Goal: Task Accomplishment & Management: Complete application form

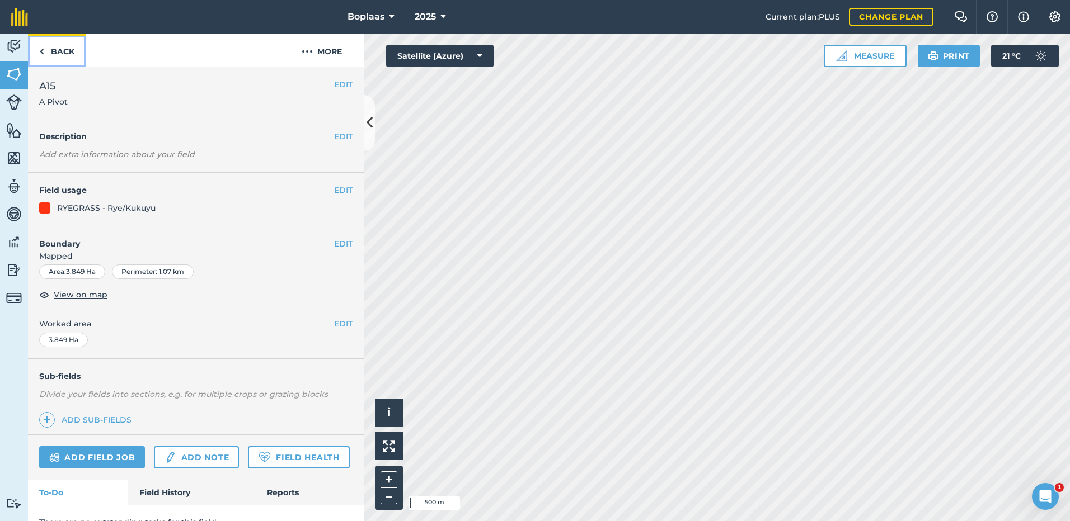
click at [38, 45] on link "Back" at bounding box center [57, 50] width 58 height 33
click at [53, 50] on link "Back" at bounding box center [57, 50] width 58 height 33
click at [17, 46] on img at bounding box center [14, 46] width 16 height 17
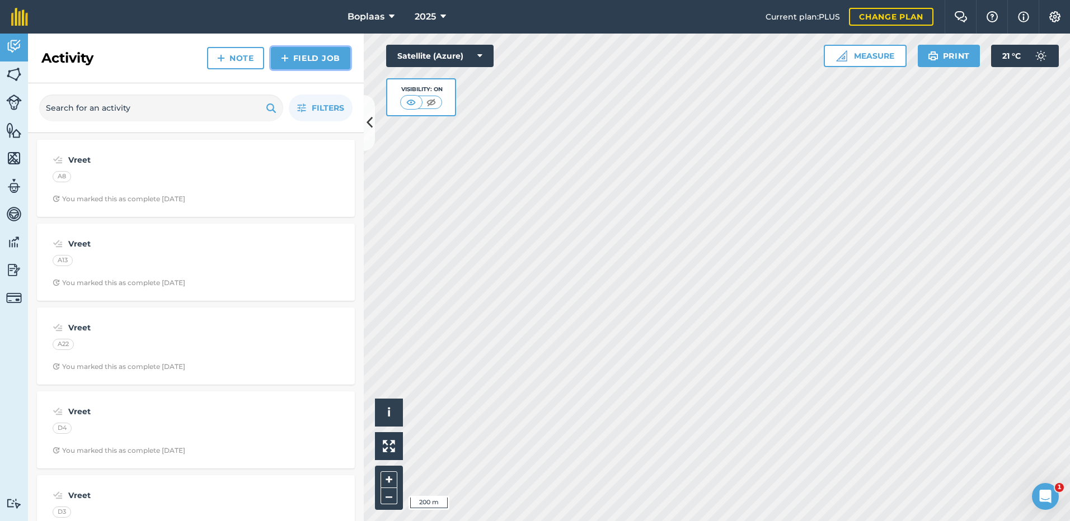
click at [293, 57] on link "Field Job" at bounding box center [310, 58] width 79 height 22
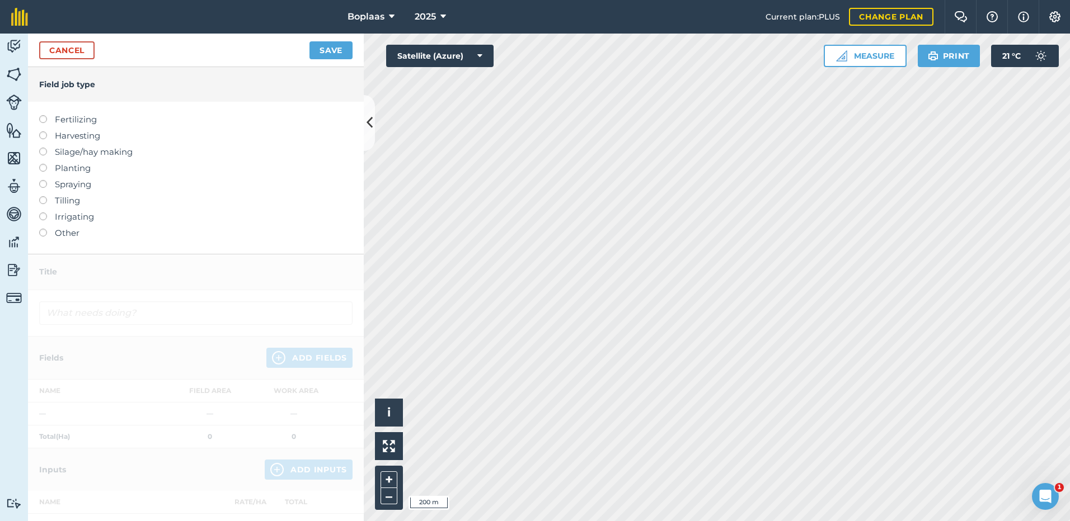
click at [48, 119] on label "Fertilizing" at bounding box center [195, 119] width 313 height 13
type input "Fertilizing"
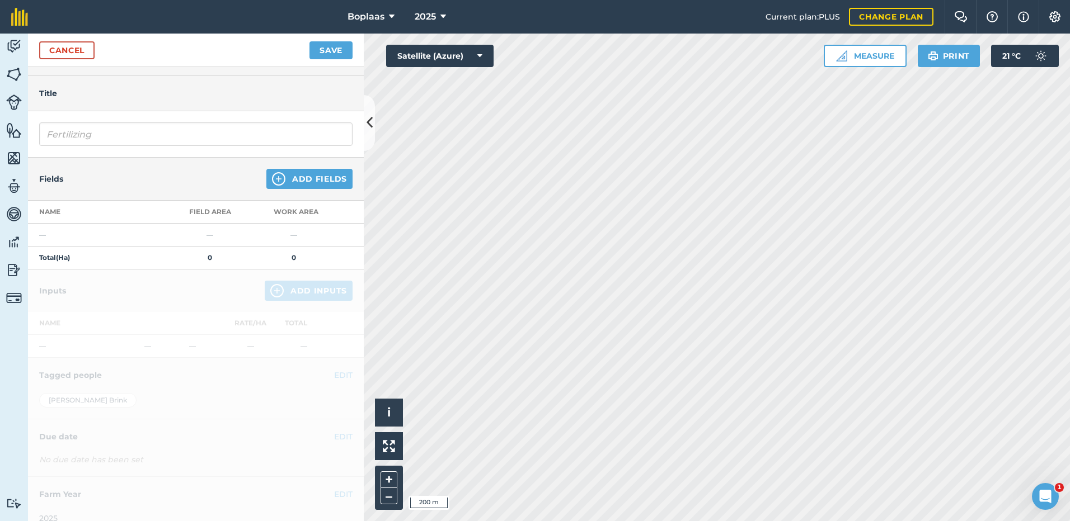
scroll to position [43, 0]
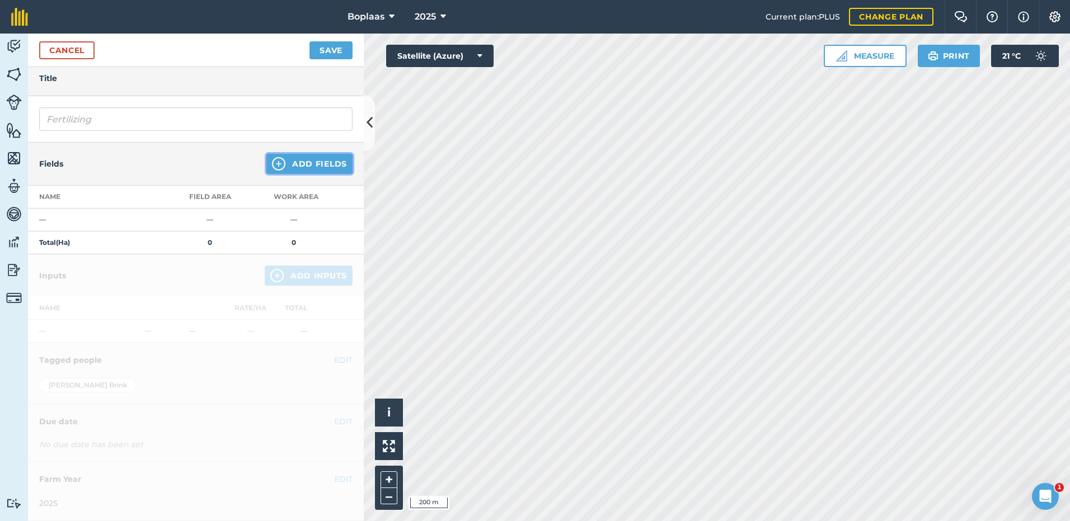
click at [272, 164] on img at bounding box center [278, 163] width 13 height 13
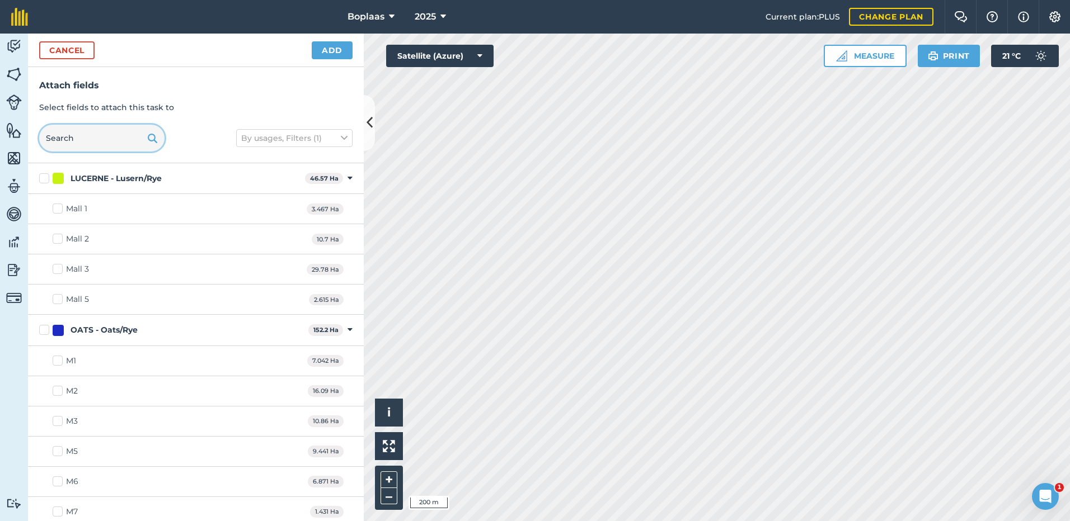
click at [96, 146] on input "text" at bounding box center [101, 138] width 125 height 27
type input "E"
click at [151, 142] on img at bounding box center [153, 137] width 10 height 13
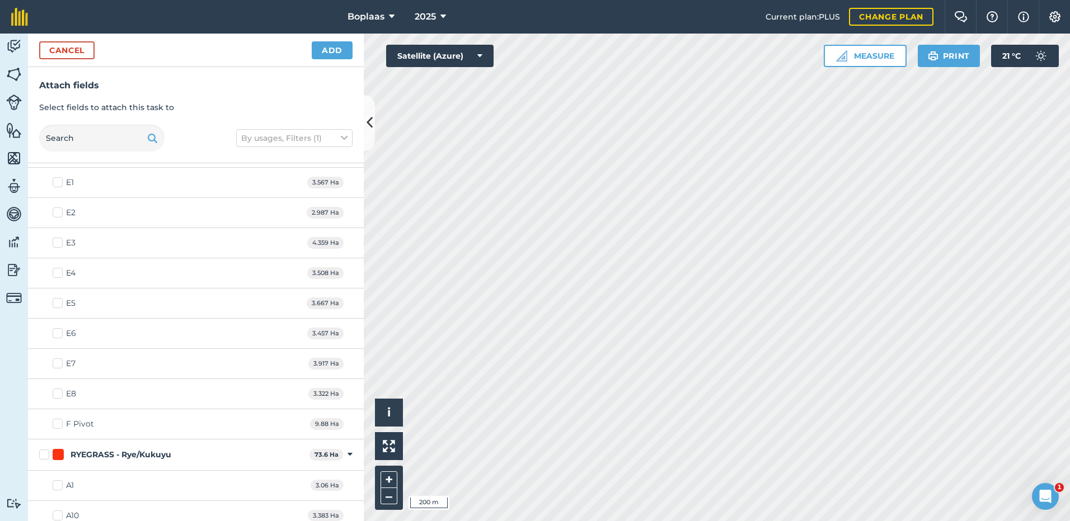
scroll to position [727, 0]
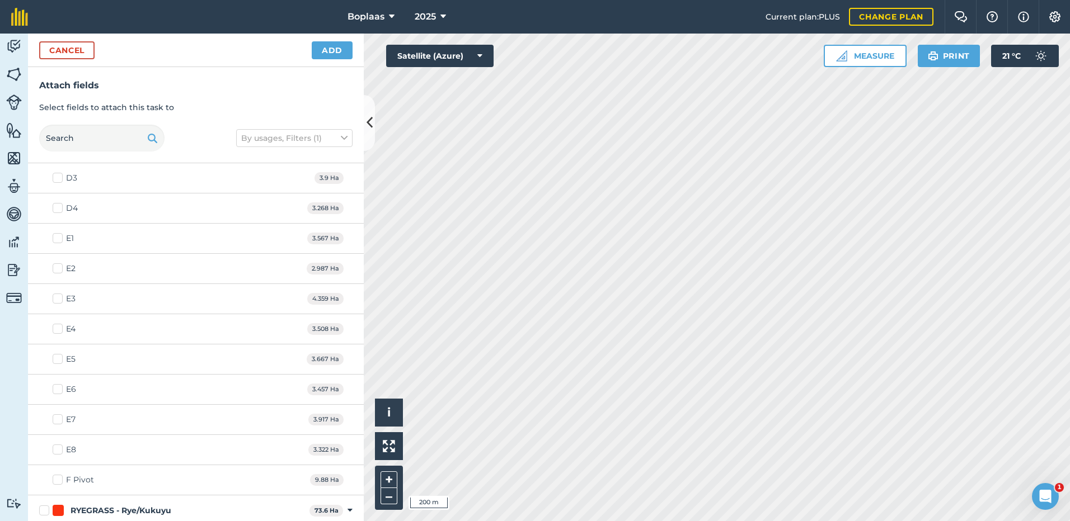
click at [64, 178] on label "D3" at bounding box center [65, 178] width 25 height 12
click at [60, 178] on input "D3" at bounding box center [56, 175] width 7 height 7
click at [64, 178] on label "D3" at bounding box center [65, 178] width 25 height 12
click at [60, 178] on input "D3" at bounding box center [56, 175] width 7 height 7
checkbox input "false"
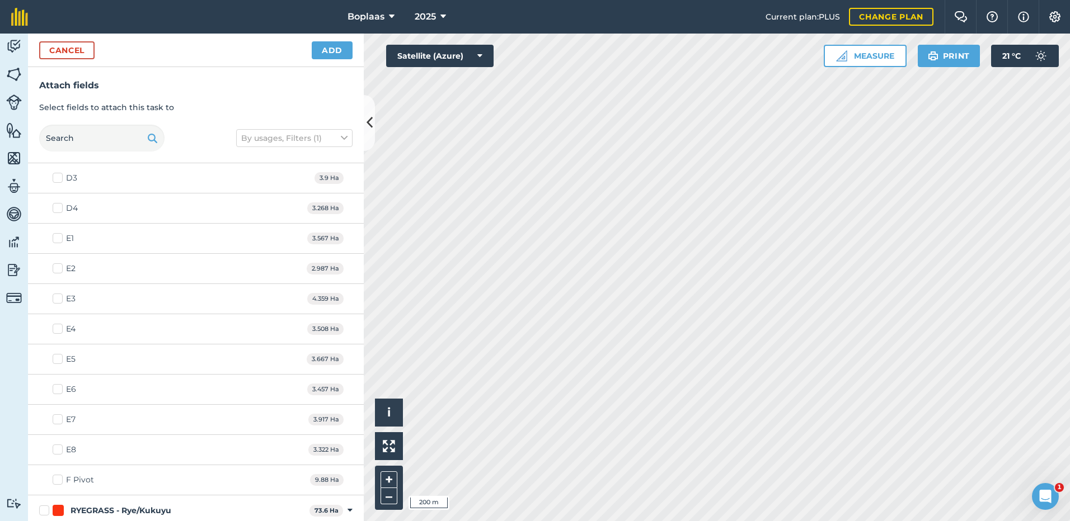
click at [62, 300] on label "E3" at bounding box center [64, 299] width 23 height 12
click at [60, 300] on input "E3" at bounding box center [56, 296] width 7 height 7
checkbox input "true"
click at [58, 328] on label "E4" at bounding box center [64, 329] width 23 height 12
click at [58, 328] on input "E4" at bounding box center [56, 326] width 7 height 7
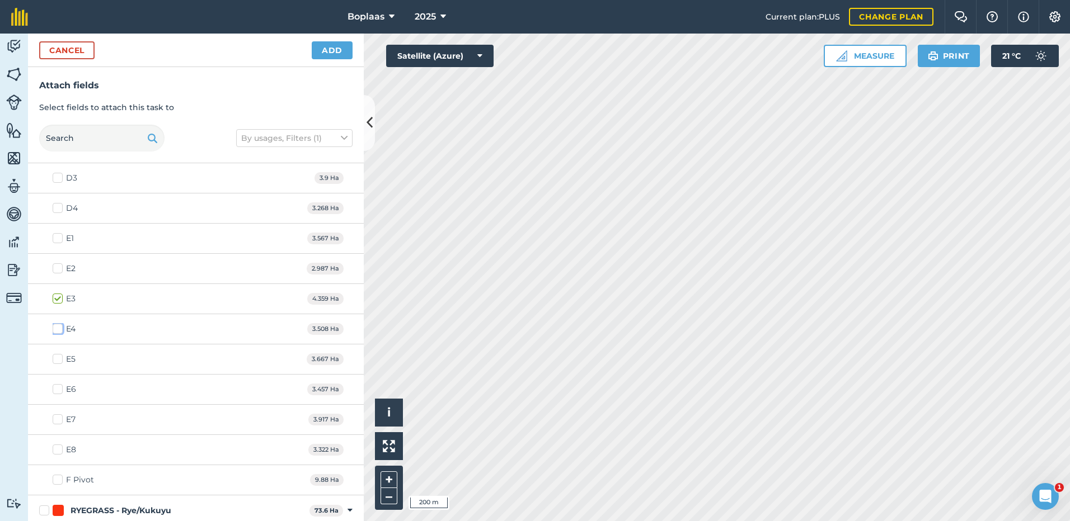
checkbox input "true"
click at [57, 357] on label "E5" at bounding box center [64, 360] width 23 height 12
click at [57, 357] on input "E5" at bounding box center [56, 357] width 7 height 7
checkbox input "true"
click at [55, 421] on label "E7" at bounding box center [64, 420] width 23 height 12
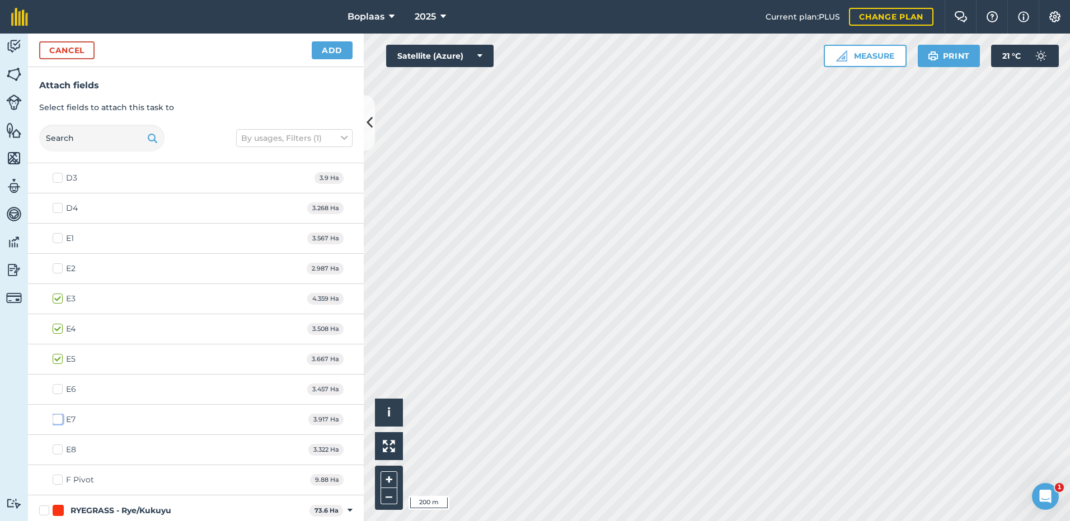
click at [55, 421] on input "E7" at bounding box center [56, 417] width 7 height 7
checkbox input "true"
click at [59, 453] on label "E8" at bounding box center [64, 450] width 23 height 12
click at [59, 451] on input "E8" at bounding box center [56, 447] width 7 height 7
checkbox input "true"
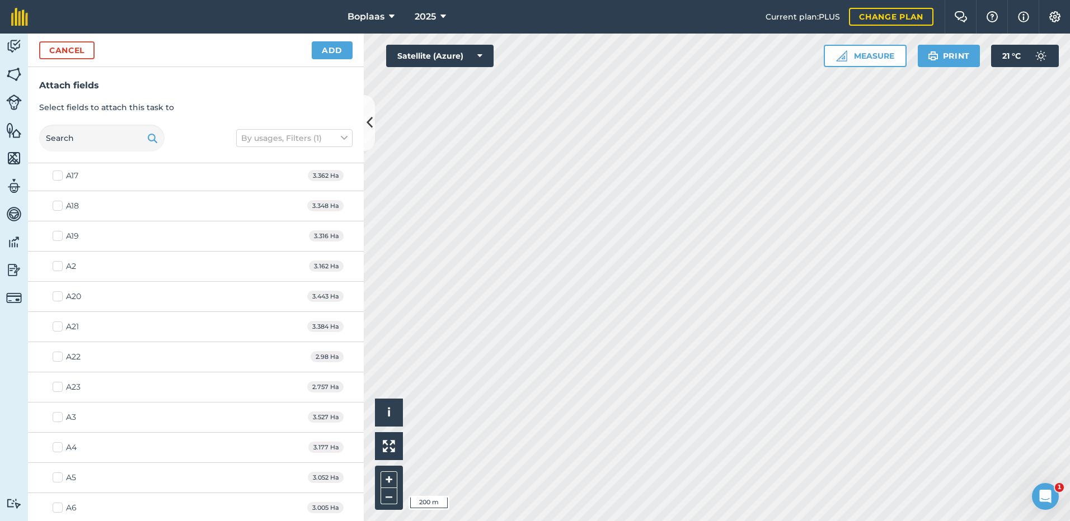
scroll to position [1343, 0]
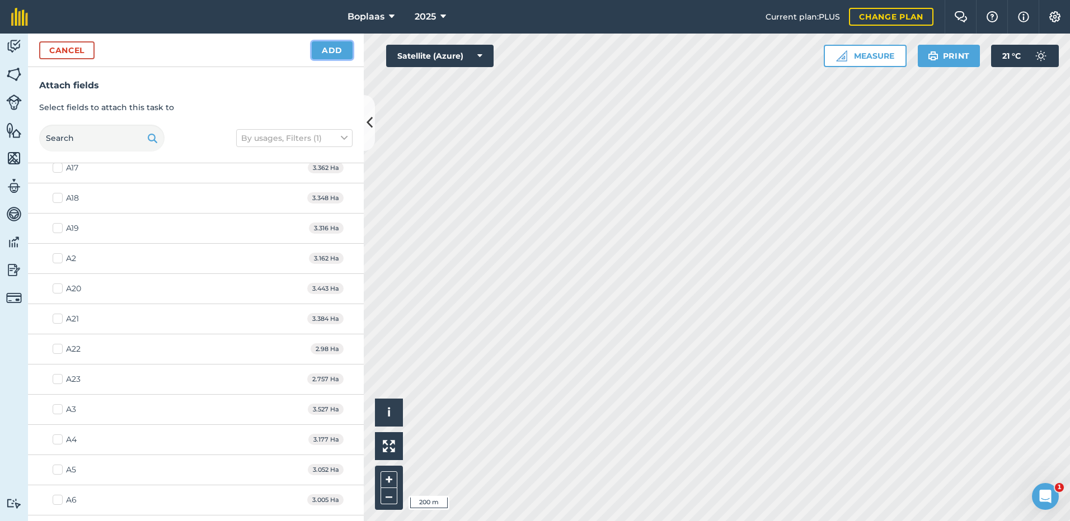
click at [327, 49] on button "Add" at bounding box center [332, 50] width 41 height 18
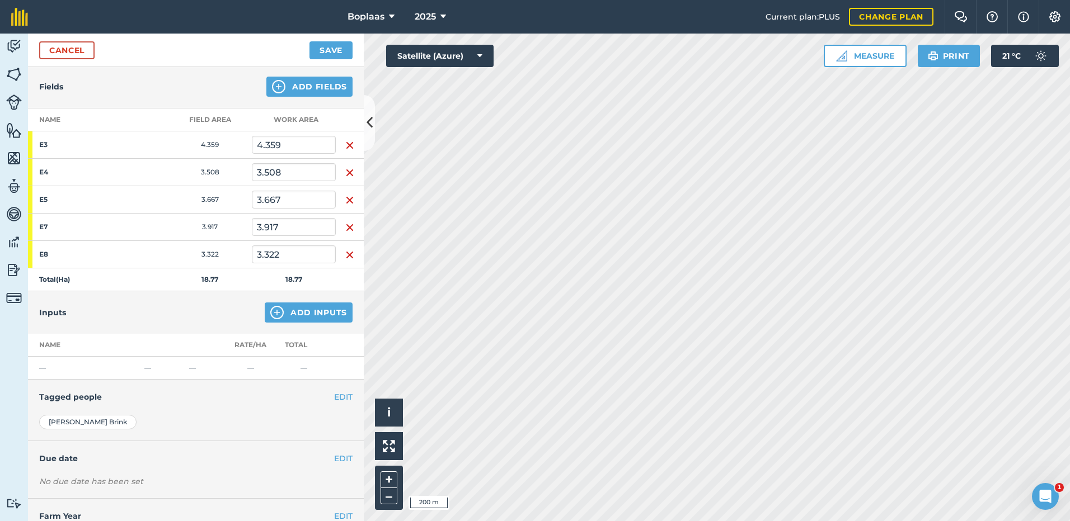
scroll to position [101, 0]
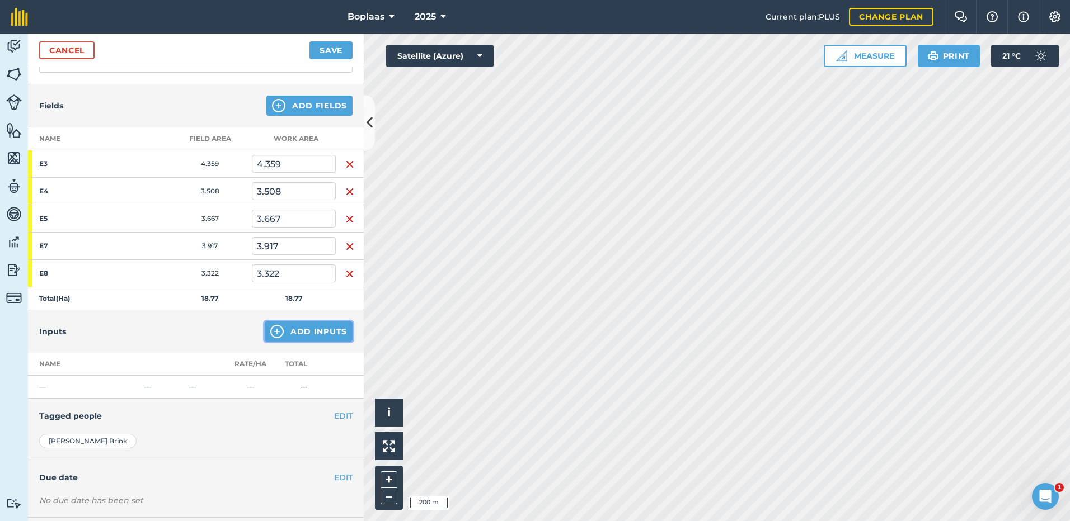
click at [317, 325] on button "Add Inputs" at bounding box center [309, 332] width 88 height 20
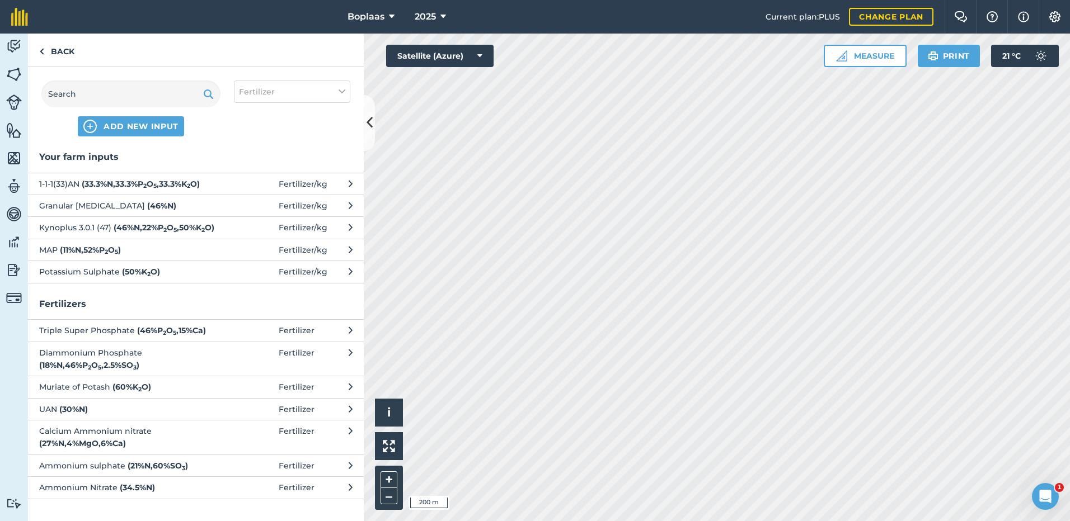
scroll to position [0, 0]
click at [170, 206] on span "Granular [MEDICAL_DATA] ( 46 % N )" at bounding box center [130, 206] width 183 height 12
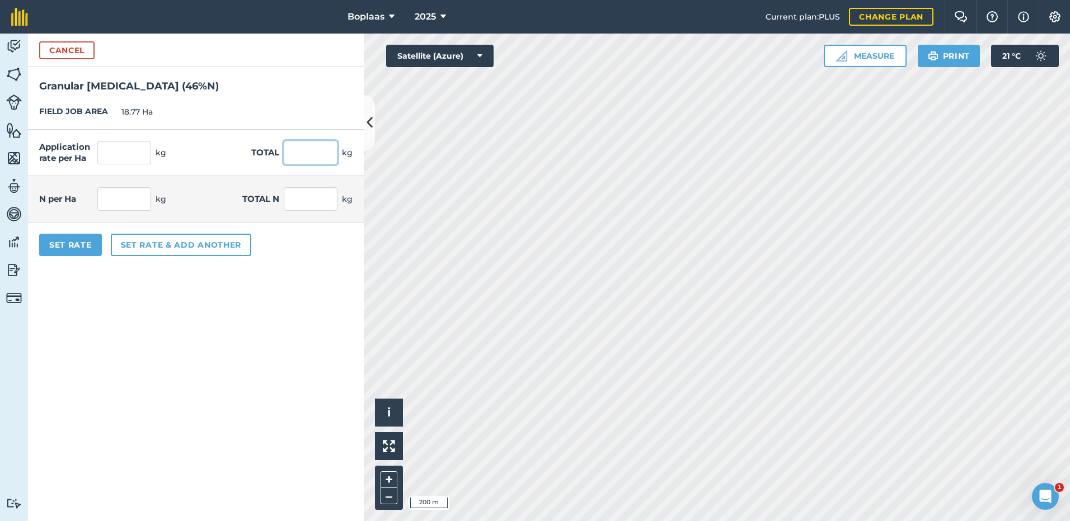
click at [309, 150] on input "text" at bounding box center [311, 152] width 54 height 23
type input "1500"
type input "79.915"
type input "1,500"
type input "36.761"
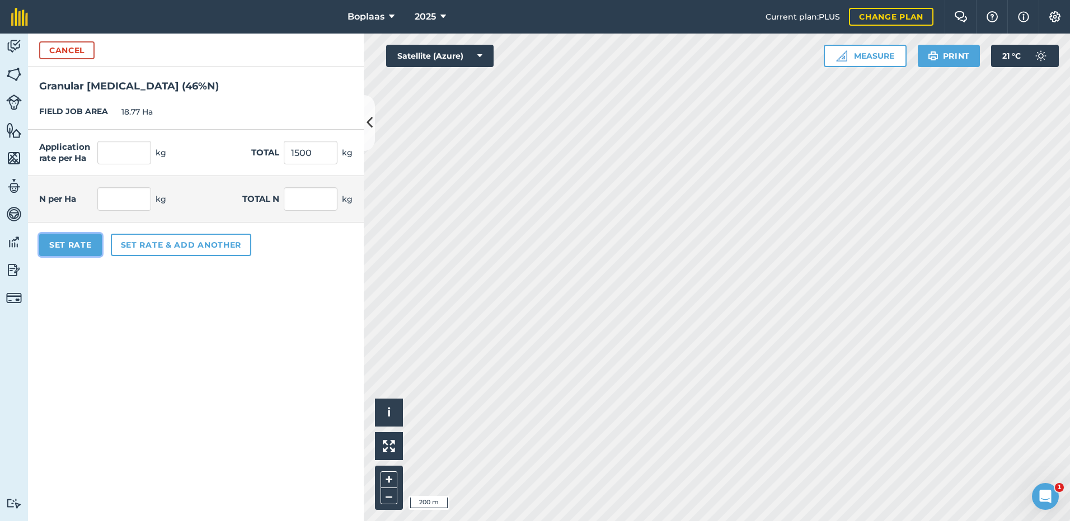
type input "690"
click at [59, 242] on button "Set Rate" at bounding box center [70, 245] width 63 height 22
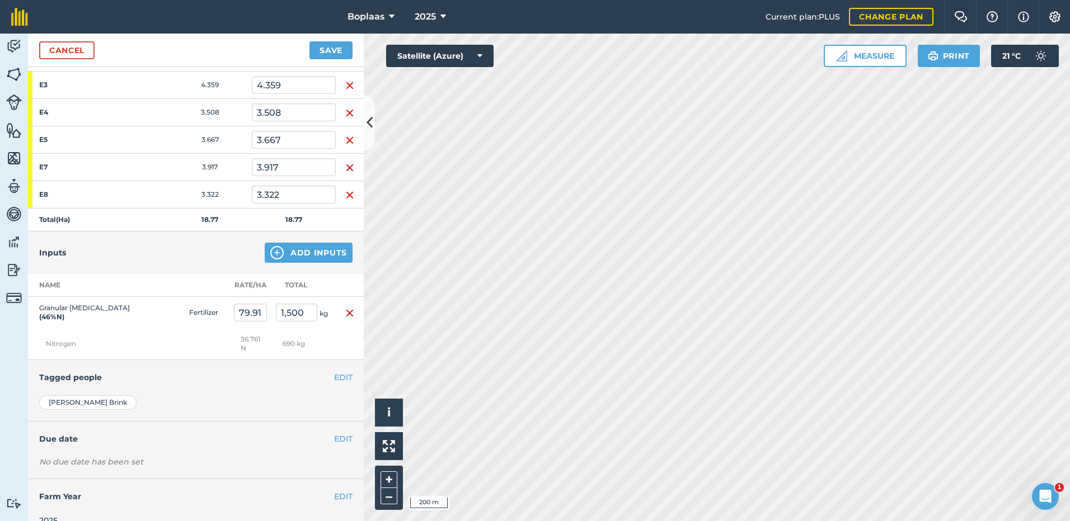
scroll to position [197, 0]
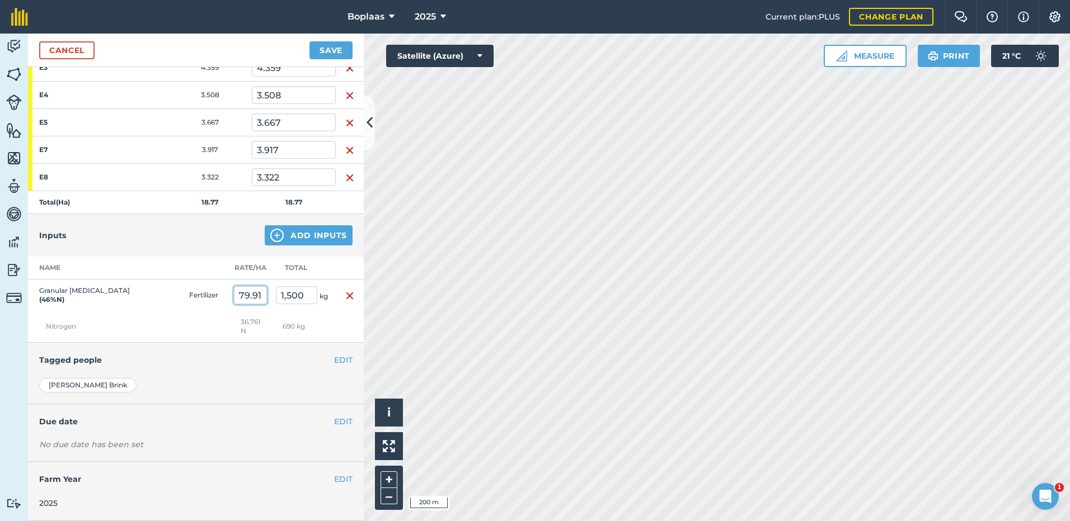
click at [250, 298] on input "79.915" at bounding box center [250, 295] width 33 height 18
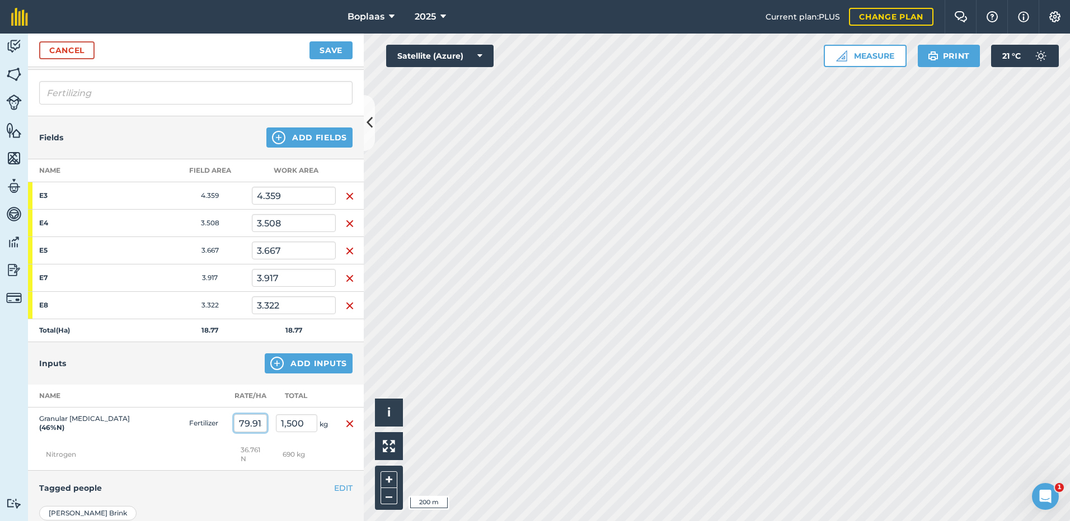
scroll to position [0, 0]
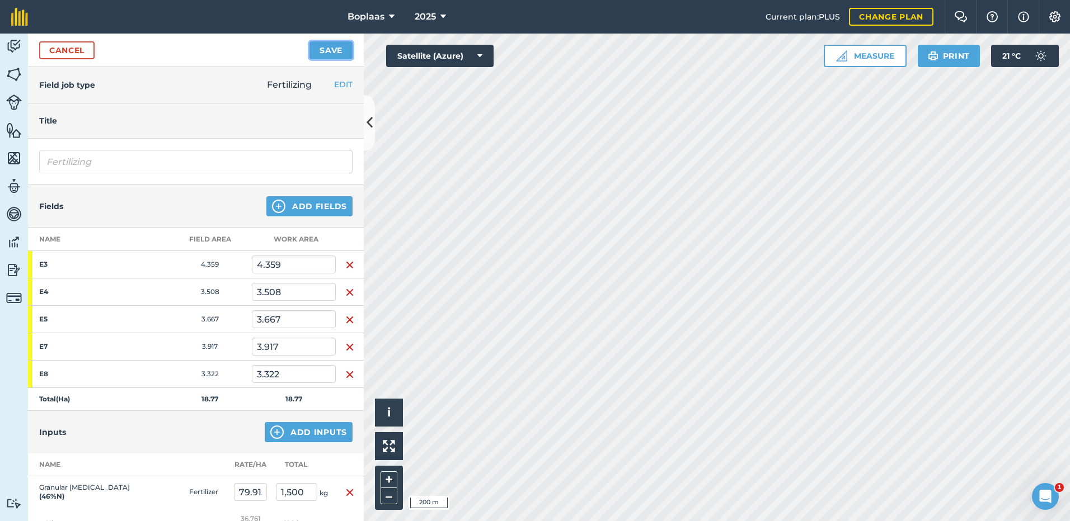
type input "1,500.005"
click at [328, 48] on button "Save" at bounding box center [330, 50] width 43 height 18
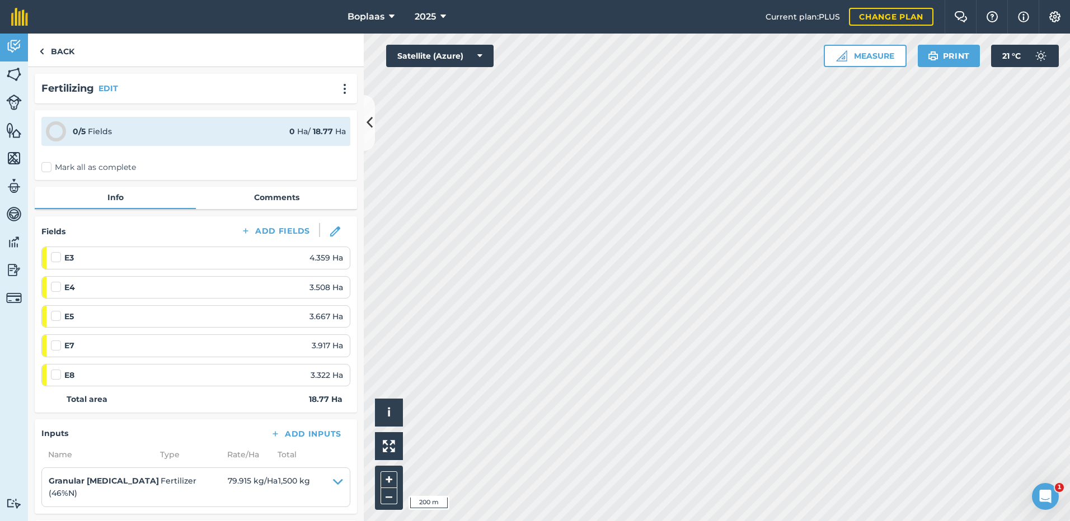
click at [46, 167] on label "Mark all as complete" at bounding box center [88, 168] width 95 height 12
click at [46, 167] on input "Mark all as complete" at bounding box center [44, 165] width 7 height 7
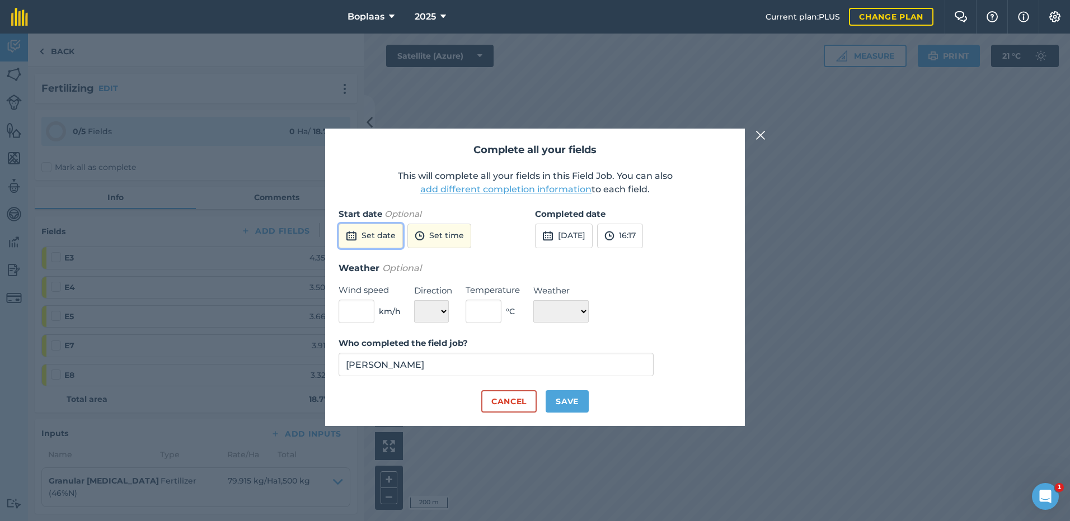
click at [387, 241] on button "Set date" at bounding box center [370, 236] width 64 height 25
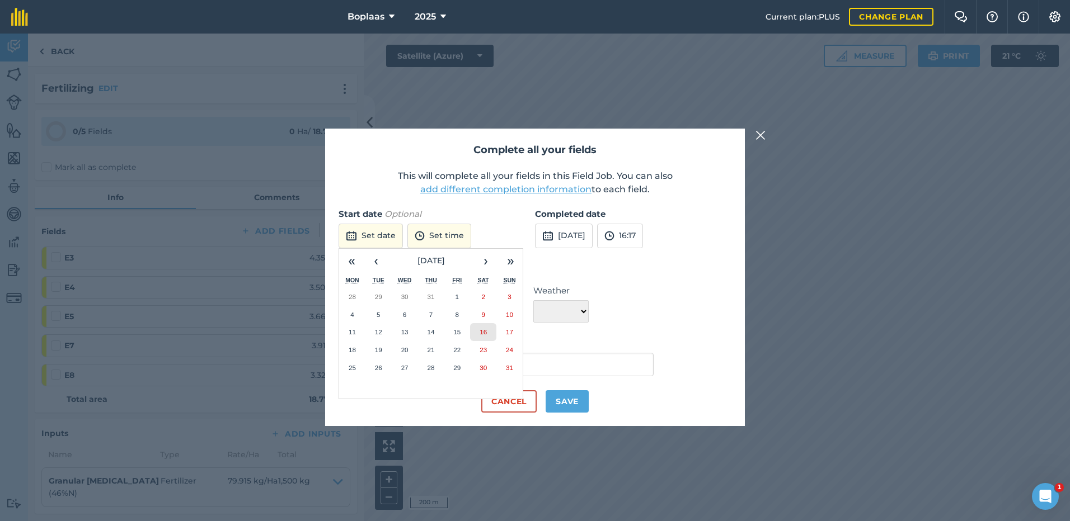
click at [485, 330] on abbr "16" at bounding box center [482, 331] width 7 height 7
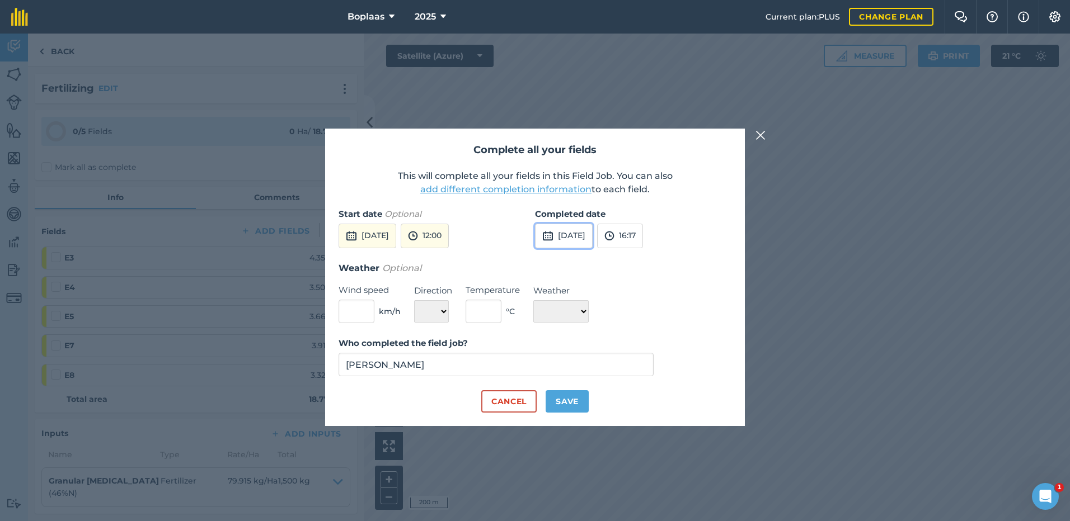
click at [592, 230] on button "[DATE]" at bounding box center [564, 236] width 58 height 25
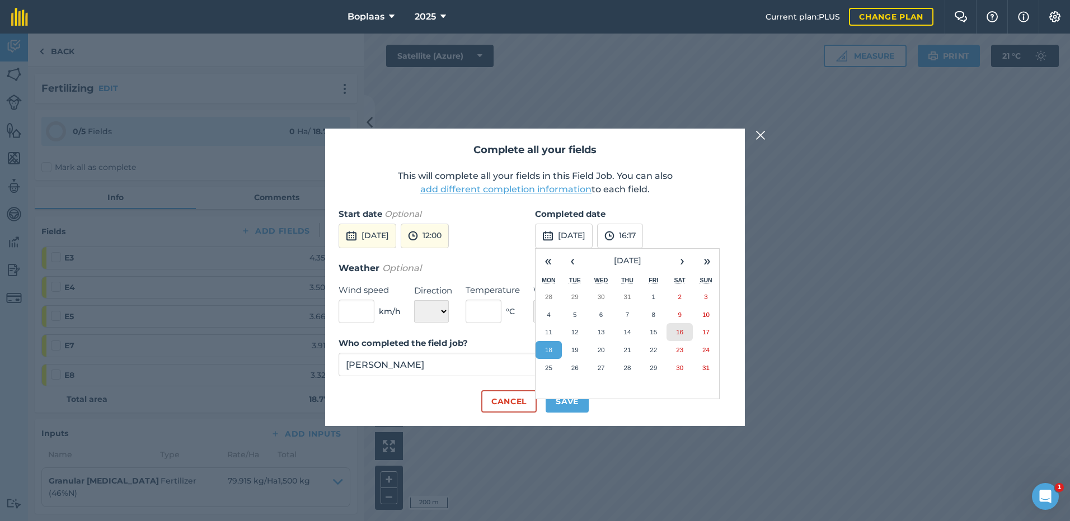
click at [670, 329] on button "16" at bounding box center [679, 332] width 26 height 18
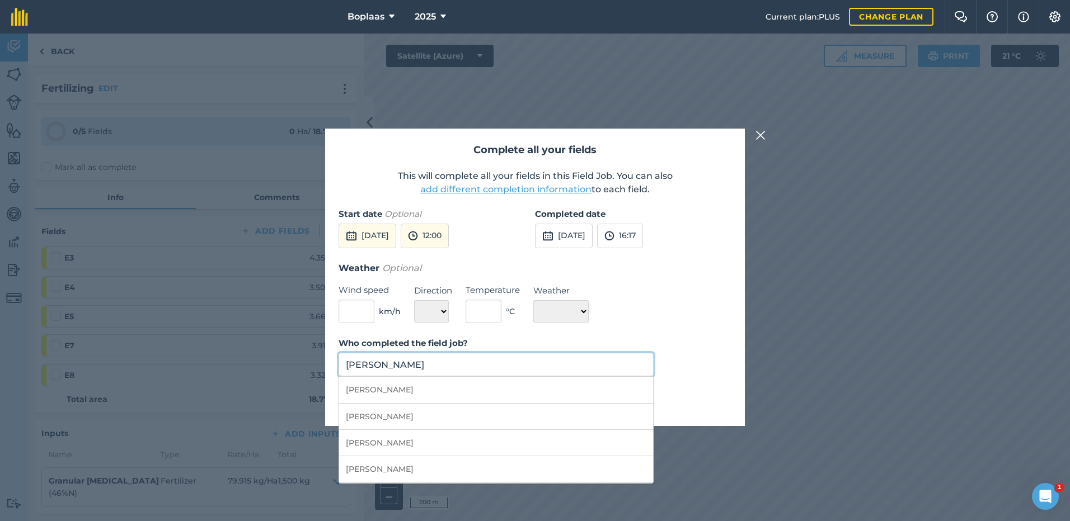
click at [403, 365] on input "[PERSON_NAME]" at bounding box center [495, 364] width 315 height 23
click at [636, 345] on label "Who completed the field job?" at bounding box center [495, 343] width 315 height 13
click at [636, 353] on input "[PERSON_NAME]" at bounding box center [495, 364] width 315 height 23
click at [646, 338] on label "Who completed the field job?" at bounding box center [495, 343] width 315 height 13
click at [646, 353] on input "[PERSON_NAME]" at bounding box center [495, 364] width 315 height 23
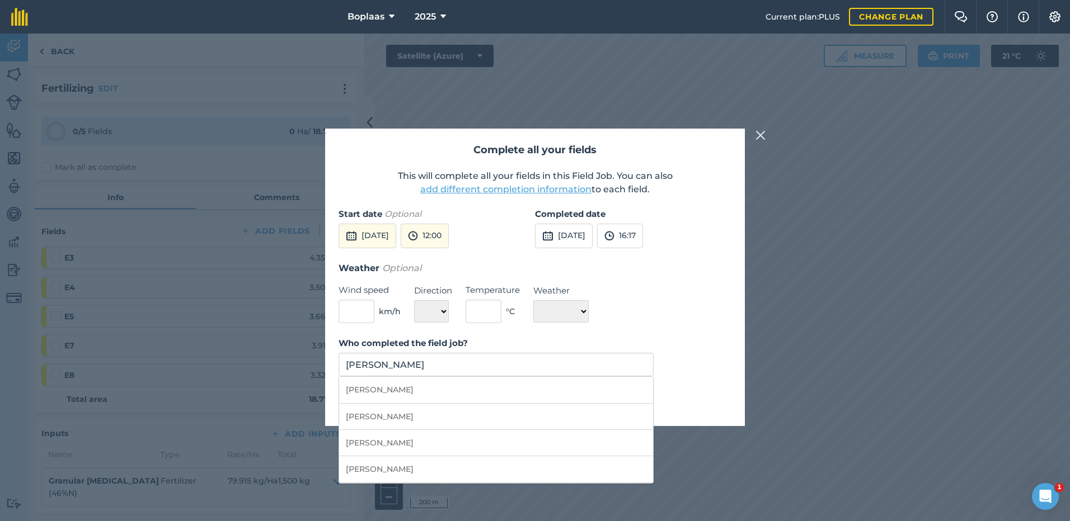
click at [682, 302] on div "Weather Optional Wind speed km/h Direction N NE E SE S SW W NW Temperature ° C …" at bounding box center [534, 292] width 393 height 63
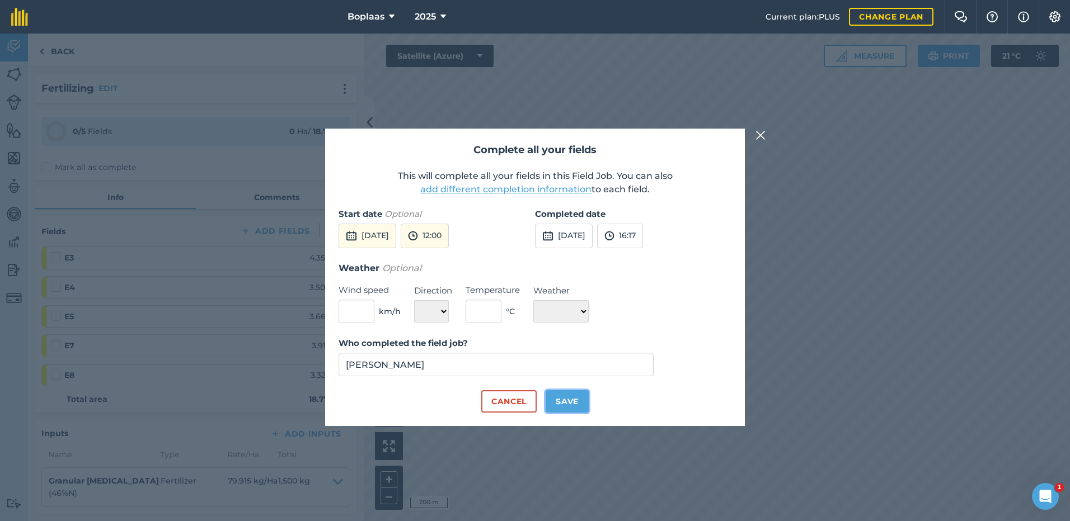
click at [550, 397] on button "Save" at bounding box center [566, 401] width 43 height 22
checkbox input "true"
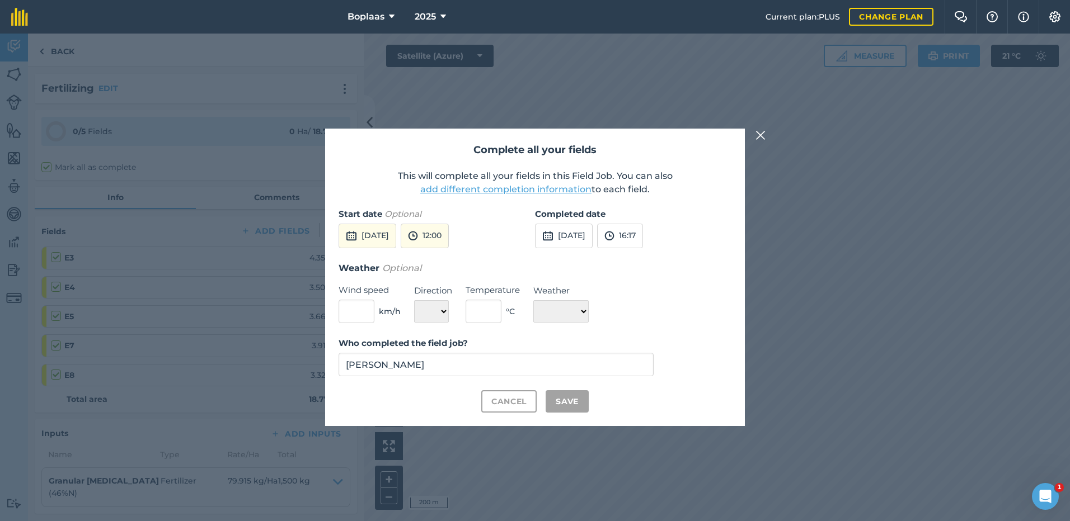
checkbox input "true"
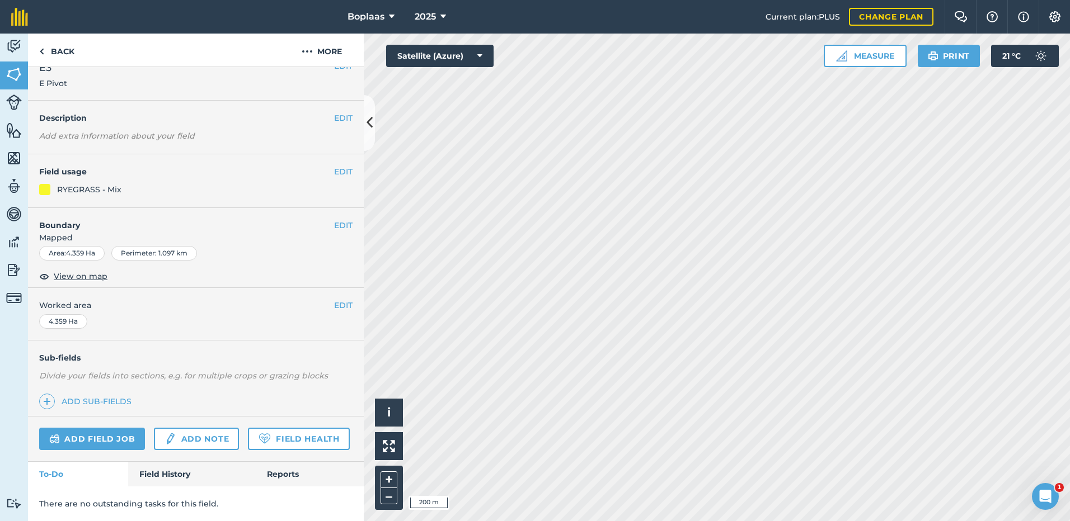
scroll to position [50, 0]
click at [179, 473] on link "Field History" at bounding box center [191, 474] width 127 height 25
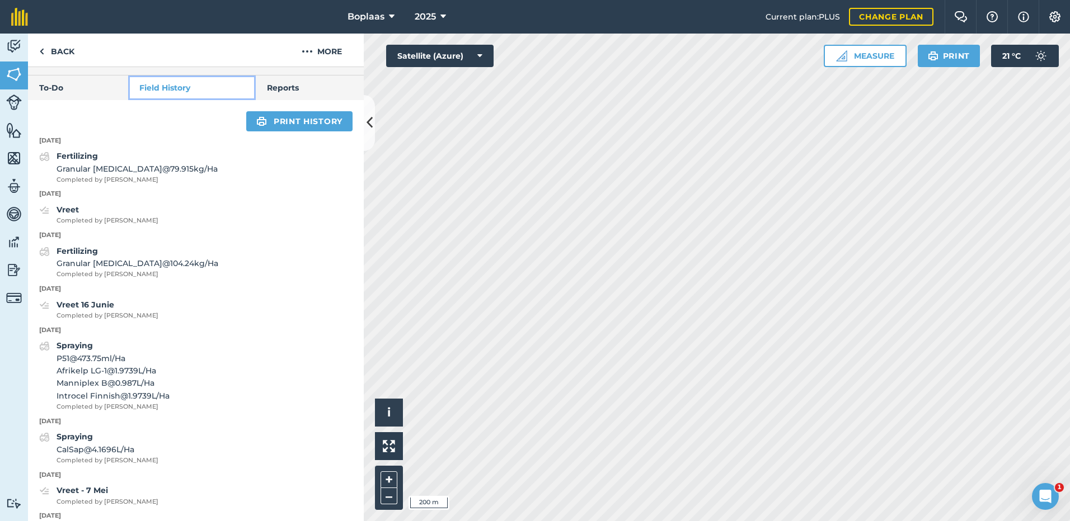
scroll to position [385, 0]
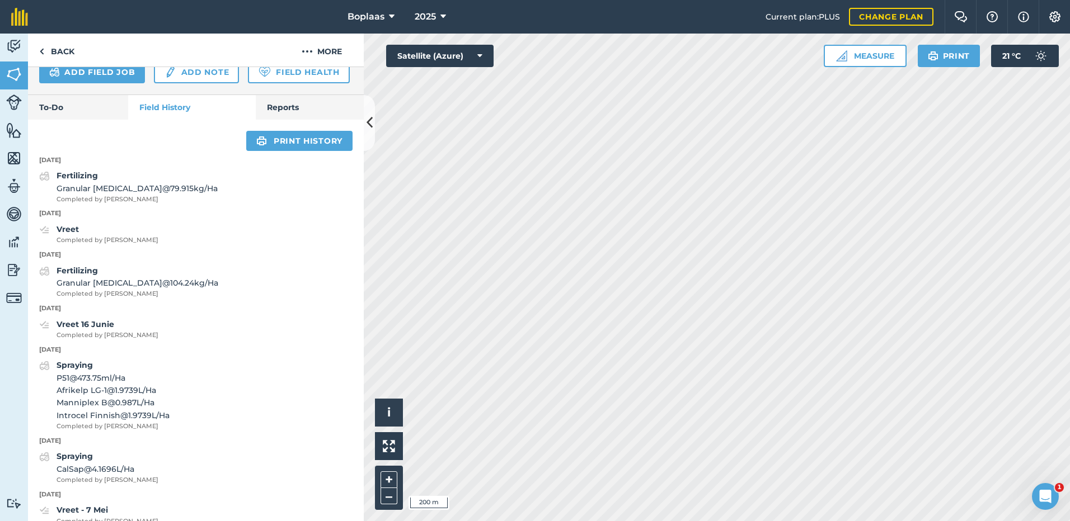
scroll to position [50, 0]
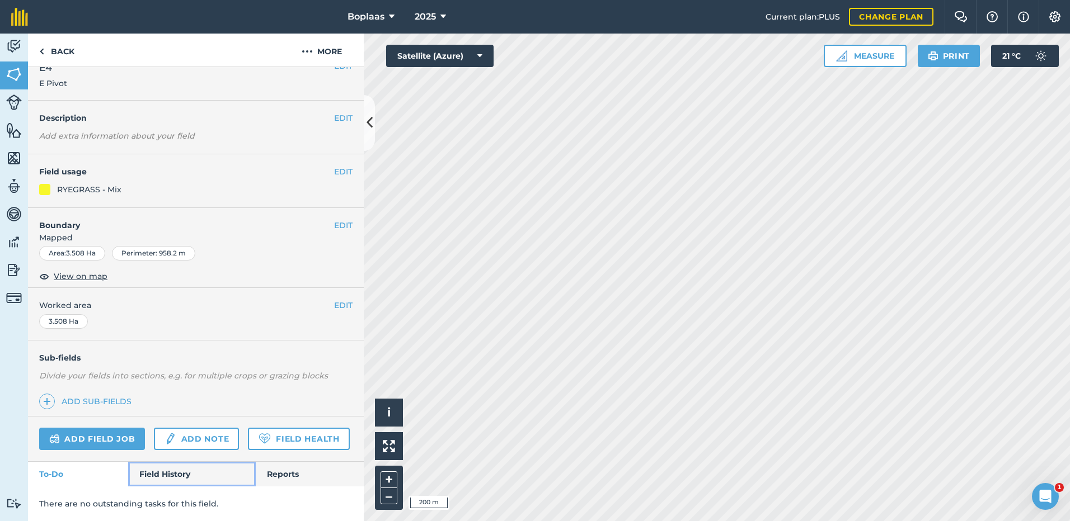
click at [178, 482] on link "Field History" at bounding box center [191, 474] width 127 height 25
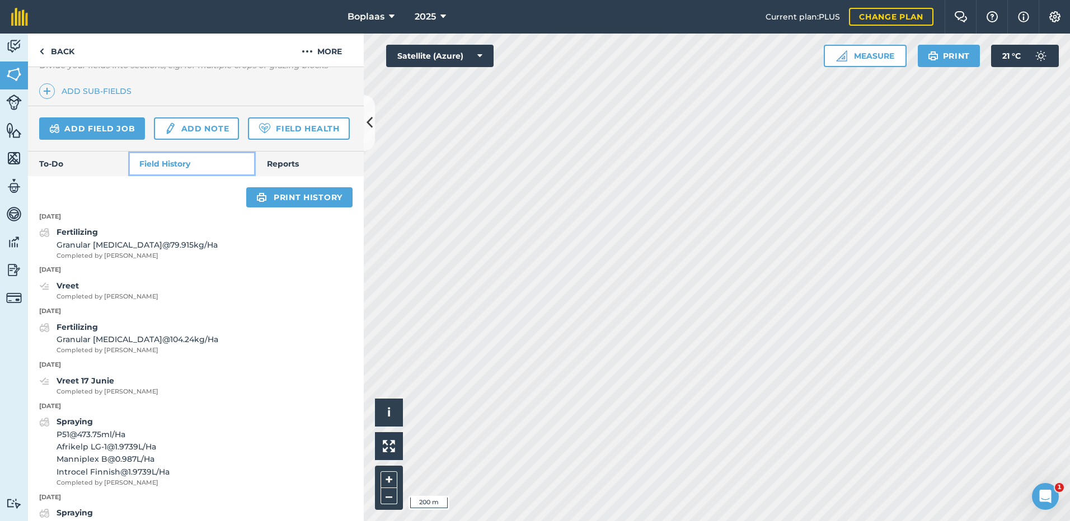
scroll to position [329, 0]
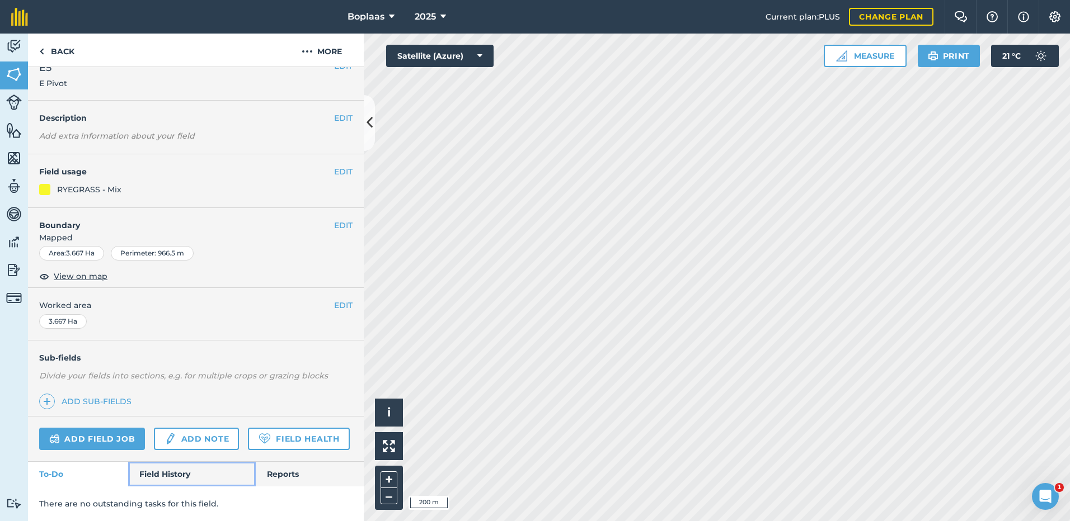
click at [154, 471] on link "Field History" at bounding box center [191, 474] width 127 height 25
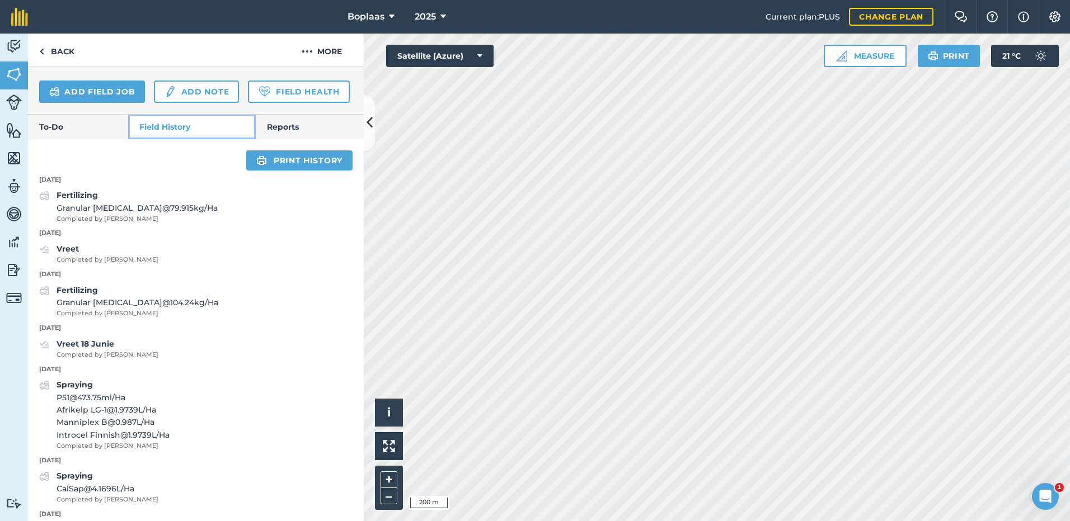
scroll to position [385, 0]
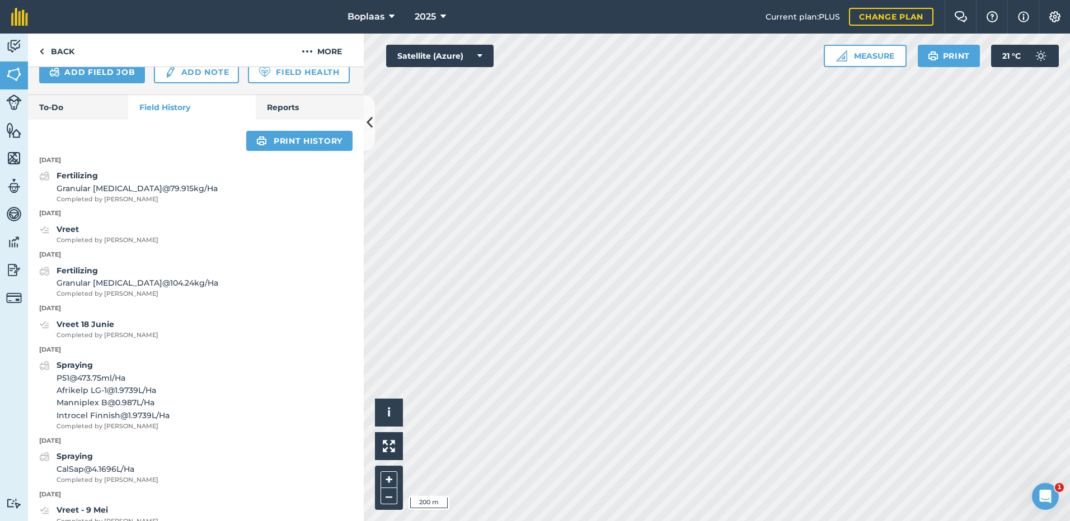
scroll to position [50, 0]
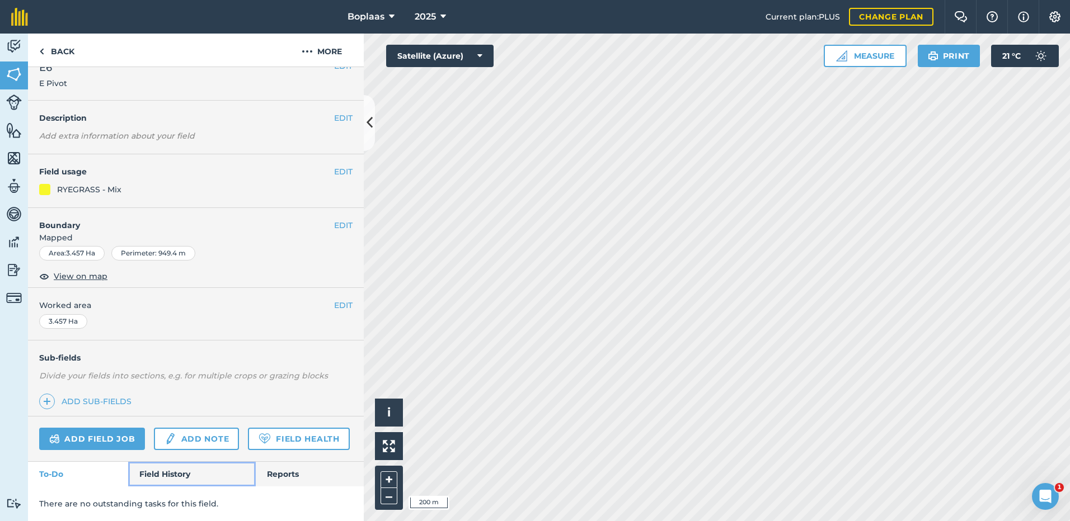
click at [160, 466] on link "Field History" at bounding box center [191, 474] width 127 height 25
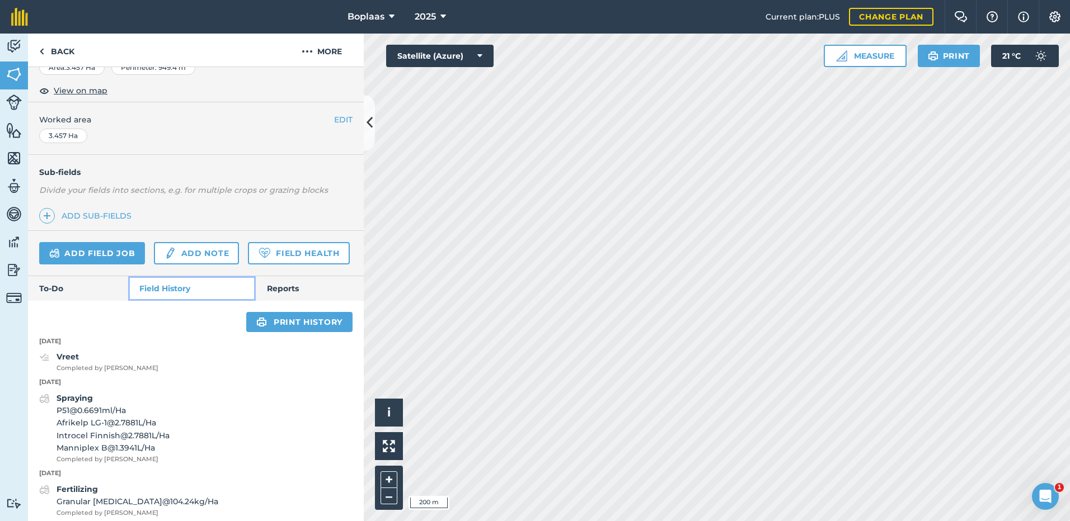
scroll to position [329, 0]
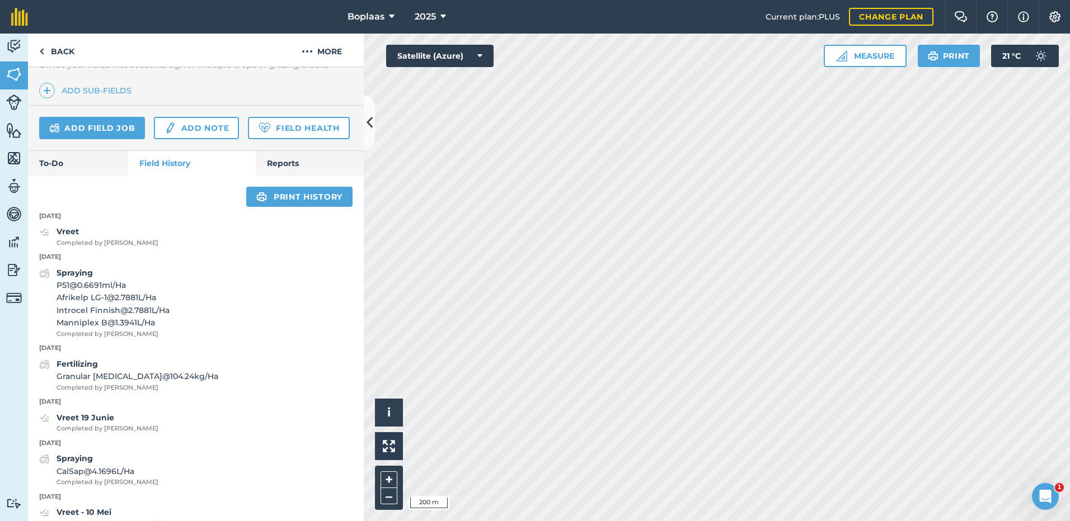
scroll to position [50, 0]
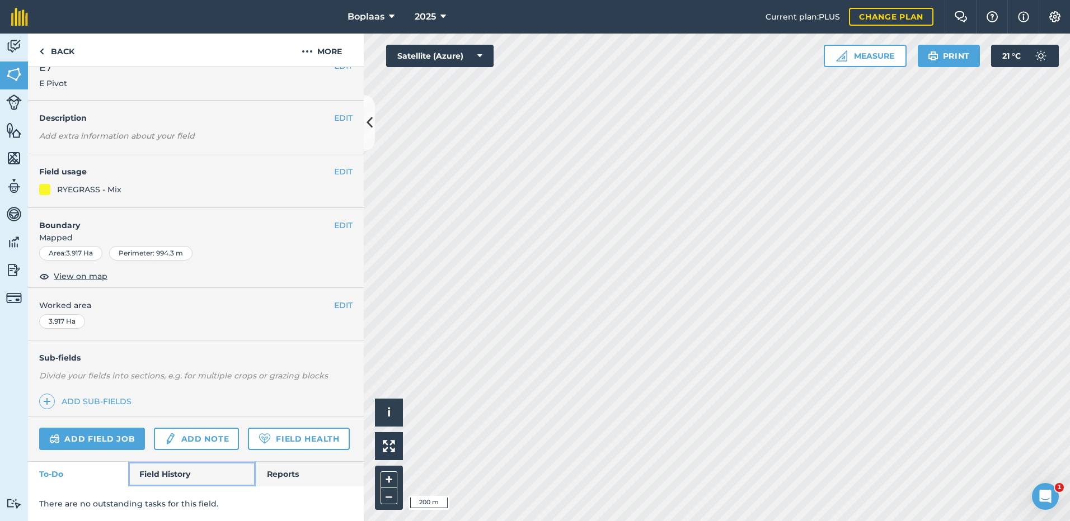
click at [182, 478] on link "Field History" at bounding box center [191, 474] width 127 height 25
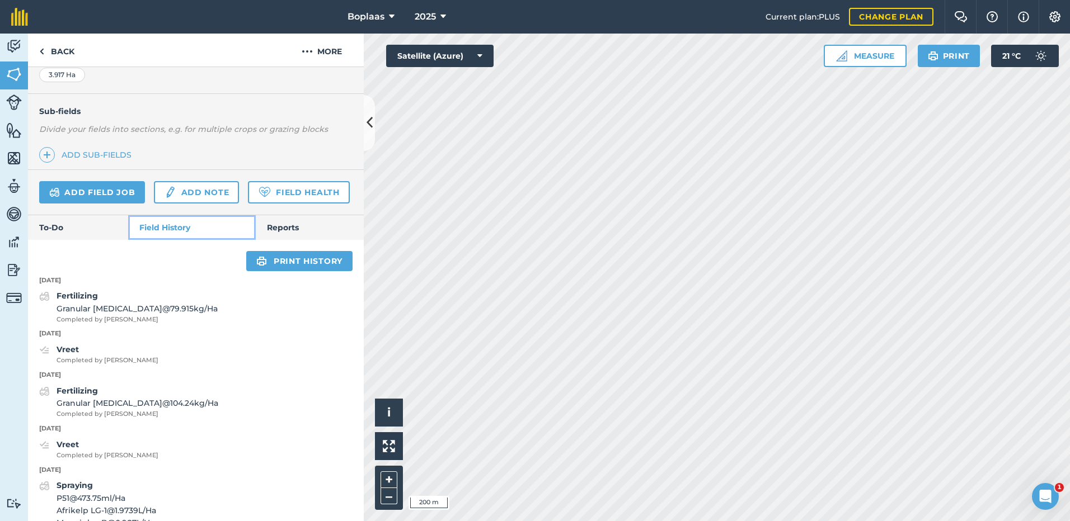
scroll to position [162, 0]
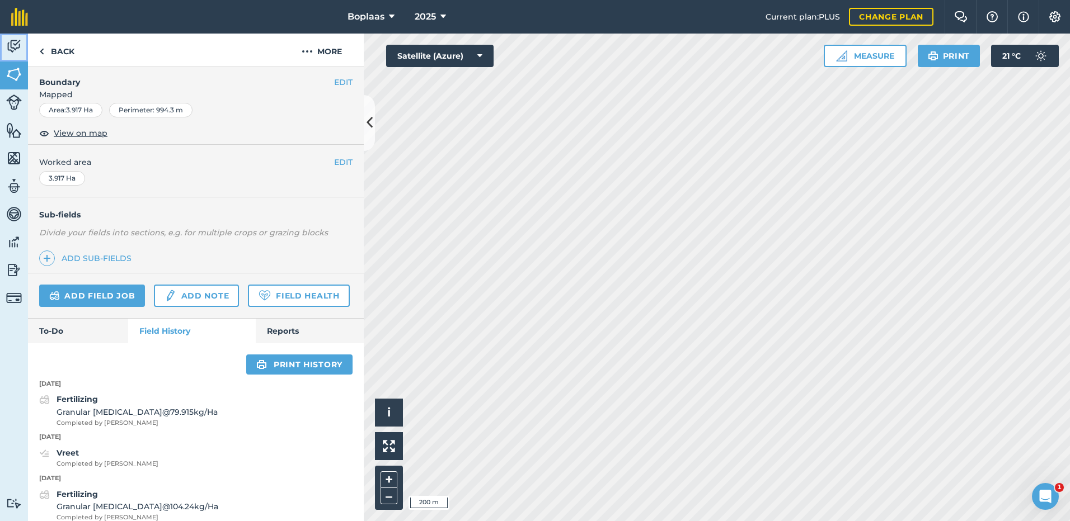
click at [17, 46] on img at bounding box center [14, 46] width 16 height 17
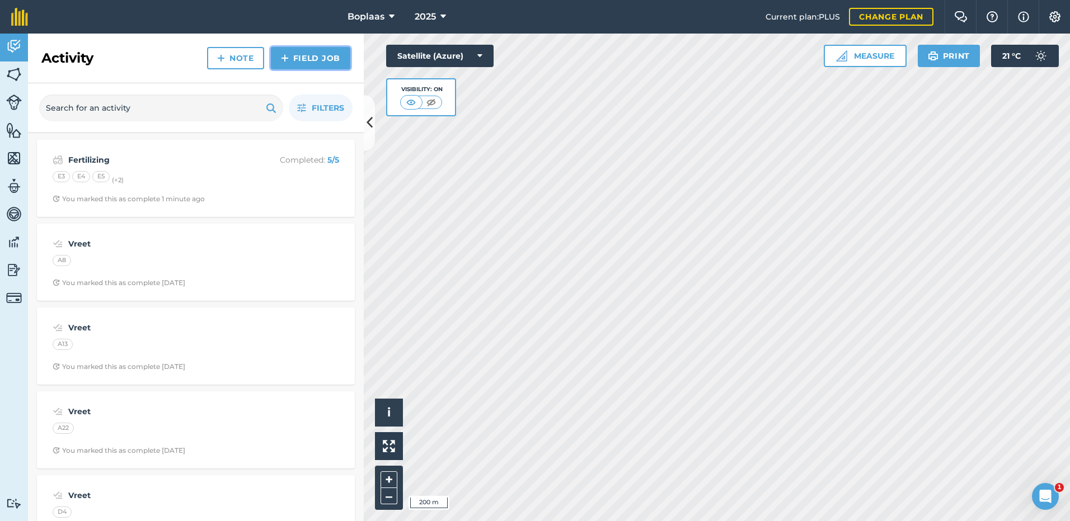
click at [314, 53] on link "Field Job" at bounding box center [310, 58] width 79 height 22
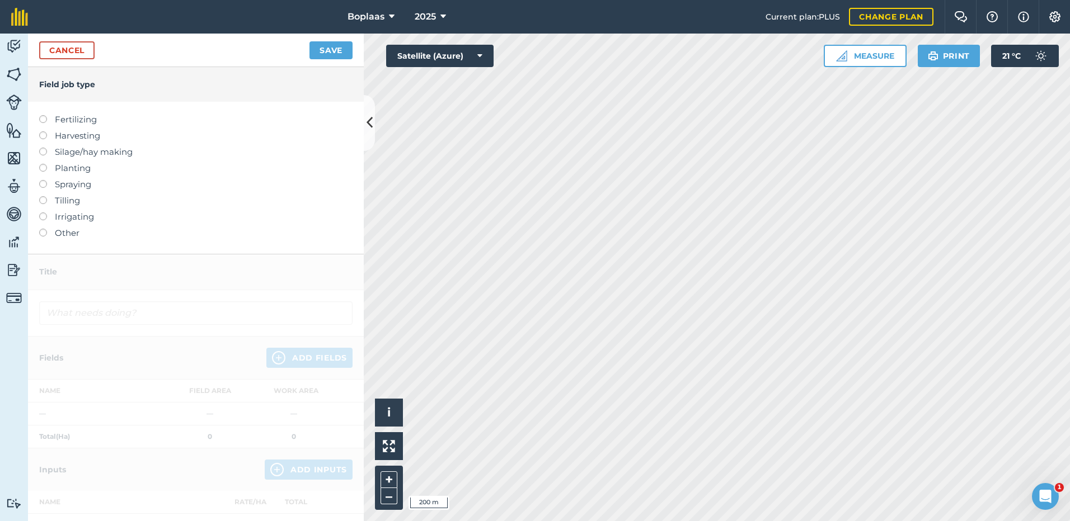
click at [58, 119] on label "Fertilizing" at bounding box center [195, 119] width 313 height 13
type input "Fertilizing"
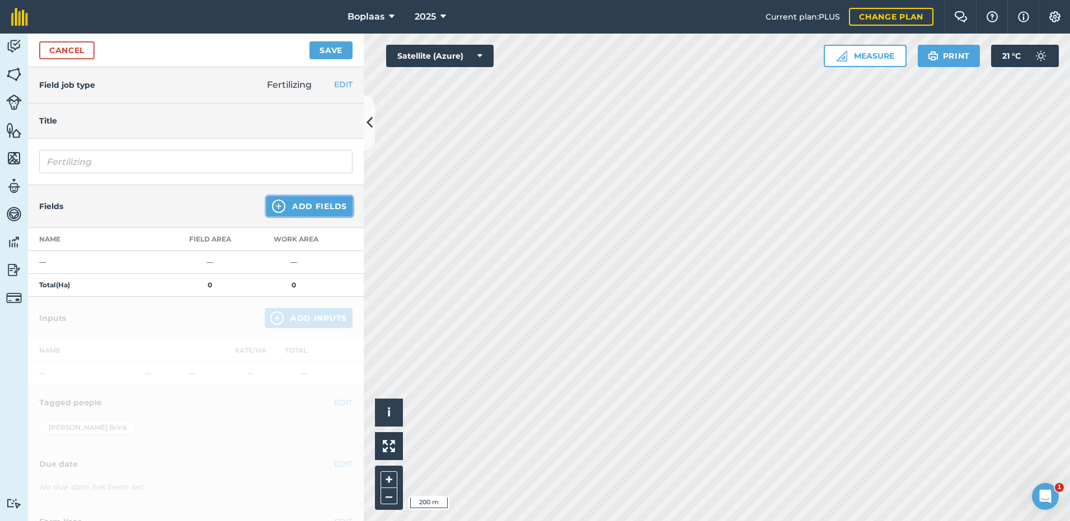
click at [317, 207] on button "Add Fields" at bounding box center [309, 206] width 86 height 20
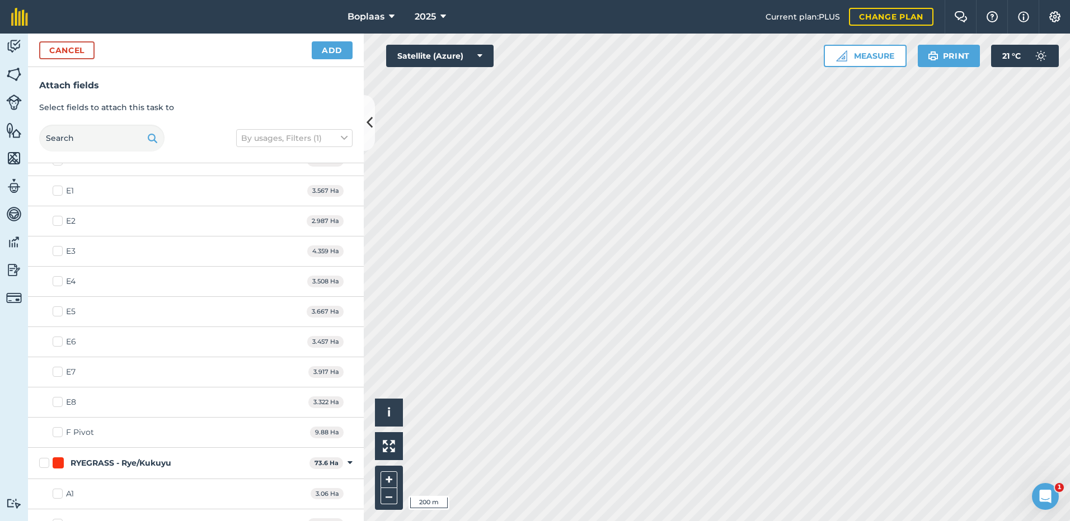
scroll to position [783, 0]
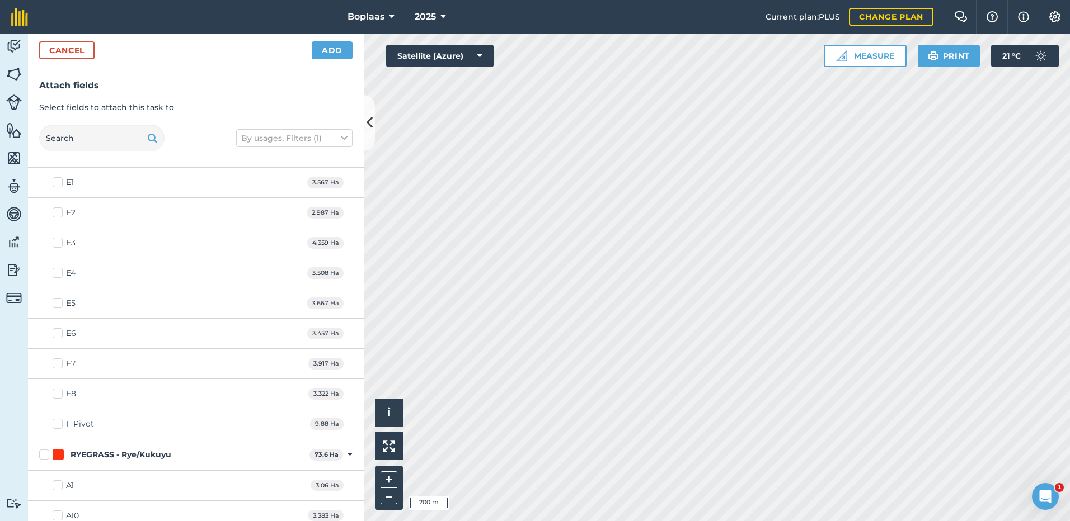
click at [54, 364] on label "E7" at bounding box center [64, 364] width 23 height 12
click at [54, 364] on input "E7" at bounding box center [56, 361] width 7 height 7
checkbox input "true"
click at [54, 336] on label "E6" at bounding box center [64, 334] width 23 height 12
click at [54, 335] on input "E6" at bounding box center [56, 331] width 7 height 7
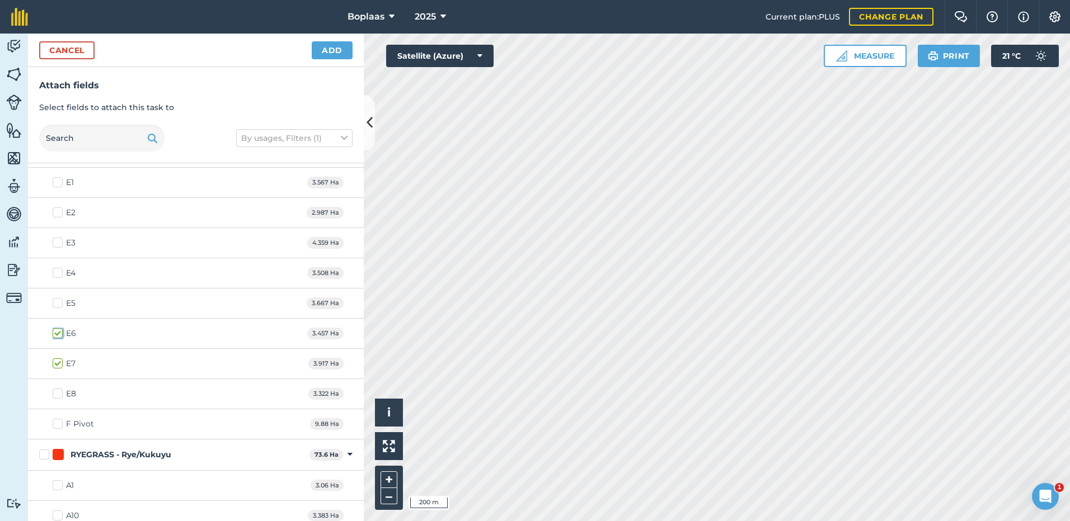
checkbox input "true"
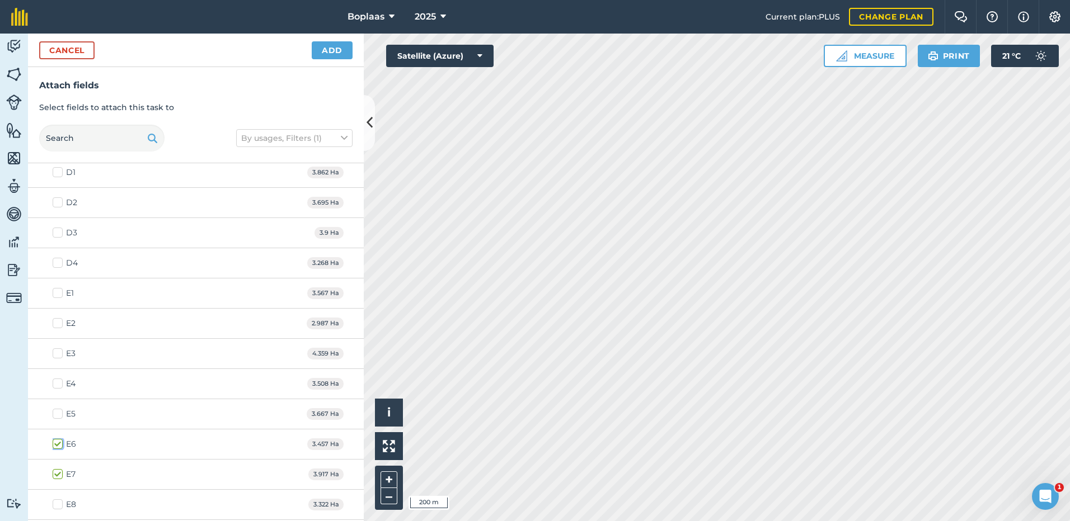
scroll to position [671, 0]
click at [56, 172] on label "D1" at bounding box center [64, 174] width 23 height 12
click at [56, 172] on input "D1" at bounding box center [56, 171] width 7 height 7
checkbox input "true"
click at [56, 211] on div "D2 3.695 Ha" at bounding box center [196, 204] width 336 height 30
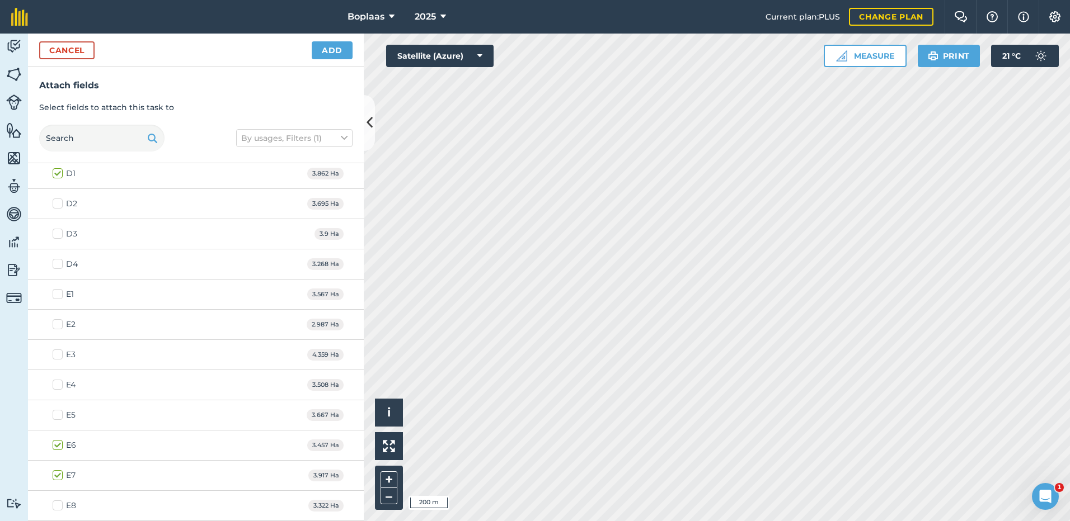
click at [58, 204] on label "D2" at bounding box center [65, 204] width 25 height 12
click at [58, 204] on input "D2" at bounding box center [56, 201] width 7 height 7
checkbox input "true"
click at [58, 234] on label "D3" at bounding box center [65, 234] width 25 height 12
click at [58, 234] on input "D3" at bounding box center [56, 231] width 7 height 7
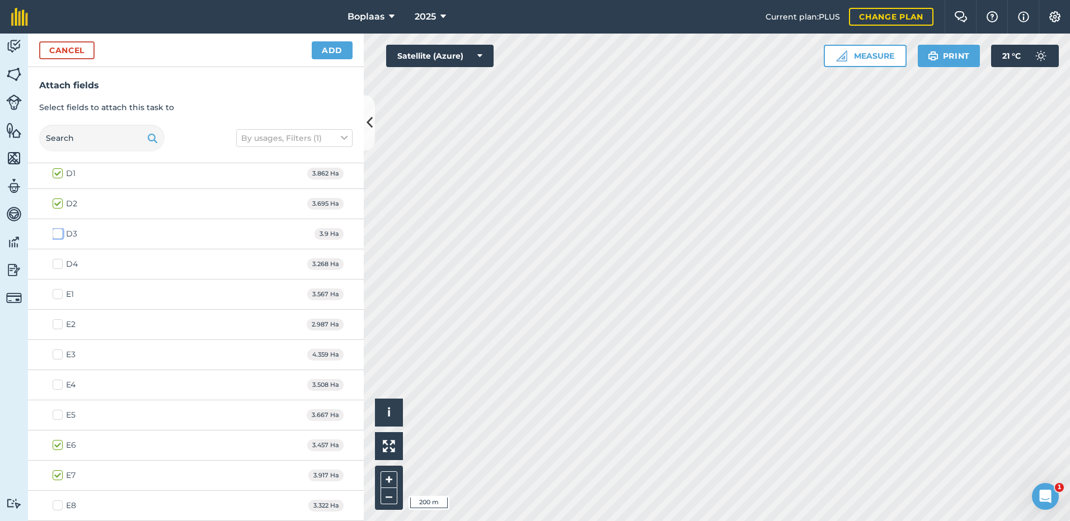
checkbox input "true"
click at [53, 266] on label "D4" at bounding box center [65, 264] width 25 height 12
click at [53, 266] on input "D4" at bounding box center [56, 261] width 7 height 7
checkbox input "true"
drag, startPoint x: 61, startPoint y: 477, endPoint x: 68, endPoint y: 474, distance: 7.5
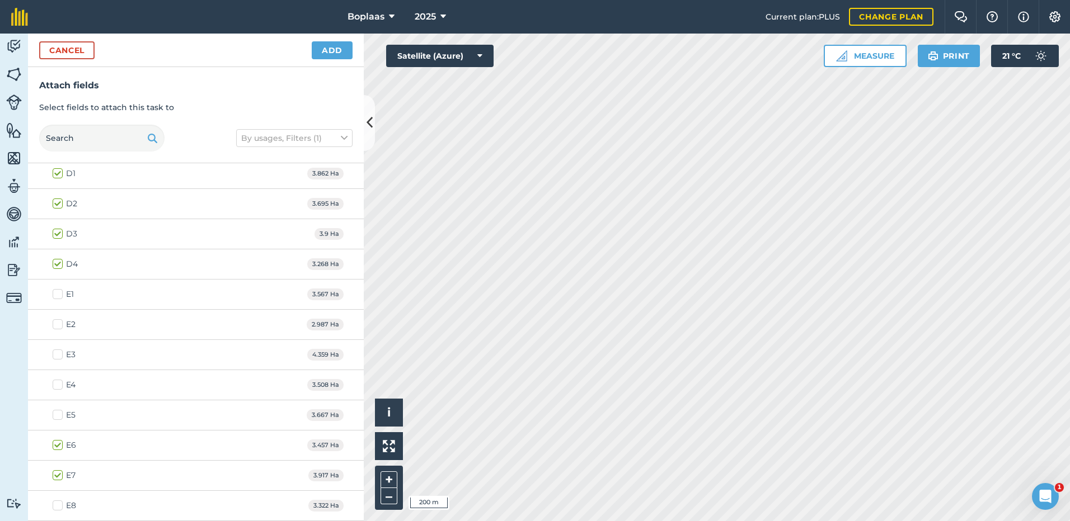
click at [62, 477] on label "E7" at bounding box center [64, 476] width 23 height 12
click at [60, 477] on input "E7" at bounding box center [56, 473] width 7 height 7
checkbox input "false"
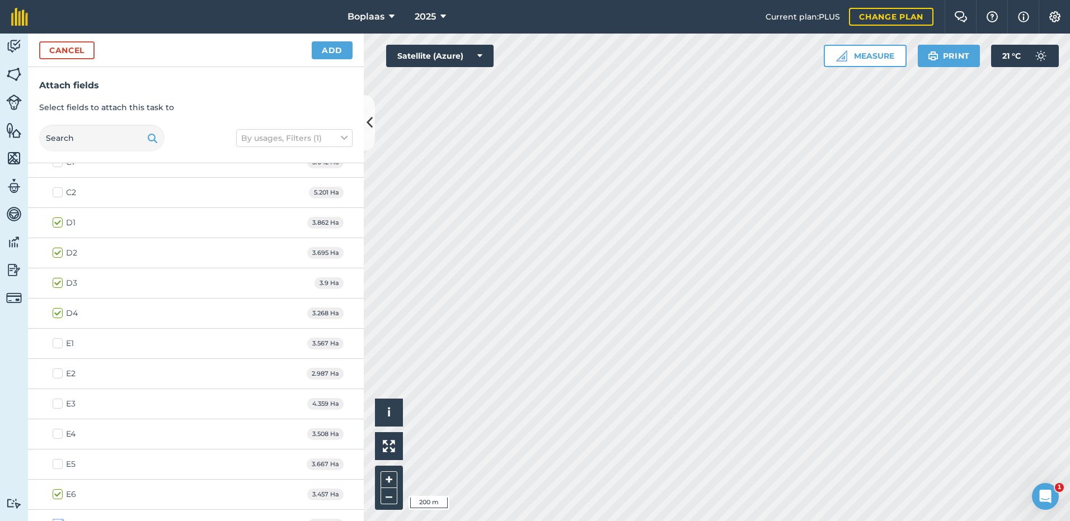
scroll to position [615, 0]
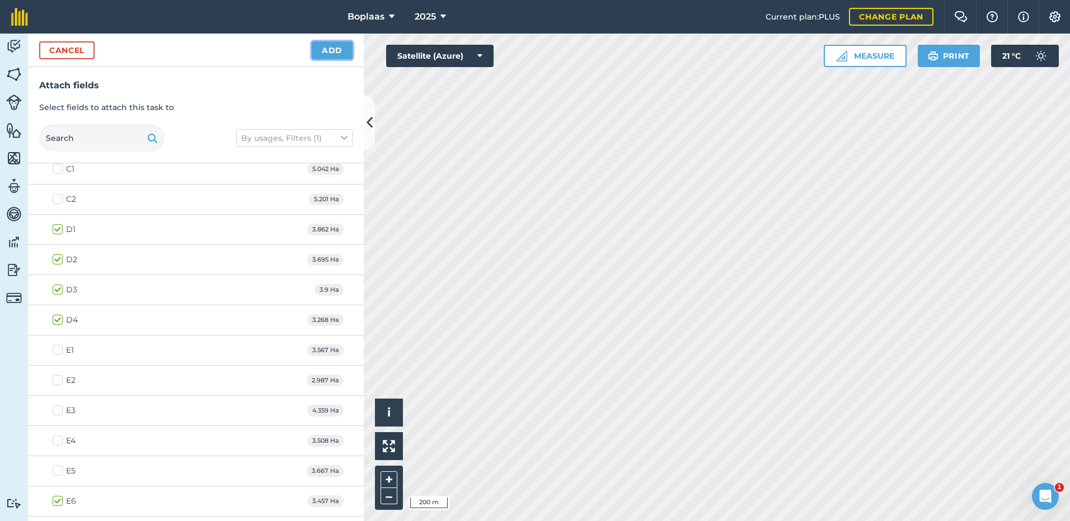
click at [342, 49] on button "Add" at bounding box center [332, 50] width 41 height 18
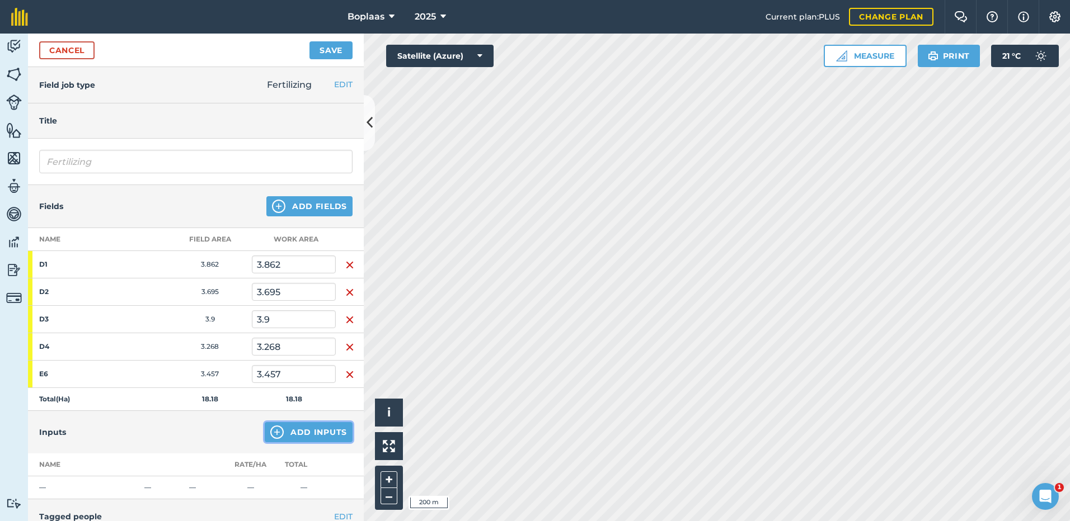
click at [313, 429] on button "Add Inputs" at bounding box center [309, 432] width 88 height 20
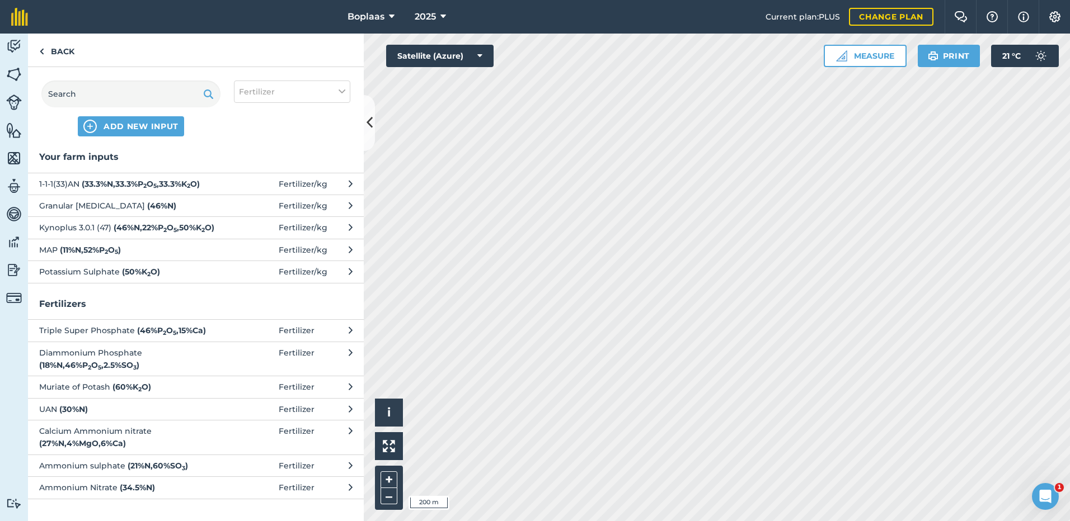
click at [148, 200] on span "Granular [MEDICAL_DATA] ( 46 % N )" at bounding box center [130, 206] width 183 height 12
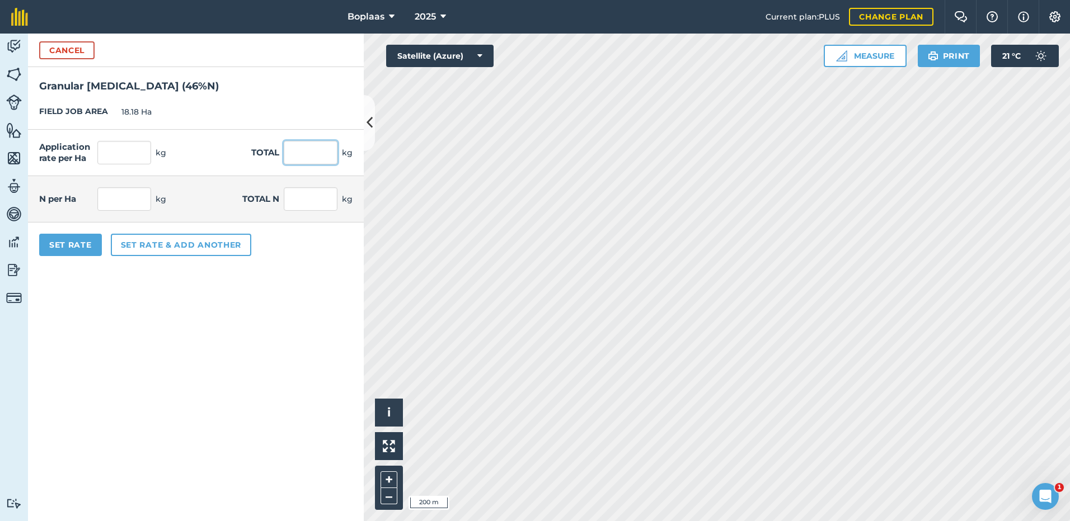
click at [308, 150] on input "text" at bounding box center [311, 152] width 54 height 23
type input "500"
type input "27.503"
type input "12.651"
type input "230"
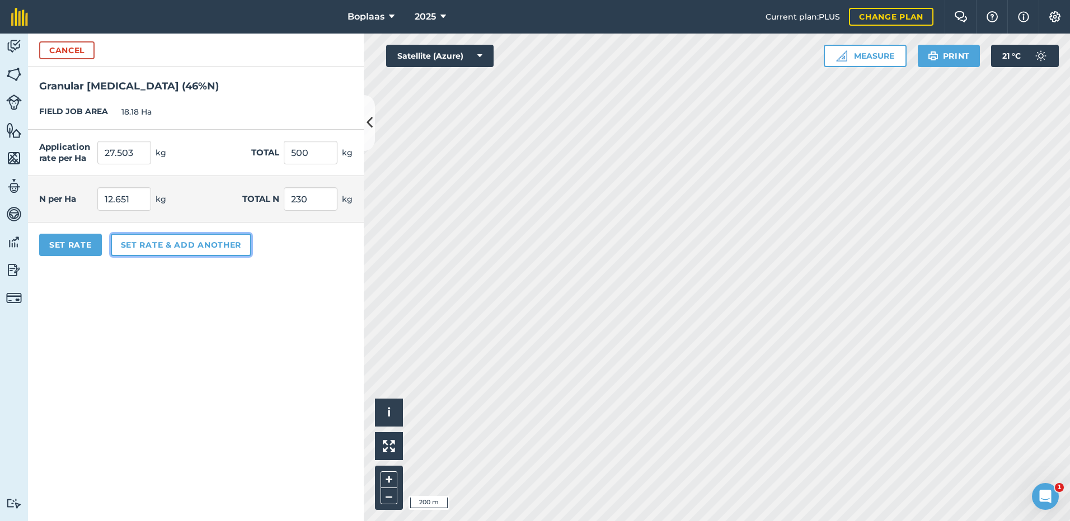
click at [185, 243] on button "Set rate & add another" at bounding box center [181, 245] width 140 height 22
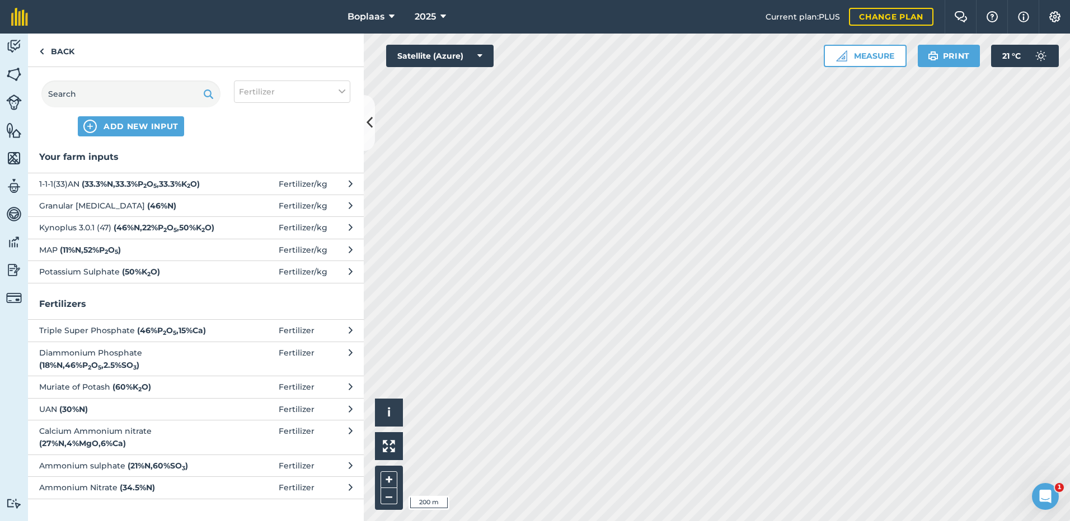
scroll to position [0, 0]
click at [73, 228] on span "Kynoplus 3.0.1 (47) ( 46 % N , 22 % P 2 O 5 , 50 % K 2 O )" at bounding box center [130, 228] width 183 height 12
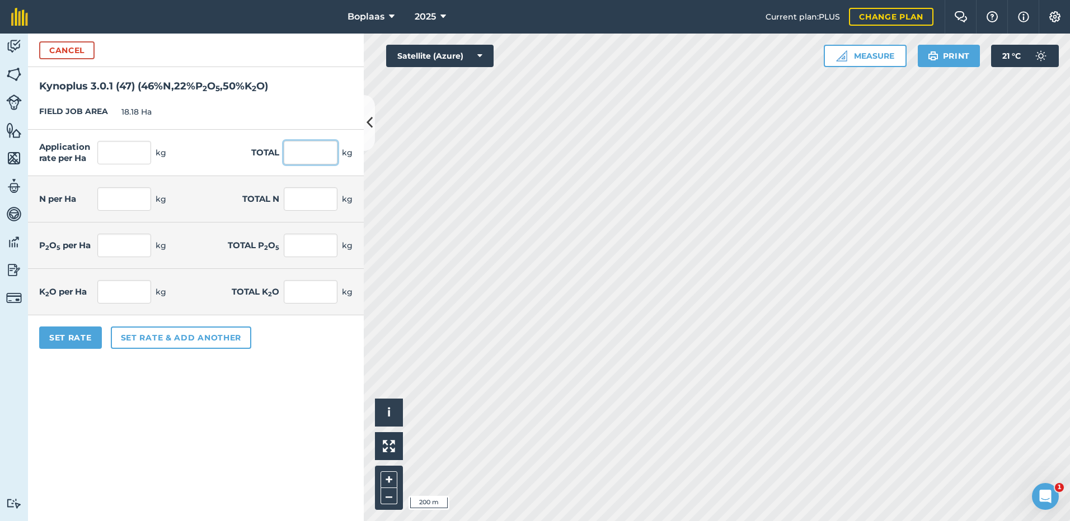
click at [288, 149] on input "text" at bounding box center [311, 152] width 54 height 23
type input "750"
type input "41.254"
type input "18.977"
type input "345"
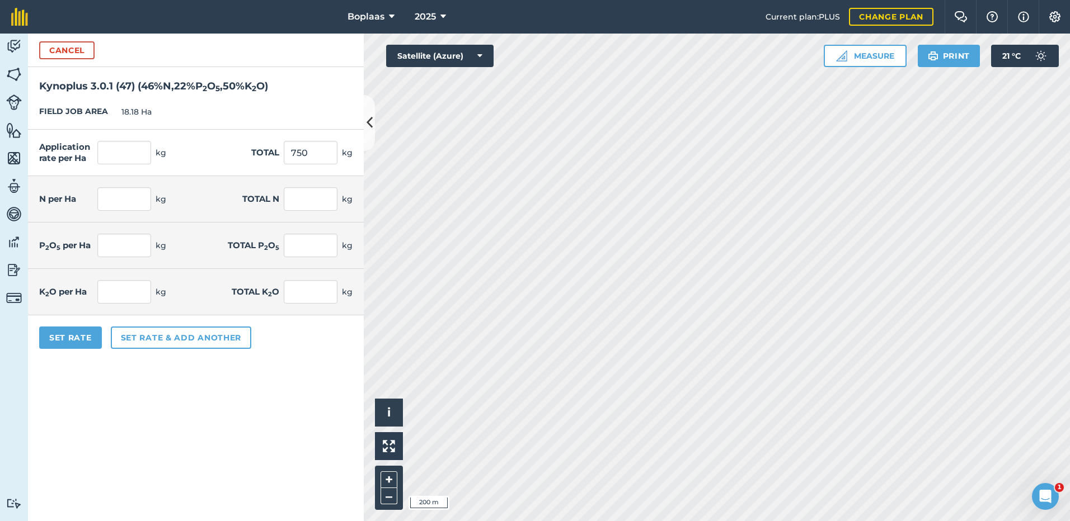
type input "9.076"
type input "165"
type input "20.627"
type input "375"
click at [234, 408] on form "Cancel Kynoplus 3.0.1 (47) ( 46 % N , 22 % P 2 O 5 , 50 % K 2 O ) FIELD JOB ARE…" at bounding box center [196, 278] width 336 height 488
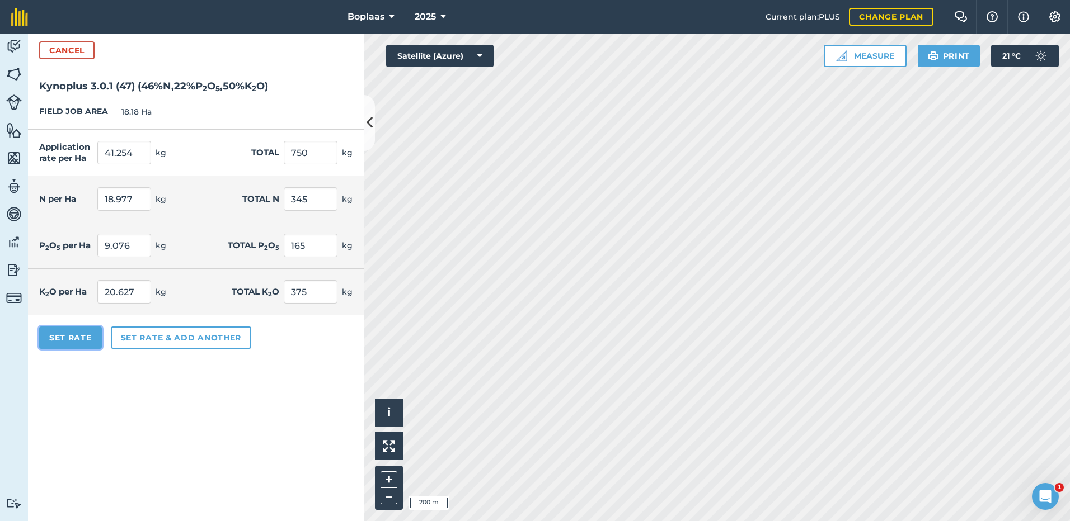
click at [65, 335] on button "Set Rate" at bounding box center [70, 338] width 63 height 22
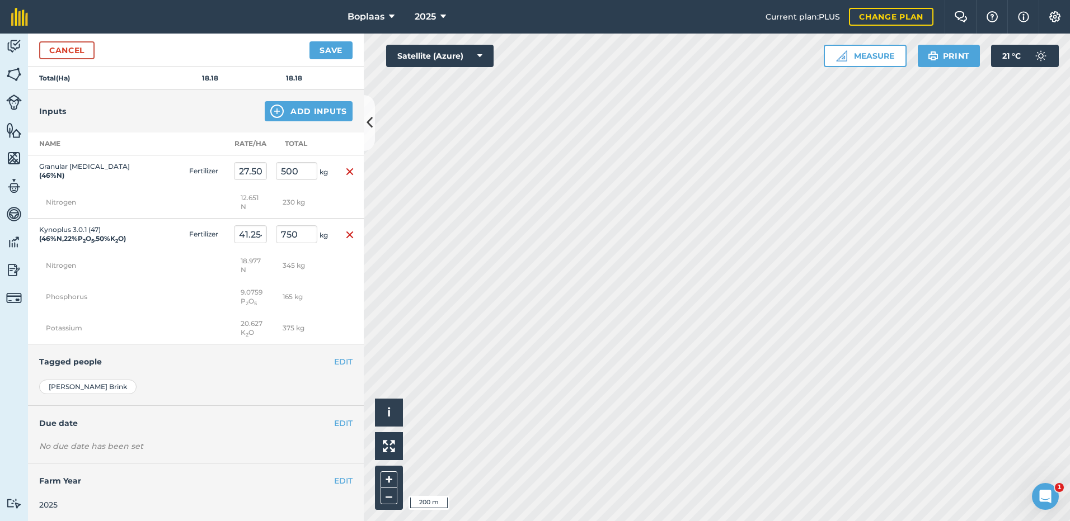
scroll to position [323, 0]
click at [343, 49] on button "Save" at bounding box center [330, 50] width 43 height 18
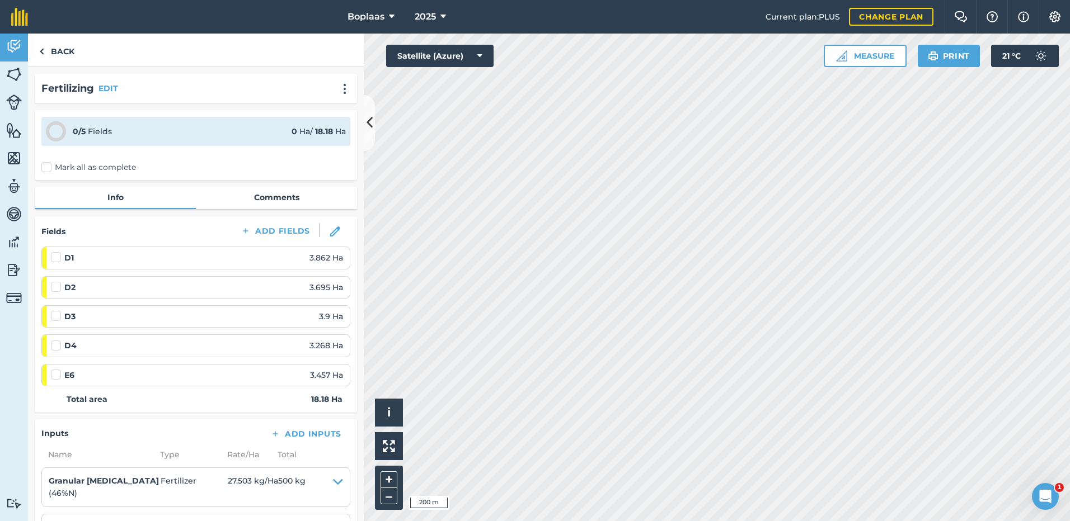
click at [61, 164] on label "Mark all as complete" at bounding box center [88, 168] width 95 height 12
click at [49, 164] on input "Mark all as complete" at bounding box center [44, 165] width 7 height 7
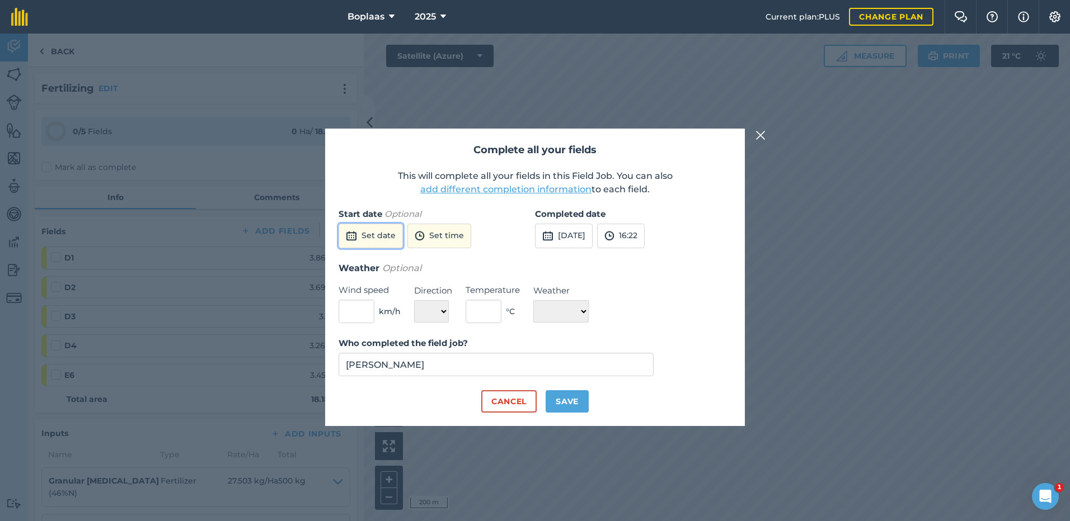
click at [356, 234] on img at bounding box center [351, 235] width 11 height 13
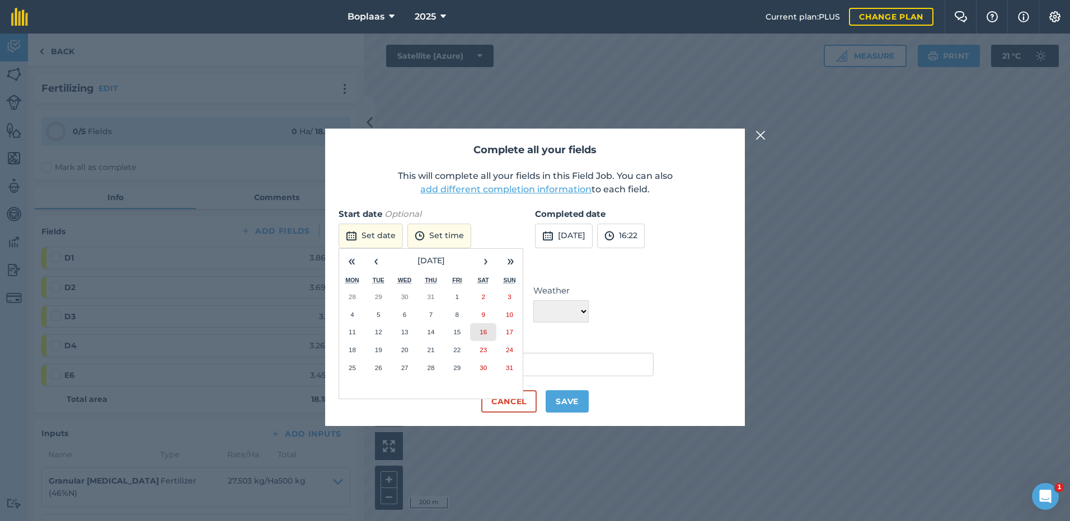
click at [490, 326] on button "16" at bounding box center [483, 332] width 26 height 18
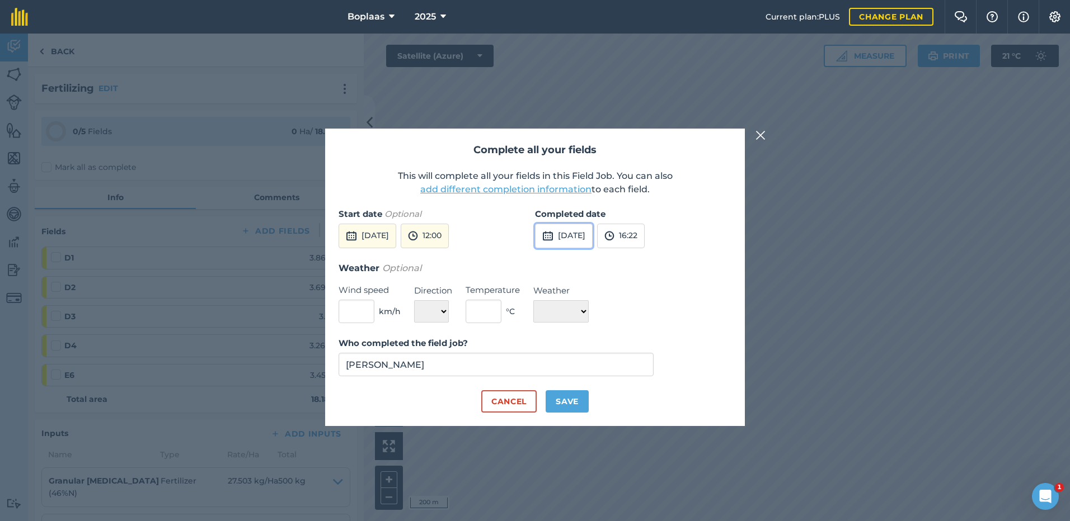
click at [560, 237] on button "[DATE]" at bounding box center [564, 236] width 58 height 25
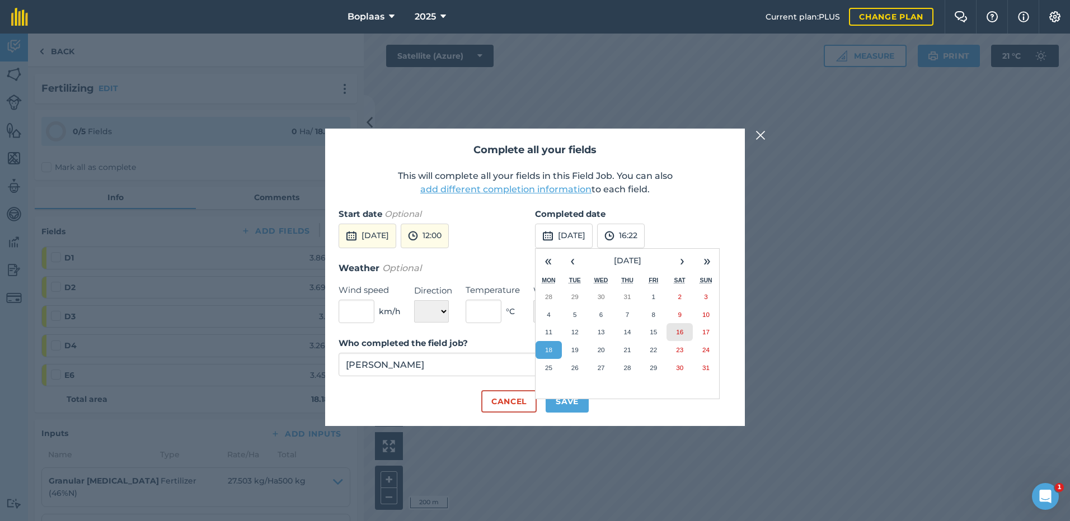
drag, startPoint x: 679, startPoint y: 327, endPoint x: 645, endPoint y: 316, distance: 35.9
click at [679, 328] on button "16" at bounding box center [679, 332] width 26 height 18
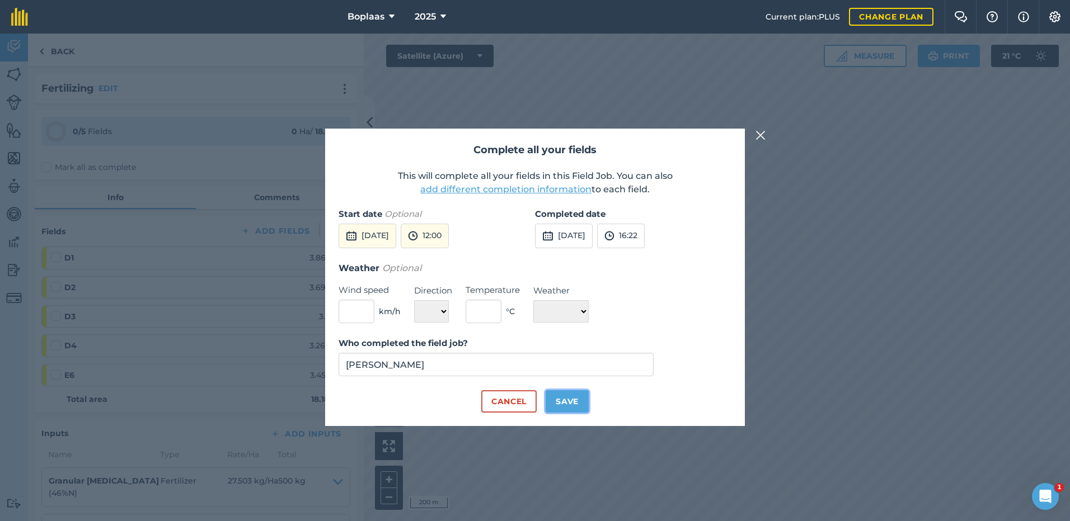
click at [578, 399] on button "Save" at bounding box center [566, 401] width 43 height 22
checkbox input "true"
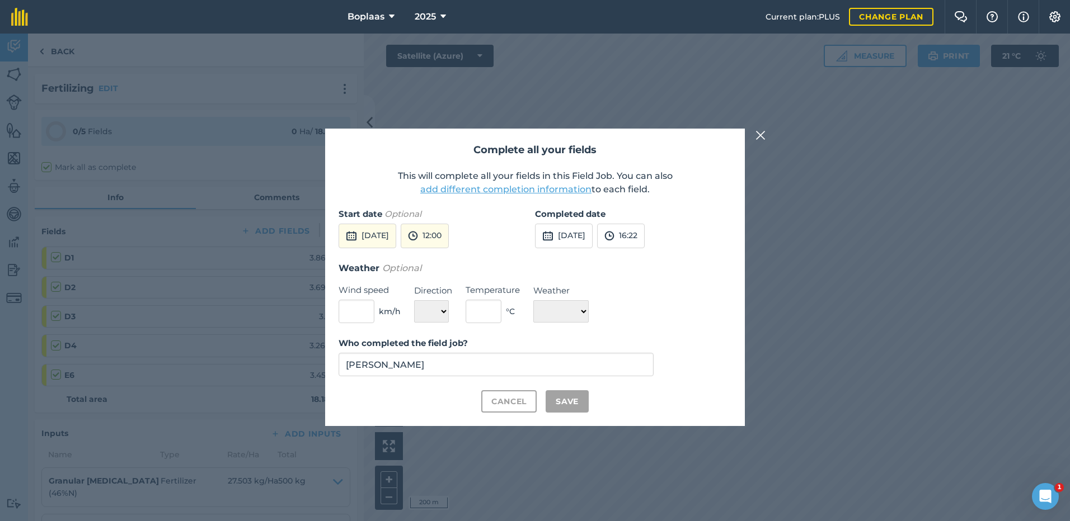
checkbox input "true"
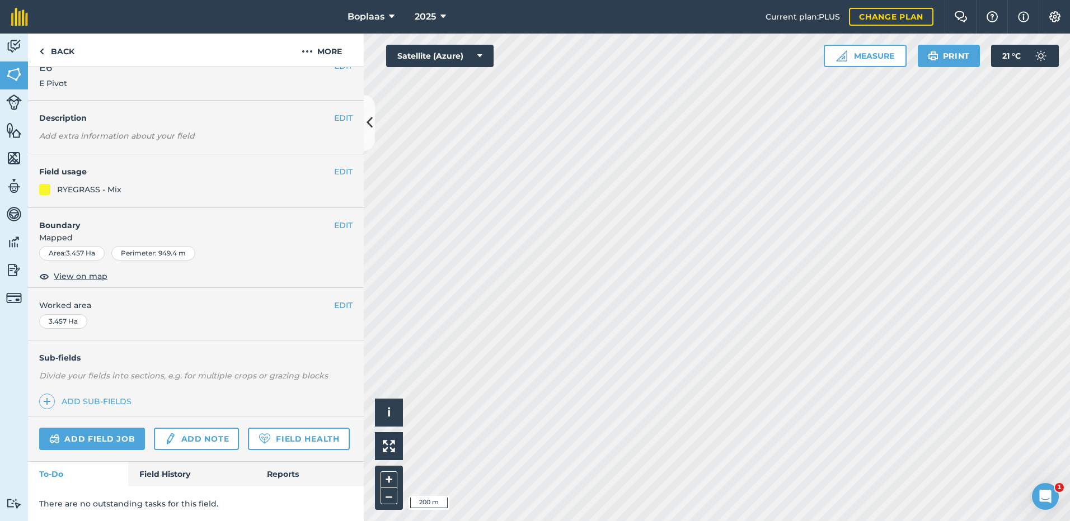
scroll to position [50, 0]
click at [181, 476] on link "Field History" at bounding box center [191, 474] width 127 height 25
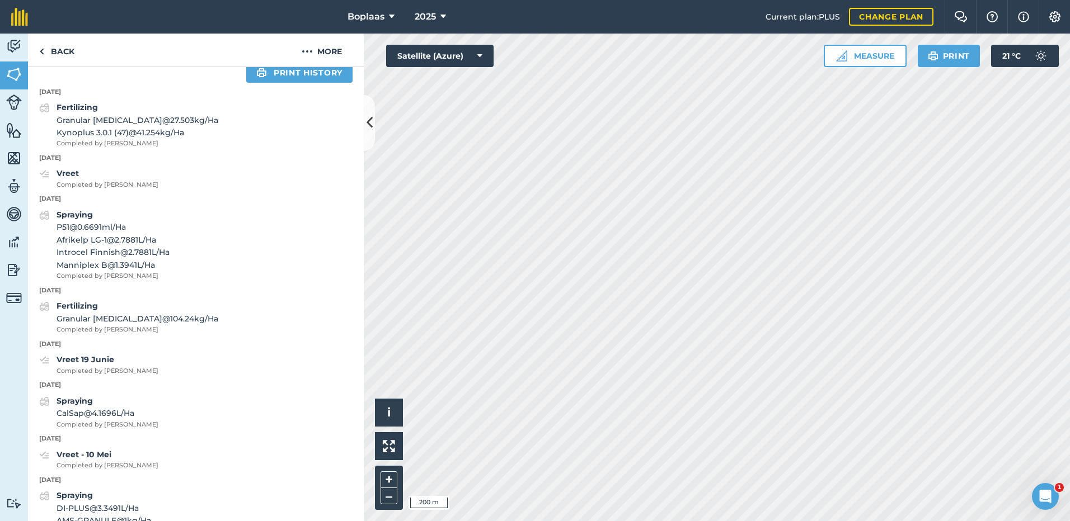
scroll to position [274, 0]
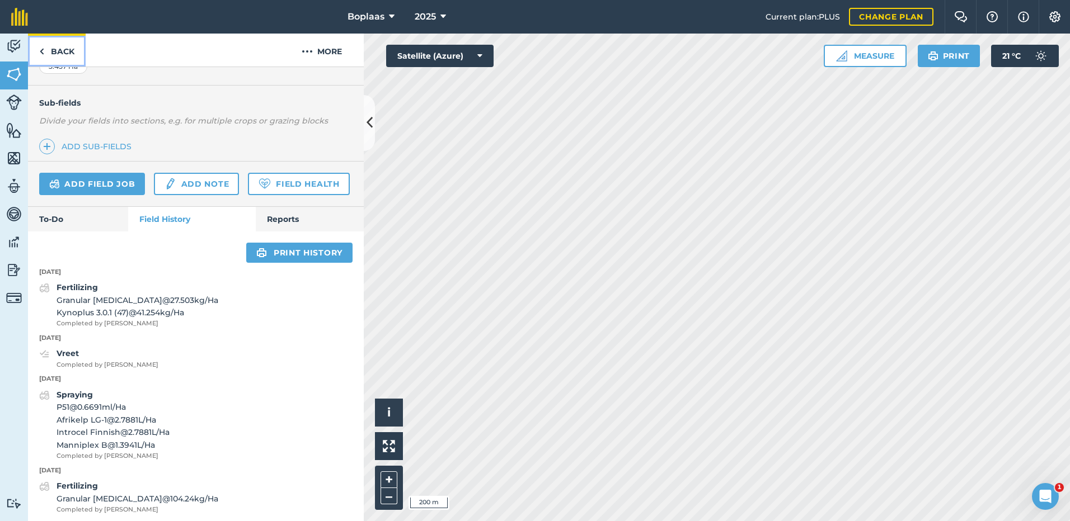
click at [57, 57] on link "Back" at bounding box center [57, 50] width 58 height 33
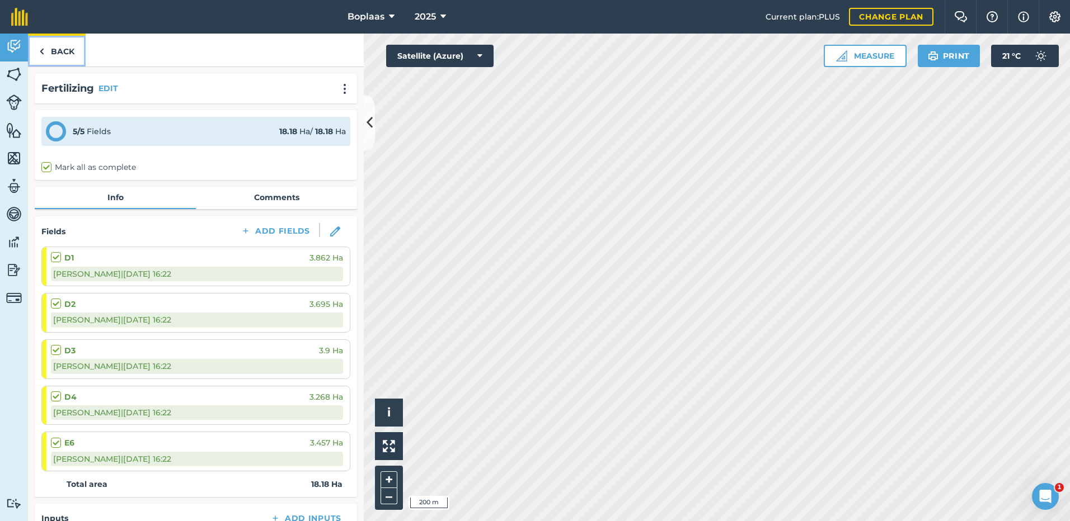
click at [48, 50] on link "Back" at bounding box center [57, 50] width 58 height 33
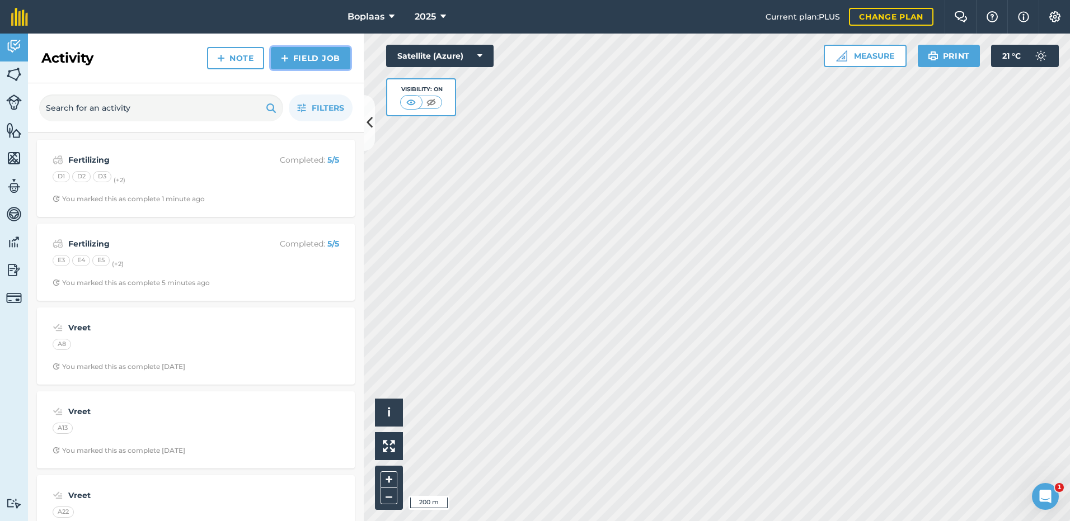
click at [329, 65] on link "Field Job" at bounding box center [310, 58] width 79 height 22
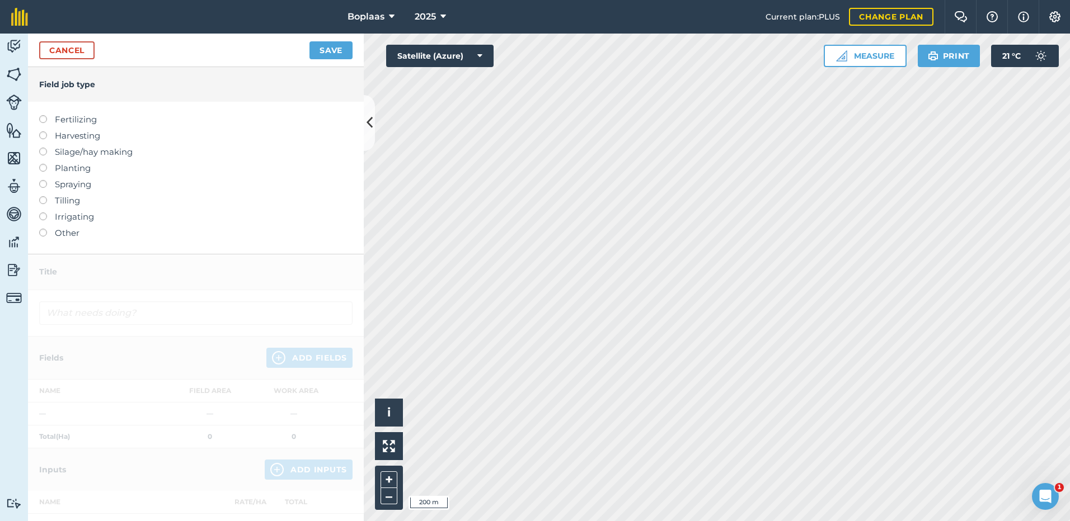
click at [62, 123] on label "Fertilizing" at bounding box center [195, 119] width 313 height 13
type input "Fertilizing"
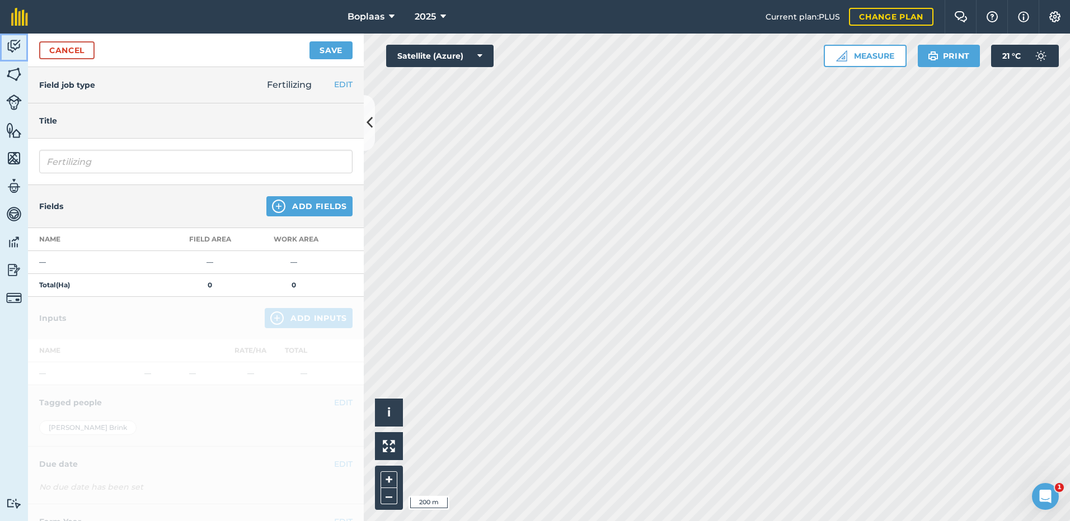
click at [20, 44] on img at bounding box center [14, 46] width 16 height 17
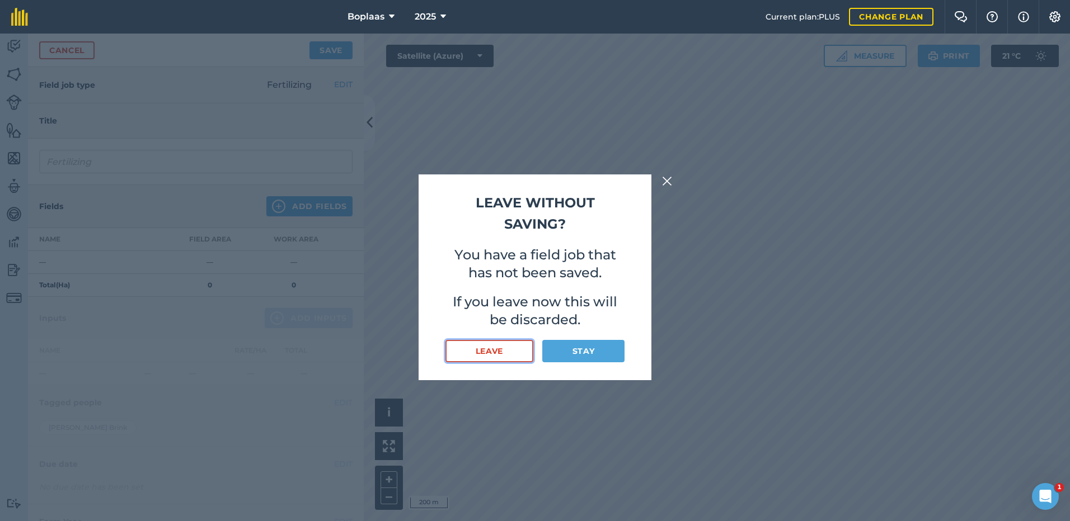
click at [507, 351] on button "Leave" at bounding box center [489, 351] width 88 height 22
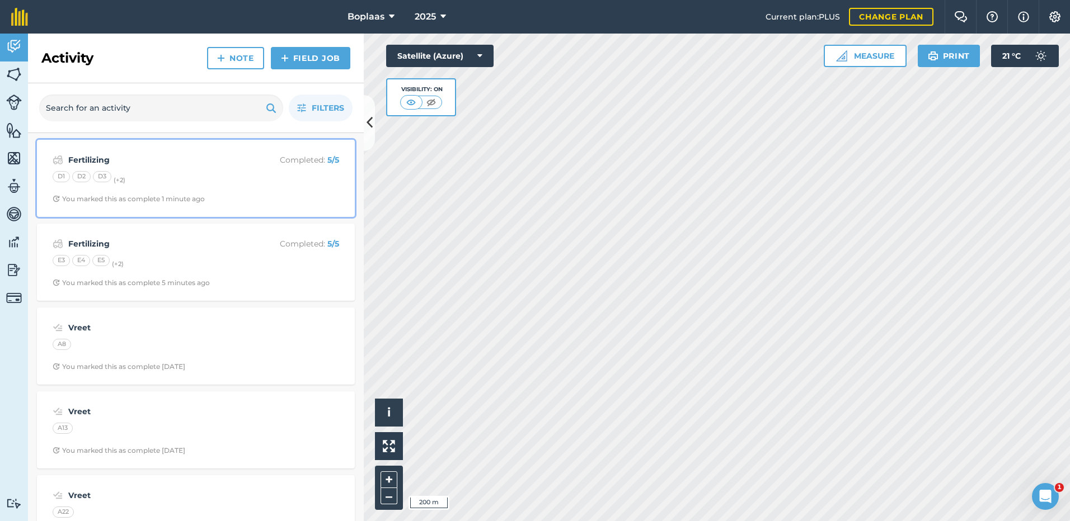
click at [266, 185] on div "D1 D2 D3 (+ 2 )" at bounding box center [196, 178] width 286 height 15
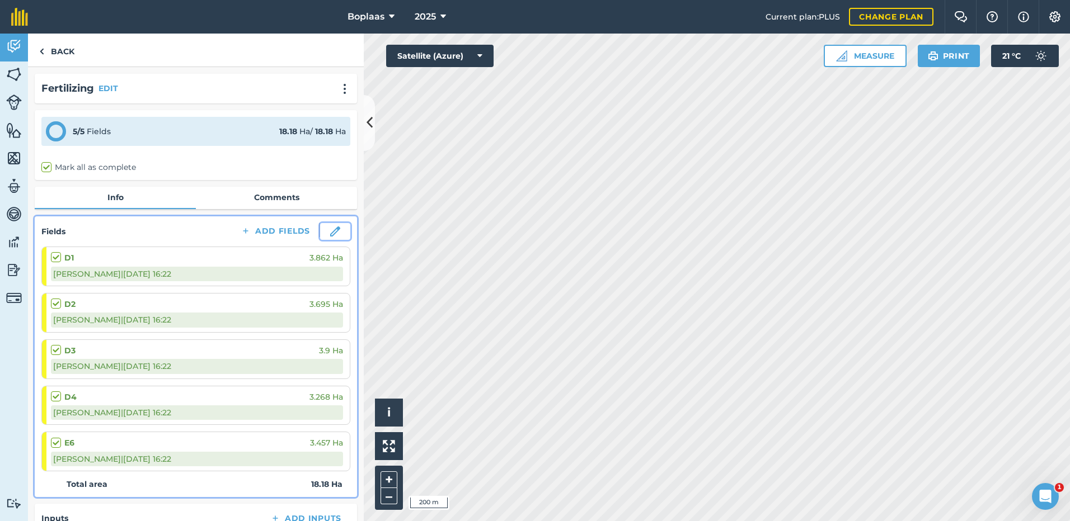
click at [330, 228] on img at bounding box center [335, 232] width 10 height 10
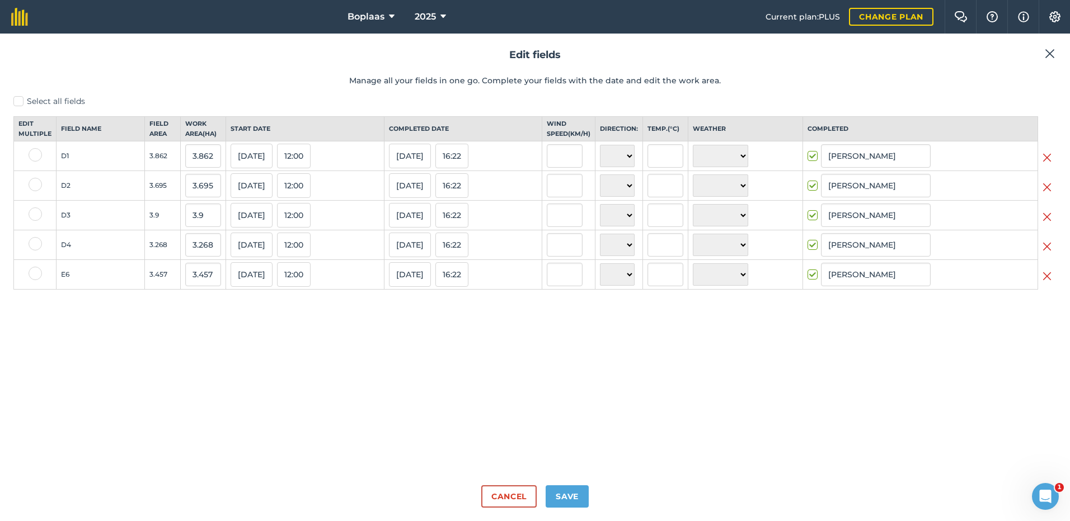
click at [17, 100] on label "Select all fields" at bounding box center [534, 102] width 1043 height 12
click at [17, 100] on input "Select all fields" at bounding box center [16, 99] width 7 height 7
checkbox input "true"
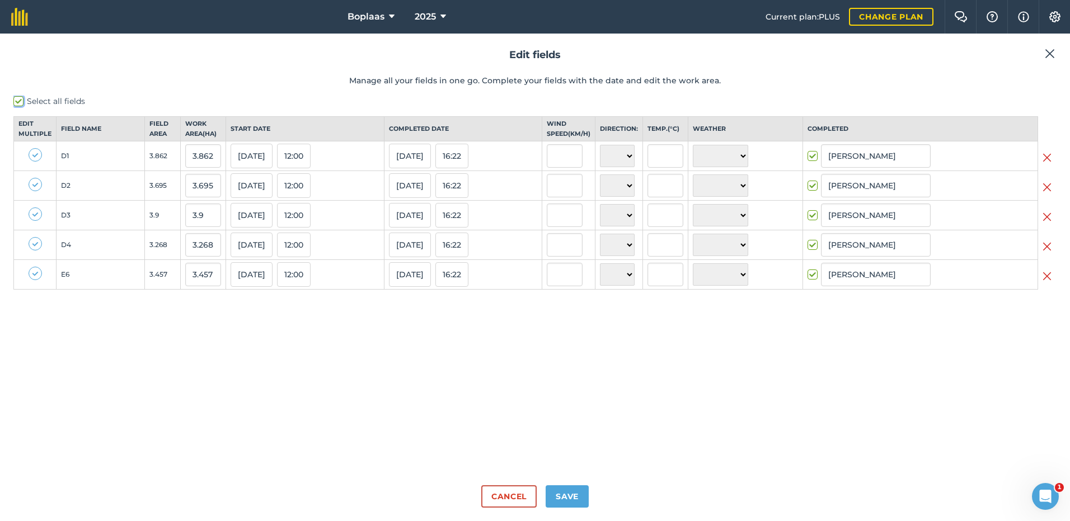
checkbox input "true"
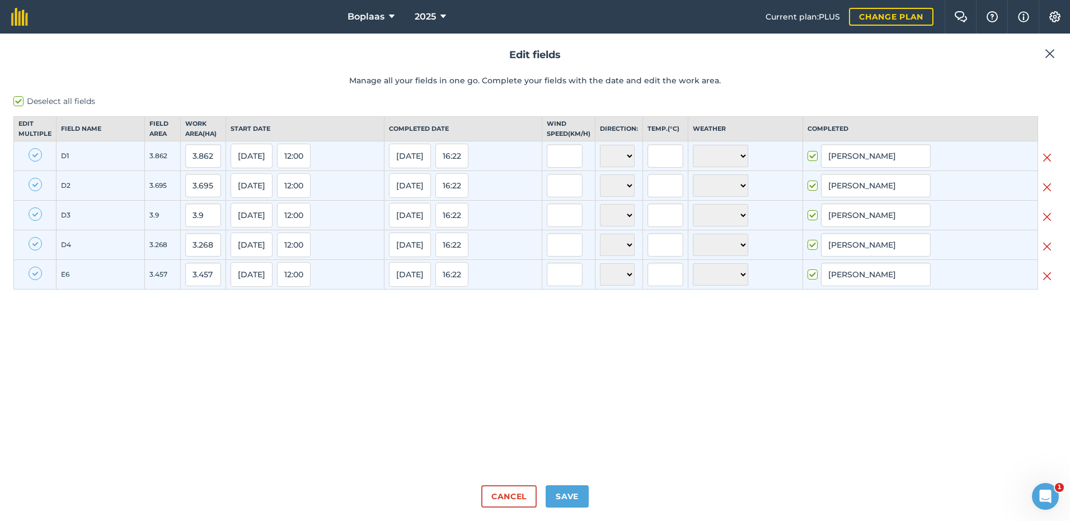
click at [209, 93] on header "Edit fields Manage all your fields in one go. Complete your fields with the dat…" at bounding box center [534, 71] width 1043 height 49
click at [19, 100] on label "Deselect all fields" at bounding box center [534, 102] width 1043 height 12
click at [19, 100] on input "Deselect all fields" at bounding box center [16, 99] width 7 height 7
checkbox input "false"
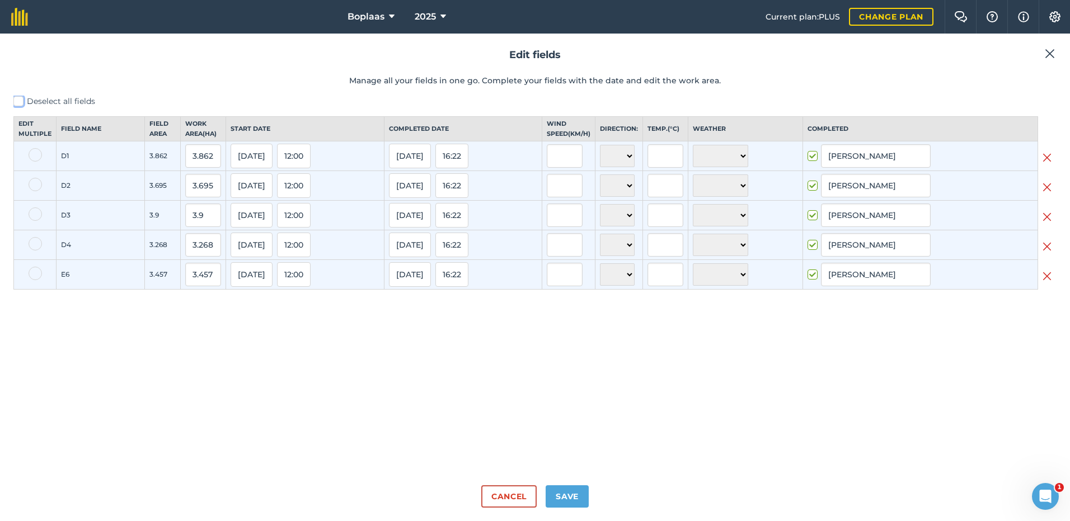
checkbox input "false"
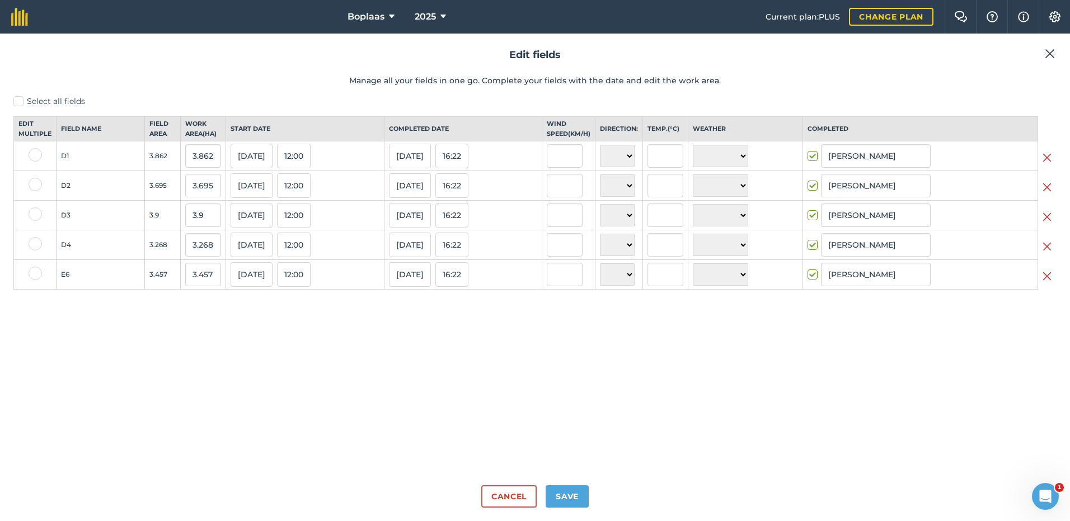
click at [210, 407] on div "Select all fields Edit multiple Field name Field Area Work area ( Ha ) Start da…" at bounding box center [534, 286] width 1043 height 381
click at [511, 496] on button "Cancel" at bounding box center [508, 497] width 55 height 22
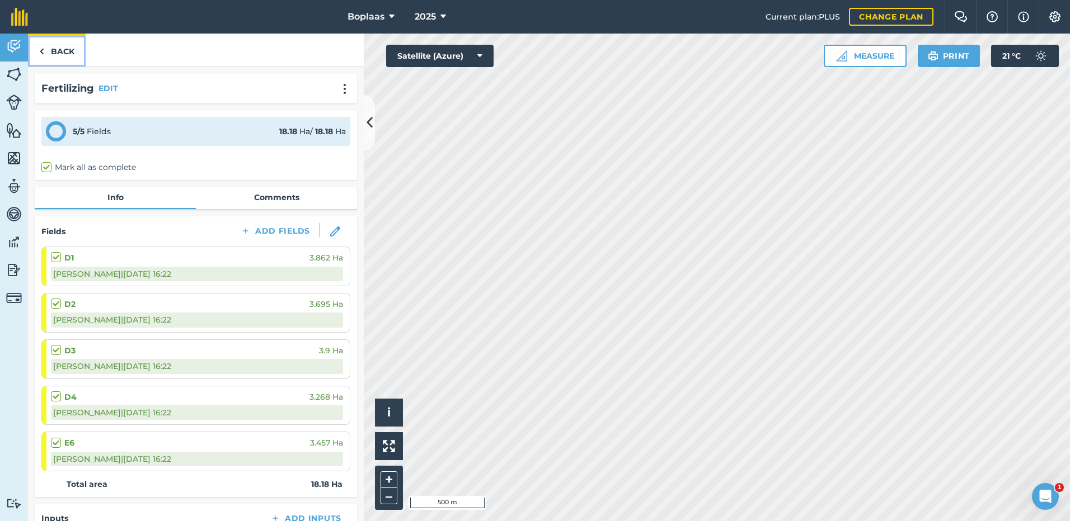
click at [62, 51] on link "Back" at bounding box center [57, 50] width 58 height 33
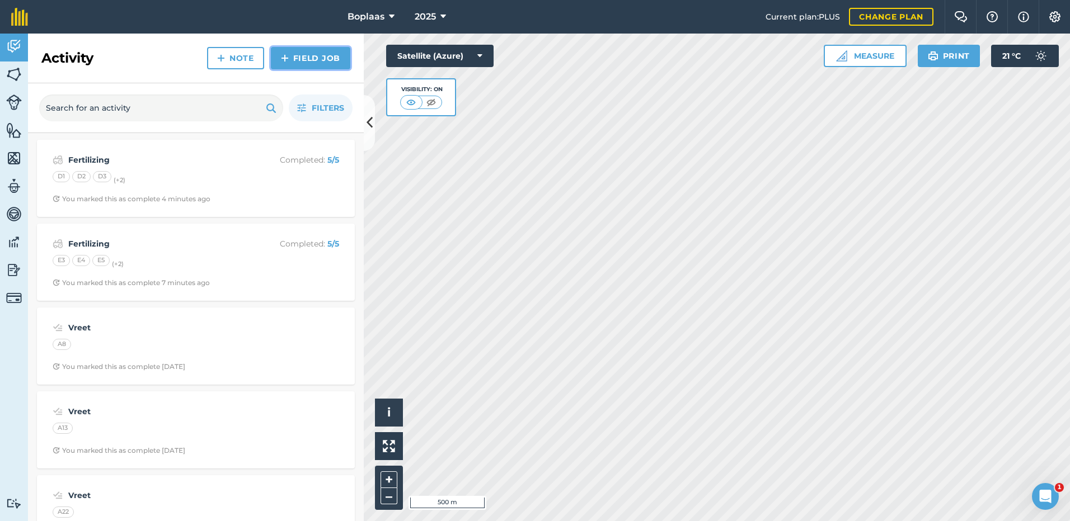
click at [315, 60] on link "Field Job" at bounding box center [310, 58] width 79 height 22
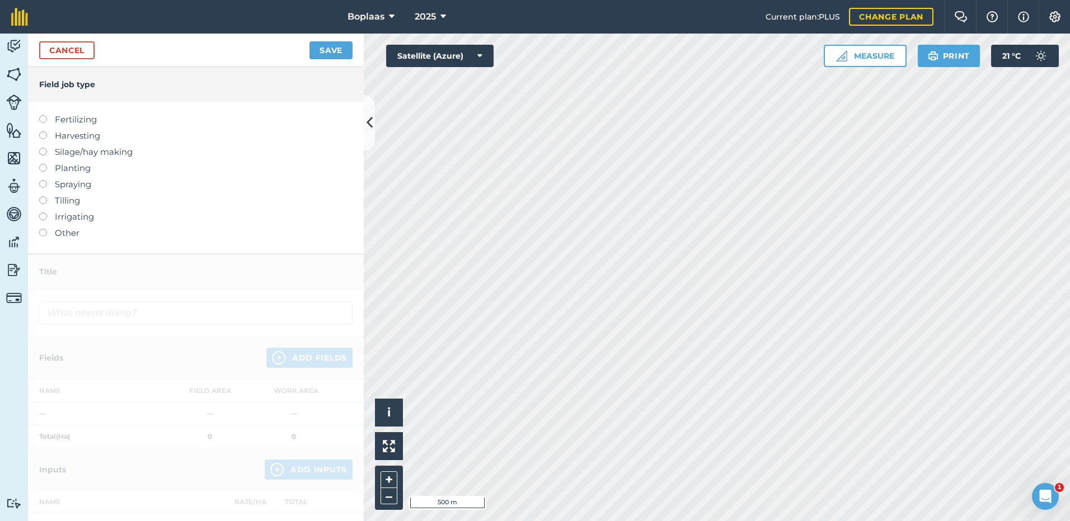
click at [63, 118] on label "Fertilizing" at bounding box center [195, 119] width 313 height 13
type input "Fertilizing"
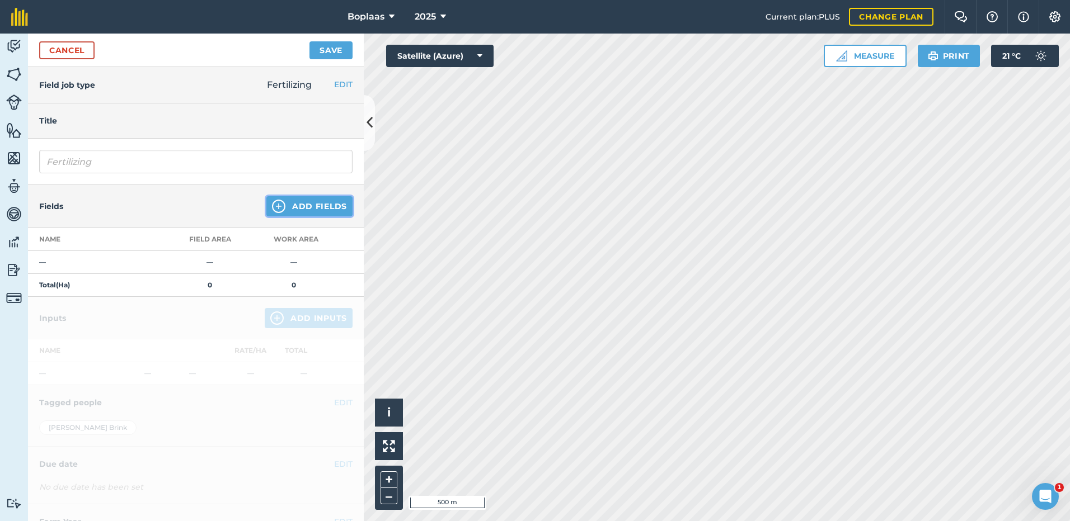
click at [285, 202] on button "Add Fields" at bounding box center [309, 206] width 86 height 20
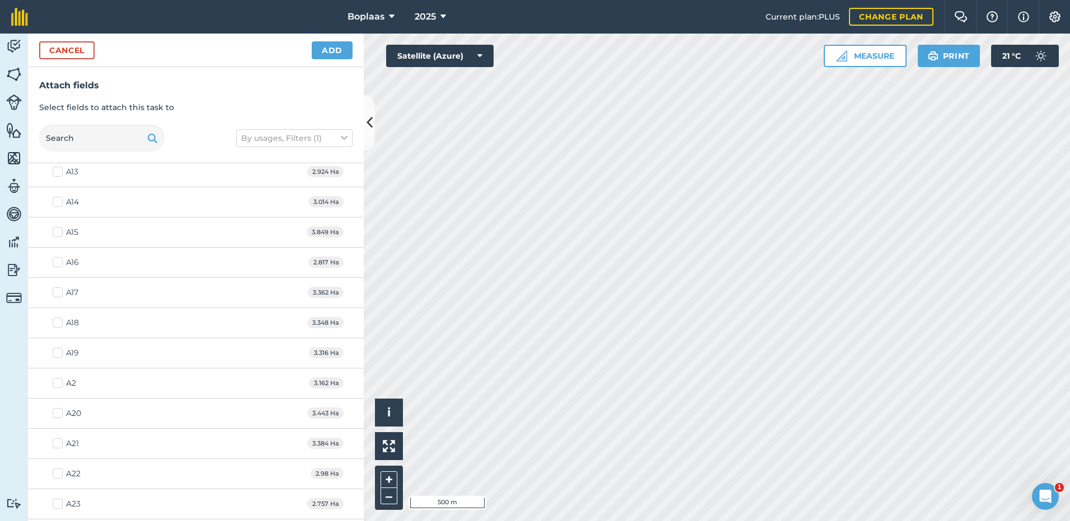
scroll to position [1287, 0]
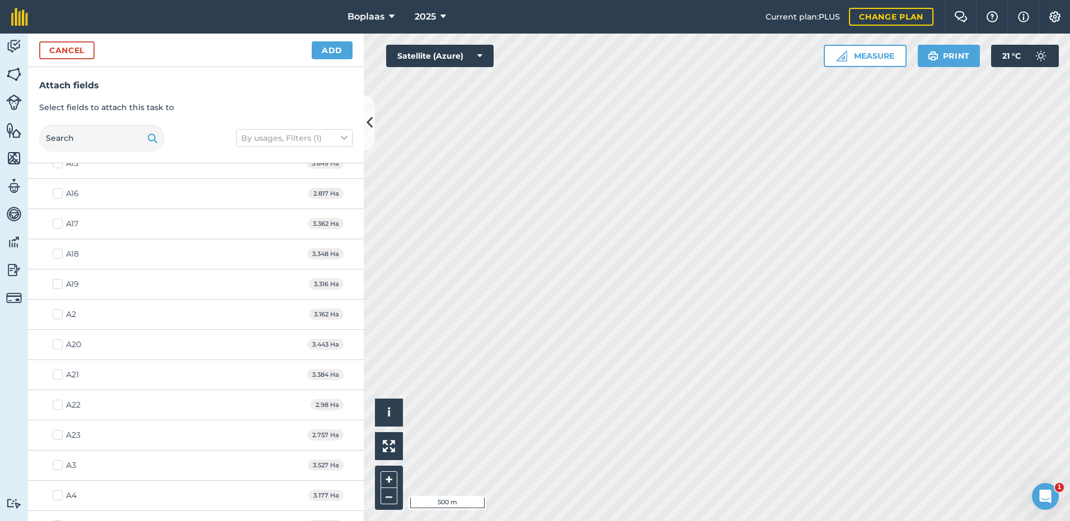
click at [59, 437] on label "A23" at bounding box center [67, 436] width 28 height 12
click at [59, 437] on input "A23" at bounding box center [56, 433] width 7 height 7
checkbox input "true"
click at [59, 404] on label "A22" at bounding box center [67, 405] width 28 height 12
click at [59, 404] on input "A22" at bounding box center [56, 402] width 7 height 7
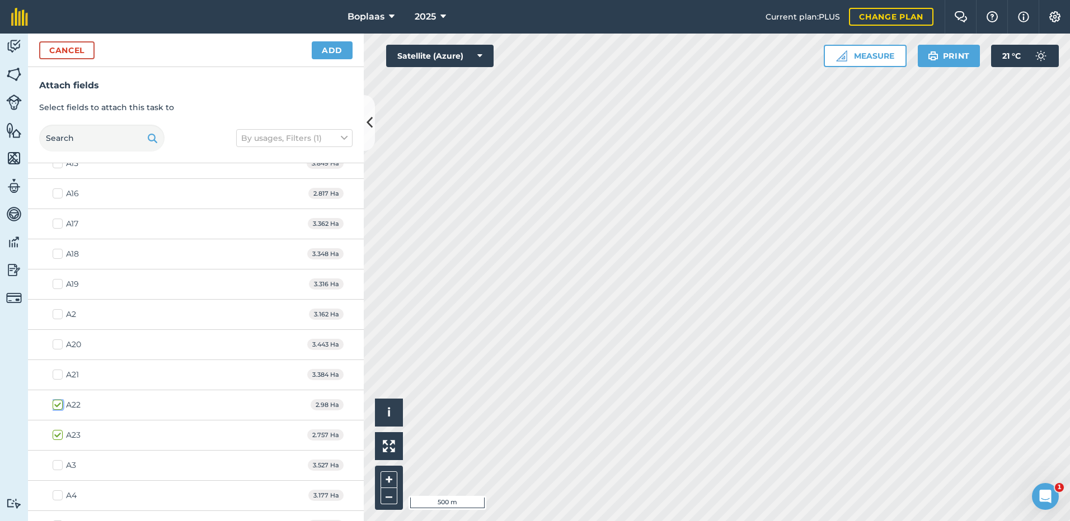
checkbox input "true"
click at [57, 347] on label "A20" at bounding box center [67, 345] width 29 height 12
click at [57, 346] on input "A20" at bounding box center [56, 342] width 7 height 7
checkbox input "true"
click at [56, 284] on label "A19" at bounding box center [66, 285] width 26 height 12
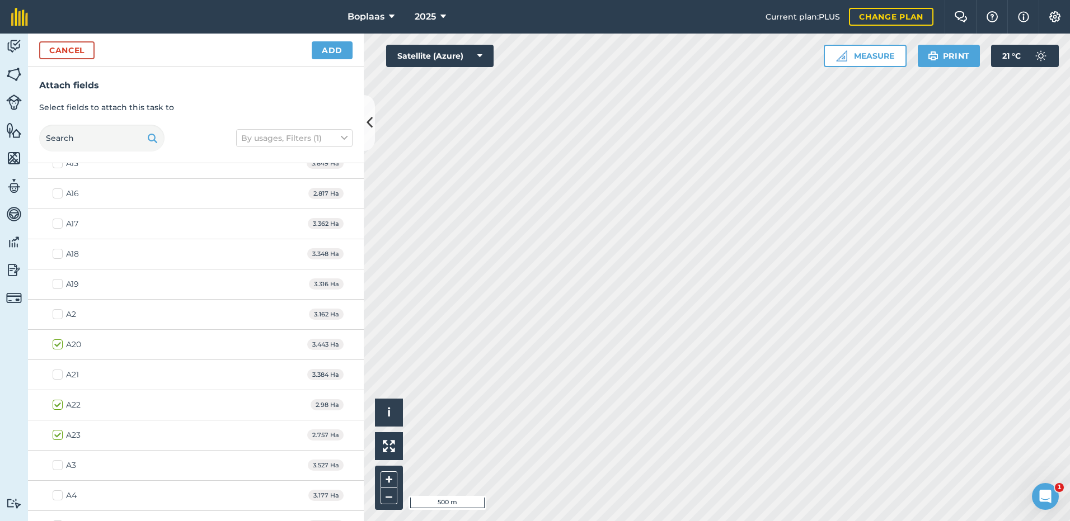
click at [56, 284] on input "A19" at bounding box center [56, 282] width 7 height 7
checkbox input "true"
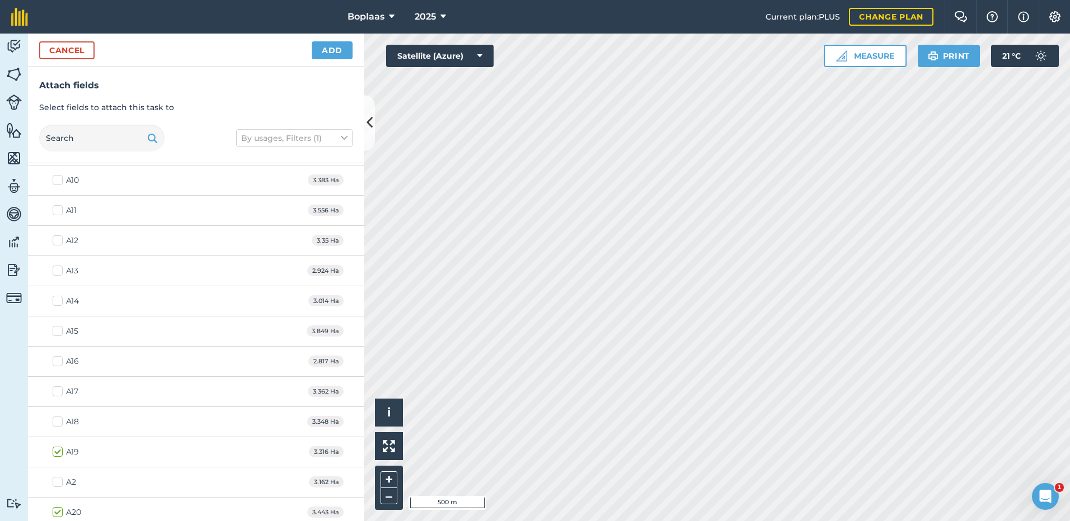
click at [56, 273] on label "A13" at bounding box center [66, 271] width 26 height 12
click at [56, 272] on input "A13" at bounding box center [56, 268] width 7 height 7
checkbox input "true"
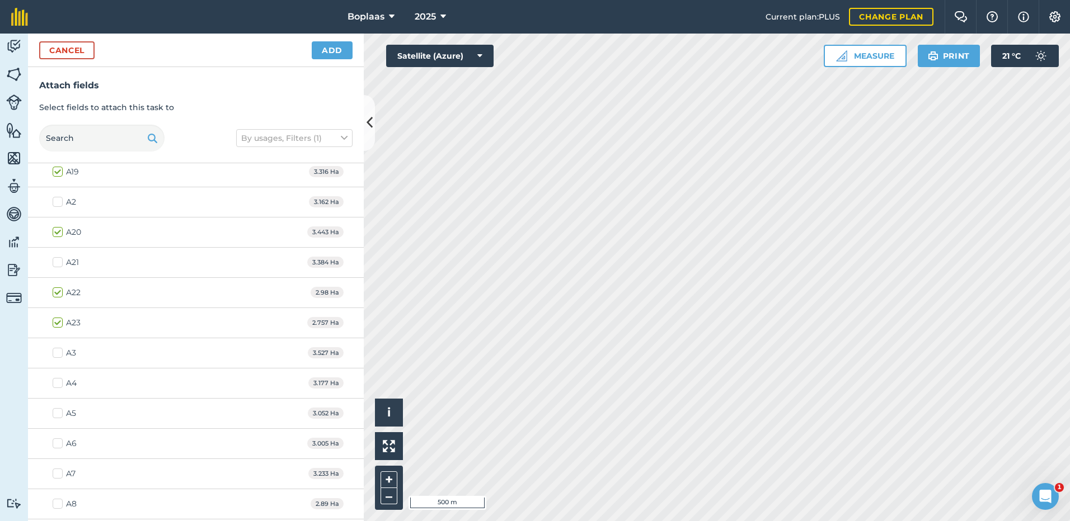
scroll to position [1428, 0]
click at [62, 388] on label "A5" at bounding box center [64, 385] width 23 height 12
click at [60, 387] on input "A5" at bounding box center [56, 382] width 7 height 7
checkbox input "true"
click at [62, 474] on label "A8" at bounding box center [65, 476] width 24 height 12
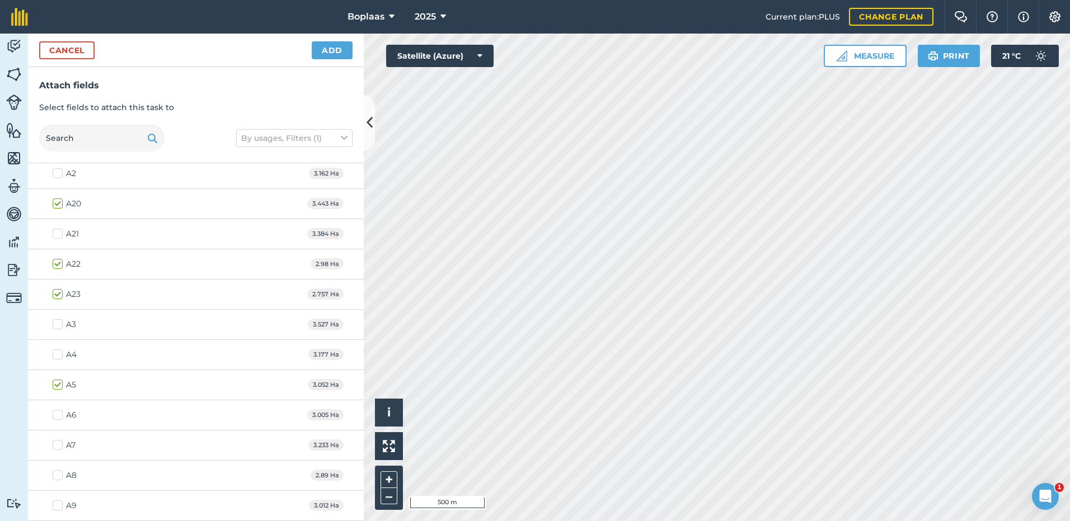
click at [60, 474] on input "A8" at bounding box center [56, 473] width 7 height 7
checkbox input "true"
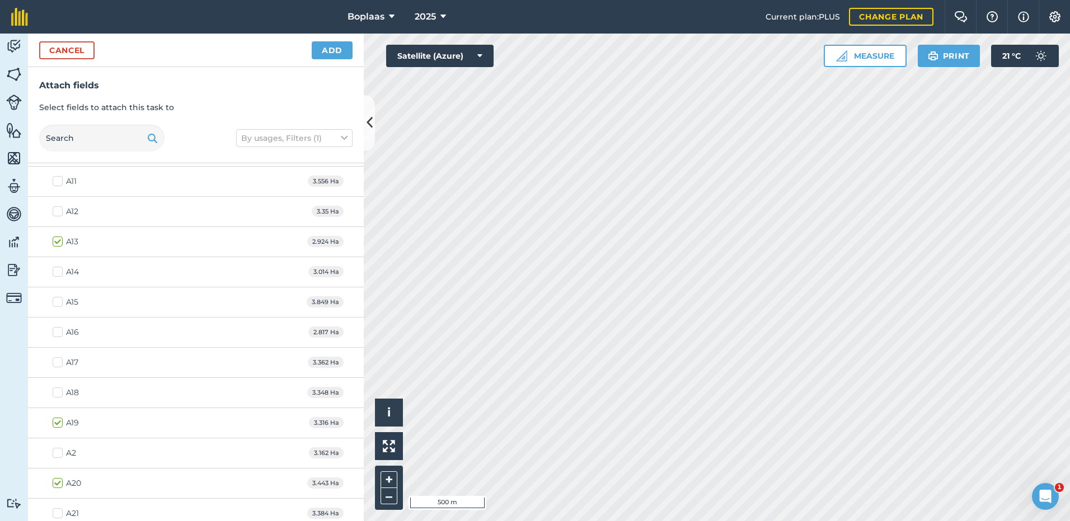
click at [56, 301] on label "A15" at bounding box center [66, 302] width 26 height 12
click at [56, 301] on input "A15" at bounding box center [56, 299] width 7 height 7
checkbox input "true"
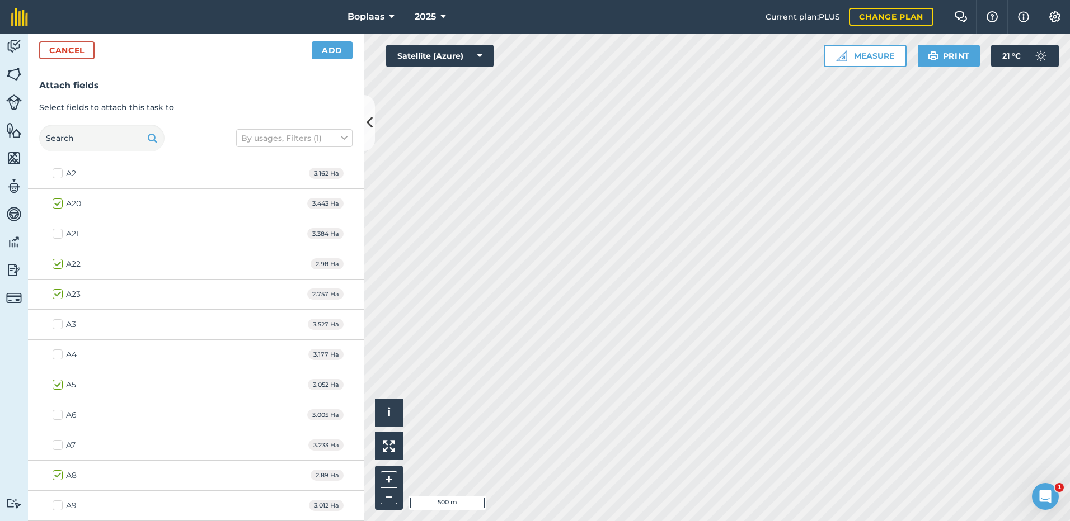
click at [57, 505] on label "A9" at bounding box center [65, 506] width 24 height 12
click at [57, 505] on input "A9" at bounding box center [56, 503] width 7 height 7
checkbox input "true"
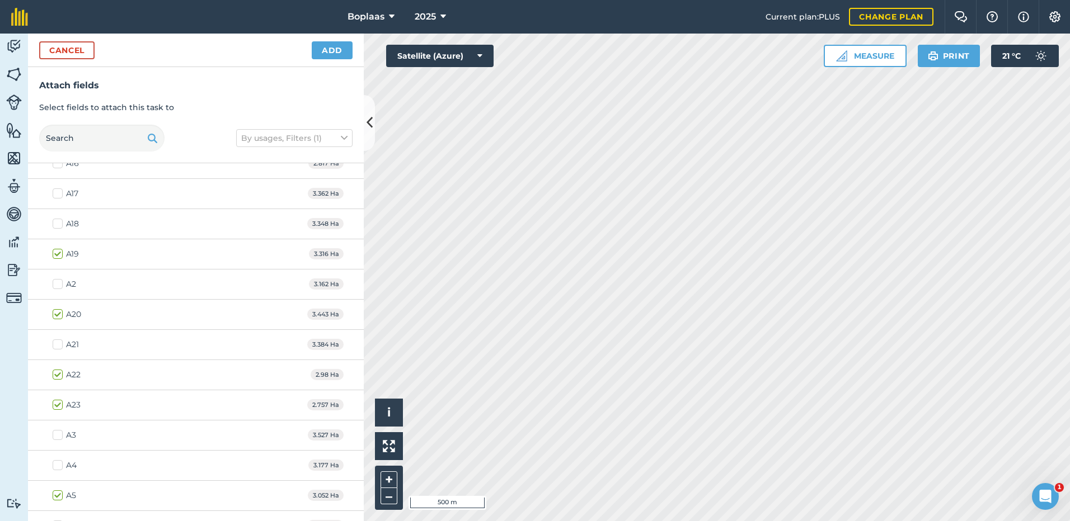
scroll to position [1316, 0]
click at [55, 167] on label "A16" at bounding box center [66, 165] width 26 height 12
click at [55, 166] on input "A16" at bounding box center [56, 162] width 7 height 7
checkbox input "true"
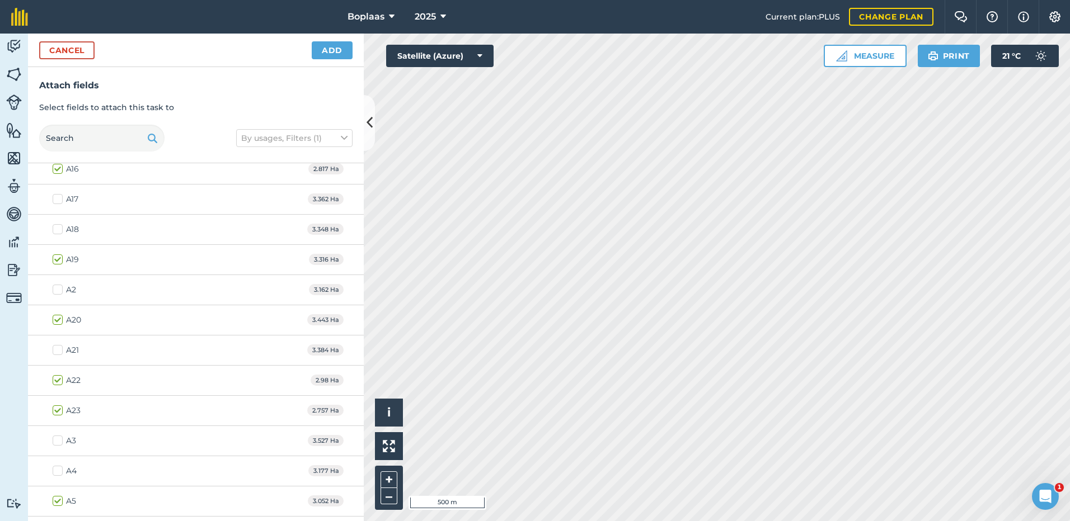
click at [61, 201] on label "A17" at bounding box center [66, 200] width 26 height 12
click at [60, 201] on input "A17" at bounding box center [56, 197] width 7 height 7
checkbox input "true"
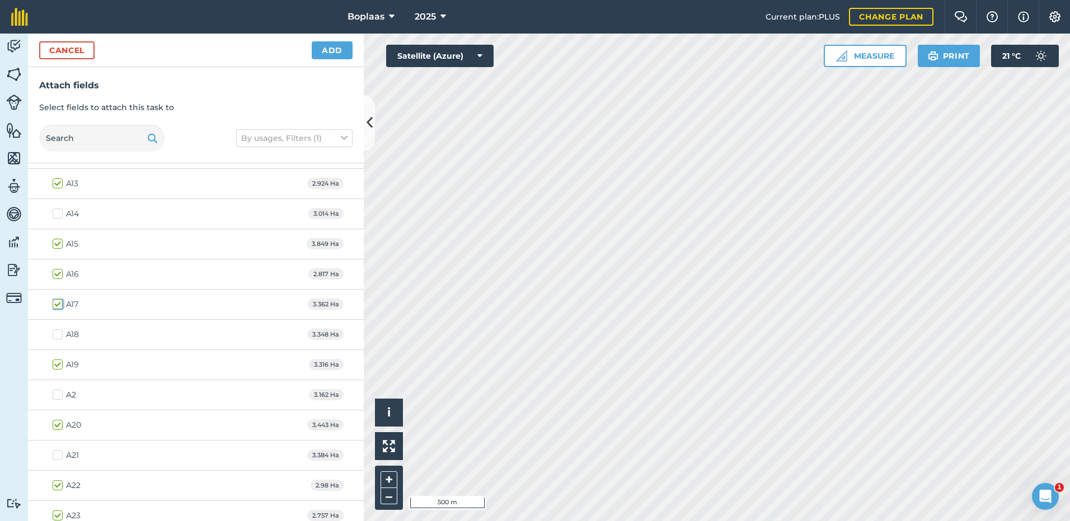
scroll to position [1199, 0]
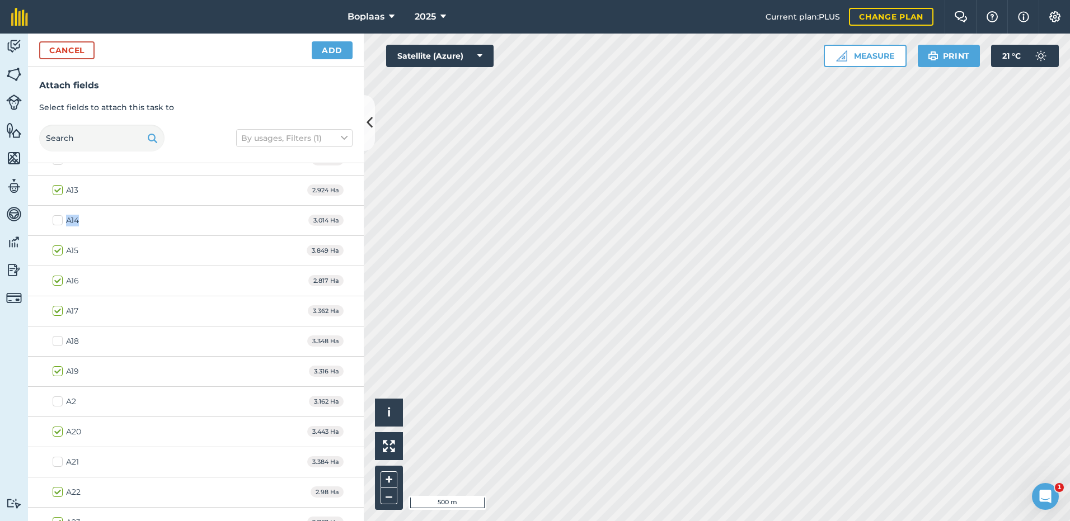
click at [52, 216] on div "A14 3.014 Ha" at bounding box center [196, 221] width 336 height 30
click at [54, 221] on label "A14" at bounding box center [66, 221] width 26 height 12
click at [54, 221] on input "A14" at bounding box center [56, 218] width 7 height 7
checkbox input "true"
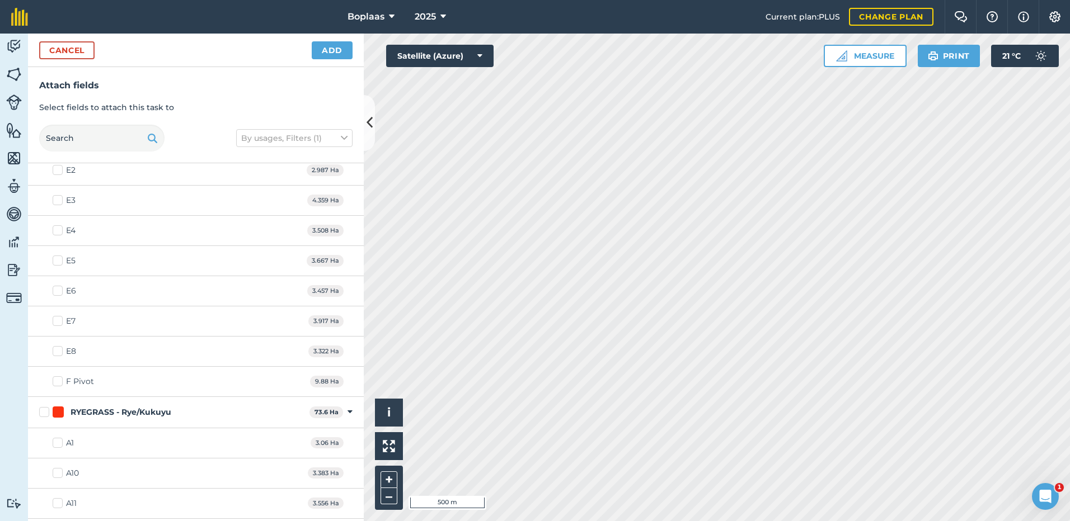
scroll to position [808, 0]
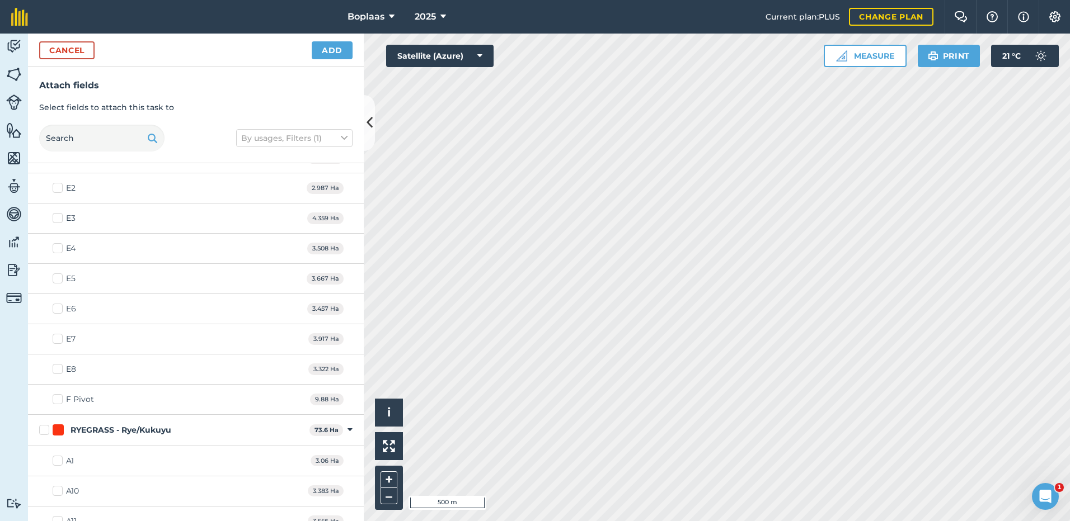
click at [55, 399] on label "F Pivot" at bounding box center [73, 400] width 41 height 12
click at [55, 399] on input "F Pivot" at bounding box center [56, 397] width 7 height 7
checkbox input "true"
click at [331, 55] on button "Add" at bounding box center [332, 50] width 41 height 18
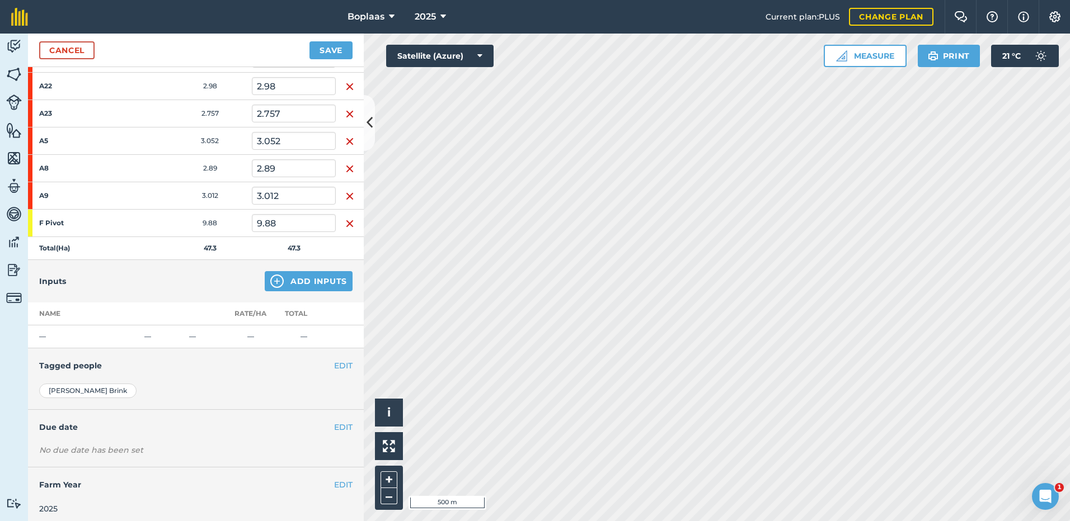
scroll to position [376, 0]
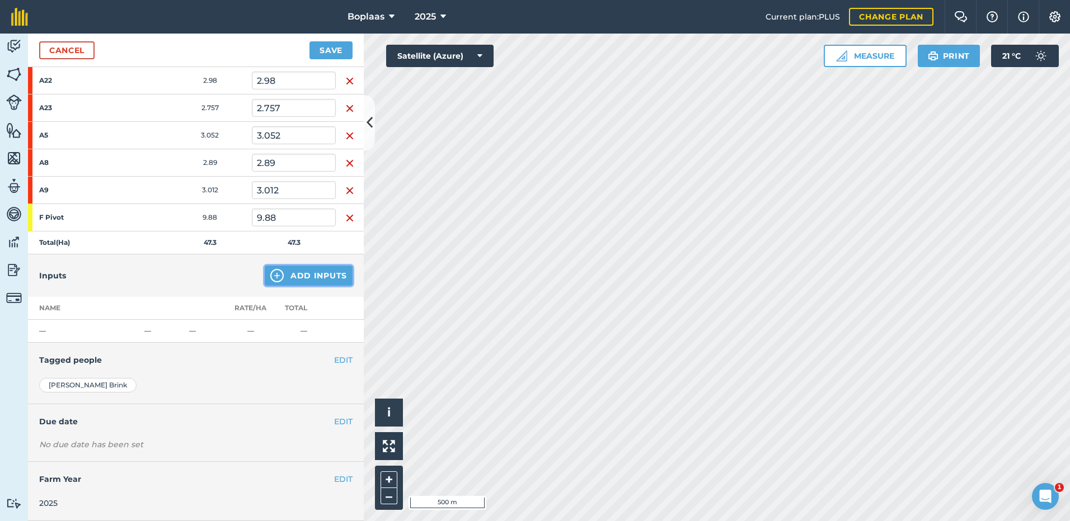
click at [284, 277] on button "Add Inputs" at bounding box center [309, 276] width 88 height 20
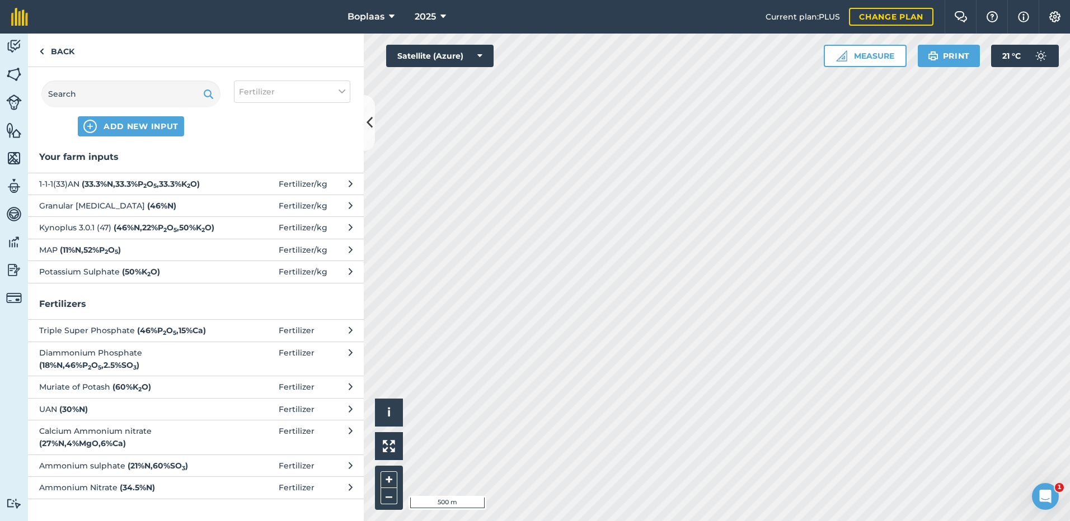
click at [87, 234] on span "Kynoplus 3.0.1 (47) ( 46 % N , 22 % P 2 O 5 , 50 % K 2 O )" at bounding box center [130, 228] width 183 height 12
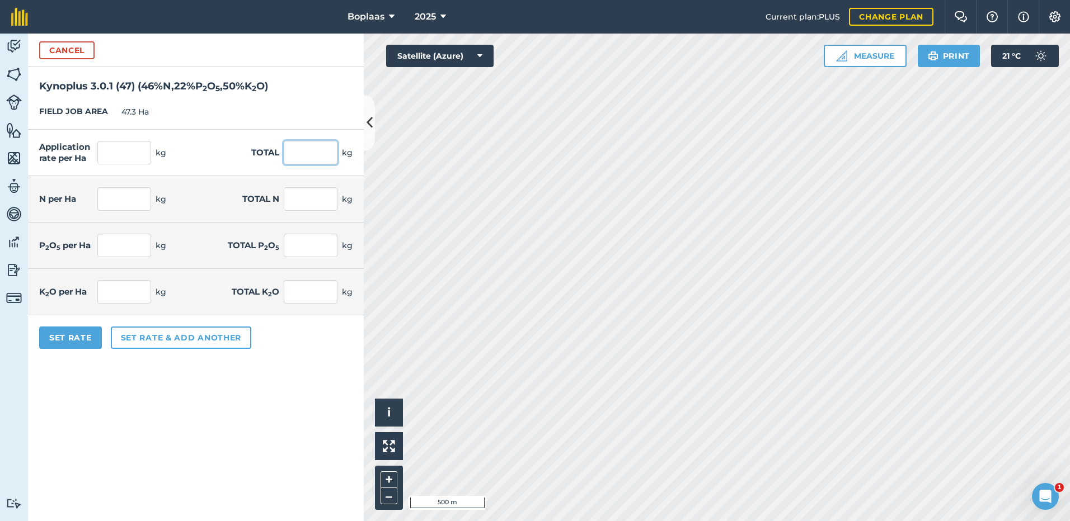
click at [313, 152] on input "text" at bounding box center [311, 152] width 54 height 23
type input "4250"
type input "89.852"
type input "4,250"
type input "41.332"
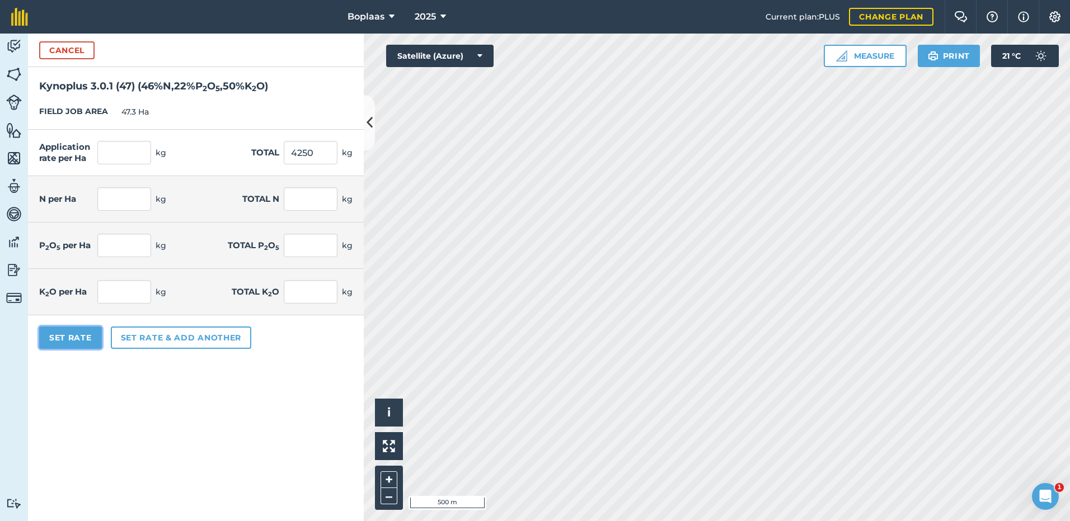
type input "1,955"
type input "19.767"
type input "935"
type input "44.926"
type input "2,125"
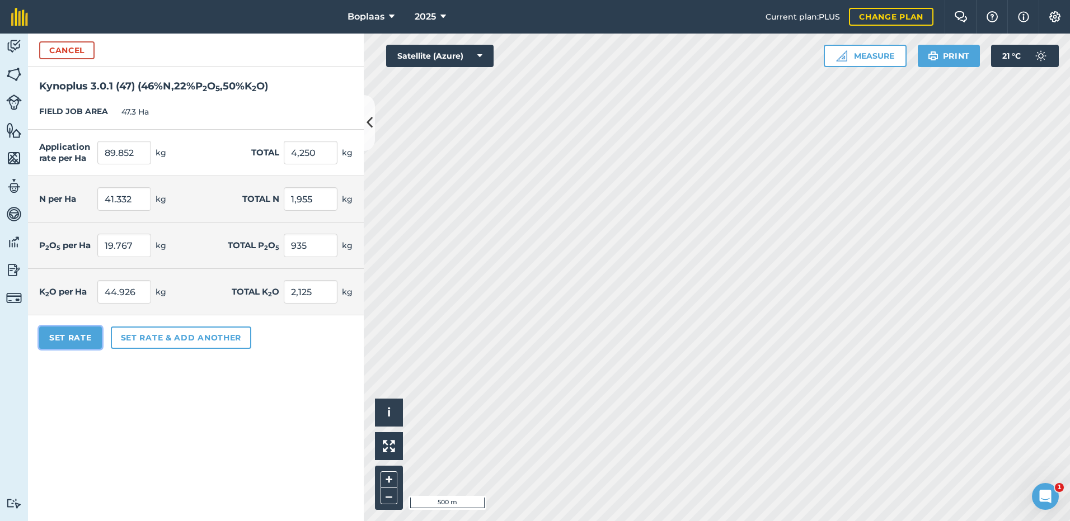
click at [67, 343] on button "Set Rate" at bounding box center [70, 338] width 63 height 22
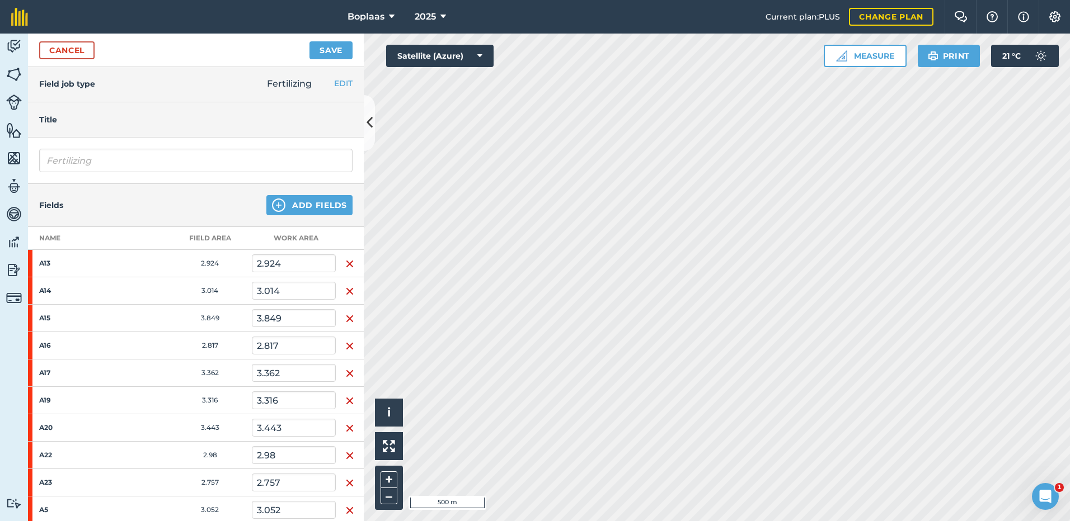
scroll to position [0, 0]
click at [327, 56] on button "Save" at bounding box center [330, 50] width 43 height 18
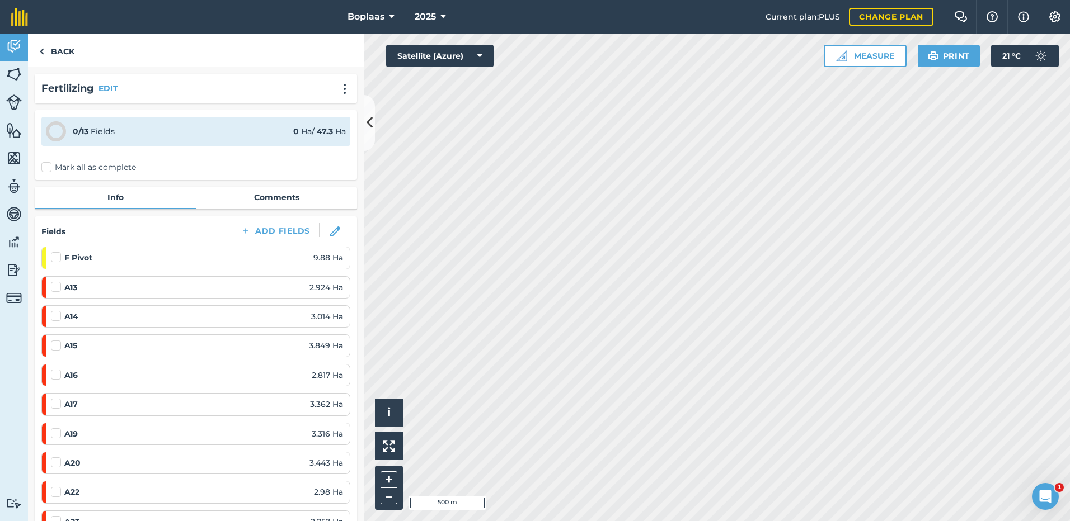
click at [48, 167] on label "Mark all as complete" at bounding box center [88, 168] width 95 height 12
click at [48, 167] on input "Mark all as complete" at bounding box center [44, 165] width 7 height 7
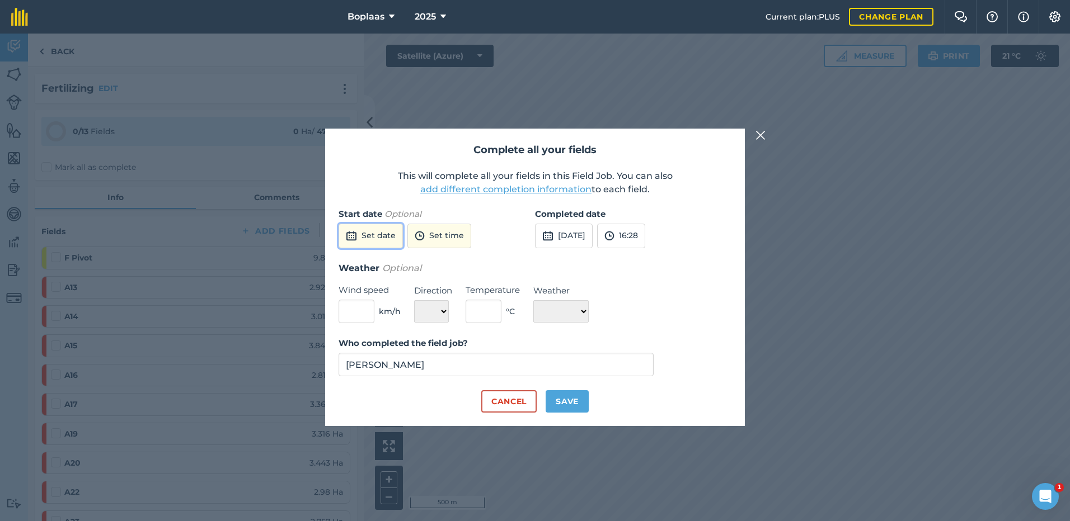
click at [374, 238] on button "Set date" at bounding box center [370, 236] width 64 height 25
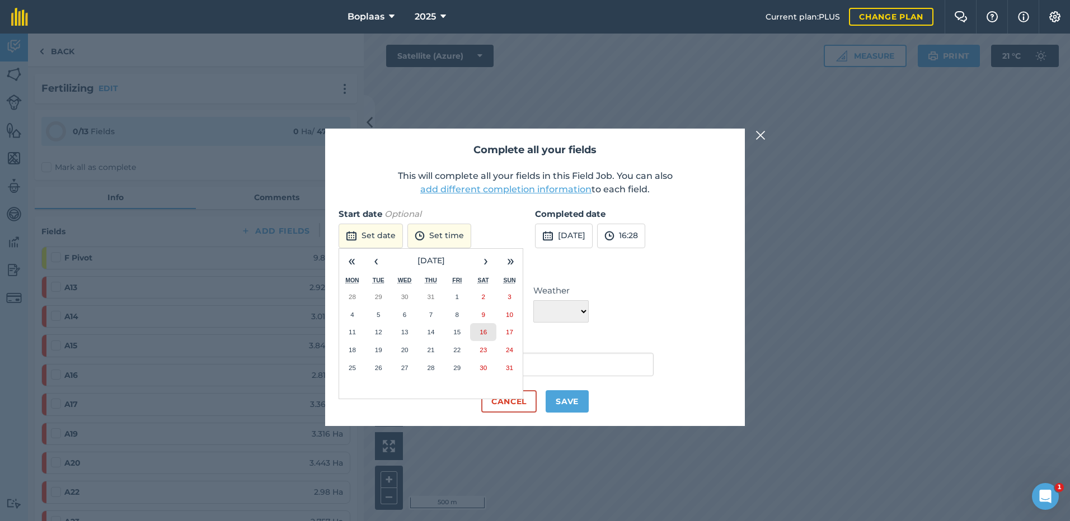
click at [487, 335] on abbr "16" at bounding box center [482, 331] width 7 height 7
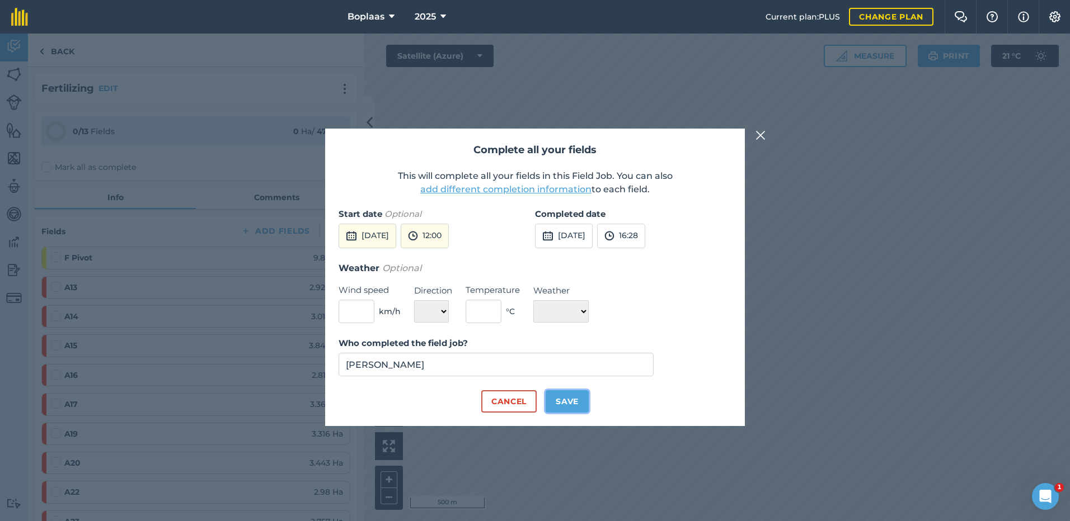
click at [581, 398] on button "Save" at bounding box center [566, 401] width 43 height 22
checkbox input "true"
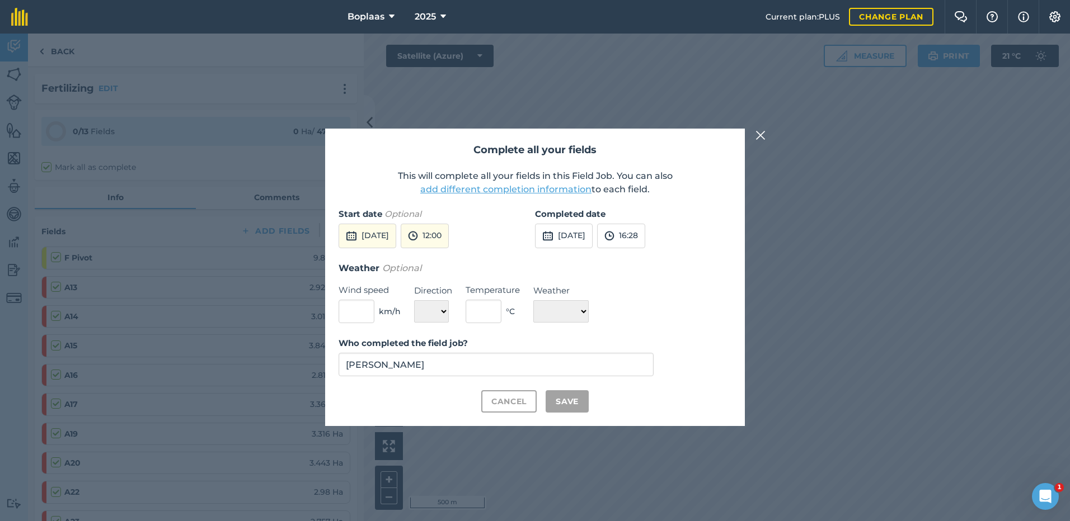
checkbox input "true"
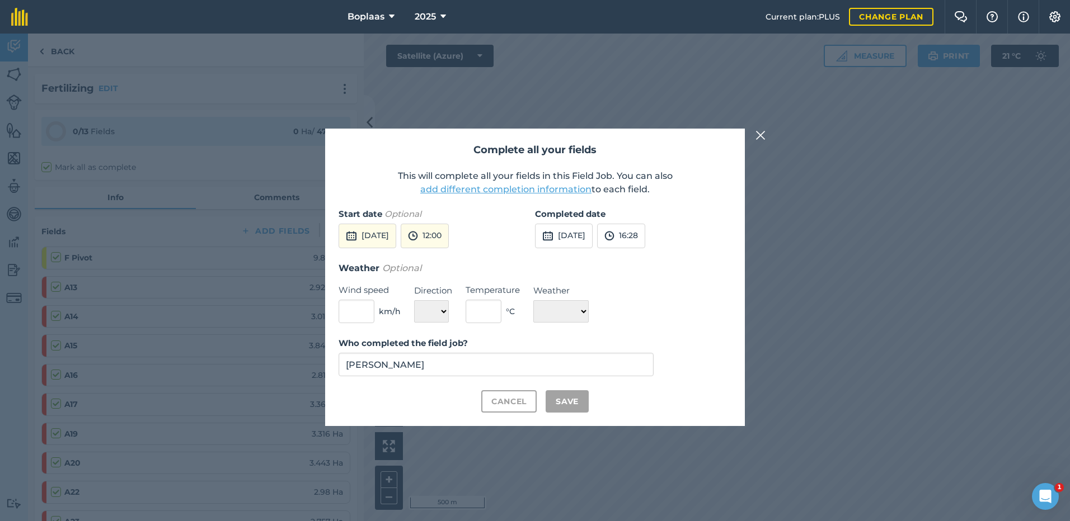
checkbox input "true"
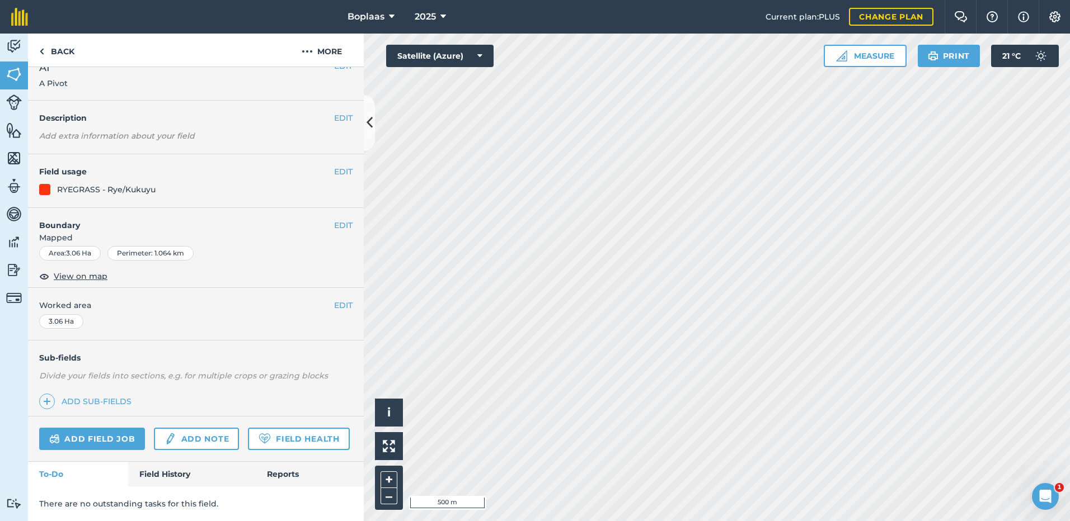
scroll to position [50, 0]
click at [183, 468] on link "Field History" at bounding box center [191, 474] width 127 height 25
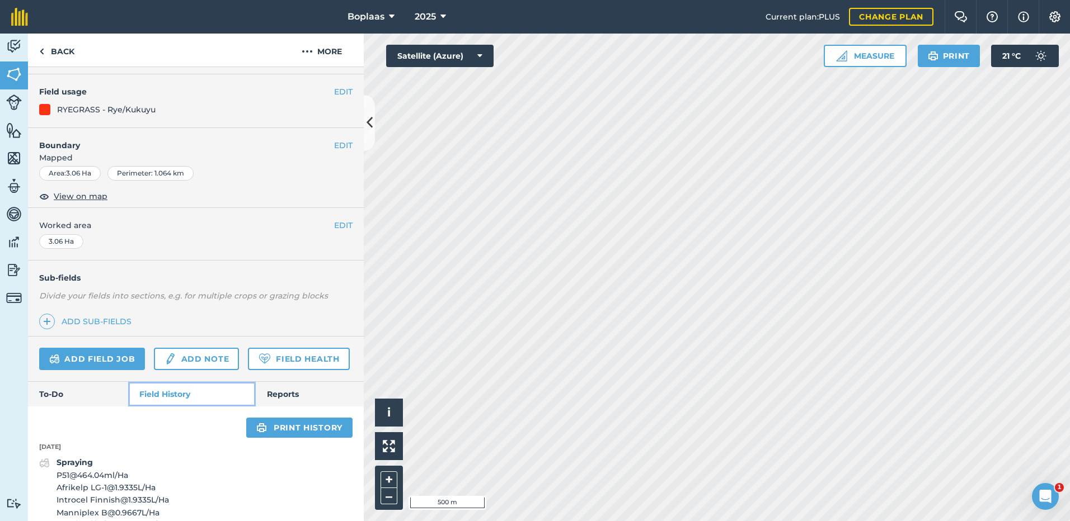
scroll to position [364, 0]
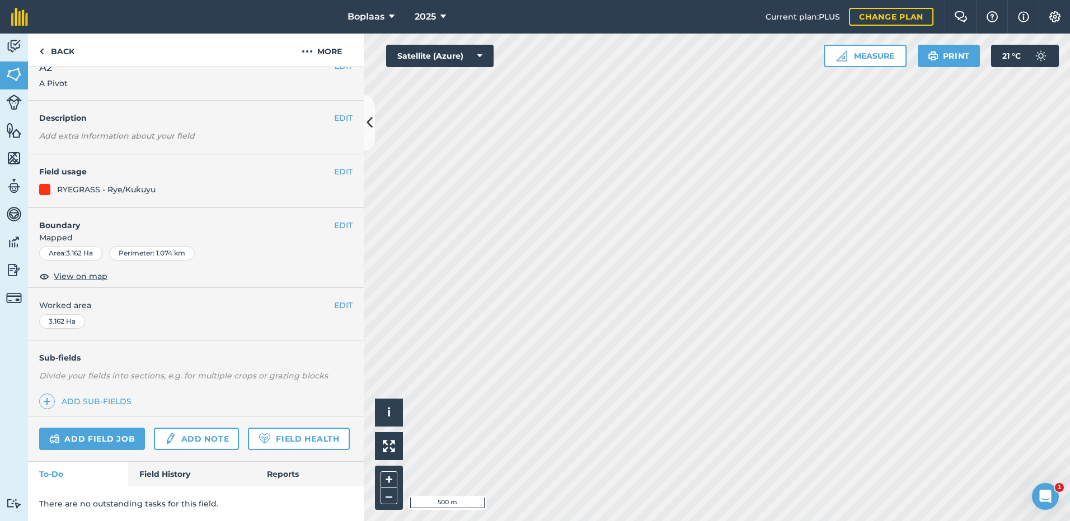
scroll to position [50, 0]
click at [152, 472] on link "Field History" at bounding box center [191, 474] width 127 height 25
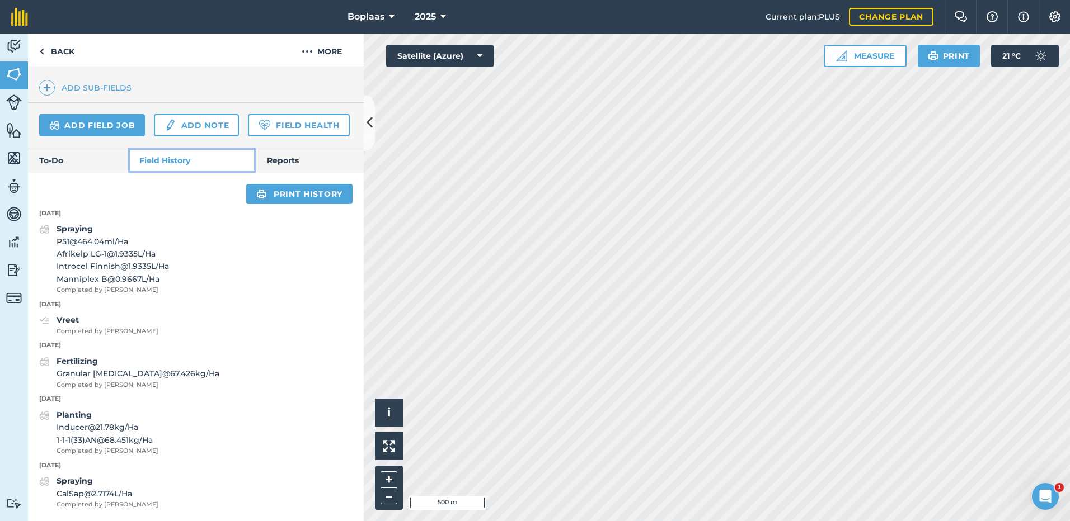
scroll to position [364, 0]
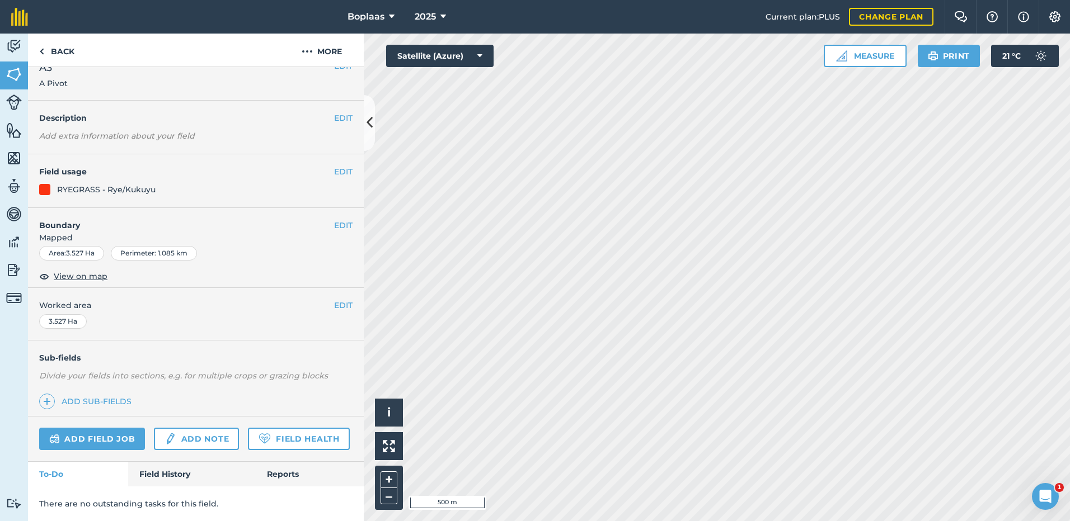
scroll to position [50, 0]
click at [156, 472] on link "Field History" at bounding box center [191, 474] width 127 height 25
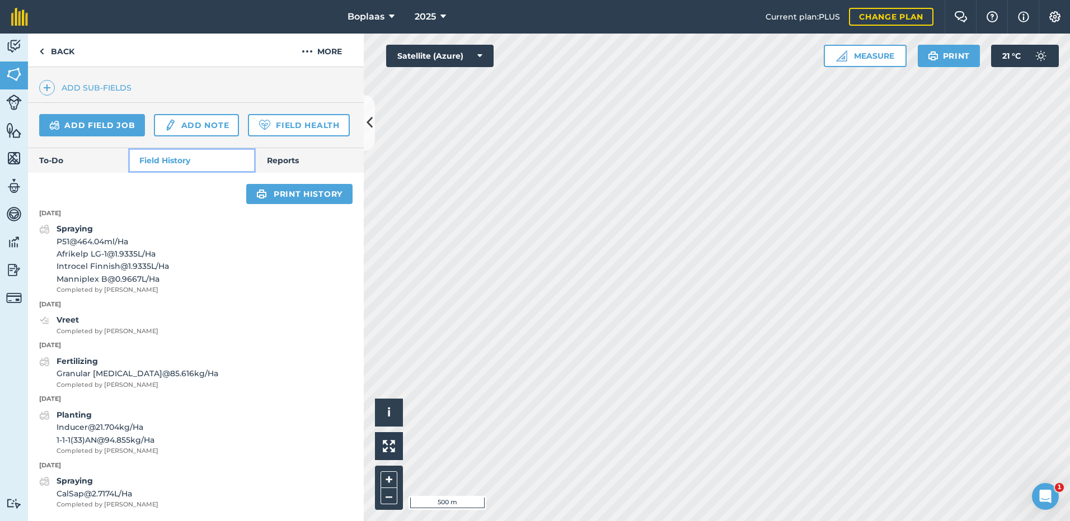
scroll to position [364, 0]
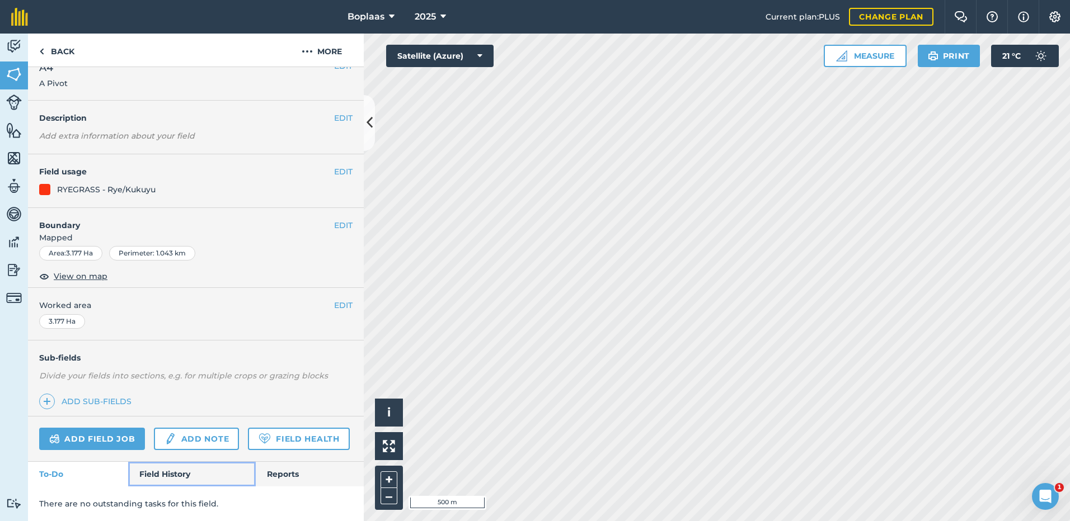
click at [166, 468] on link "Field History" at bounding box center [191, 474] width 127 height 25
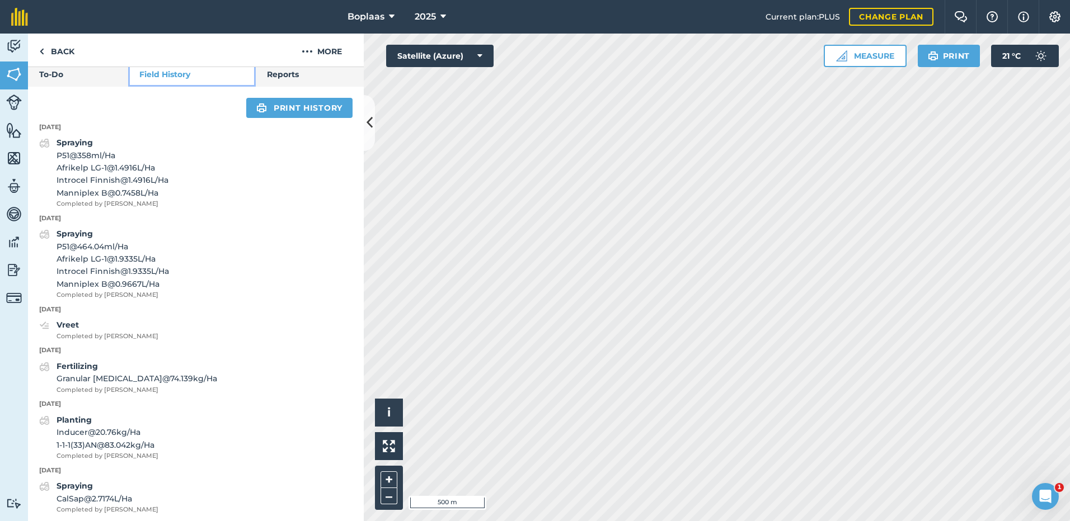
scroll to position [455, 0]
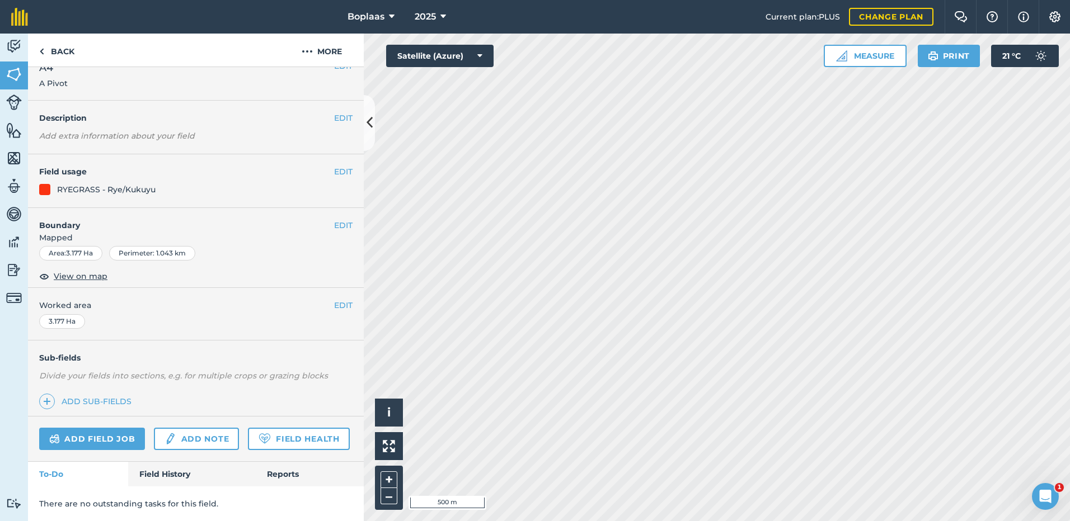
scroll to position [50, 0]
click at [162, 473] on link "Field History" at bounding box center [191, 474] width 127 height 25
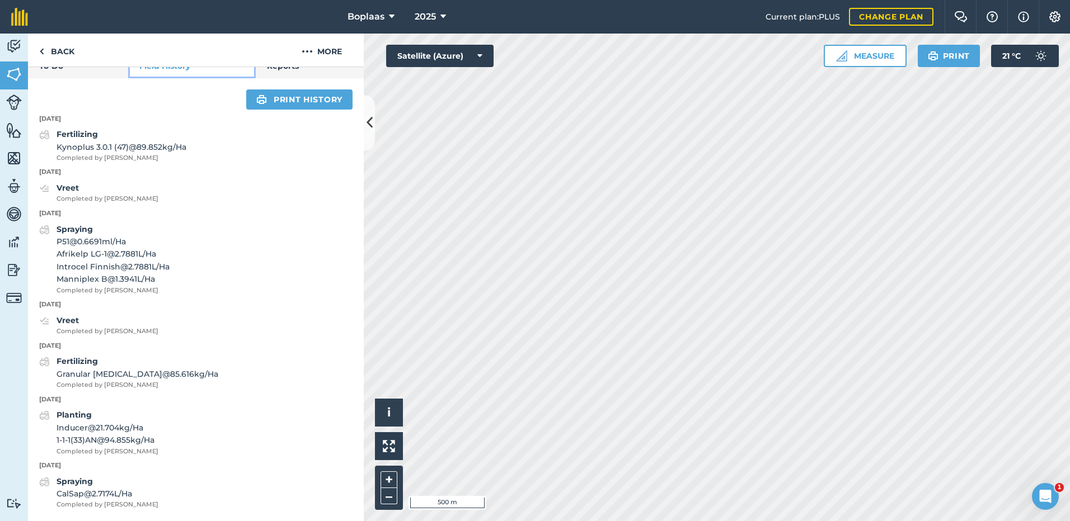
scroll to position [441, 0]
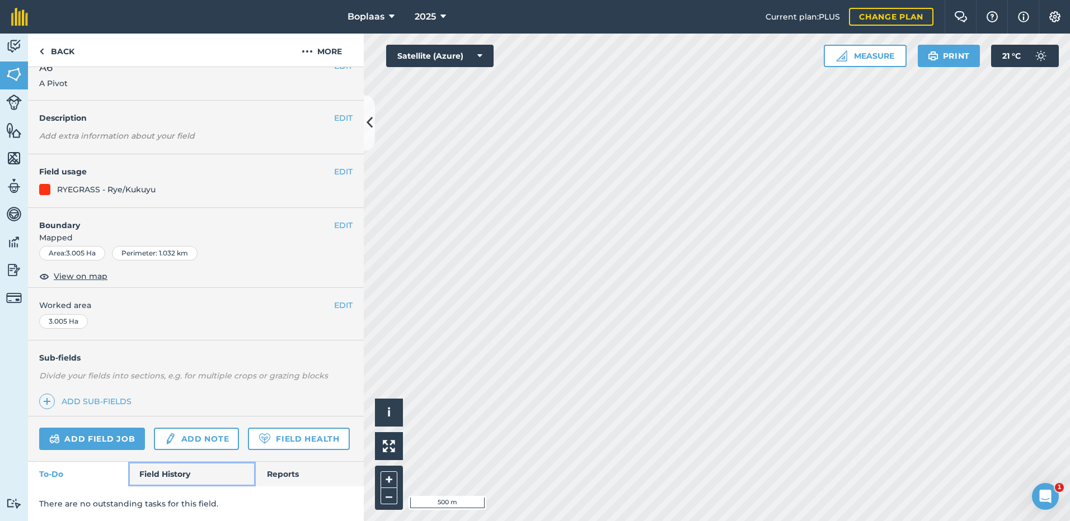
click at [182, 471] on link "Field History" at bounding box center [191, 474] width 127 height 25
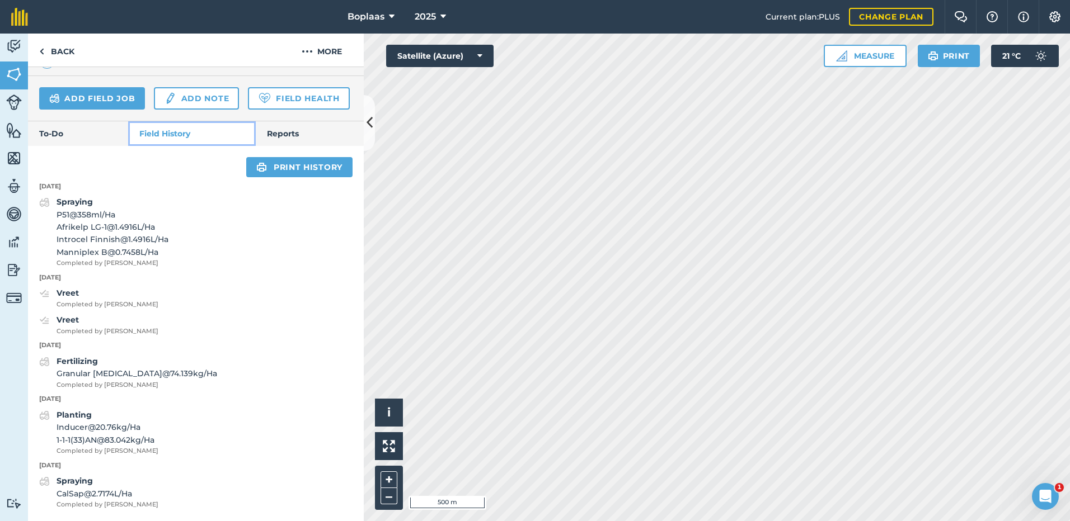
scroll to position [390, 0]
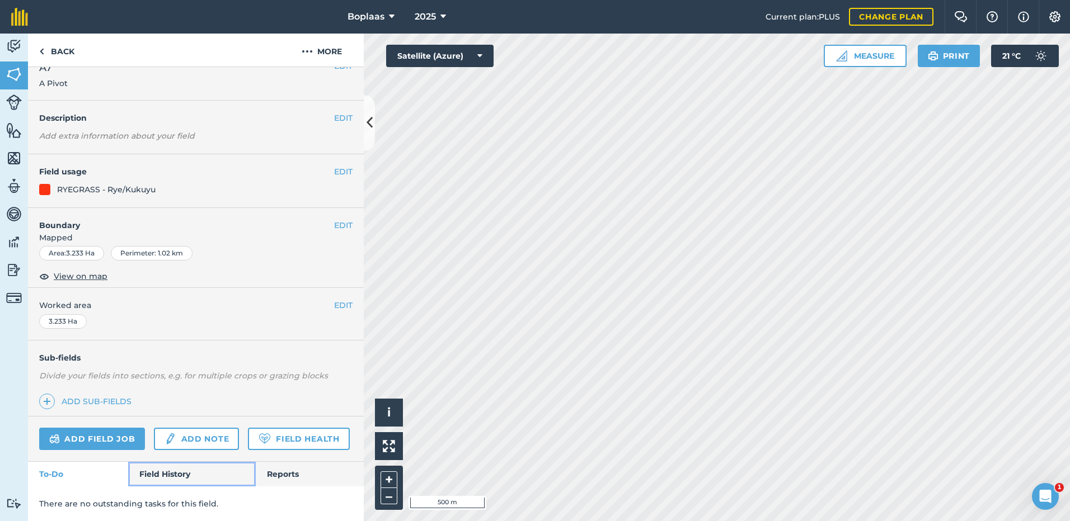
drag, startPoint x: 179, startPoint y: 469, endPoint x: 191, endPoint y: 434, distance: 37.2
click at [178, 469] on link "Field History" at bounding box center [191, 474] width 127 height 25
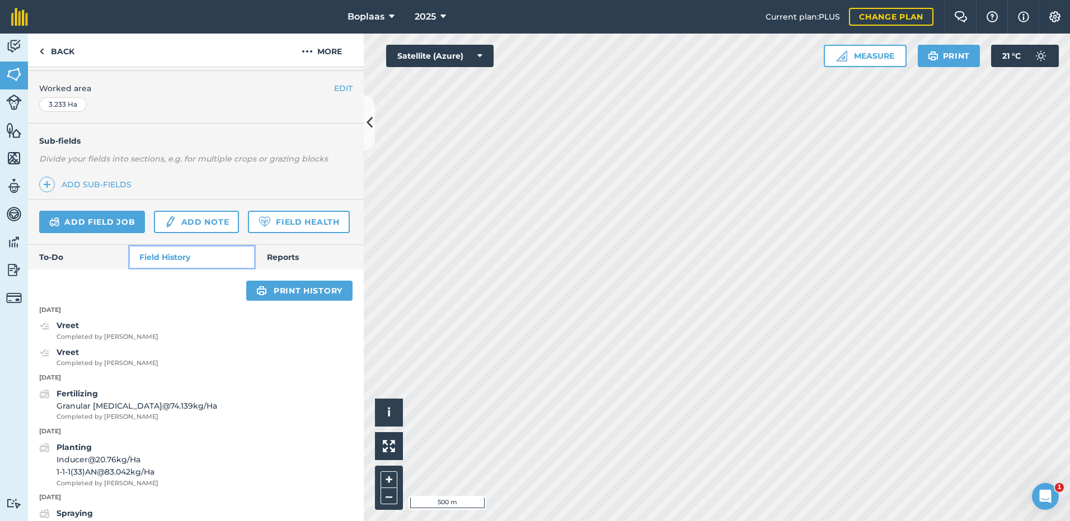
scroll to position [299, 0]
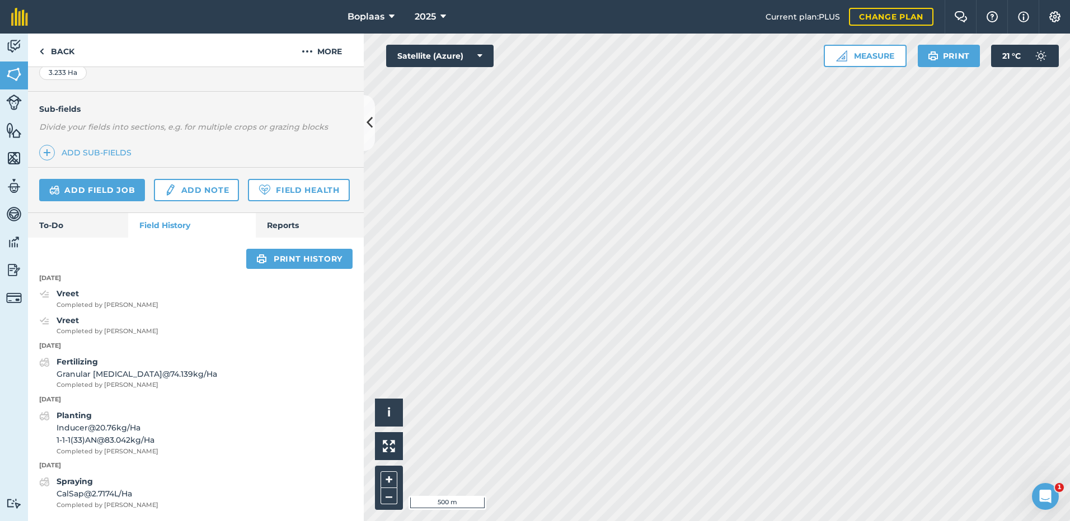
scroll to position [50, 0]
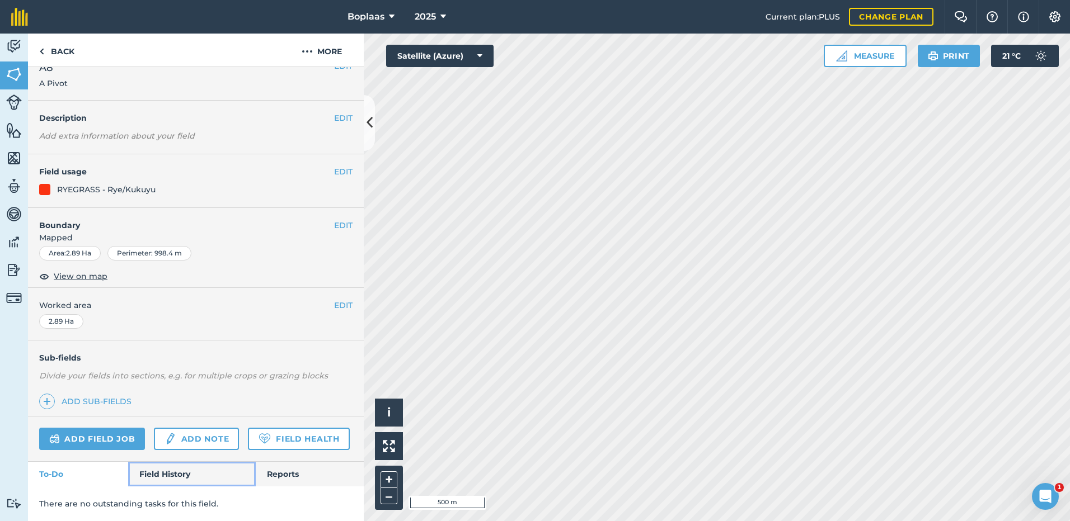
click at [156, 464] on link "Field History" at bounding box center [191, 474] width 127 height 25
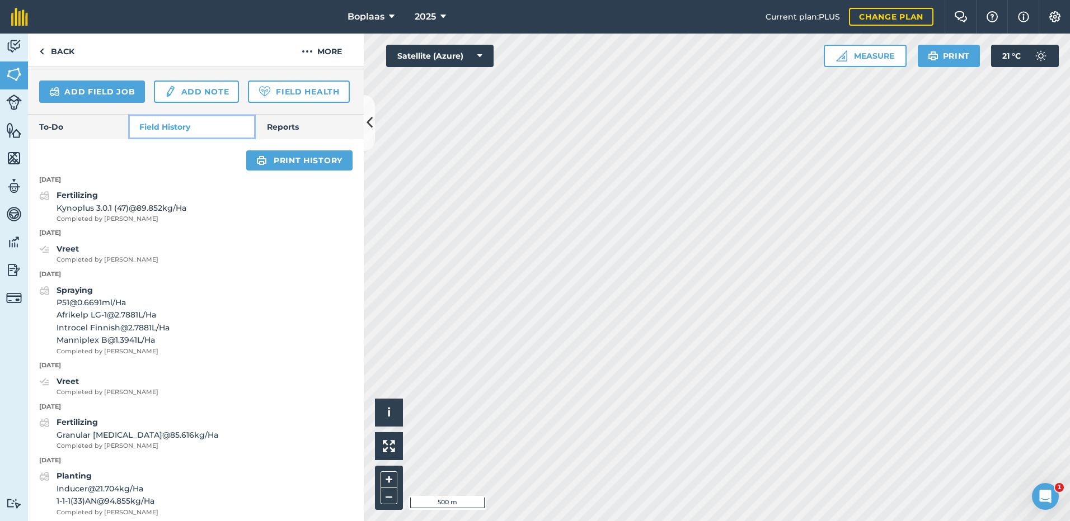
scroll to position [385, 0]
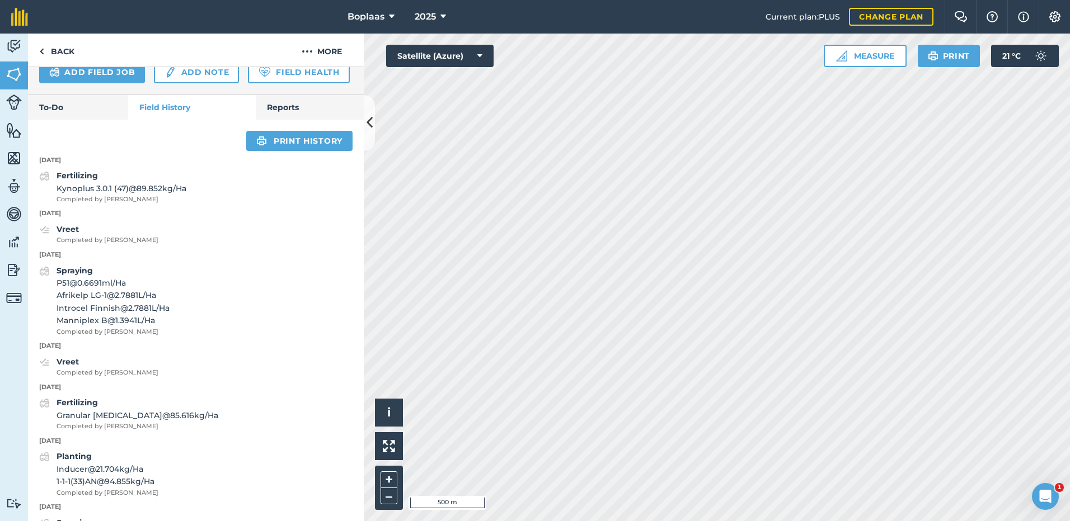
scroll to position [50, 0]
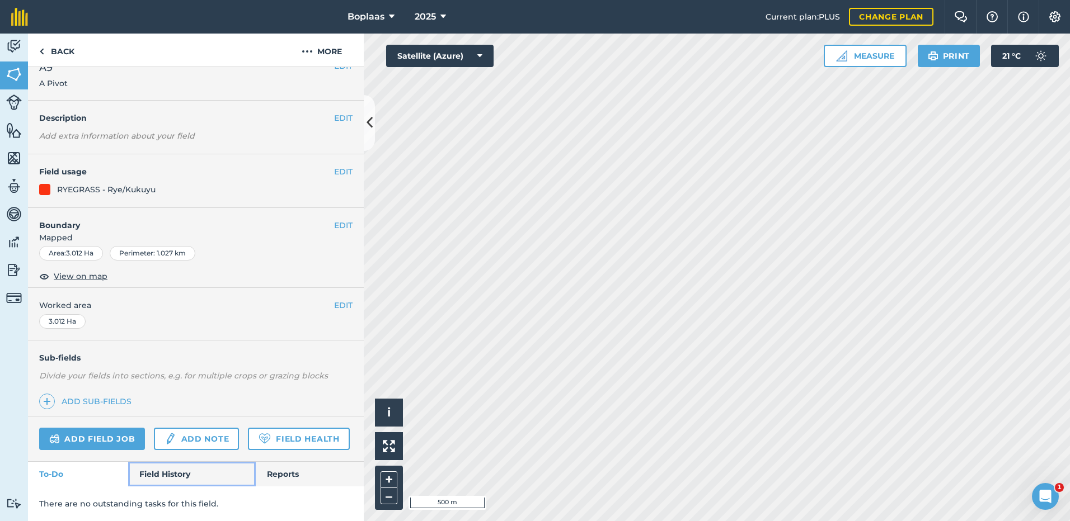
click at [146, 476] on link "Field History" at bounding box center [191, 474] width 127 height 25
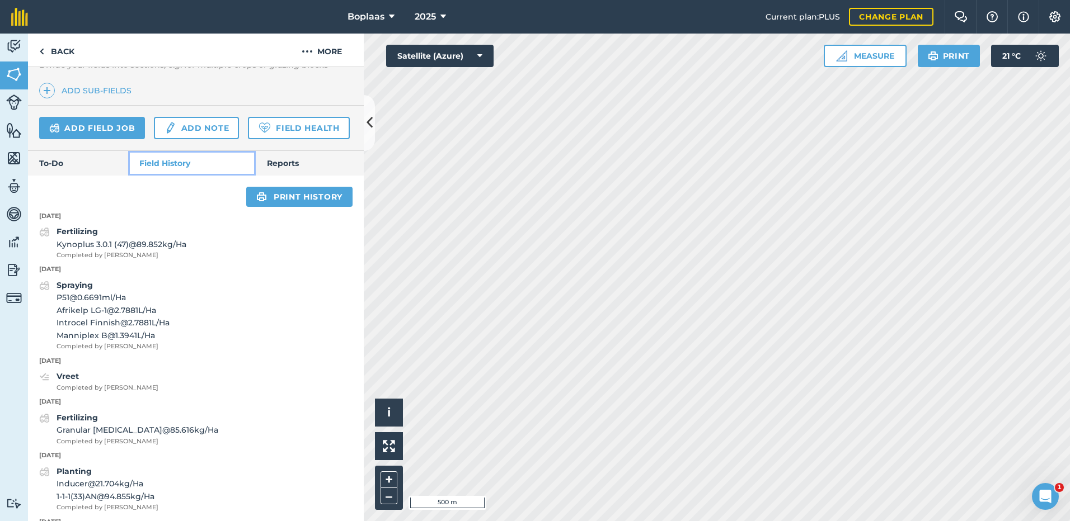
scroll to position [385, 0]
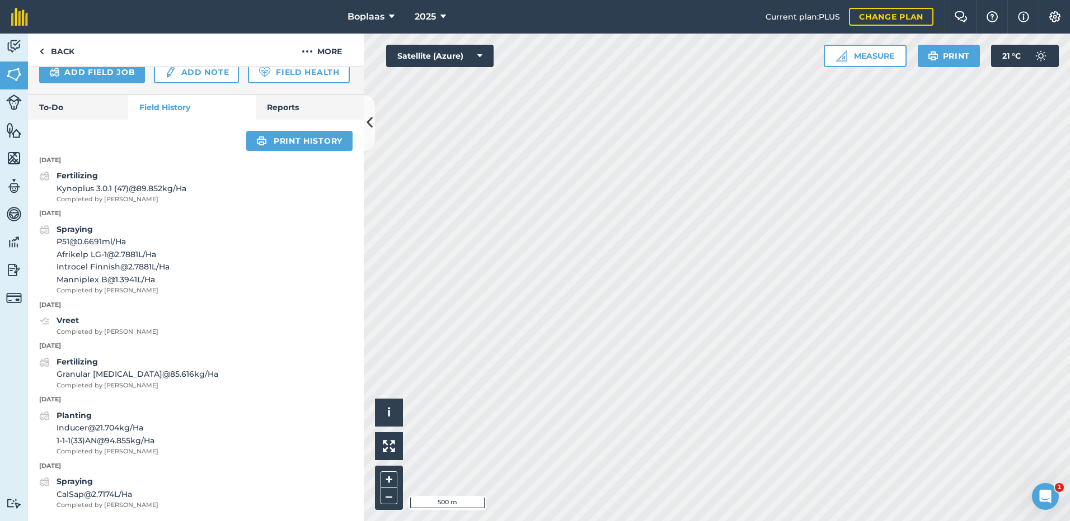
scroll to position [50, 0]
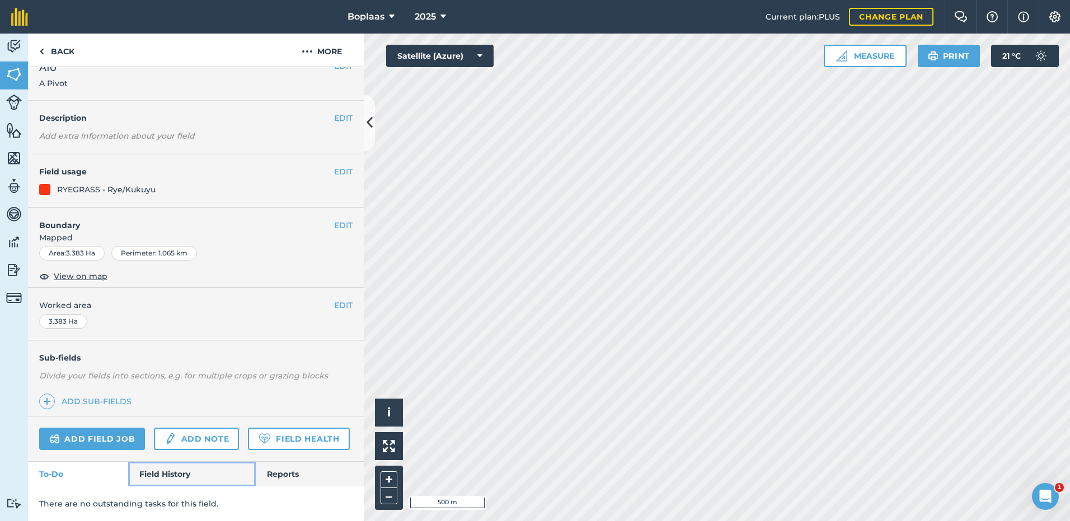
click at [162, 469] on link "Field History" at bounding box center [191, 474] width 127 height 25
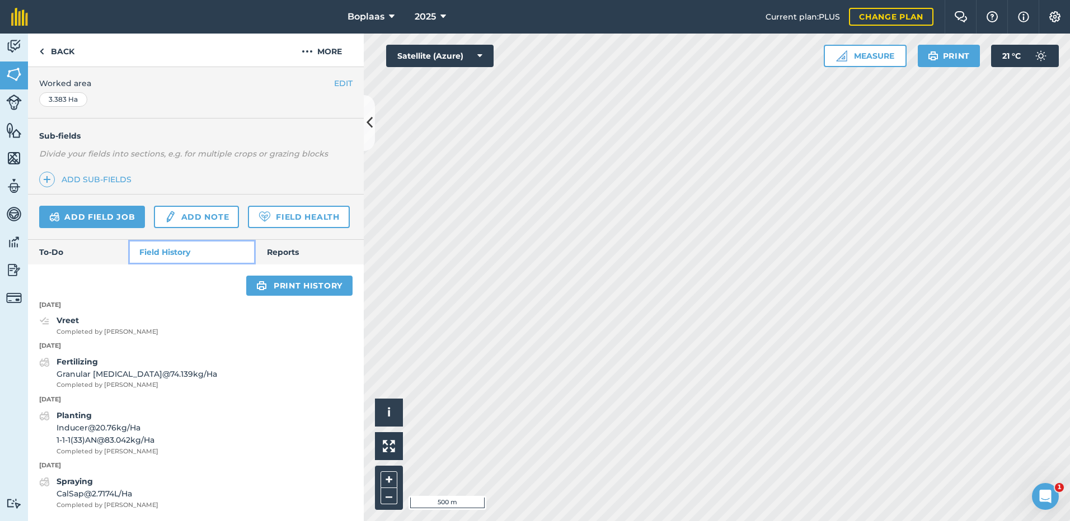
scroll to position [272, 0]
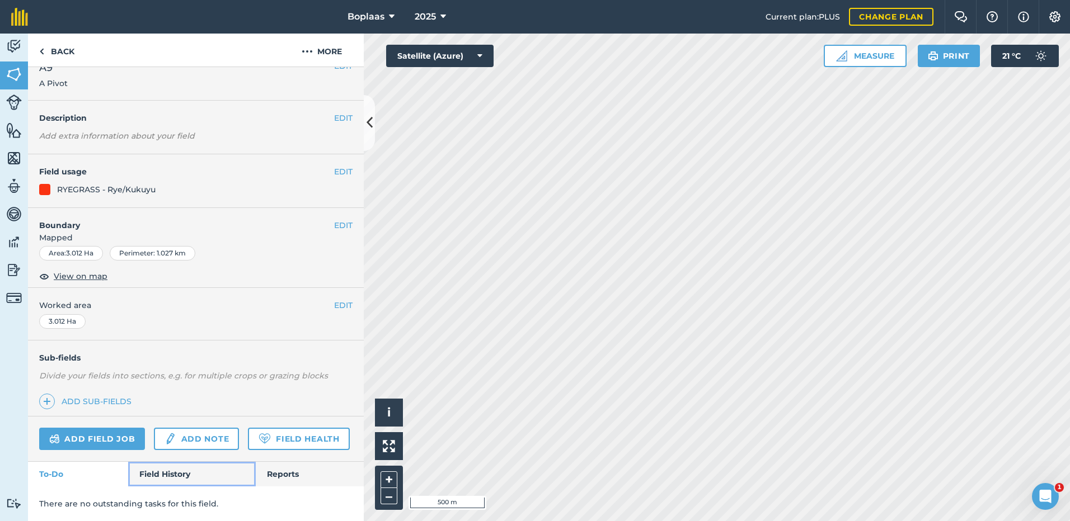
click at [147, 476] on link "Field History" at bounding box center [191, 474] width 127 height 25
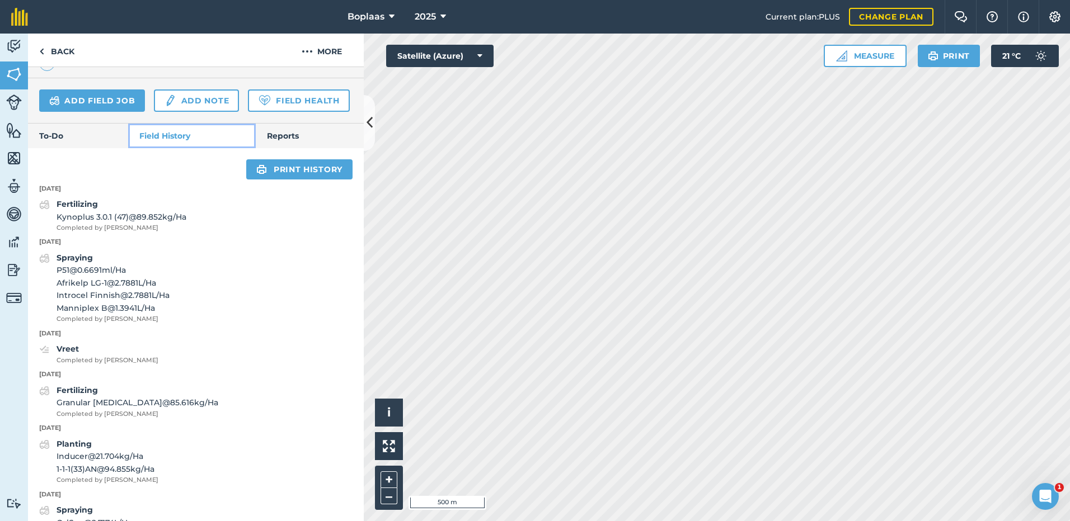
scroll to position [385, 0]
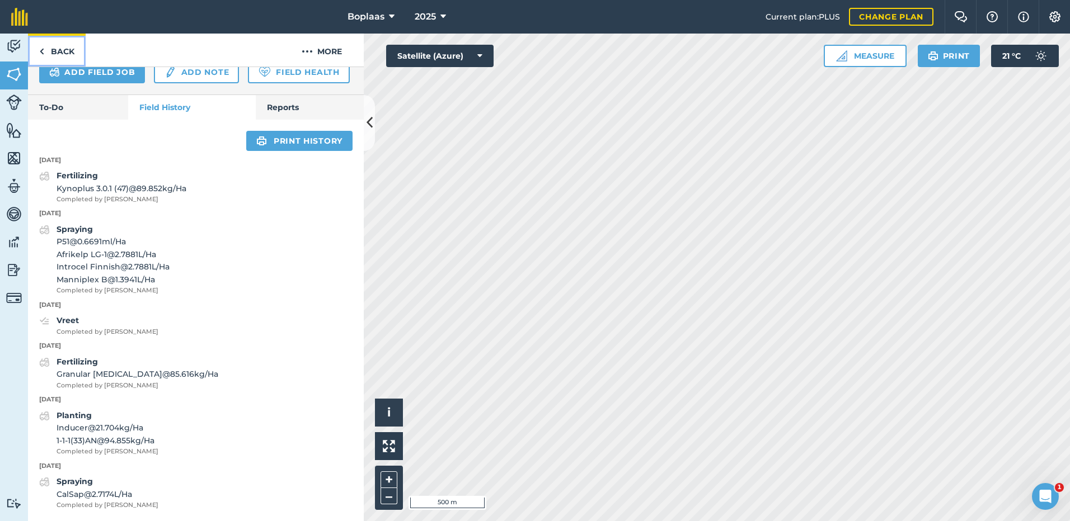
click at [69, 46] on link "Back" at bounding box center [57, 50] width 58 height 33
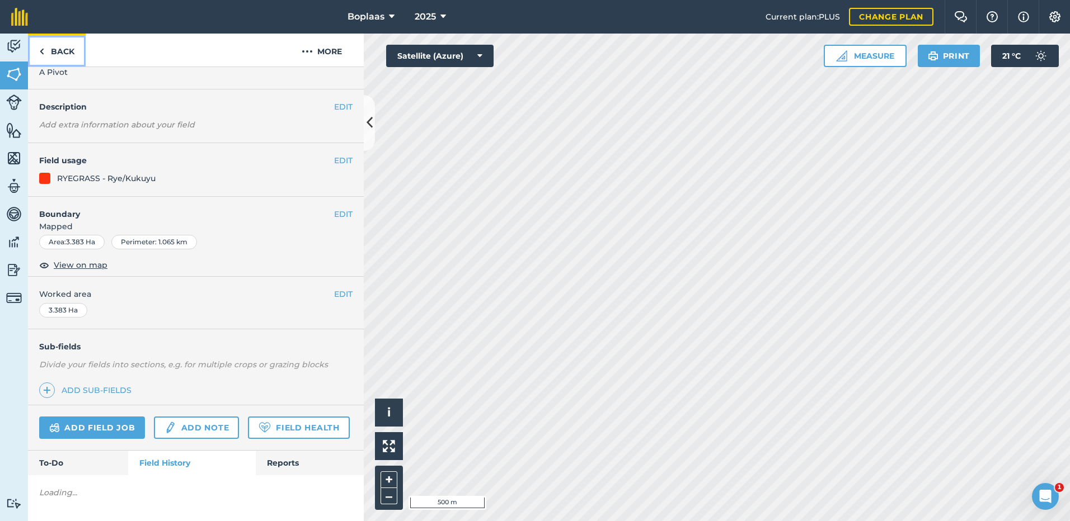
scroll to position [272, 0]
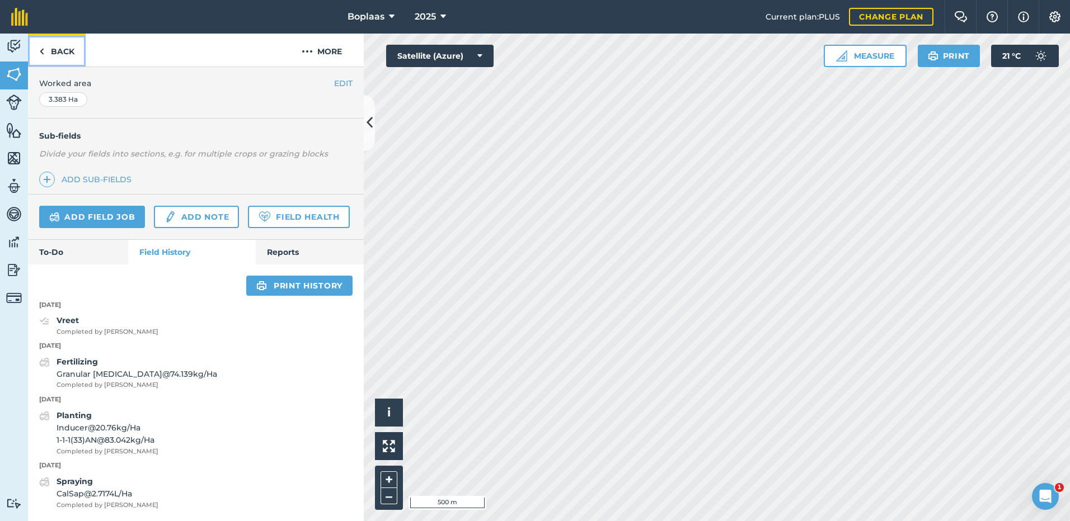
click at [44, 44] on link "Back" at bounding box center [57, 50] width 58 height 33
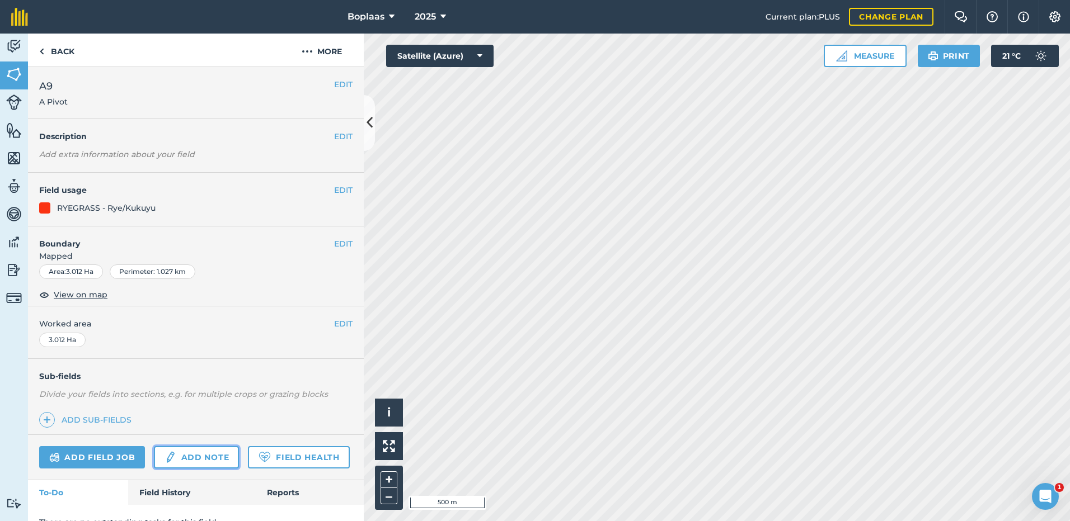
click at [168, 459] on img at bounding box center [170, 457] width 12 height 13
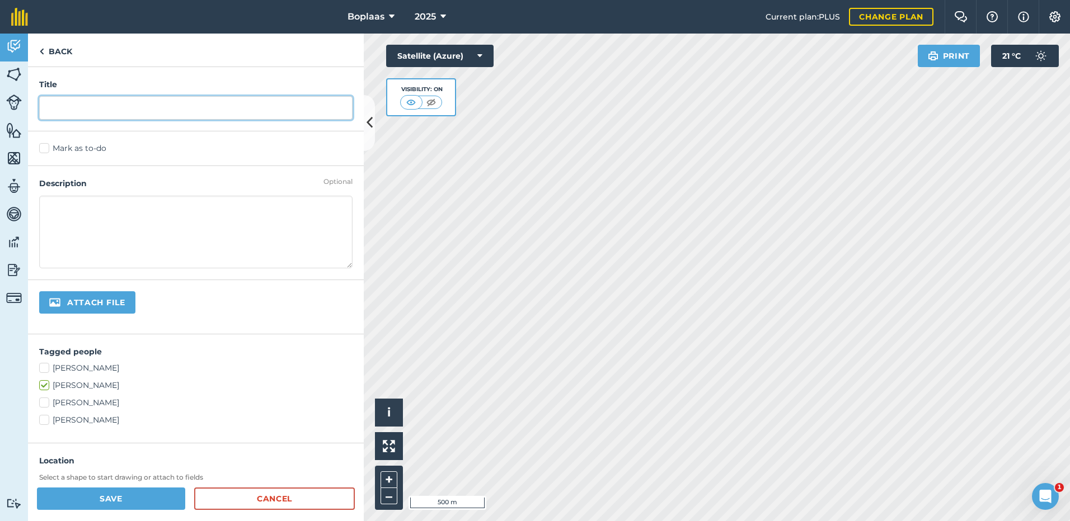
click at [53, 113] on input "text" at bounding box center [195, 107] width 313 height 23
type input "Vreet"
click at [48, 148] on label "Mark as to-do" at bounding box center [195, 149] width 313 height 12
click at [46, 148] on input "Mark as to-do" at bounding box center [42, 146] width 7 height 7
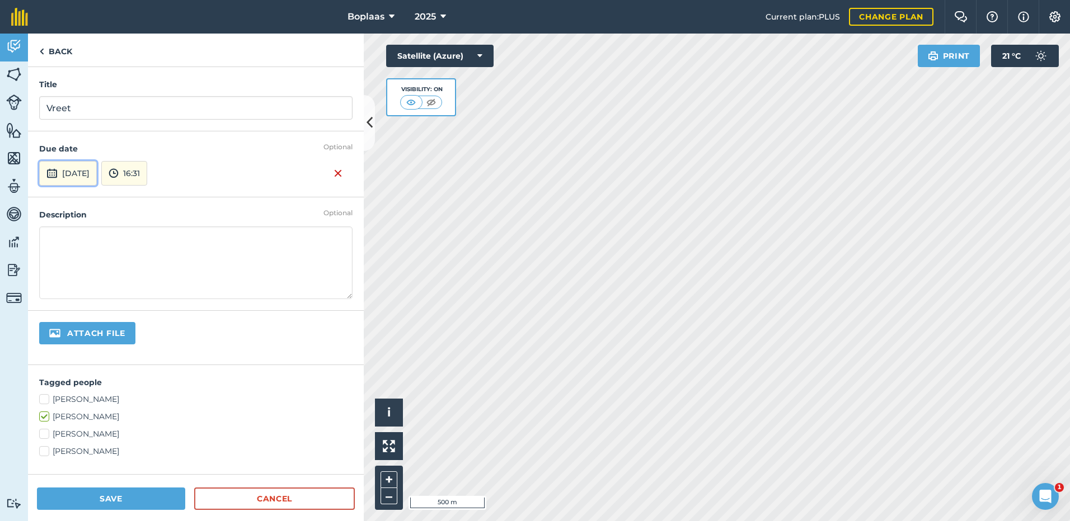
click at [97, 177] on button "[DATE]" at bounding box center [68, 173] width 58 height 25
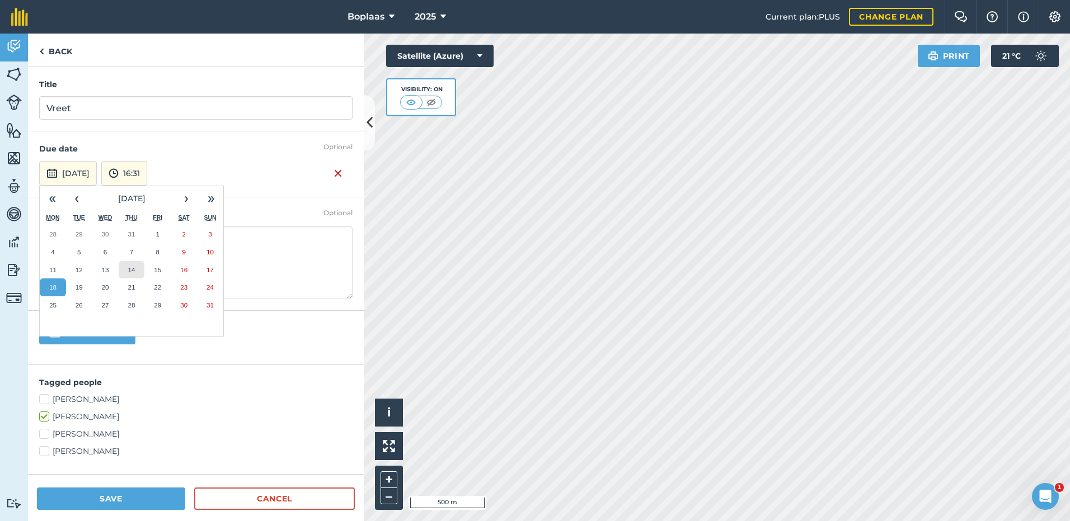
click at [136, 266] on button "14" at bounding box center [132, 270] width 26 height 18
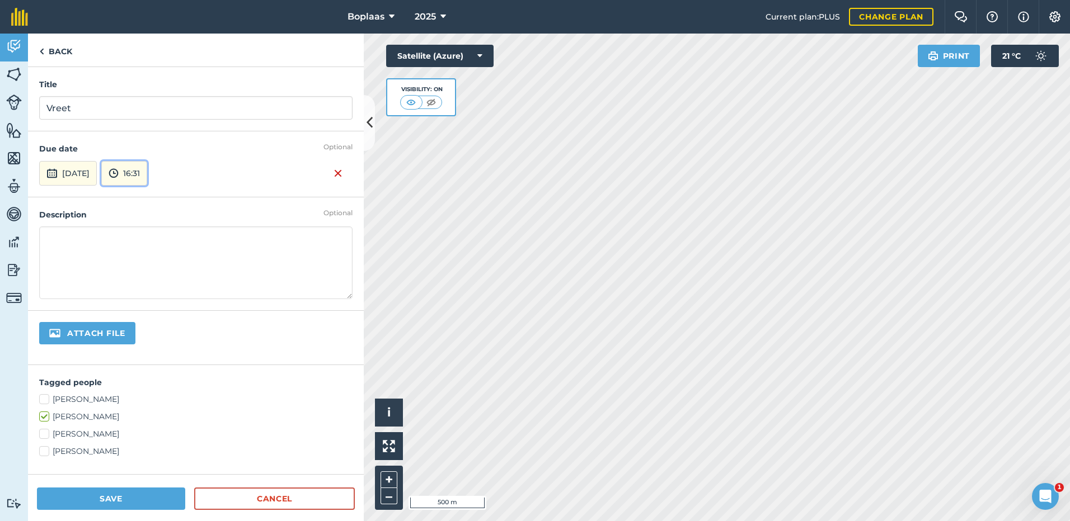
click at [119, 179] on img at bounding box center [114, 173] width 10 height 13
click at [149, 195] on button "00:00" at bounding box center [128, 195] width 53 height 18
drag, startPoint x: 133, startPoint y: 494, endPoint x: 147, endPoint y: 337, distance: 157.9
click at [132, 494] on button "Save" at bounding box center [111, 499] width 148 height 22
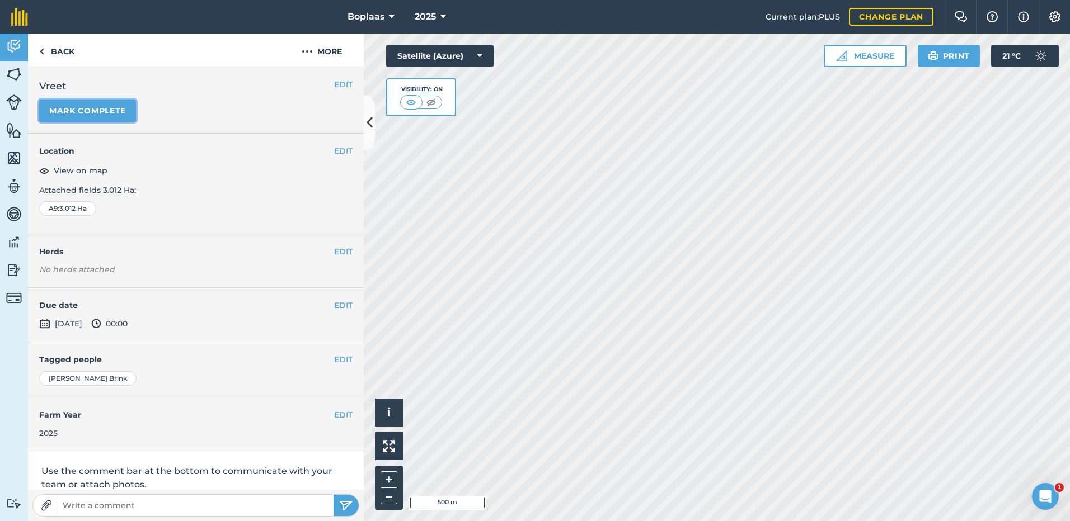
click at [99, 112] on button "Mark complete" at bounding box center [87, 111] width 97 height 22
click at [336, 298] on div "EDIT Completed [DATE] 16:31 by [PERSON_NAME]" at bounding box center [196, 315] width 336 height 55
click at [320, 305] on h4 "Completed" at bounding box center [195, 305] width 313 height 12
click at [325, 304] on div "EDIT Completed [DATE] 16:31 by [PERSON_NAME]" at bounding box center [196, 315] width 336 height 55
drag, startPoint x: 325, startPoint y: 304, endPoint x: 344, endPoint y: 309, distance: 19.7
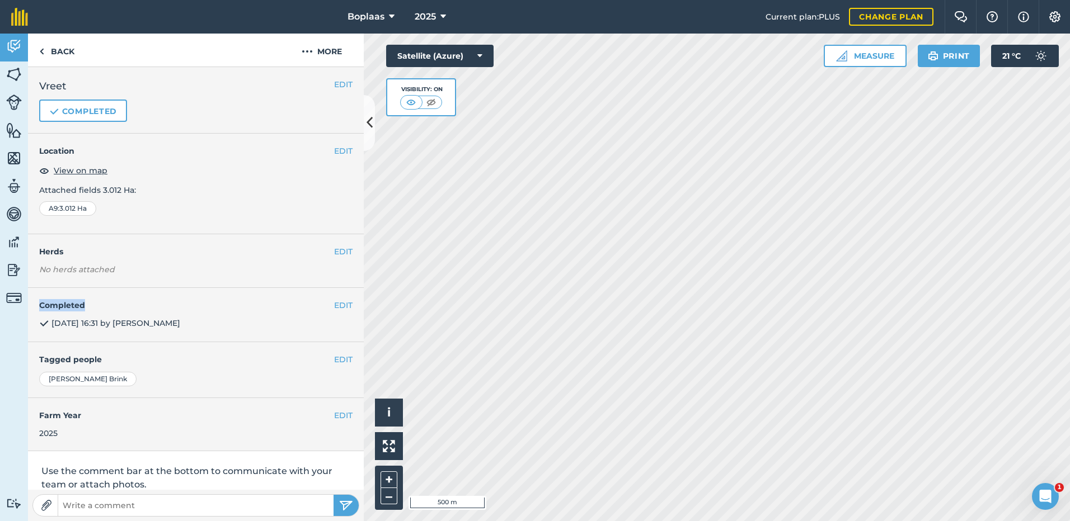
click at [345, 310] on div "EDIT Completed [DATE] 16:31 by [PERSON_NAME]" at bounding box center [196, 315] width 336 height 55
click at [337, 302] on button "EDIT" at bounding box center [343, 305] width 18 height 12
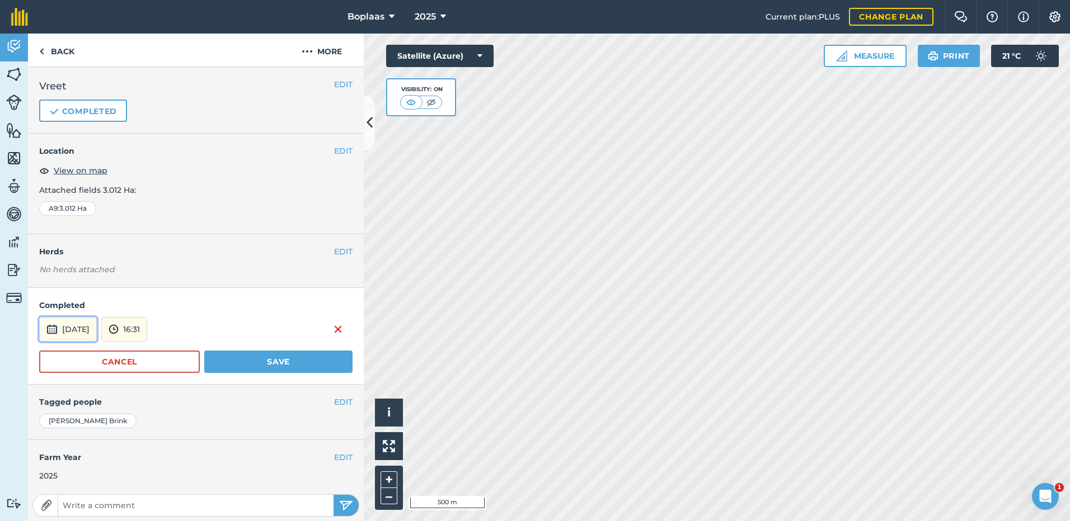
click at [97, 335] on button "[DATE]" at bounding box center [68, 329] width 58 height 25
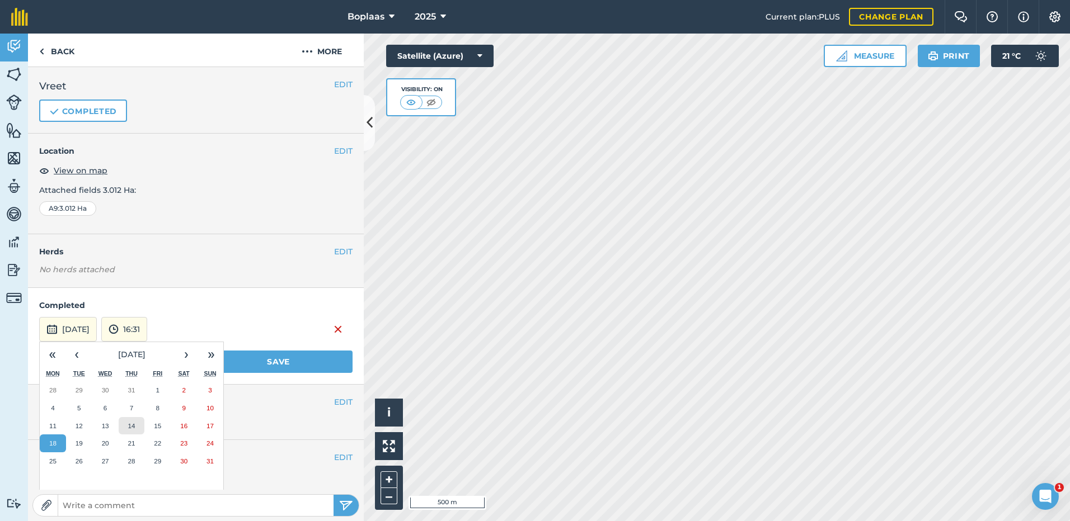
click at [142, 426] on button "14" at bounding box center [132, 426] width 26 height 18
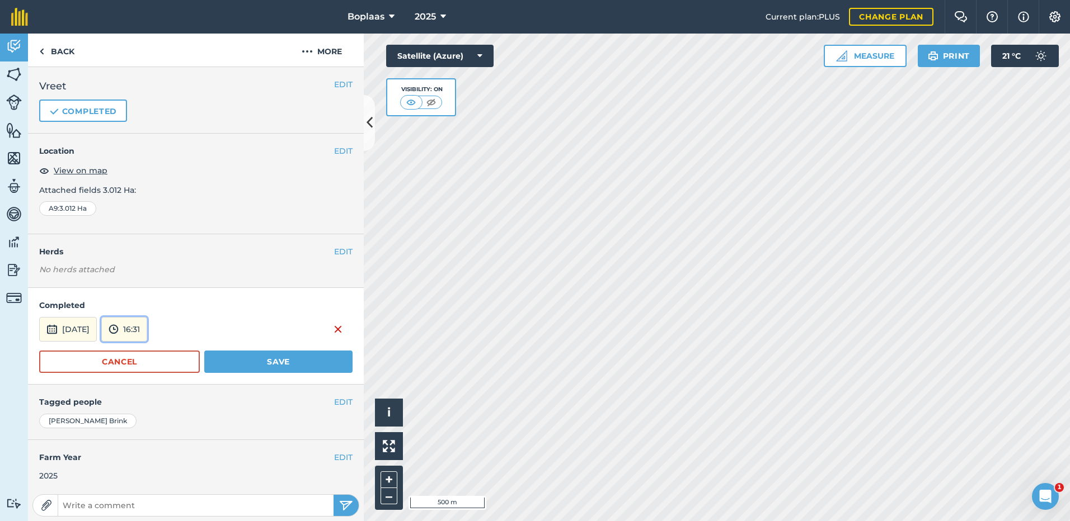
click at [147, 331] on button "16:31" at bounding box center [124, 329] width 46 height 25
click at [154, 349] on button "00:00" at bounding box center [128, 351] width 53 height 18
click at [283, 366] on button "Save" at bounding box center [278, 362] width 148 height 22
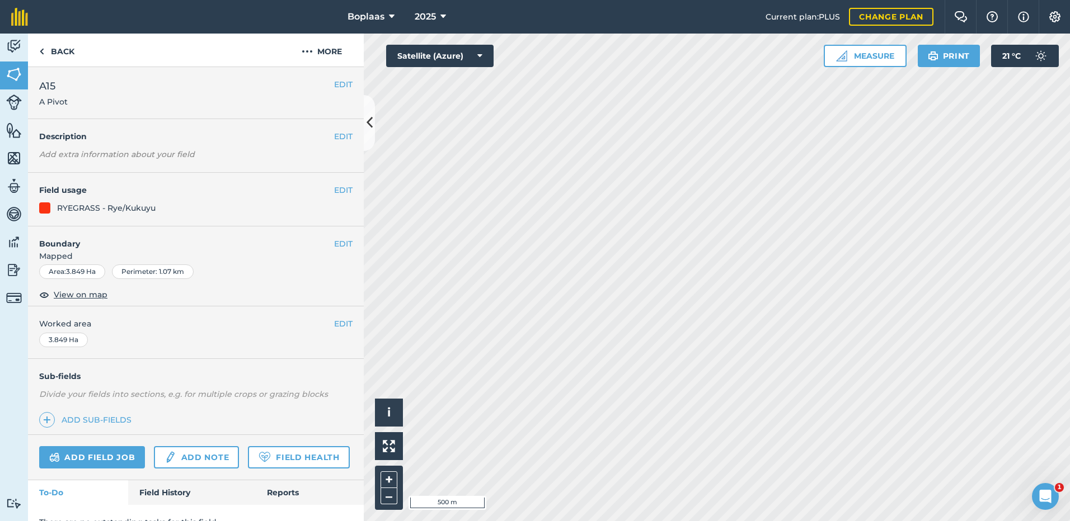
scroll to position [50, 0]
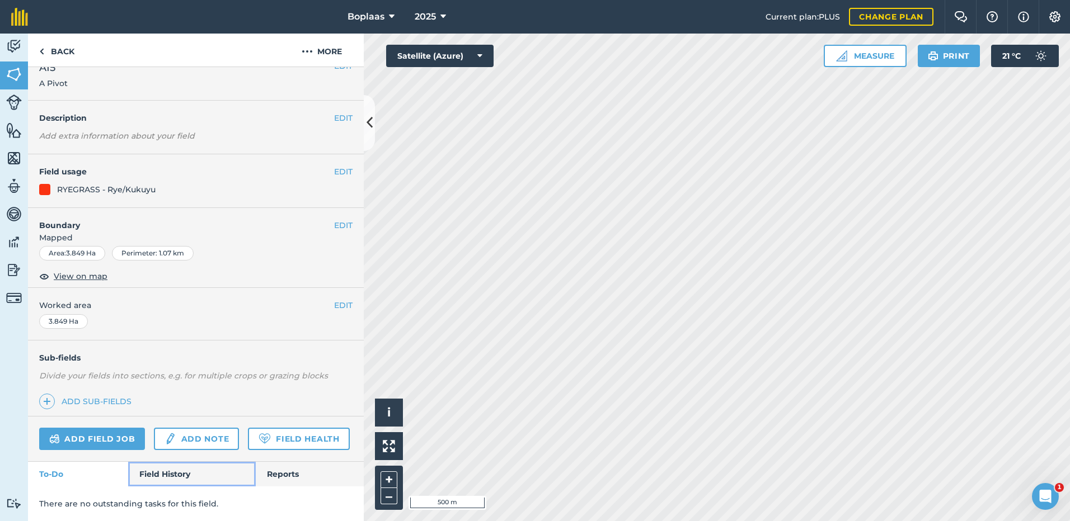
click at [195, 475] on link "Field History" at bounding box center [191, 474] width 127 height 25
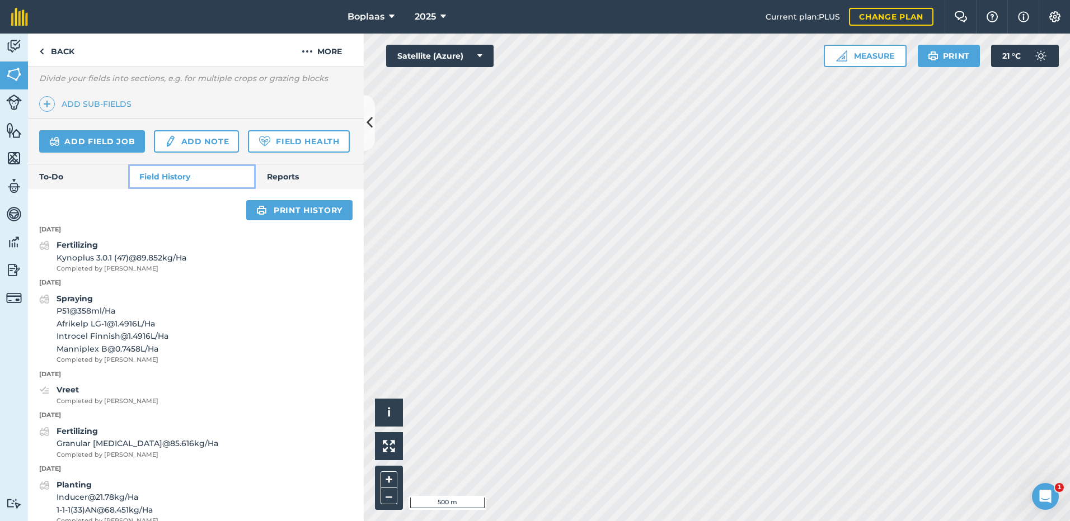
scroll to position [329, 0]
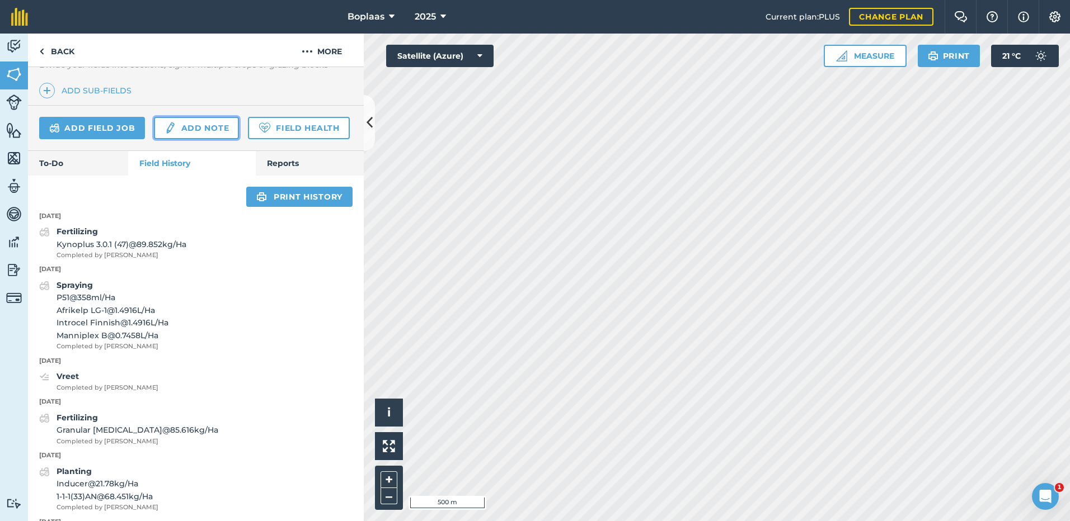
click at [178, 131] on link "Add note" at bounding box center [196, 128] width 85 height 22
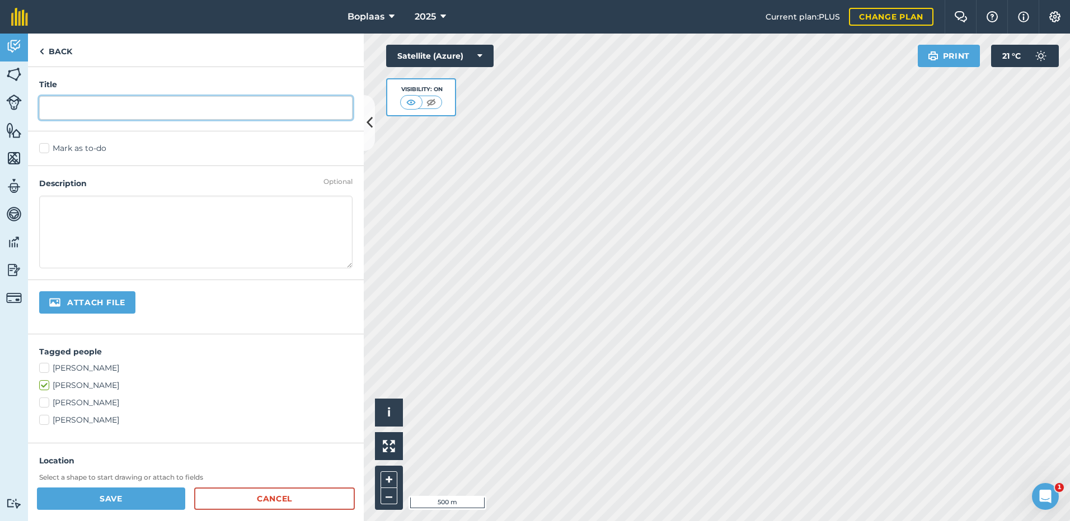
click at [145, 115] on input "text" at bounding box center [195, 107] width 313 height 23
type input "Vreet"
click at [40, 148] on label "Mark as to-do" at bounding box center [195, 149] width 313 height 12
click at [40, 148] on input "Mark as to-do" at bounding box center [42, 146] width 7 height 7
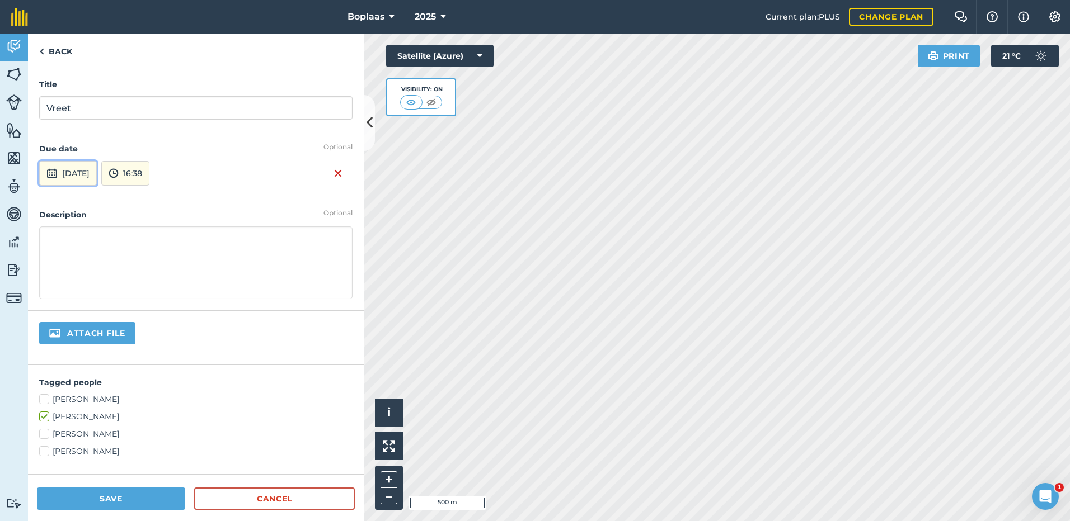
click at [97, 177] on button "[DATE]" at bounding box center [68, 173] width 58 height 25
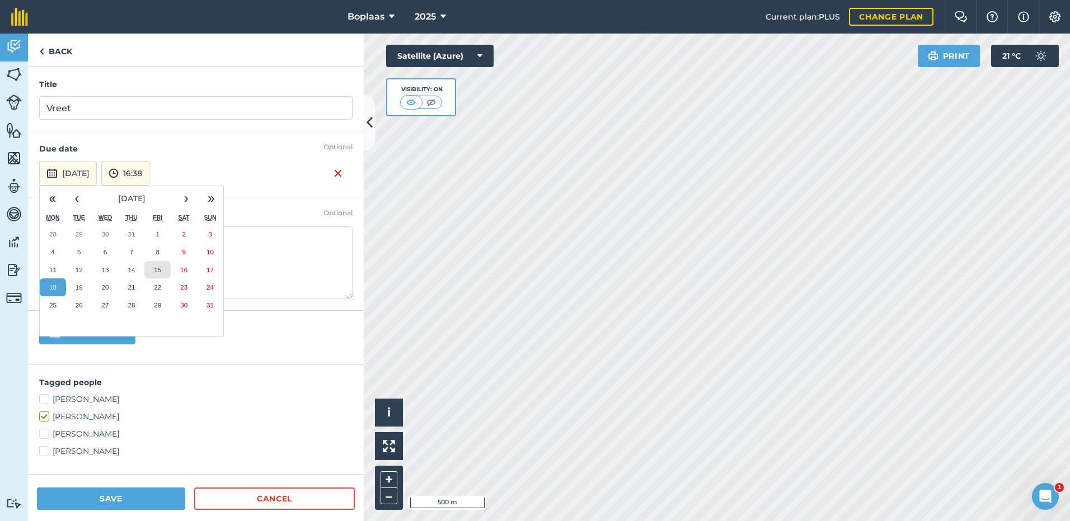
click at [153, 267] on button "15" at bounding box center [157, 270] width 26 height 18
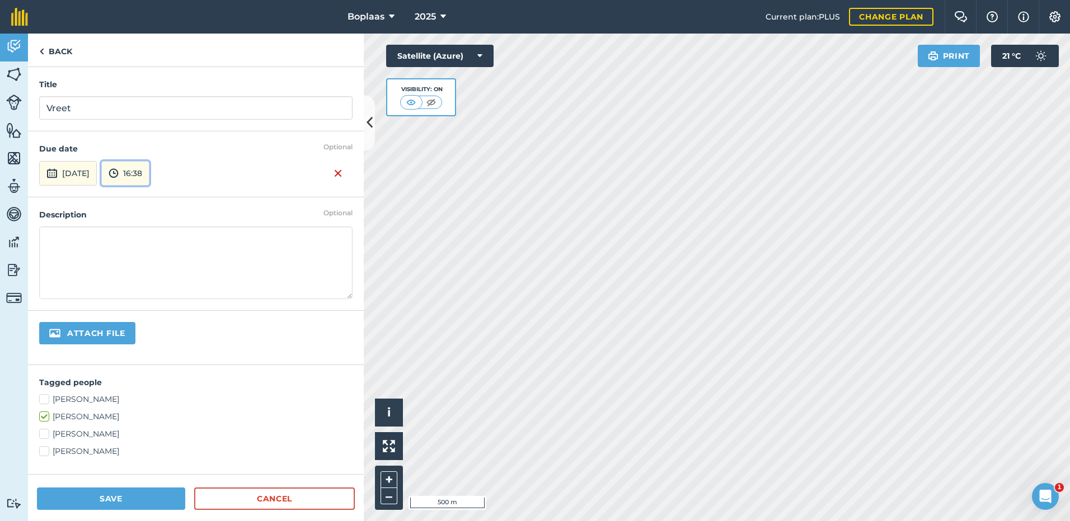
click at [149, 182] on button "16:38" at bounding box center [125, 173] width 48 height 25
click at [145, 192] on button "00:00" at bounding box center [128, 195] width 53 height 18
click at [105, 493] on button "Save" at bounding box center [111, 499] width 148 height 22
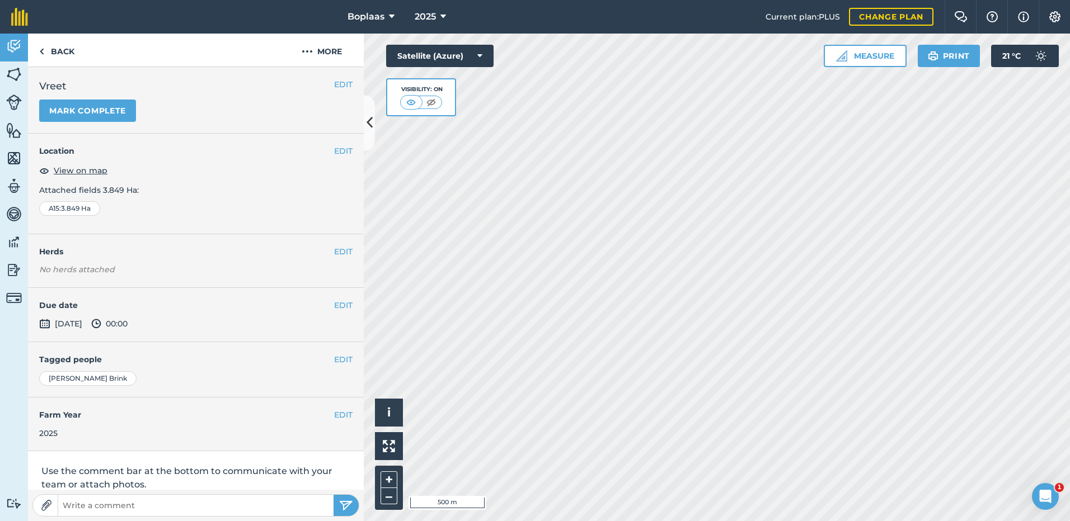
click at [109, 98] on div "EDIT Vreet Mark complete" at bounding box center [195, 100] width 313 height 44
click at [107, 102] on button "Mark complete" at bounding box center [87, 111] width 97 height 22
click at [334, 308] on button "EDIT" at bounding box center [343, 305] width 18 height 12
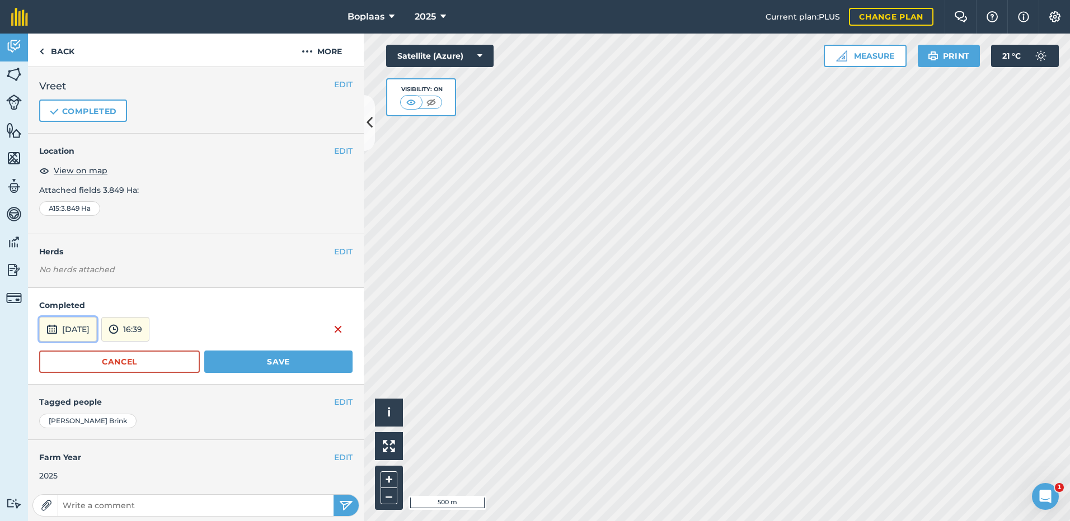
click at [97, 333] on button "[DATE]" at bounding box center [68, 329] width 58 height 25
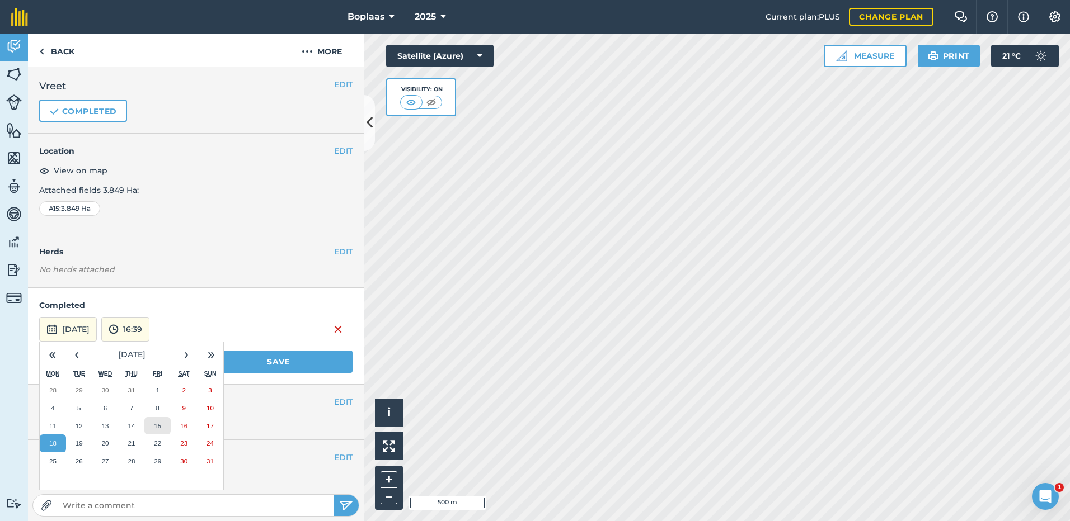
click at [158, 421] on button "15" at bounding box center [157, 426] width 26 height 18
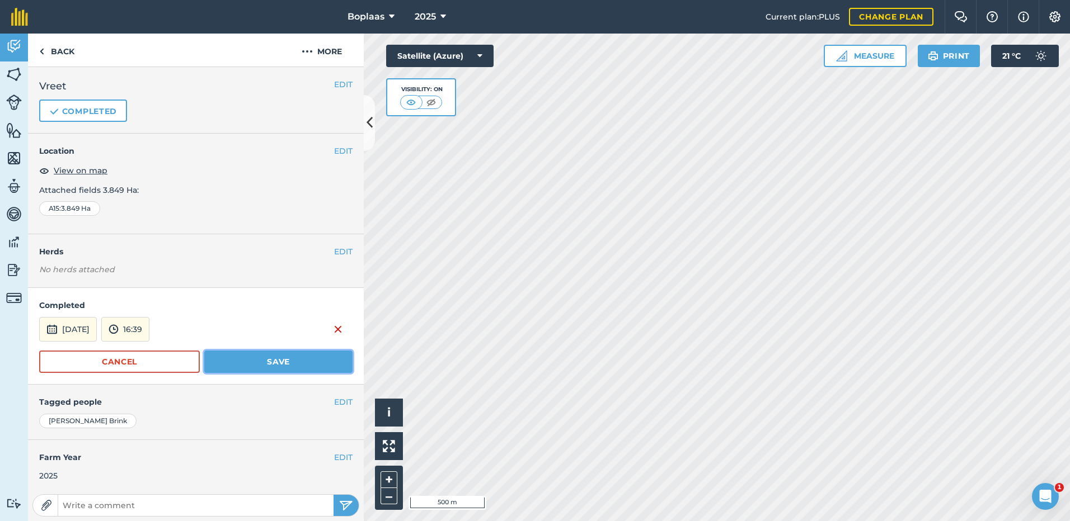
click at [250, 353] on button "Save" at bounding box center [278, 362] width 148 height 22
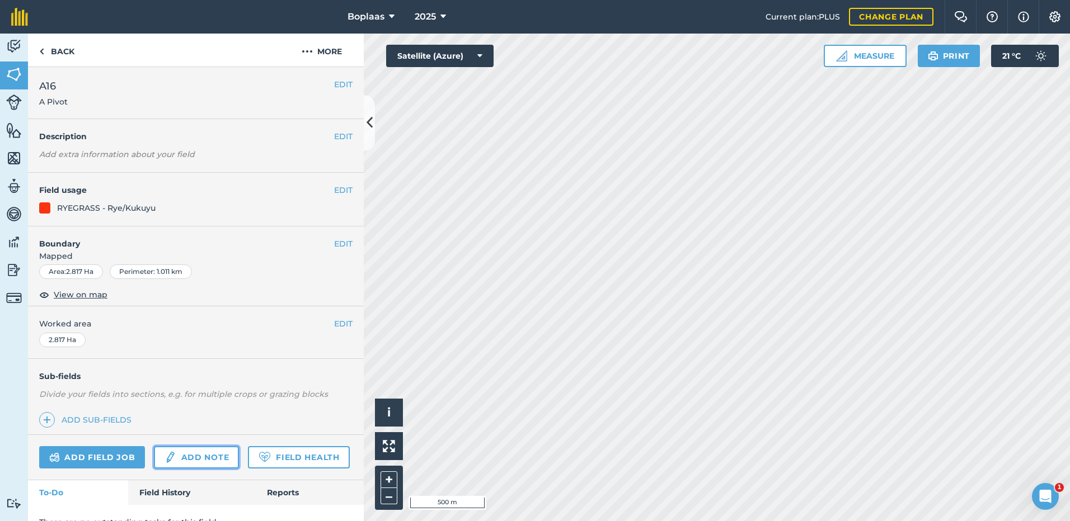
click at [167, 451] on img at bounding box center [170, 457] width 12 height 13
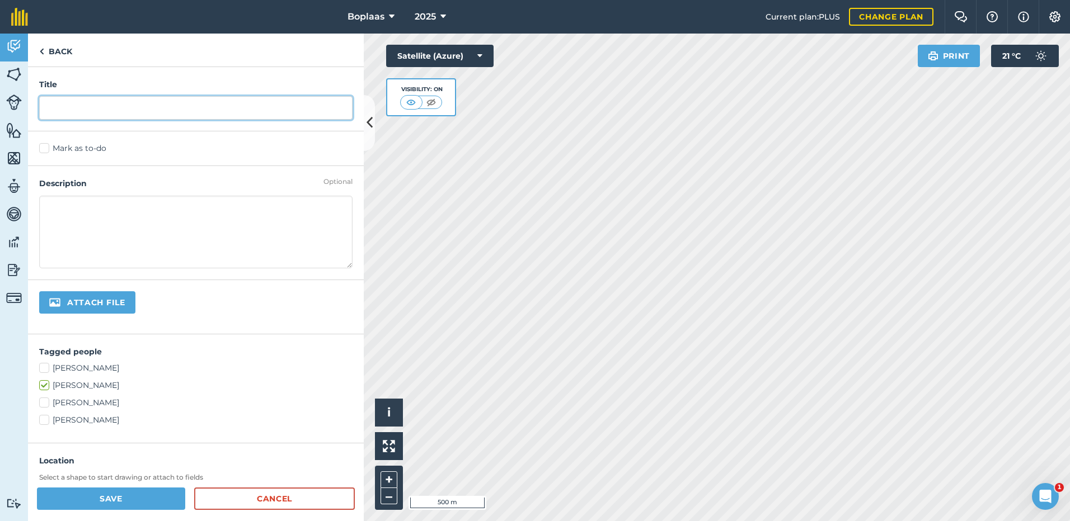
click at [93, 113] on input "text" at bounding box center [195, 107] width 313 height 23
type input "Vreet"
click at [45, 147] on label "Mark as to-do" at bounding box center [195, 149] width 313 height 12
click at [45, 147] on input "Mark as to-do" at bounding box center [42, 146] width 7 height 7
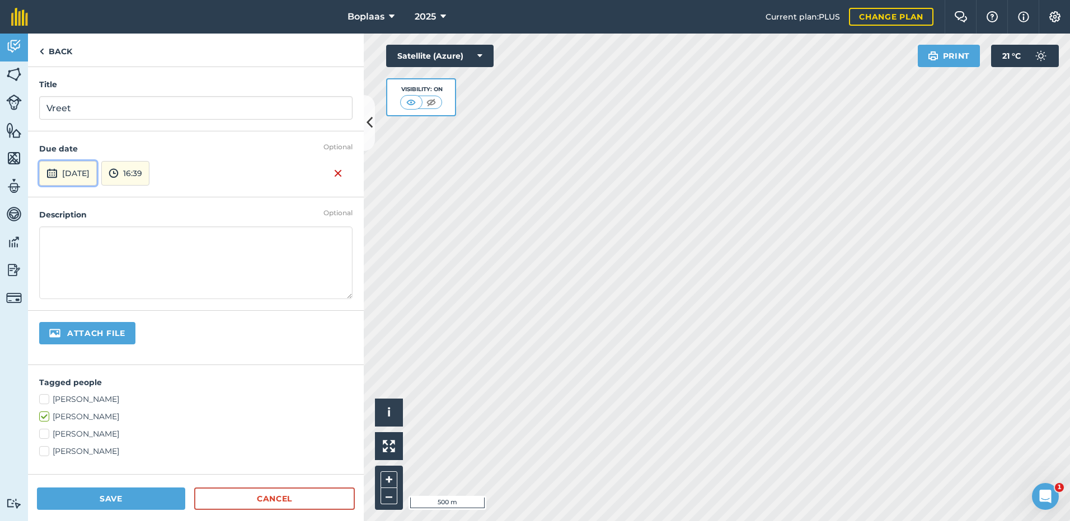
click at [97, 176] on button "[DATE]" at bounding box center [68, 173] width 58 height 25
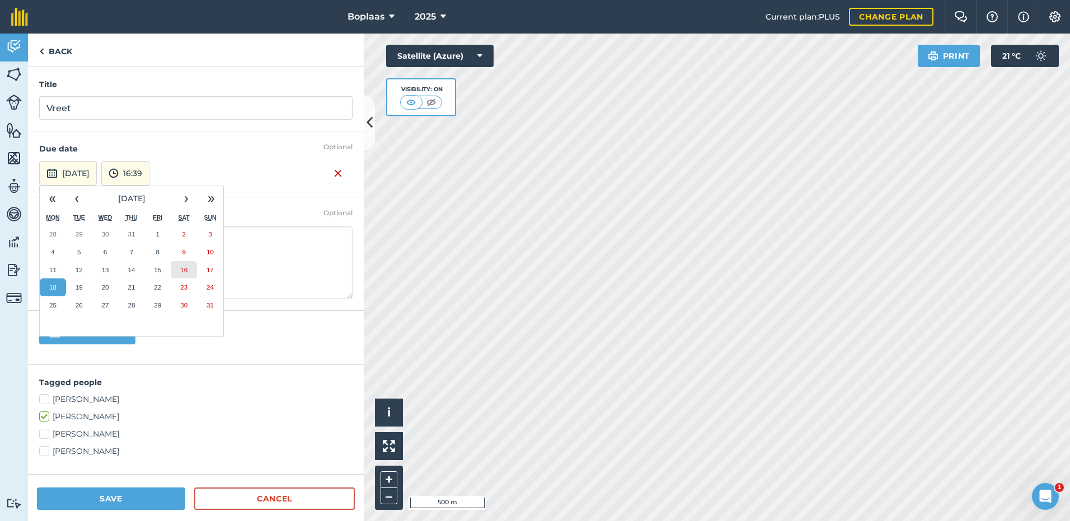
click at [189, 272] on button "16" at bounding box center [184, 270] width 26 height 18
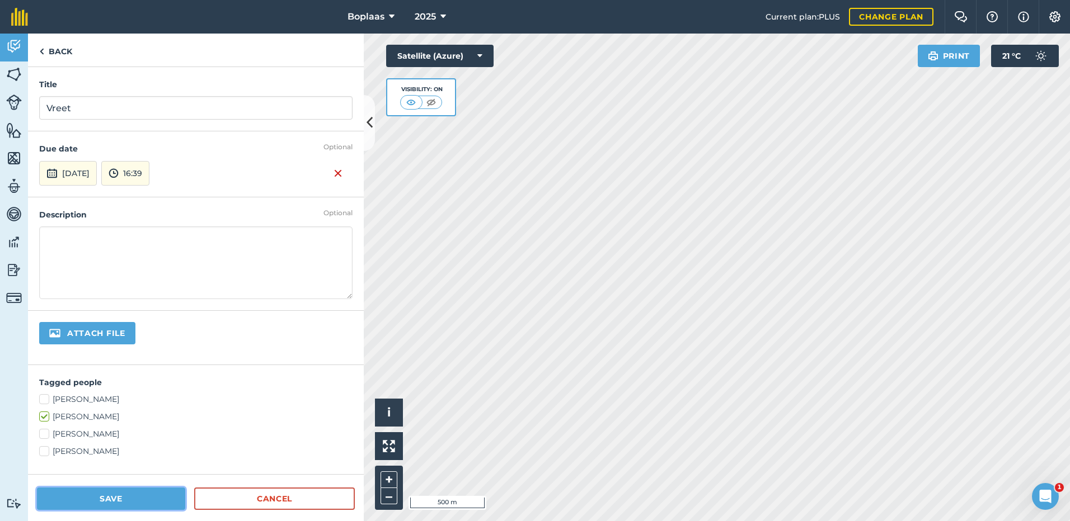
click at [140, 491] on button "Save" at bounding box center [111, 499] width 148 height 22
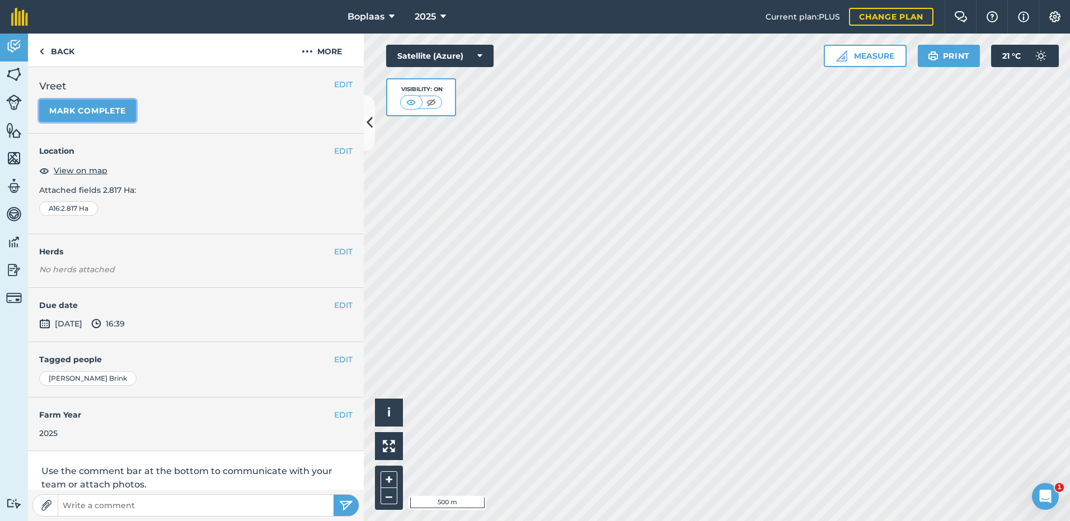
click at [95, 111] on button "Mark complete" at bounding box center [87, 111] width 97 height 22
click at [336, 304] on button "EDIT" at bounding box center [343, 305] width 18 height 12
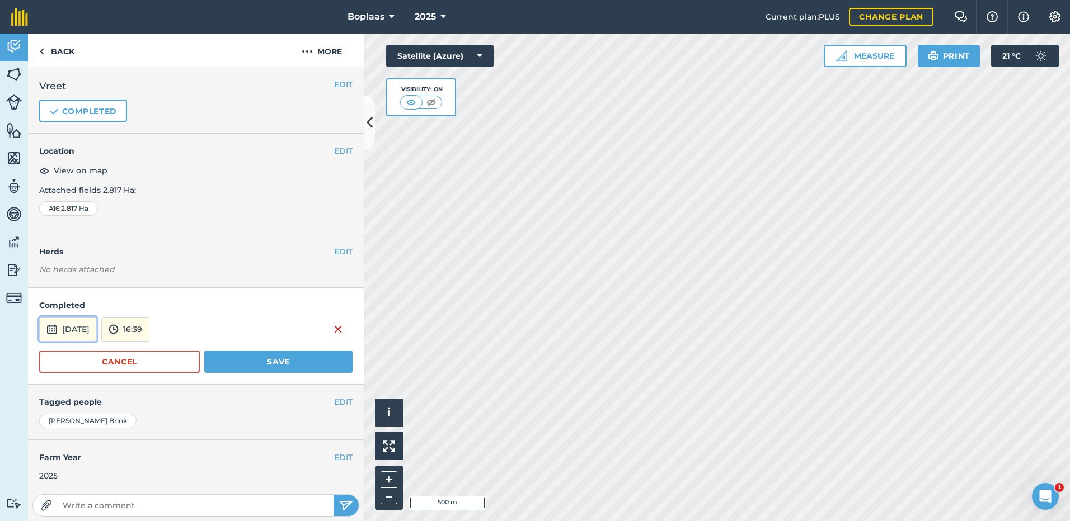
click at [97, 331] on button "[DATE]" at bounding box center [68, 329] width 58 height 25
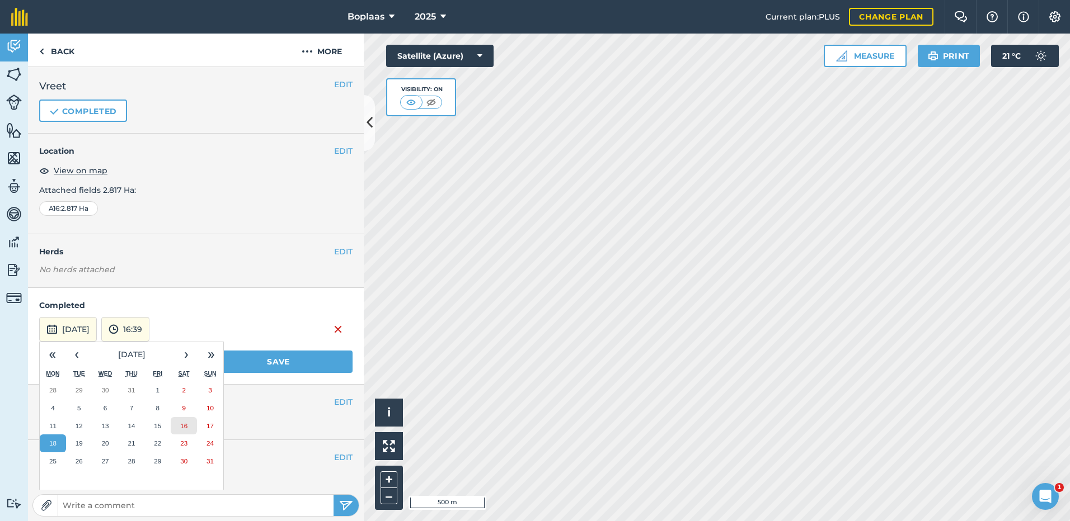
click at [187, 428] on abbr "16" at bounding box center [183, 425] width 7 height 7
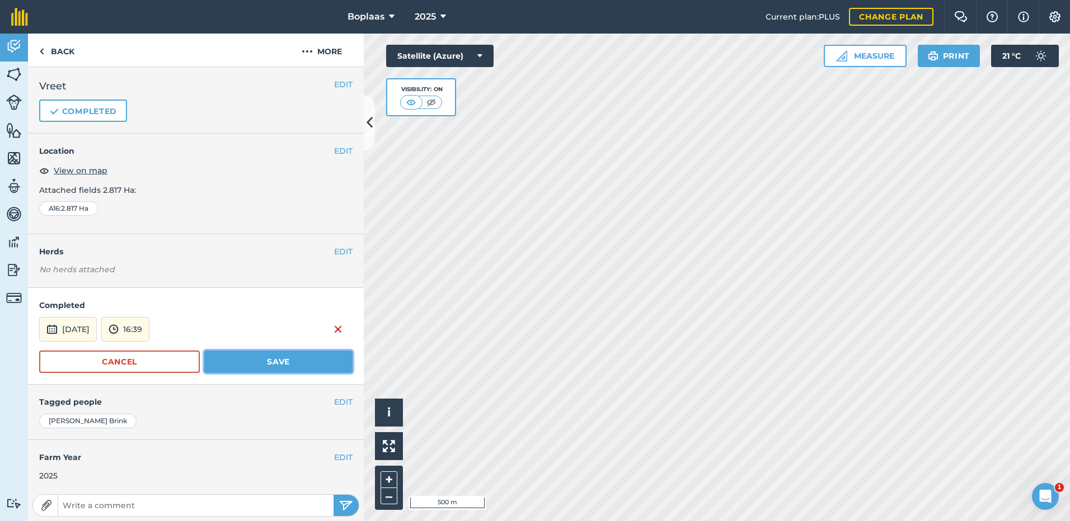
click at [239, 359] on button "Save" at bounding box center [278, 362] width 148 height 22
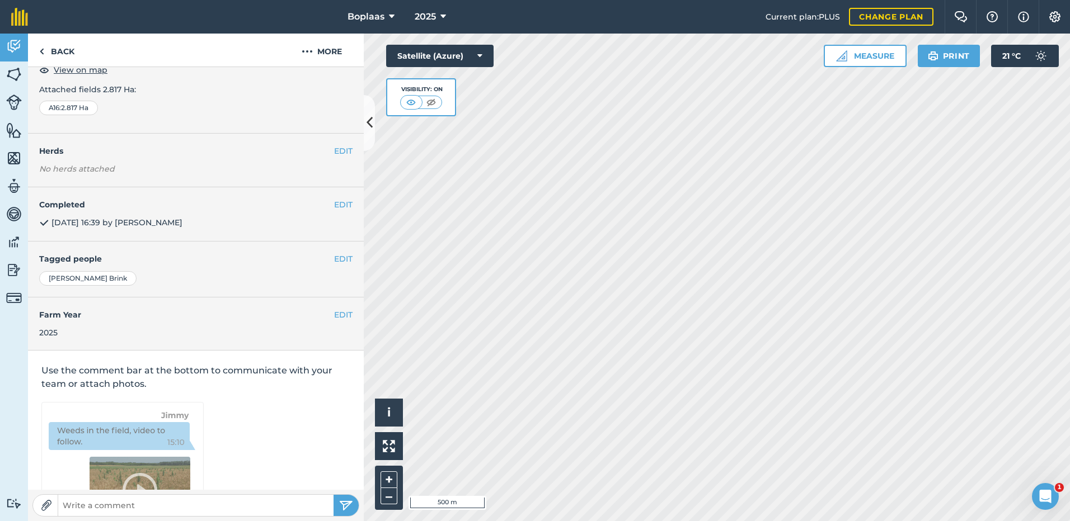
scroll to position [112, 0]
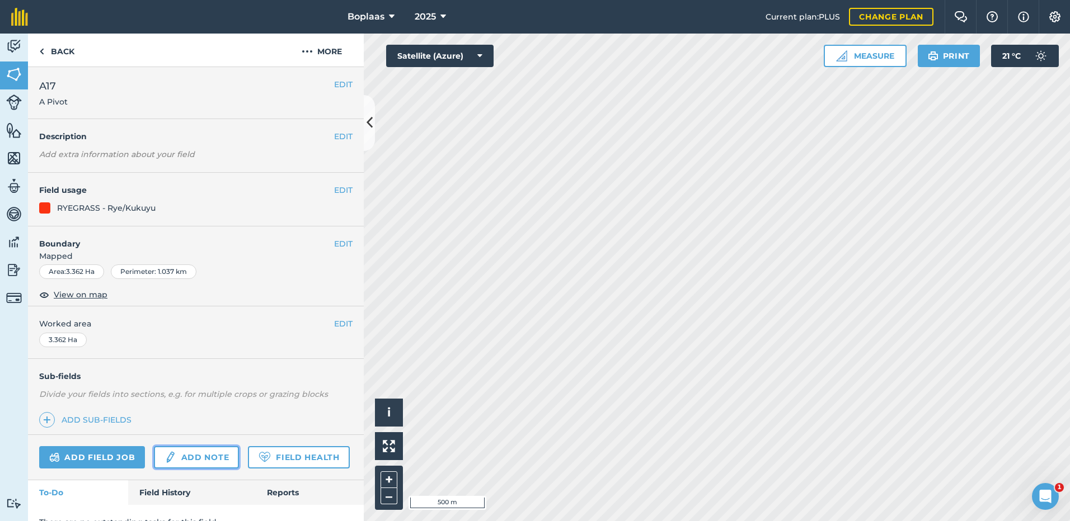
click at [182, 467] on link "Add note" at bounding box center [196, 457] width 85 height 22
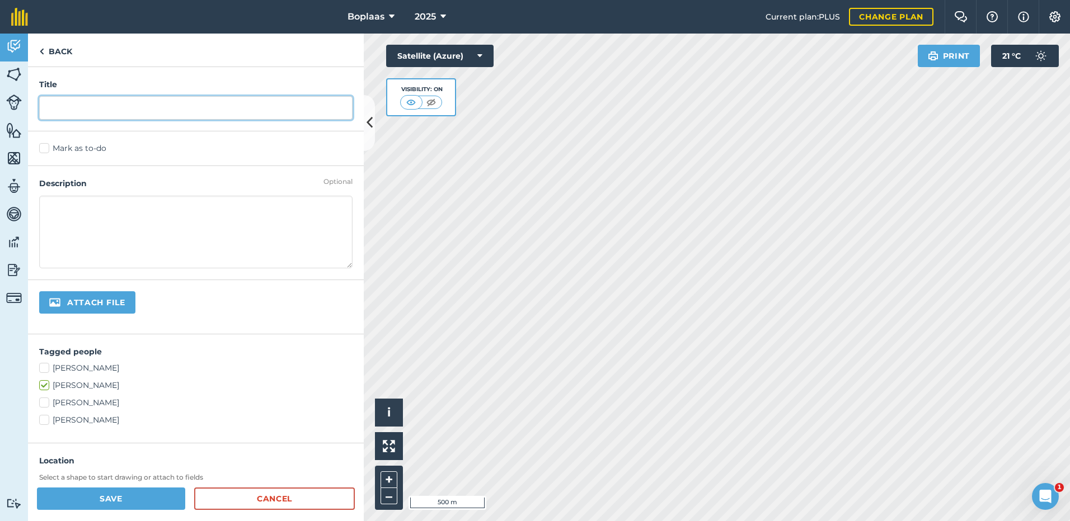
click at [62, 107] on input "text" at bounding box center [195, 107] width 313 height 23
type input "Vreet"
click at [40, 148] on label "Mark as to-do" at bounding box center [195, 149] width 313 height 12
click at [40, 148] on input "Mark as to-do" at bounding box center [42, 146] width 7 height 7
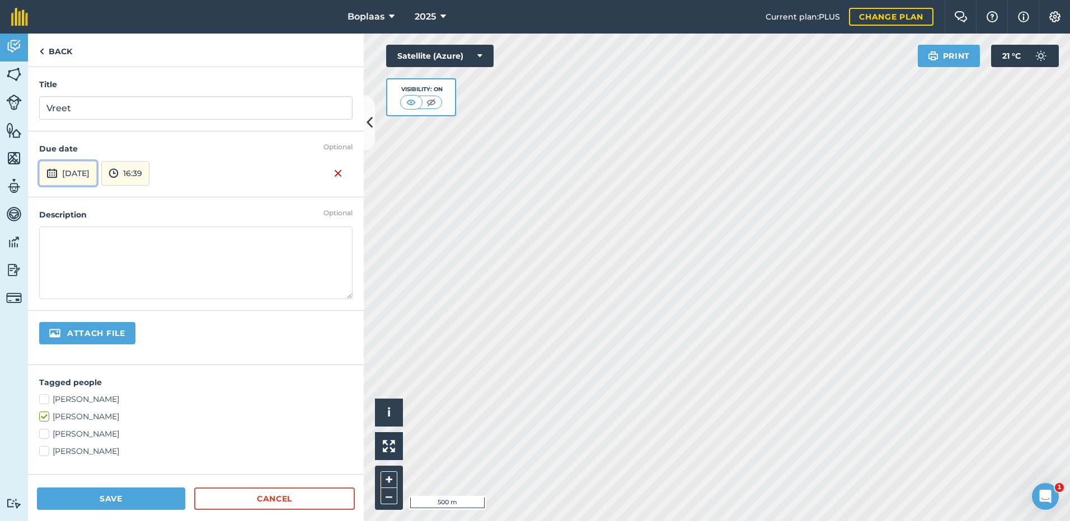
click at [87, 180] on button "[DATE]" at bounding box center [68, 173] width 58 height 25
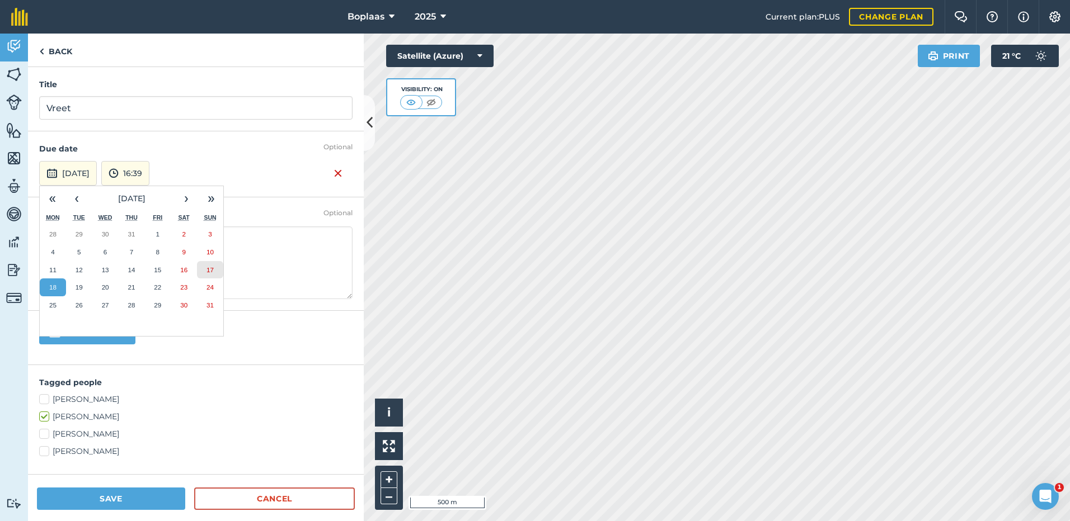
click at [214, 275] on button "17" at bounding box center [210, 270] width 26 height 18
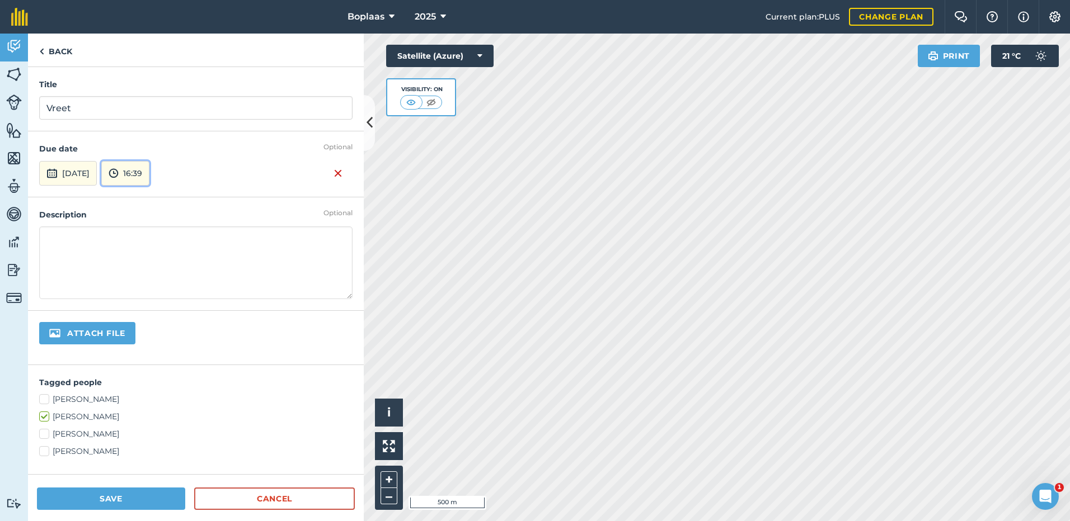
click at [149, 167] on button "16:39" at bounding box center [125, 173] width 48 height 25
click at [101, 236] on textarea at bounding box center [195, 263] width 313 height 73
click at [131, 505] on button "Save" at bounding box center [111, 499] width 148 height 22
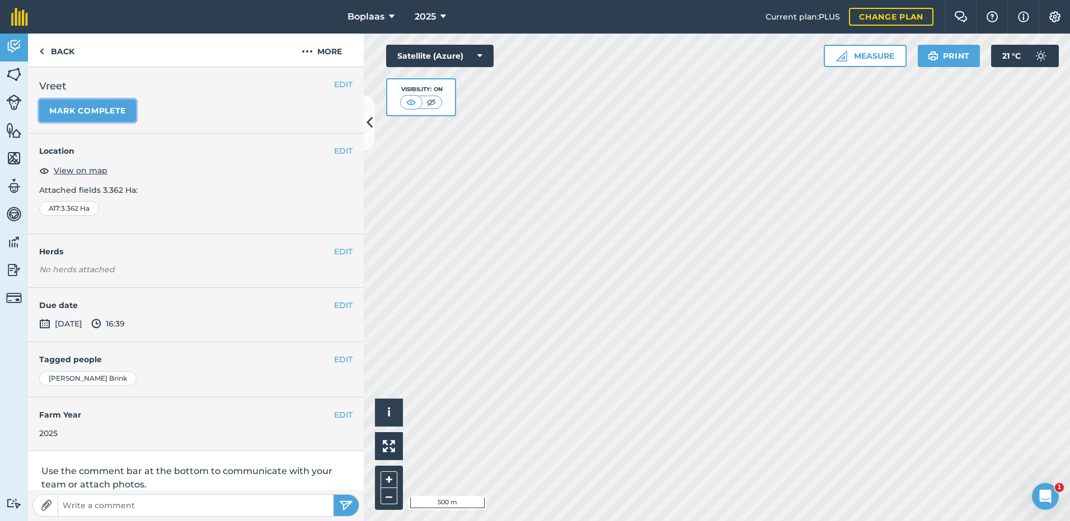
click at [91, 117] on button "Mark complete" at bounding box center [87, 111] width 97 height 22
click at [336, 306] on button "EDIT" at bounding box center [343, 305] width 18 height 12
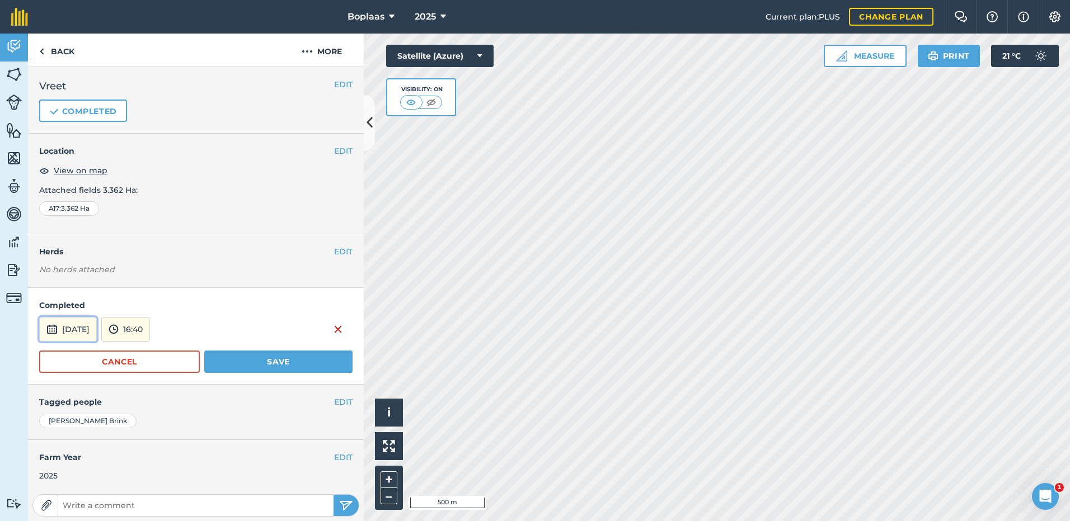
click at [97, 334] on button "[DATE]" at bounding box center [68, 329] width 58 height 25
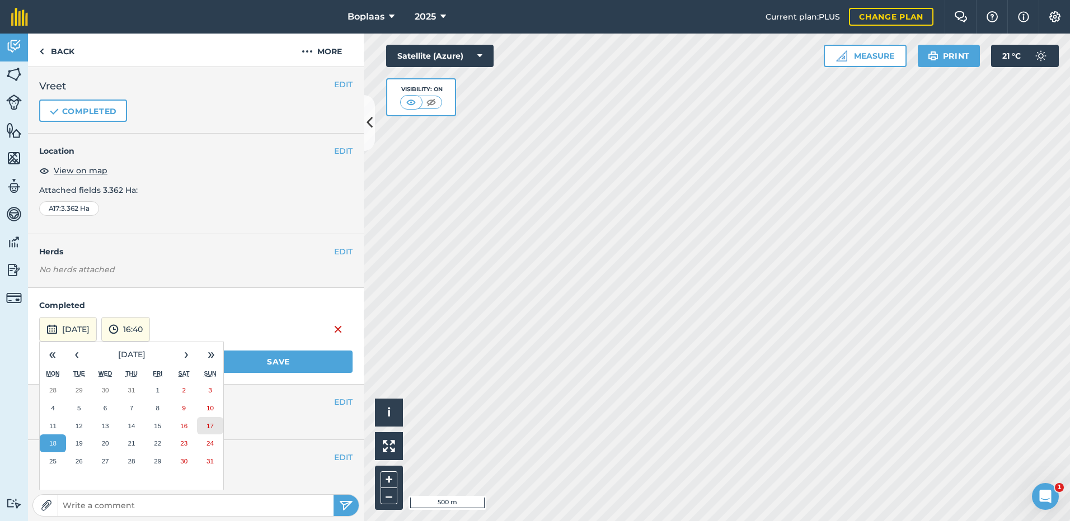
drag, startPoint x: 201, startPoint y: 422, endPoint x: 164, endPoint y: 323, distance: 105.4
click at [201, 422] on button "17" at bounding box center [210, 426] width 26 height 18
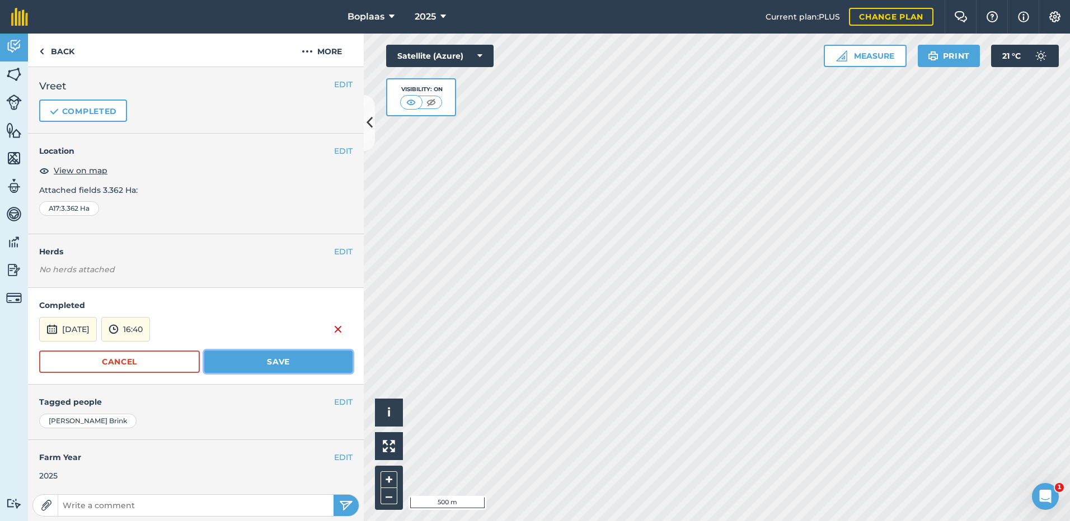
click at [256, 360] on button "Save" at bounding box center [278, 362] width 148 height 22
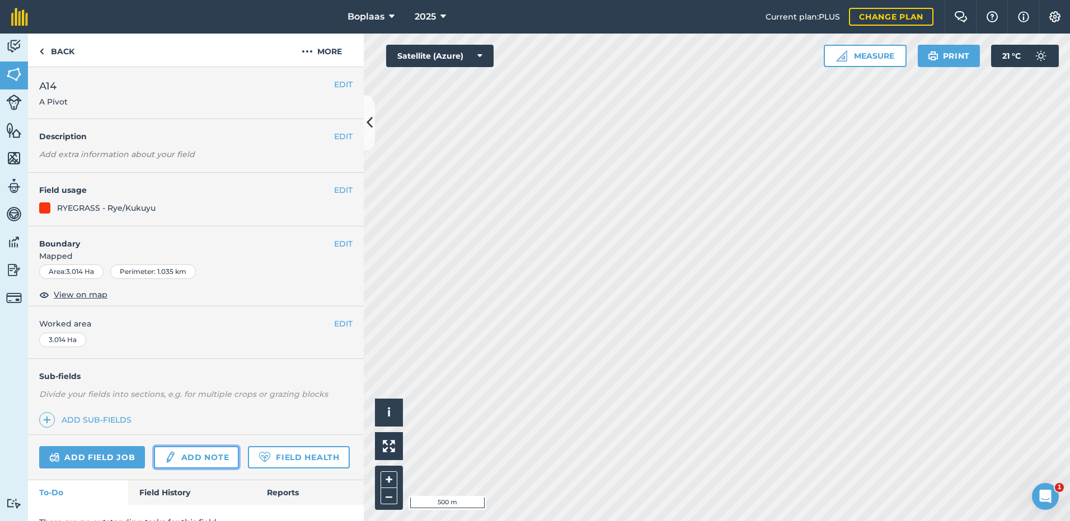
click at [183, 464] on link "Add note" at bounding box center [196, 457] width 85 height 22
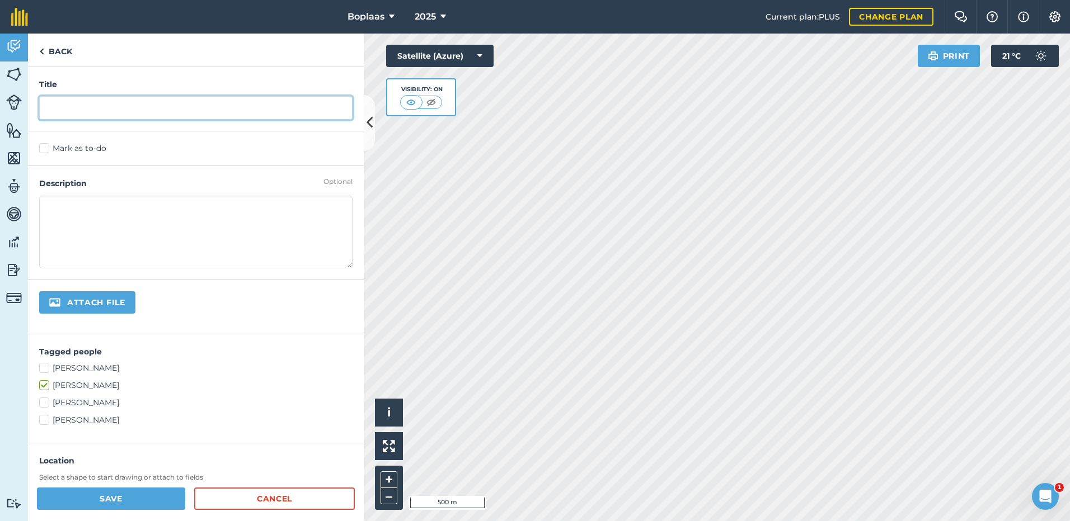
click at [69, 107] on input "text" at bounding box center [195, 107] width 313 height 23
type input "Vreet"
click at [53, 152] on label "Mark as to-do" at bounding box center [195, 149] width 313 height 12
click at [46, 150] on input "Mark as to-do" at bounding box center [42, 146] width 7 height 7
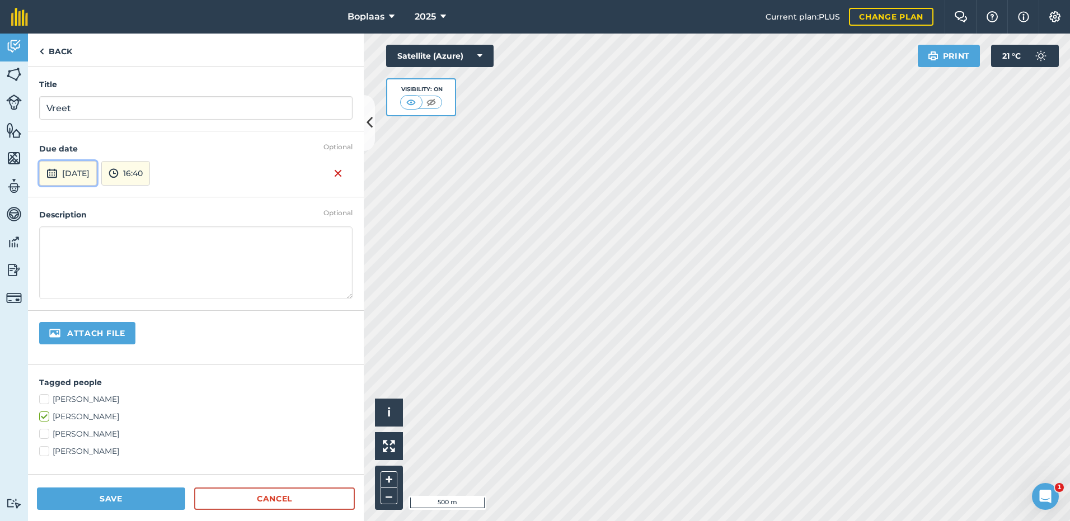
click at [97, 176] on button "[DATE]" at bounding box center [68, 173] width 58 height 25
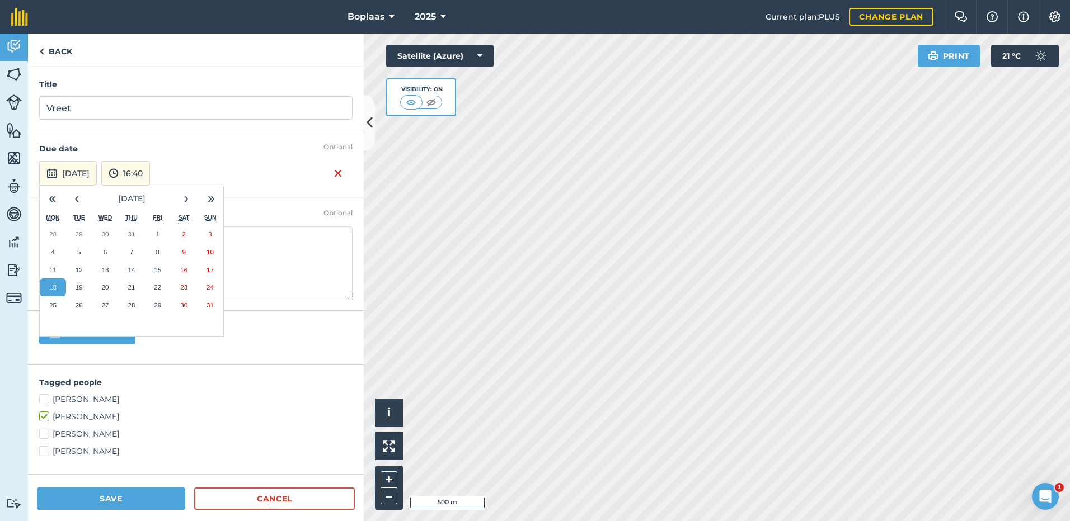
click at [228, 147] on h4 "Due date" at bounding box center [195, 149] width 313 height 12
drag, startPoint x: 119, startPoint y: 496, endPoint x: 124, endPoint y: 491, distance: 6.7
click at [120, 496] on button "Save" at bounding box center [111, 499] width 148 height 22
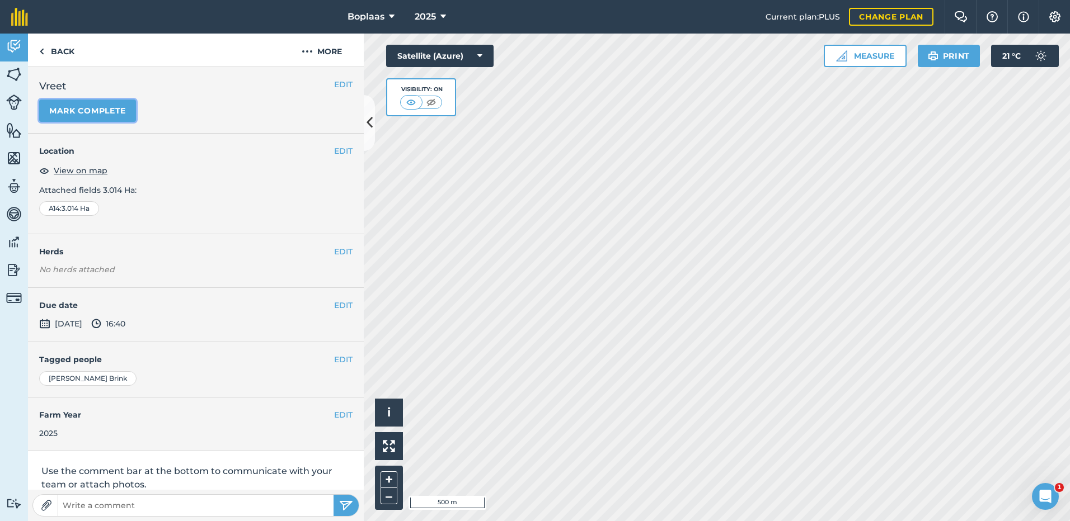
click at [121, 116] on button "Mark complete" at bounding box center [87, 111] width 97 height 22
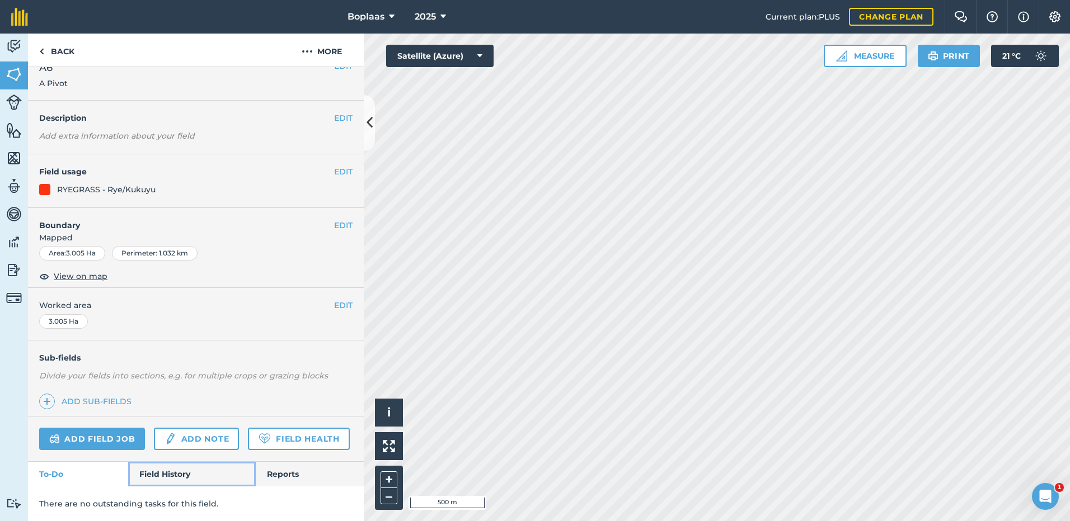
click at [149, 474] on link "Field History" at bounding box center [191, 474] width 127 height 25
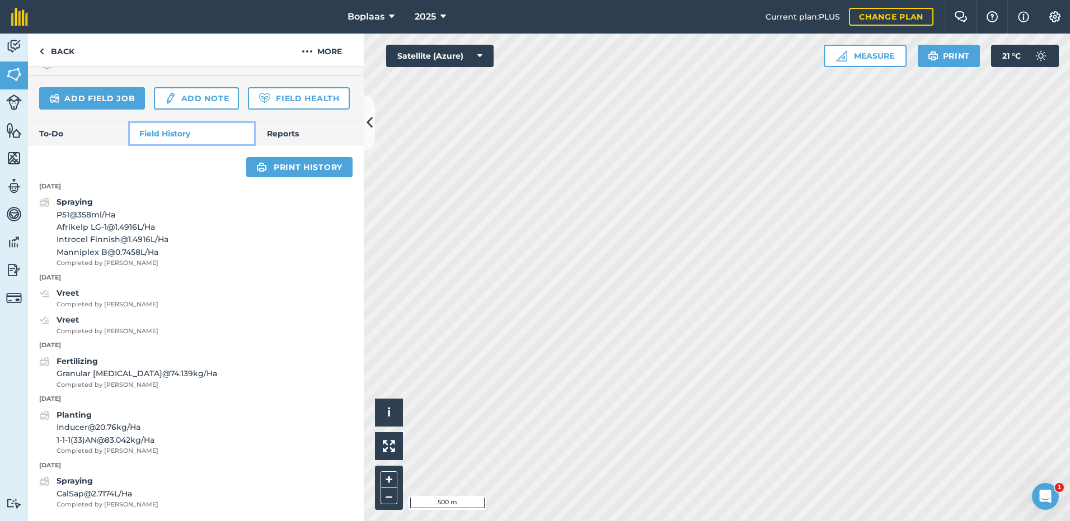
scroll to position [390, 0]
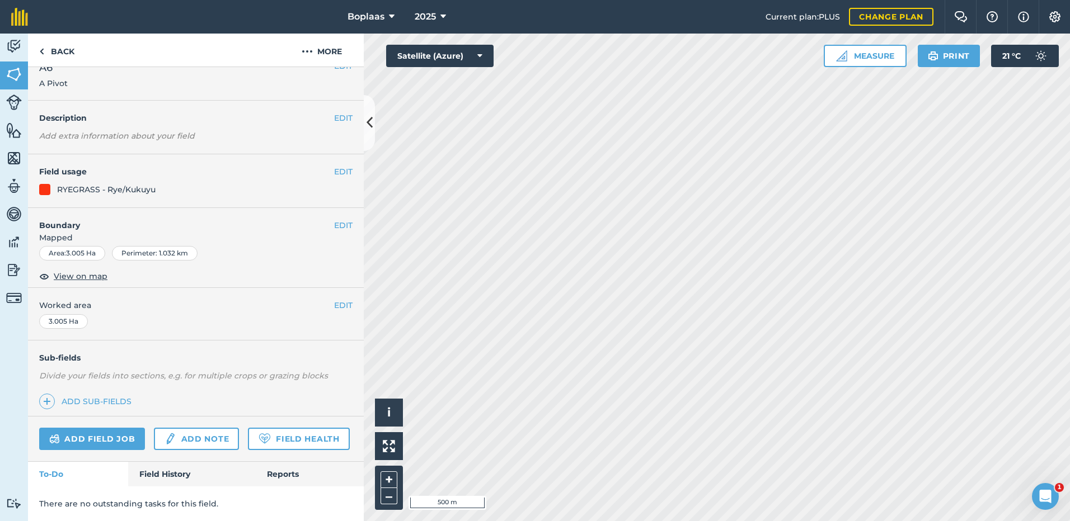
scroll to position [50, 0]
click at [147, 483] on link "Field History" at bounding box center [191, 474] width 127 height 25
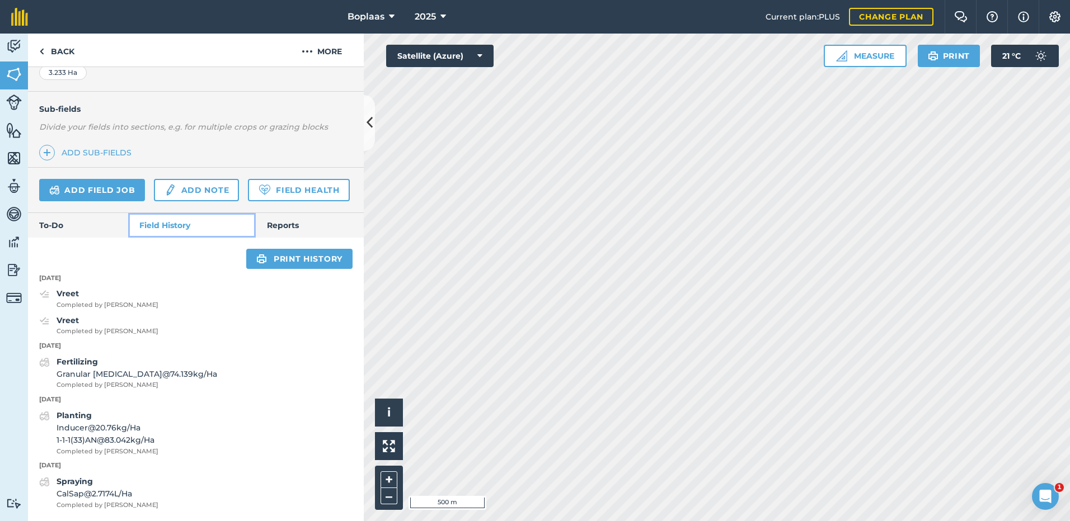
scroll to position [299, 0]
click at [158, 440] on span "1-1-1(33)AN @ 83.042 kg / Ha" at bounding box center [108, 440] width 102 height 12
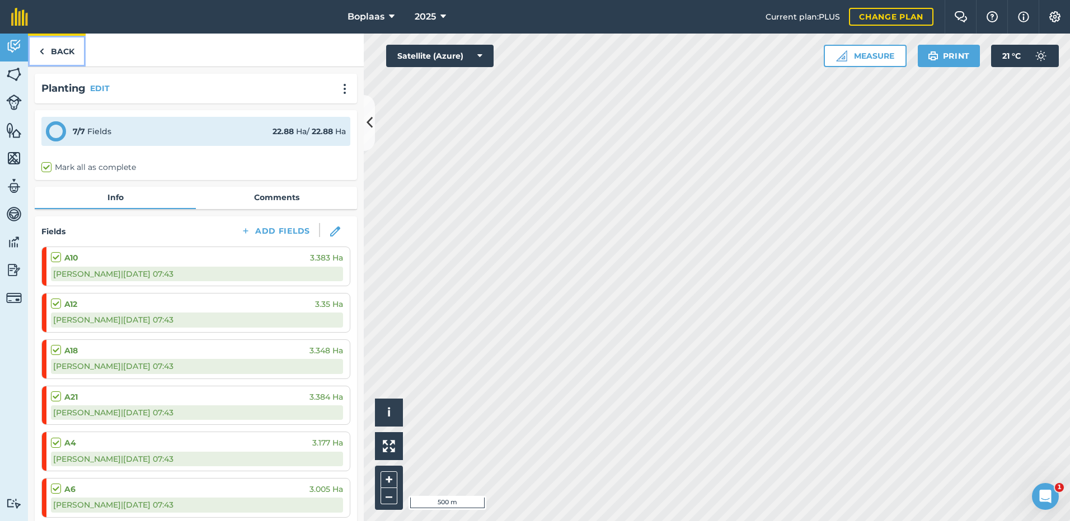
click at [51, 54] on link "Back" at bounding box center [57, 50] width 58 height 33
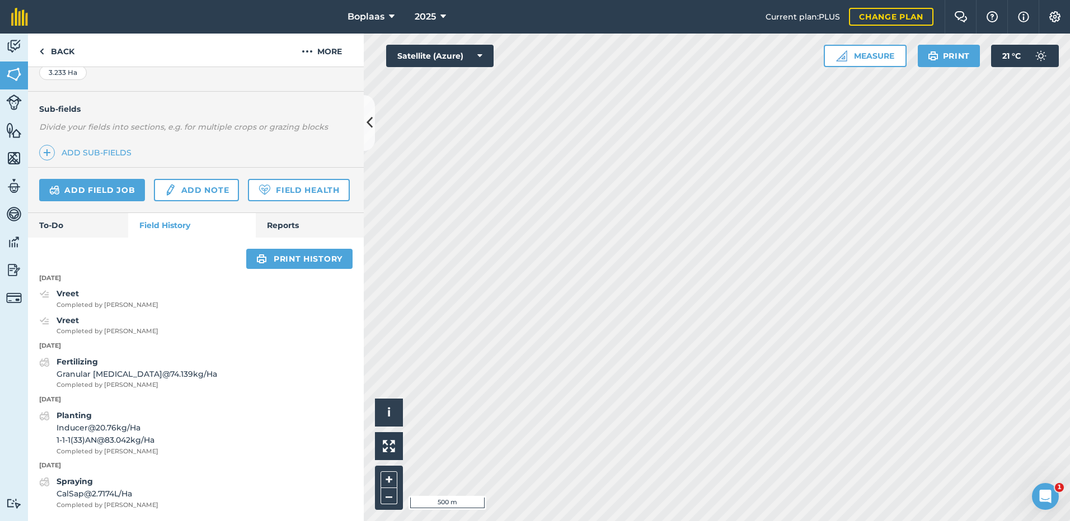
scroll to position [299, 0]
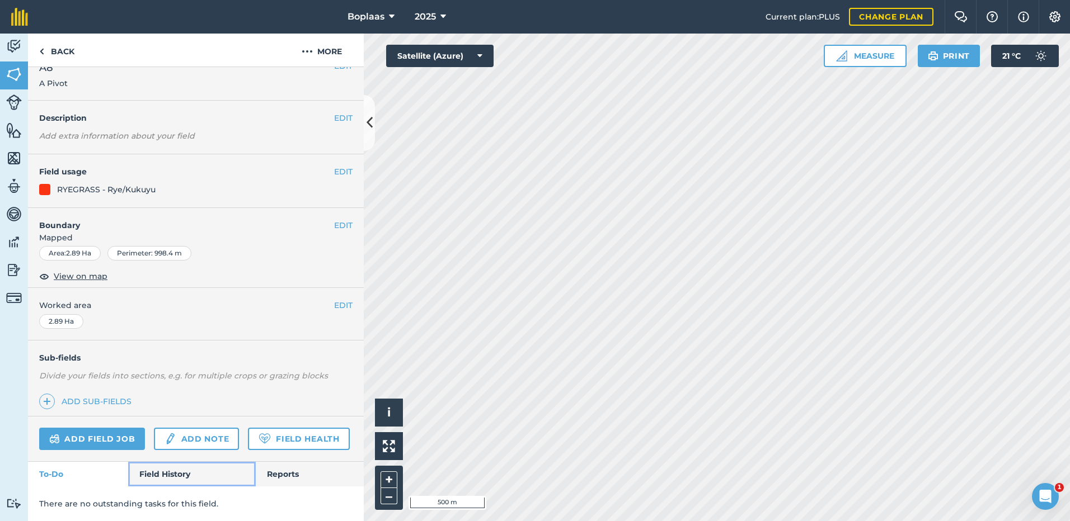
click at [176, 480] on link "Field History" at bounding box center [191, 474] width 127 height 25
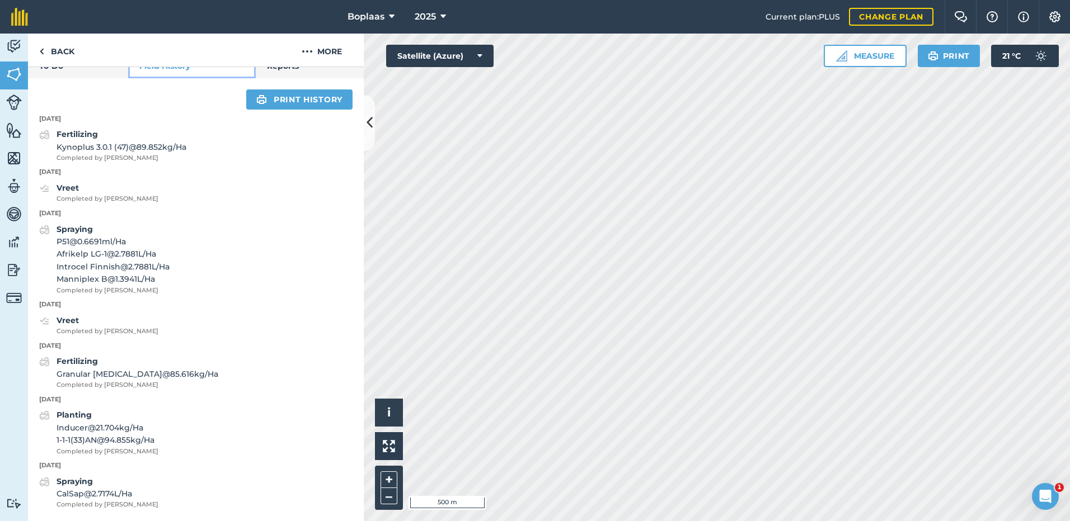
scroll to position [441, 0]
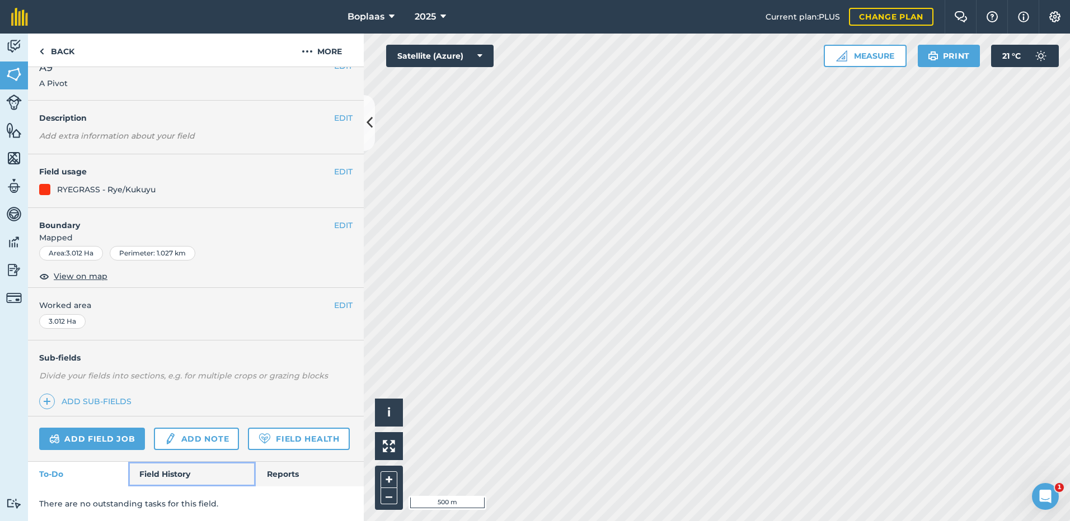
click at [166, 473] on link "Field History" at bounding box center [191, 474] width 127 height 25
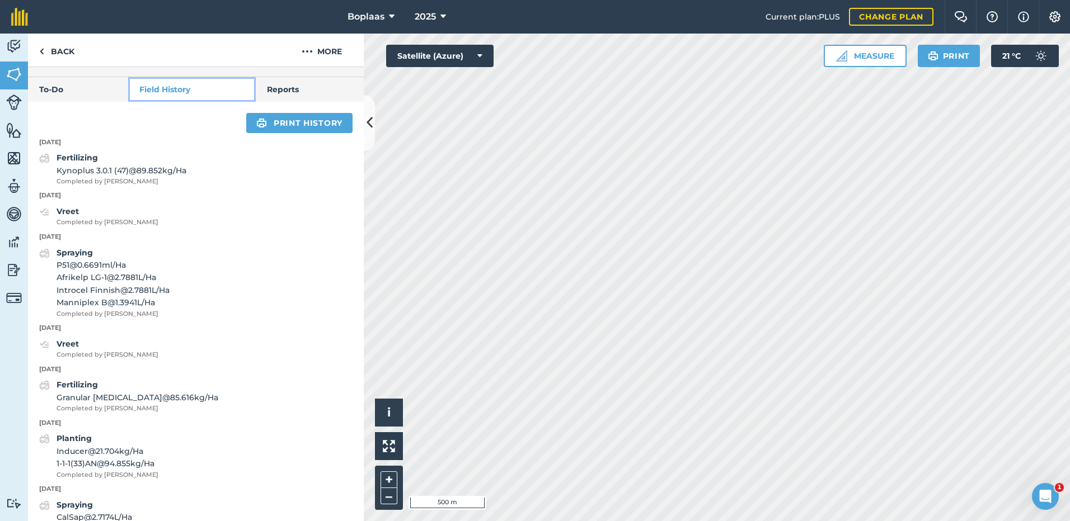
scroll to position [458, 0]
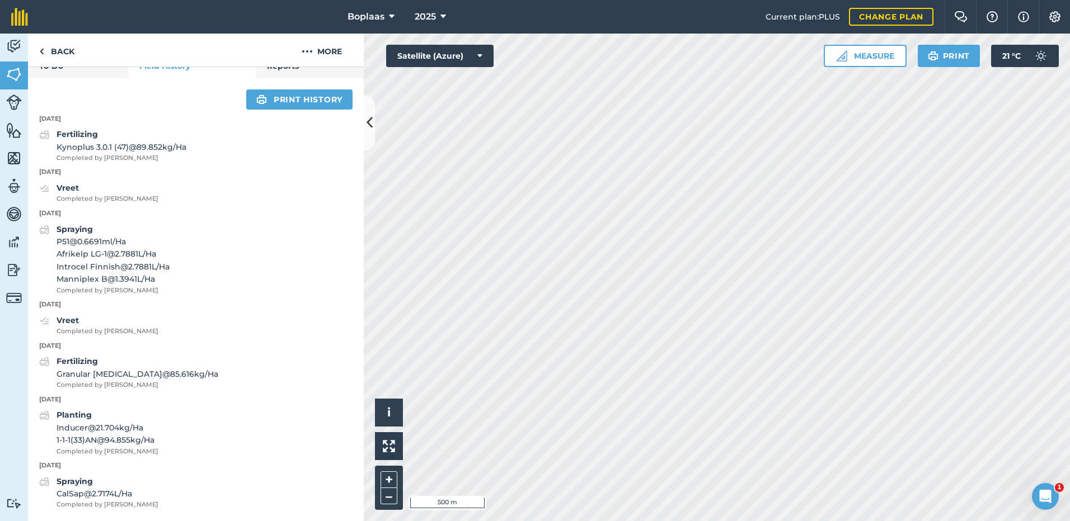
scroll to position [50, 0]
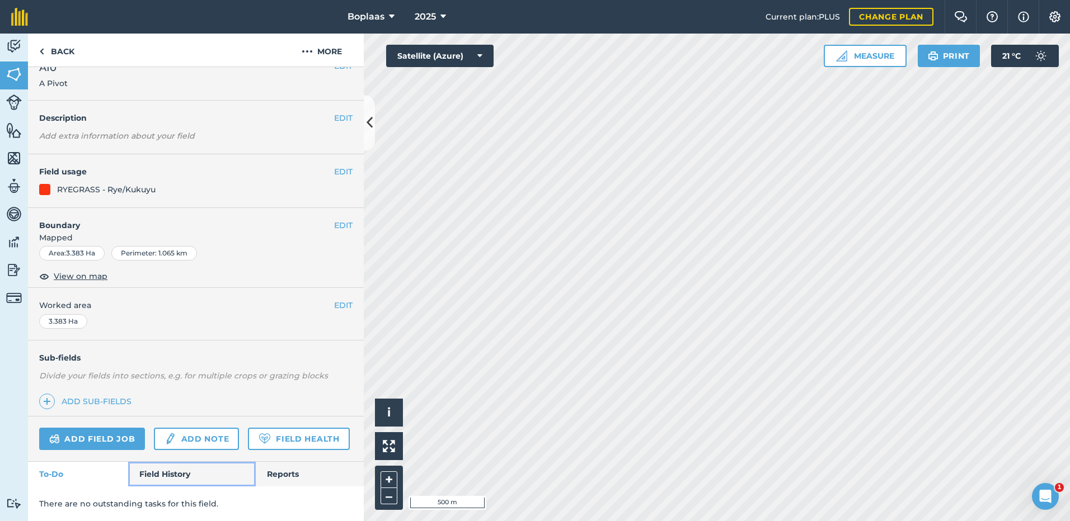
click at [187, 481] on link "Field History" at bounding box center [191, 474] width 127 height 25
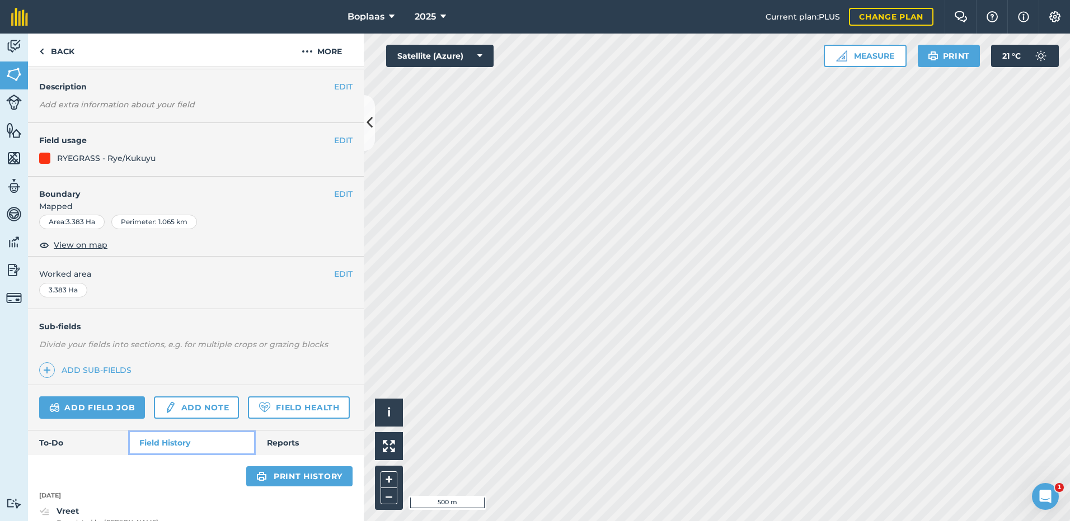
scroll to position [272, 0]
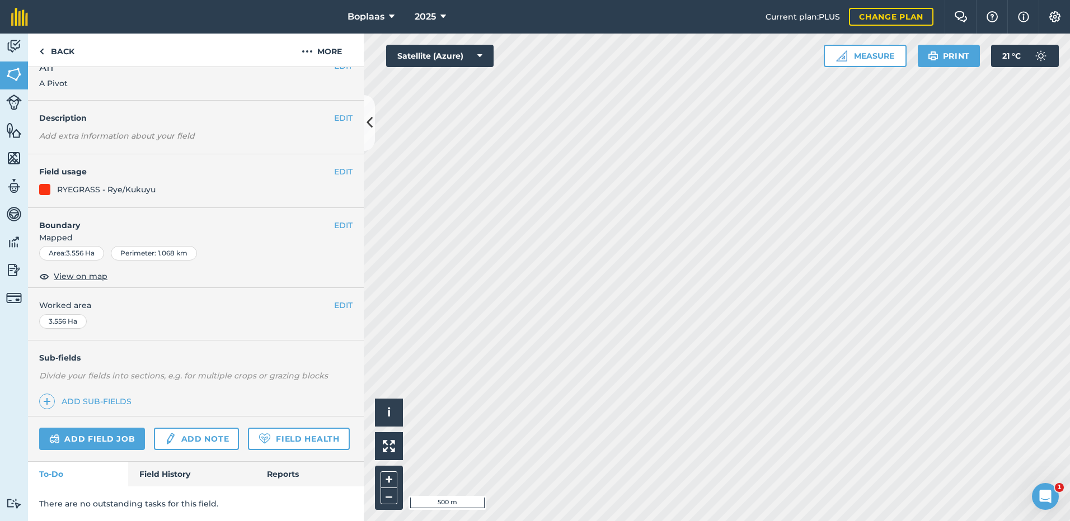
scroll to position [50, 0]
click at [174, 469] on link "Field History" at bounding box center [191, 474] width 127 height 25
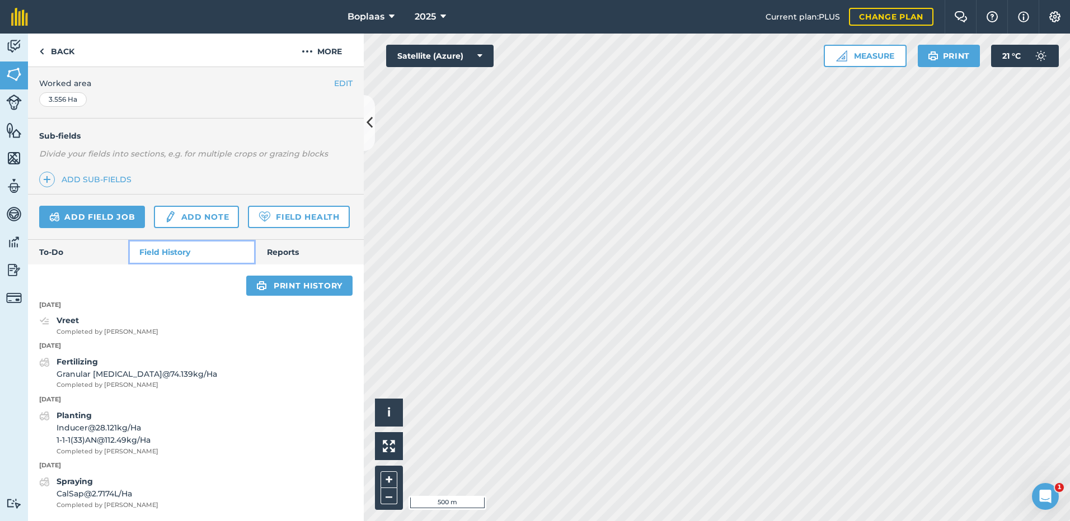
scroll to position [272, 0]
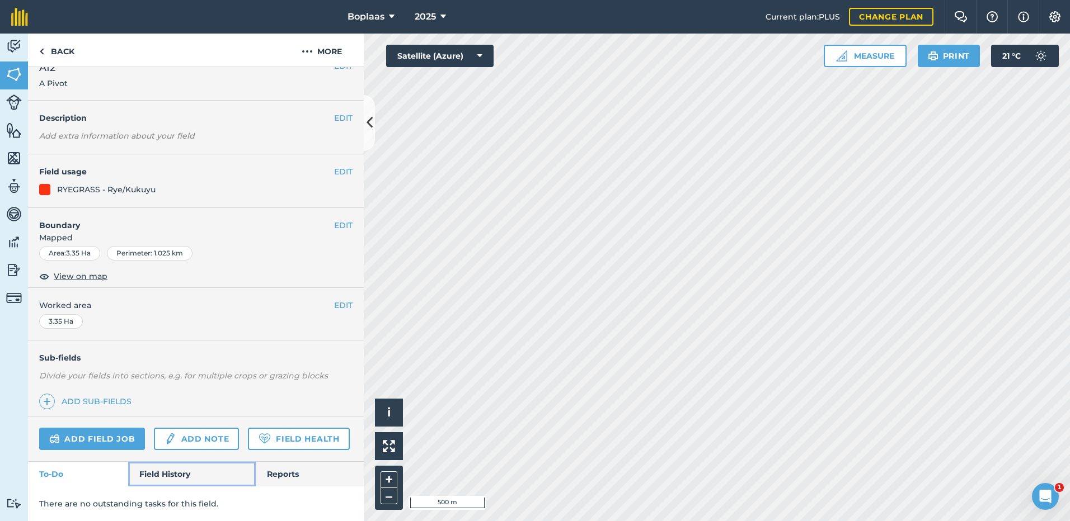
click at [153, 474] on link "Field History" at bounding box center [191, 474] width 127 height 25
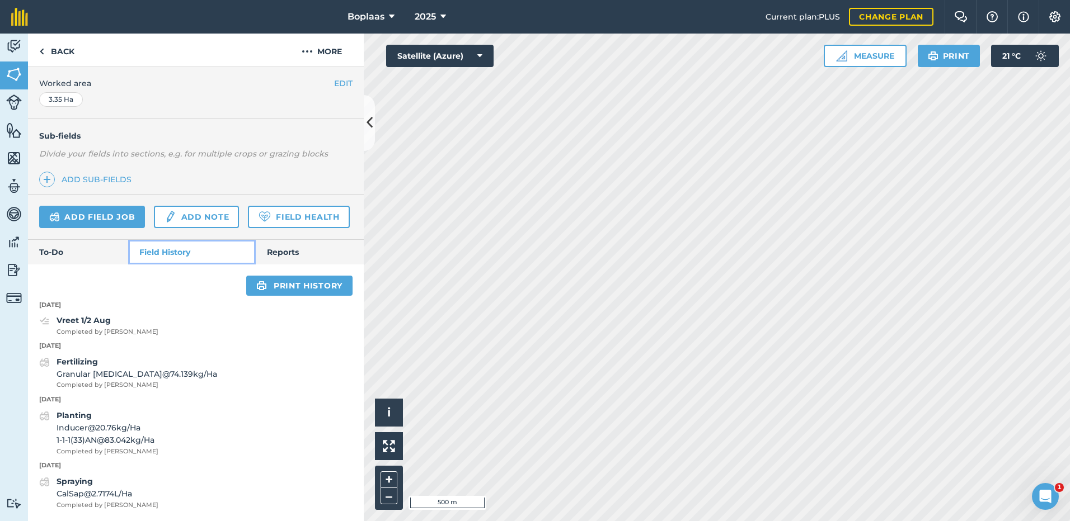
scroll to position [272, 0]
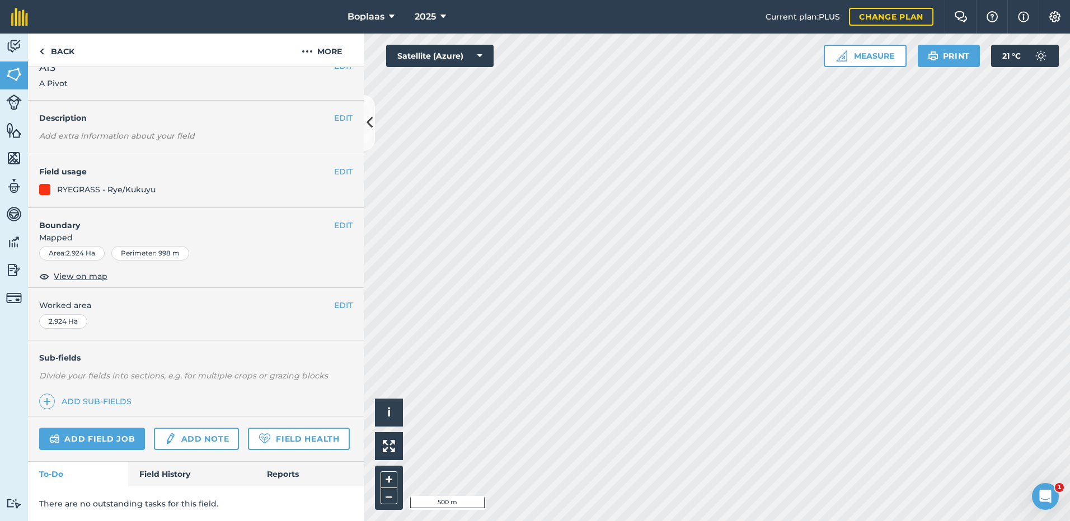
scroll to position [50, 0]
click at [173, 482] on link "Field History" at bounding box center [191, 474] width 127 height 25
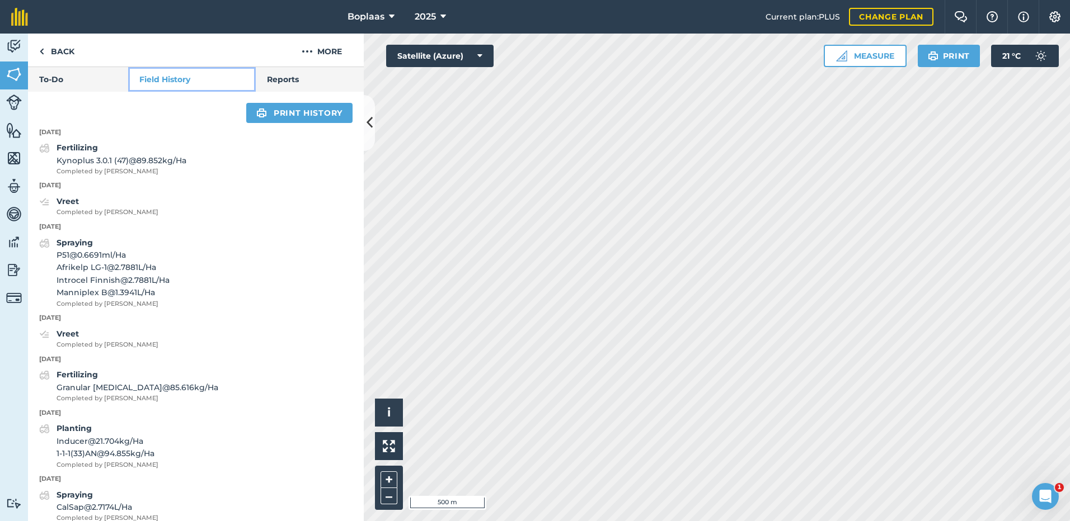
scroll to position [441, 0]
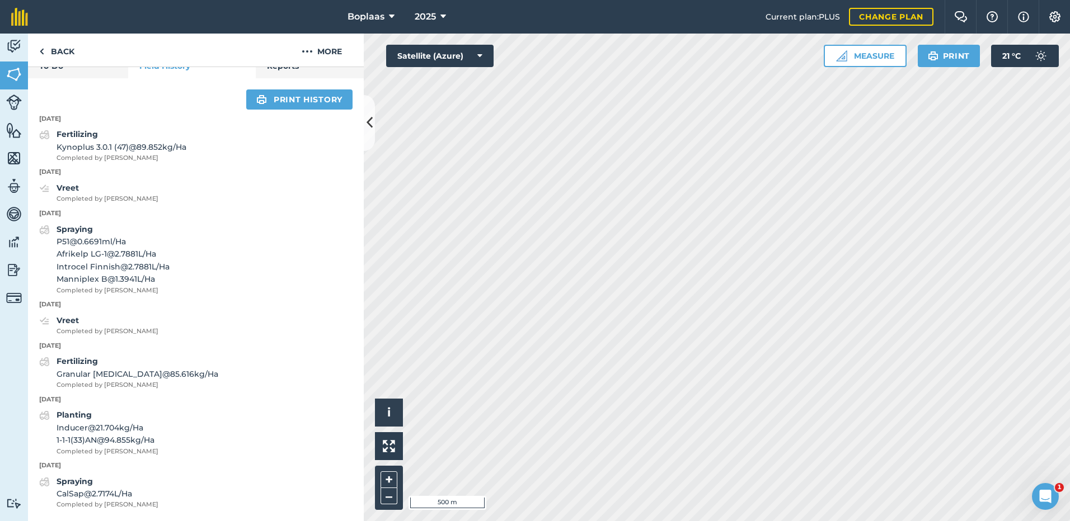
scroll to position [50, 0]
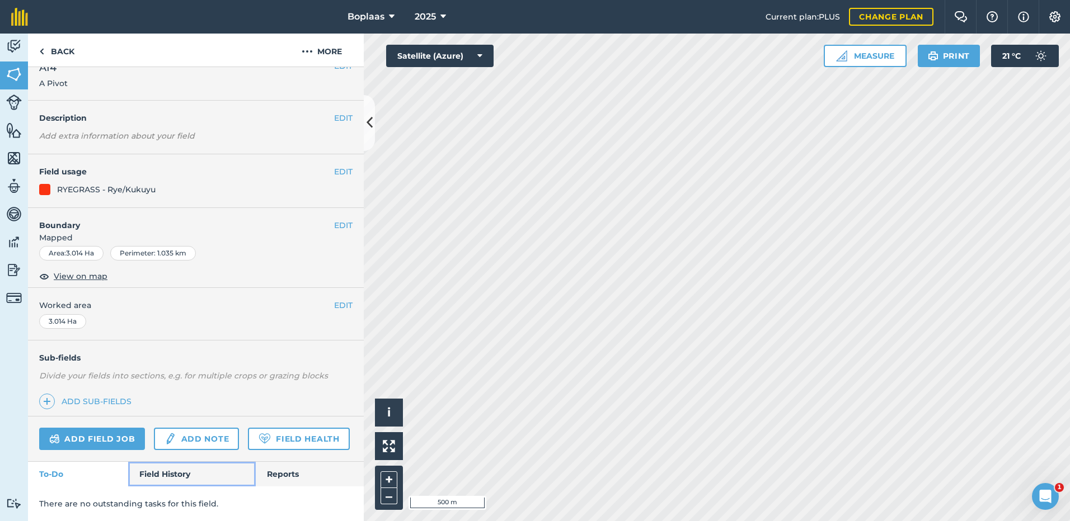
click at [158, 469] on link "Field History" at bounding box center [191, 474] width 127 height 25
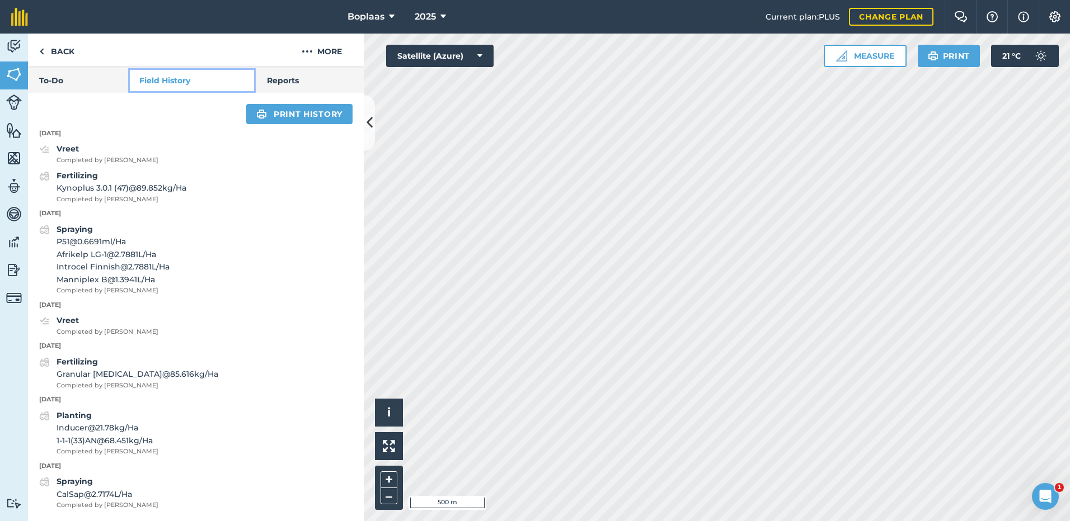
scroll to position [441, 0]
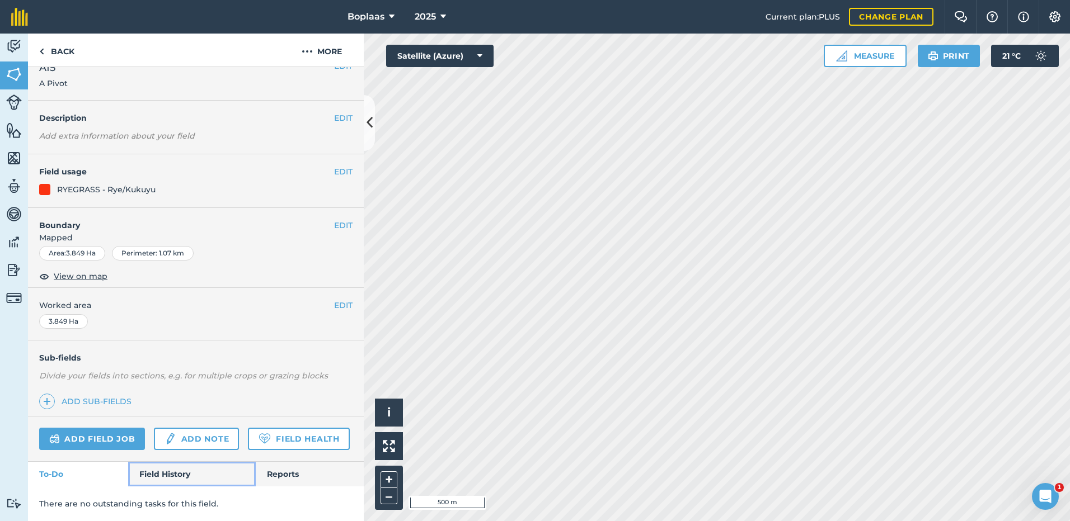
click at [185, 463] on link "Field History" at bounding box center [191, 474] width 127 height 25
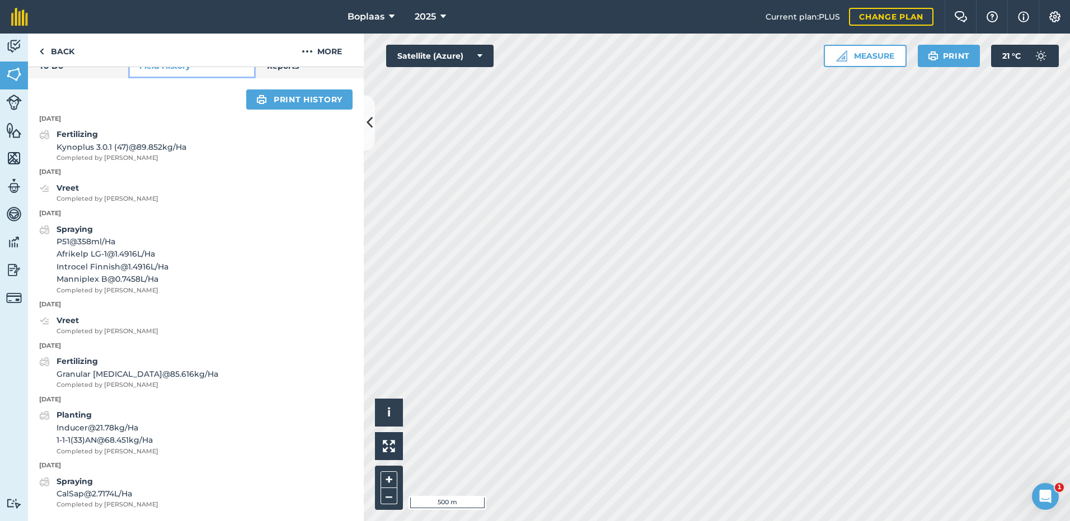
scroll to position [458, 0]
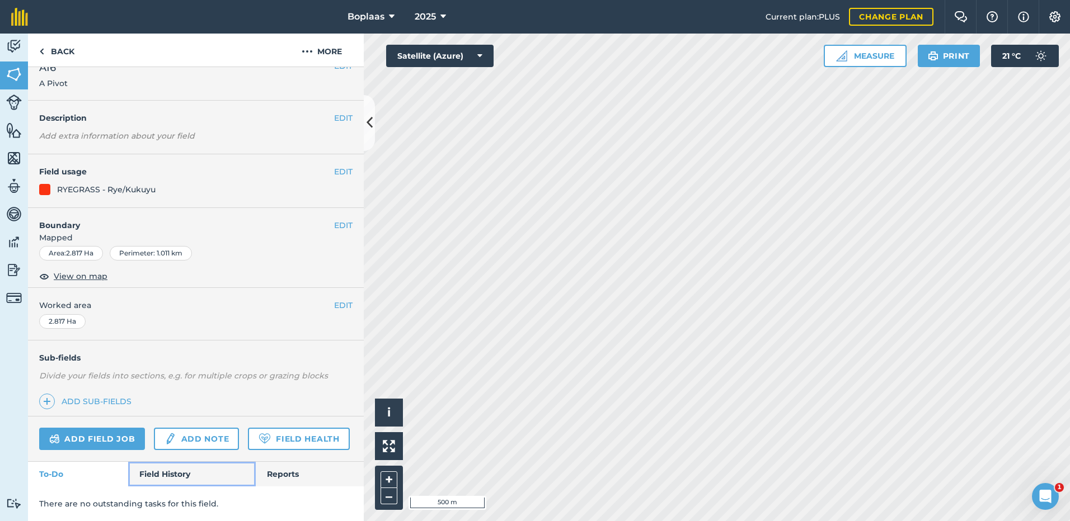
drag, startPoint x: 168, startPoint y: 479, endPoint x: 167, endPoint y: 473, distance: 6.7
click at [167, 480] on link "Field History" at bounding box center [191, 474] width 127 height 25
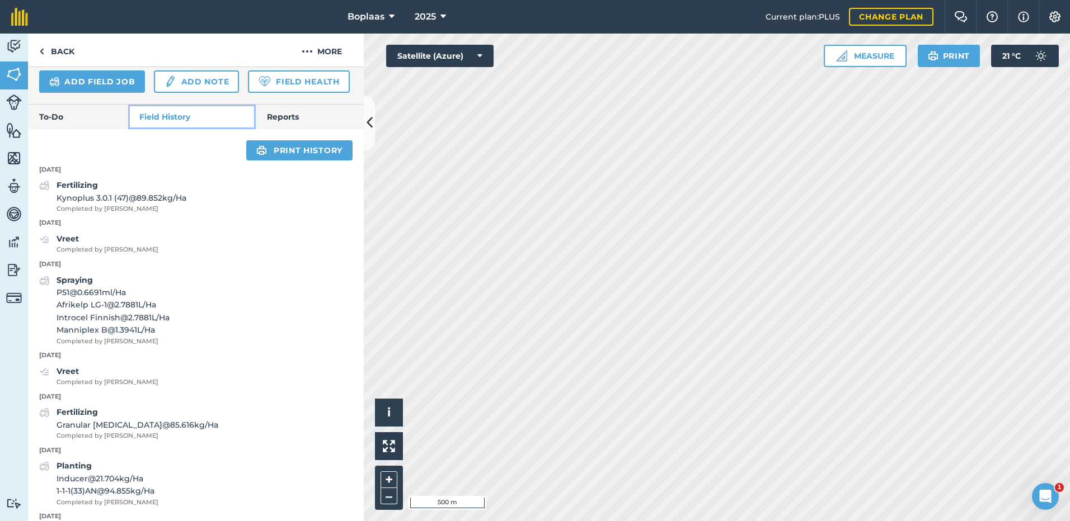
scroll to position [385, 0]
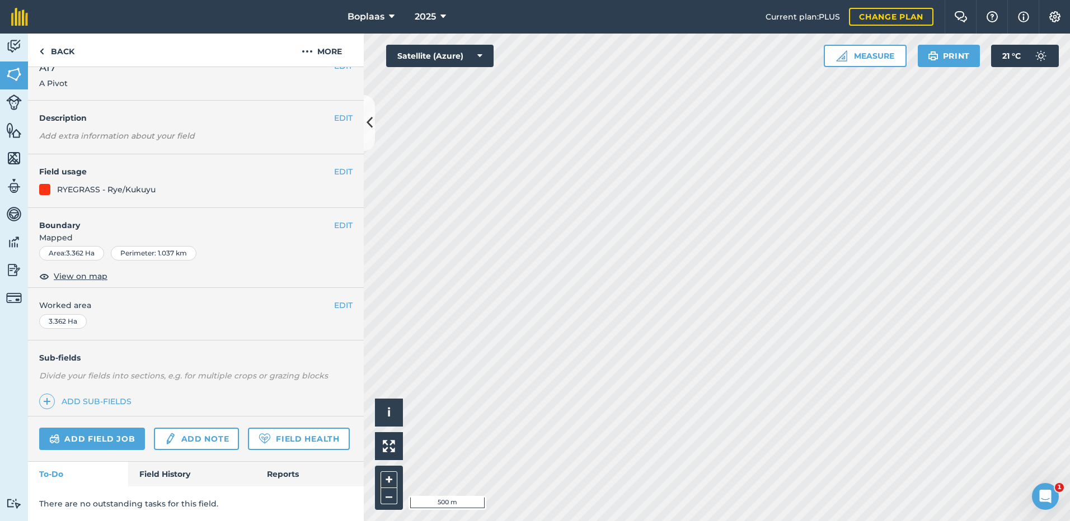
scroll to position [50, 0]
click at [183, 466] on link "Field History" at bounding box center [191, 474] width 127 height 25
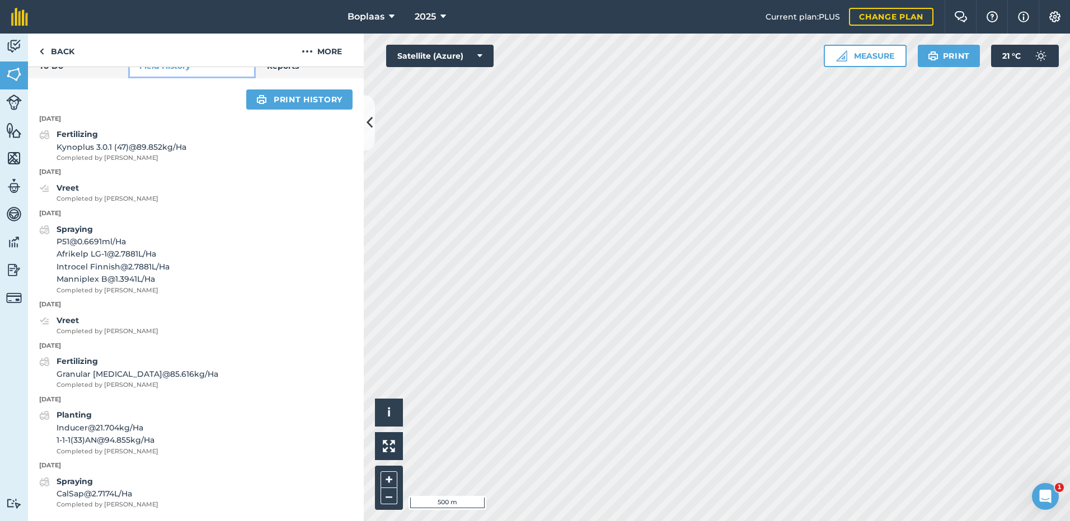
scroll to position [458, 0]
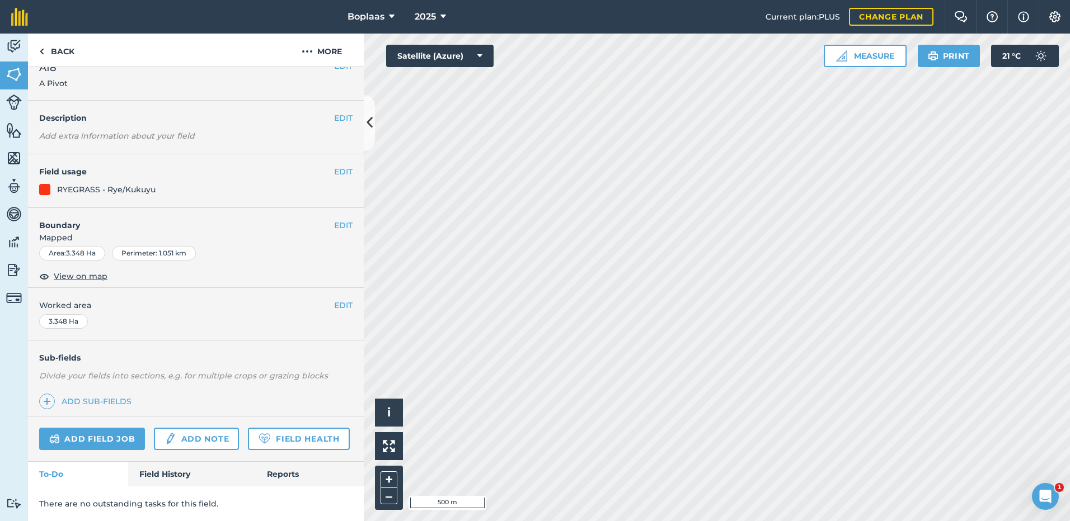
scroll to position [50, 0]
click at [181, 487] on div "There are no outstanding tasks for this field." at bounding box center [196, 504] width 336 height 35
click at [181, 481] on link "Field History" at bounding box center [191, 474] width 127 height 25
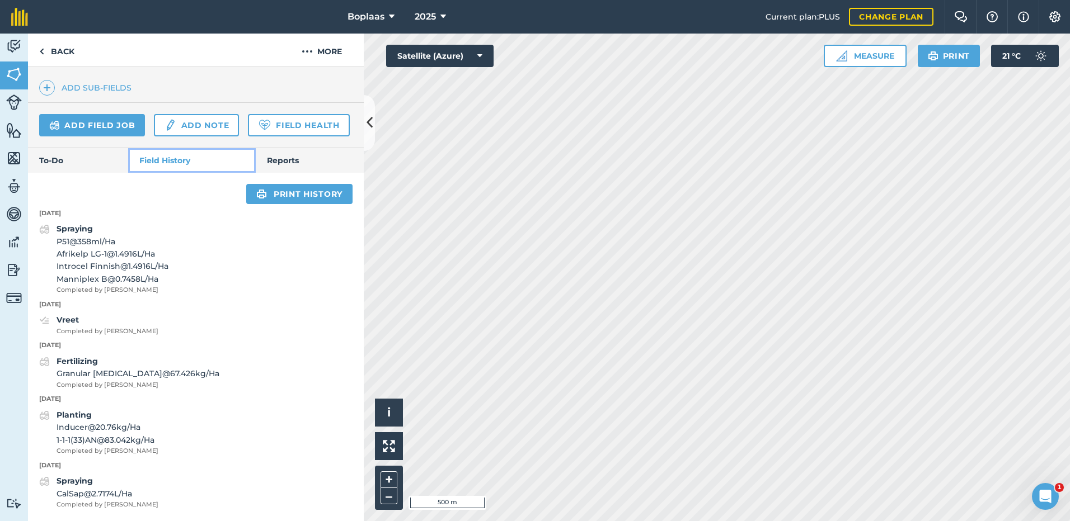
scroll to position [364, 0]
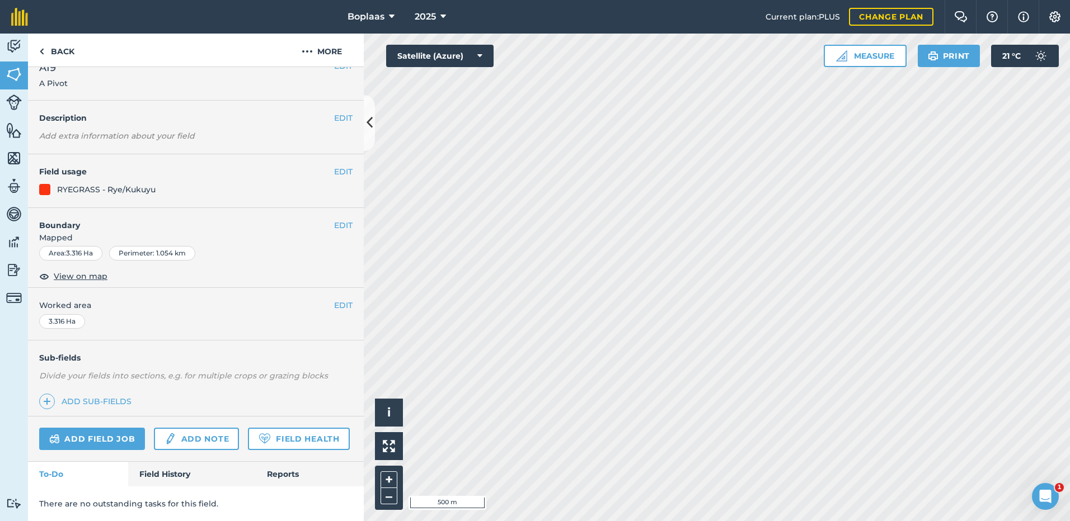
click at [162, 459] on div "Add field job Add note Field Health" at bounding box center [196, 439] width 336 height 45
click at [163, 472] on link "Field History" at bounding box center [191, 474] width 127 height 25
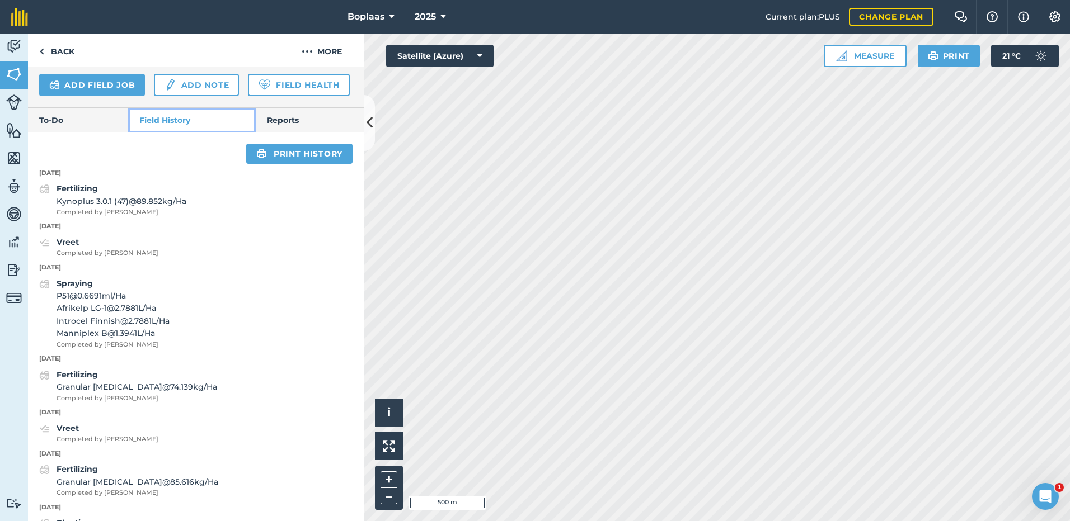
scroll to position [344, 0]
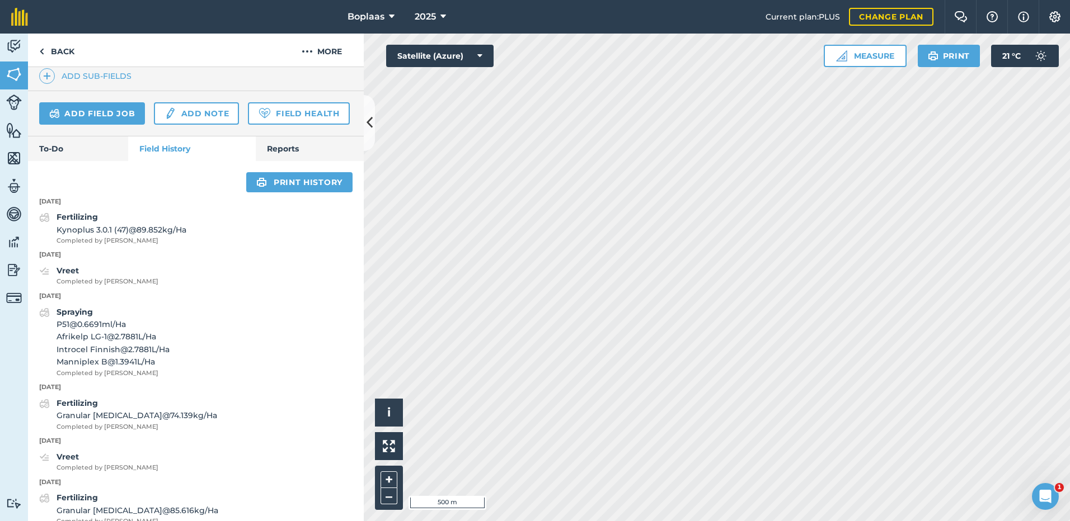
scroll to position [50, 0]
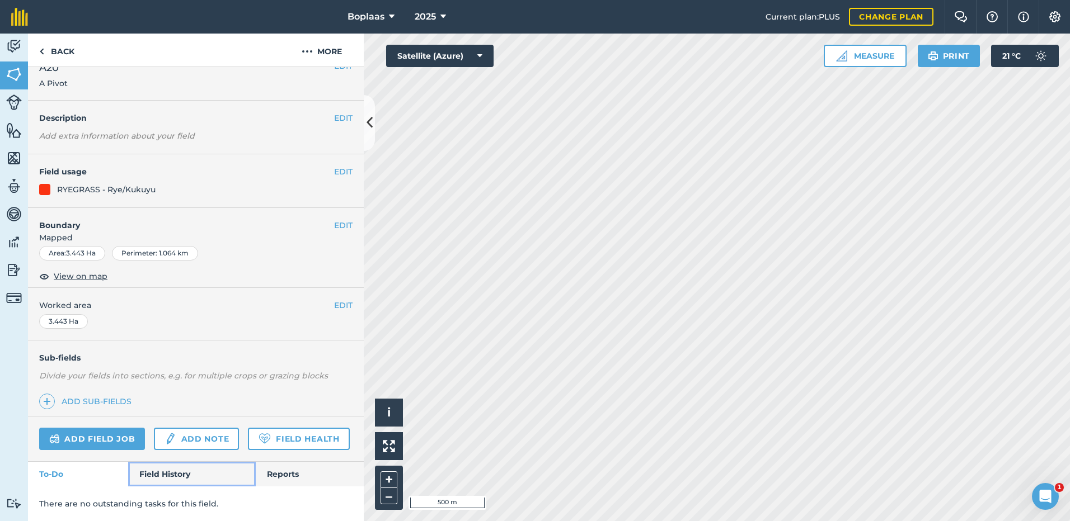
click at [181, 478] on link "Field History" at bounding box center [191, 474] width 127 height 25
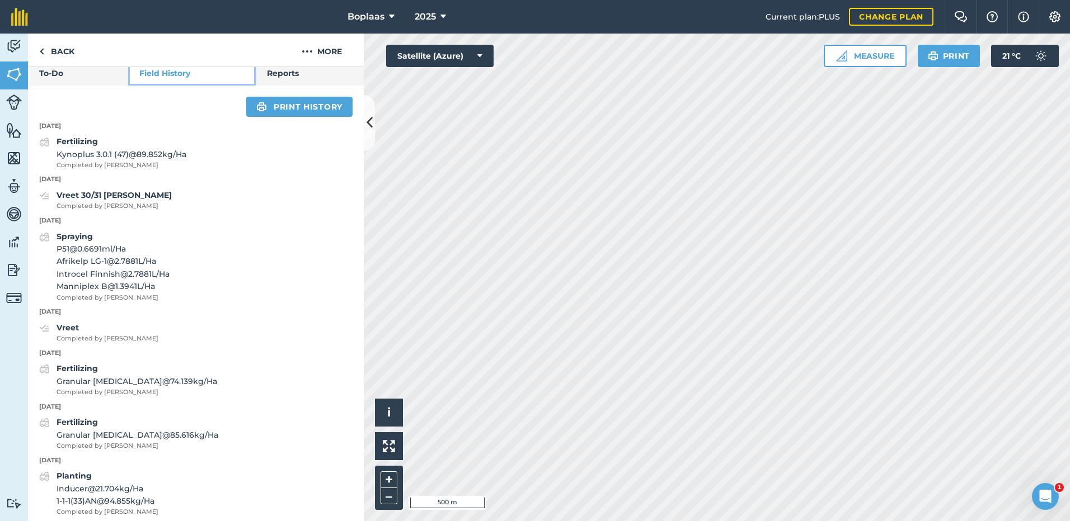
scroll to position [400, 0]
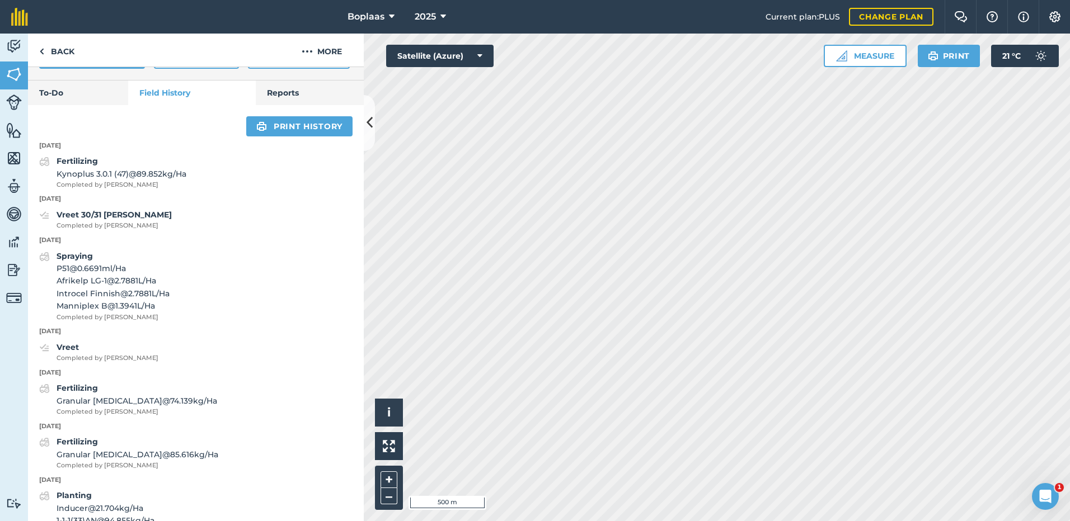
scroll to position [50, 0]
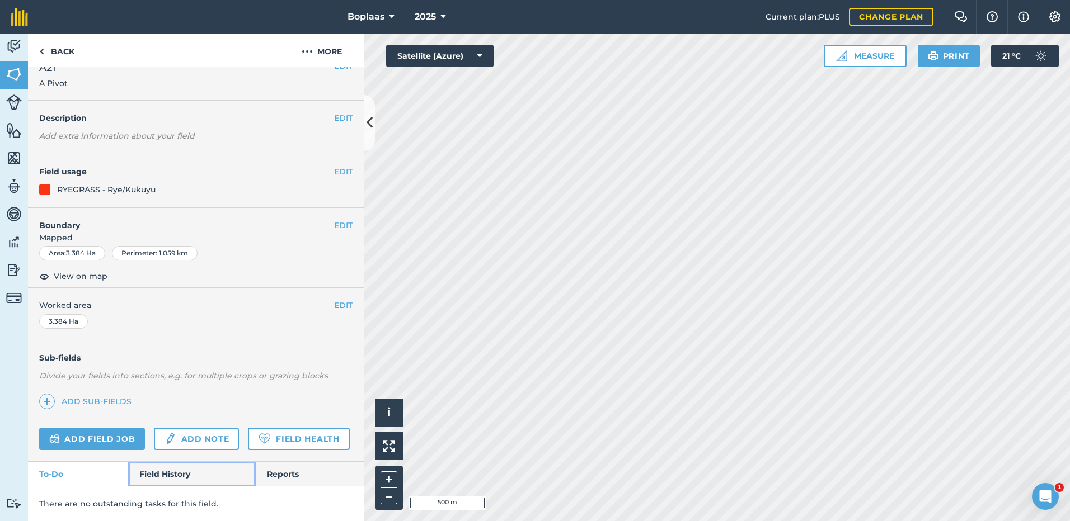
click at [161, 470] on link "Field History" at bounding box center [191, 474] width 127 height 25
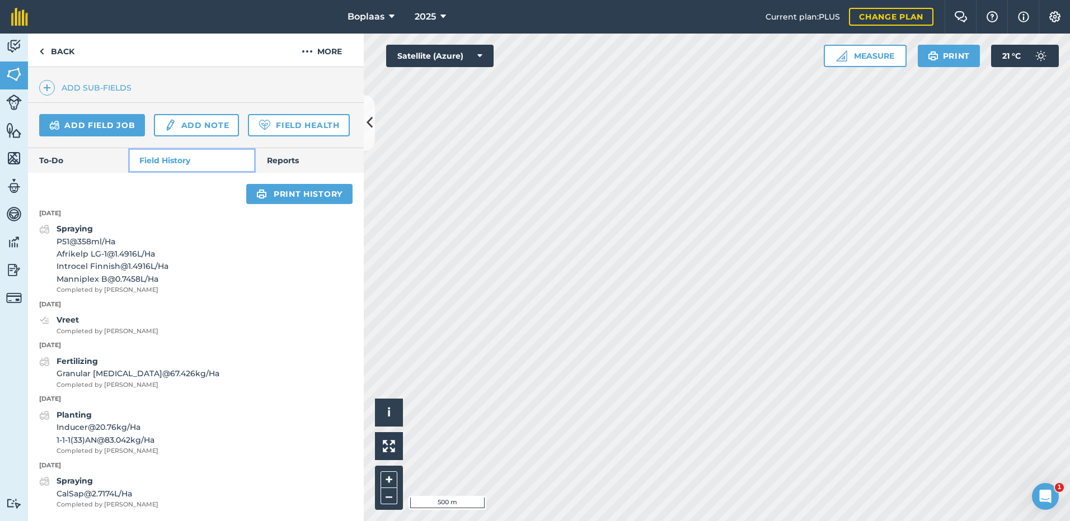
scroll to position [364, 0]
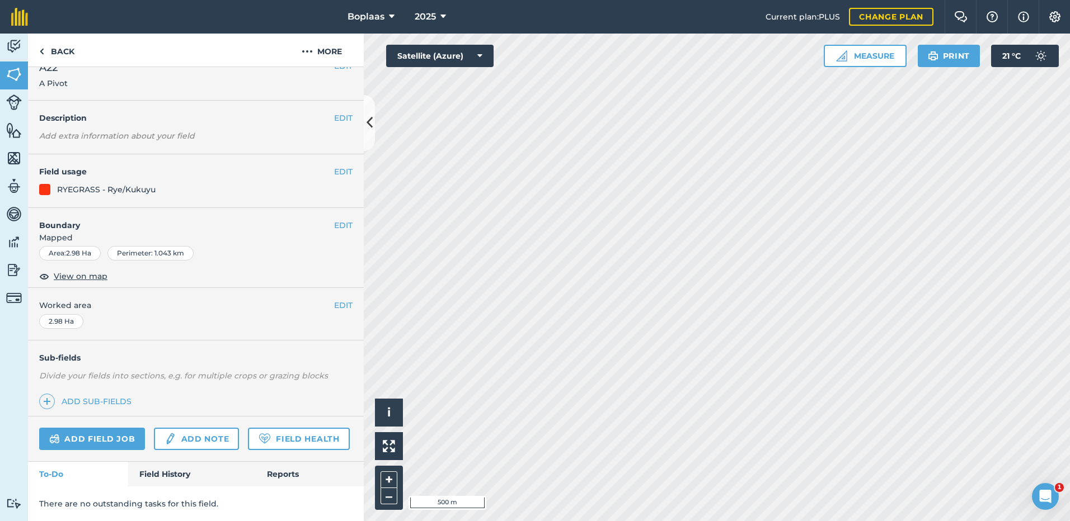
scroll to position [50, 0]
click at [176, 464] on link "Field History" at bounding box center [191, 474] width 127 height 25
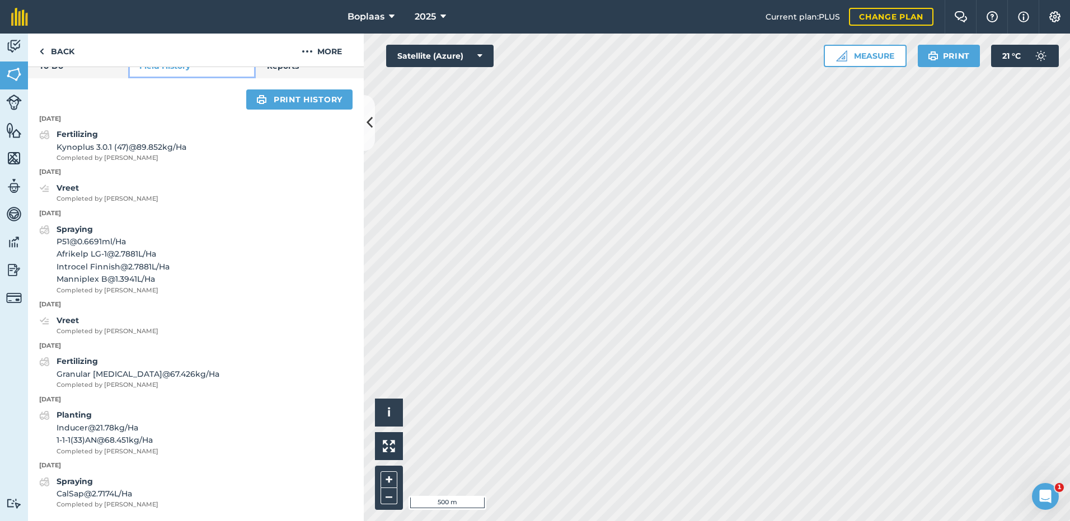
scroll to position [458, 0]
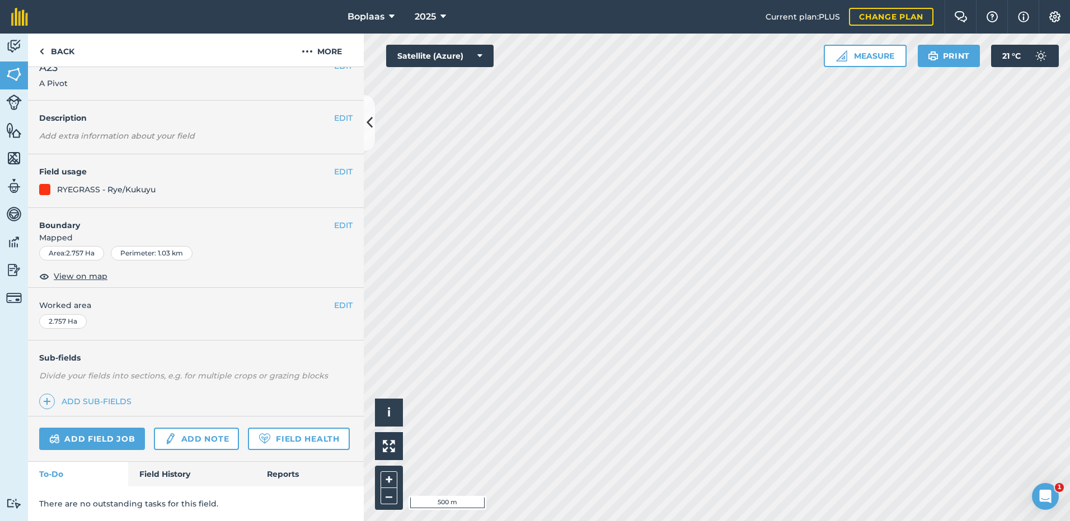
scroll to position [50, 0]
click at [154, 474] on link "Field History" at bounding box center [191, 474] width 127 height 25
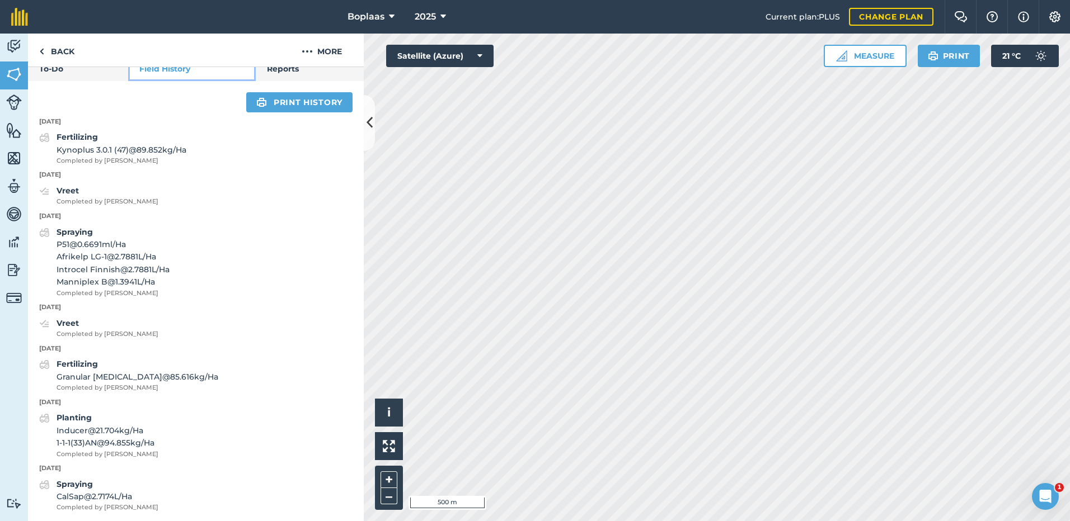
scroll to position [441, 0]
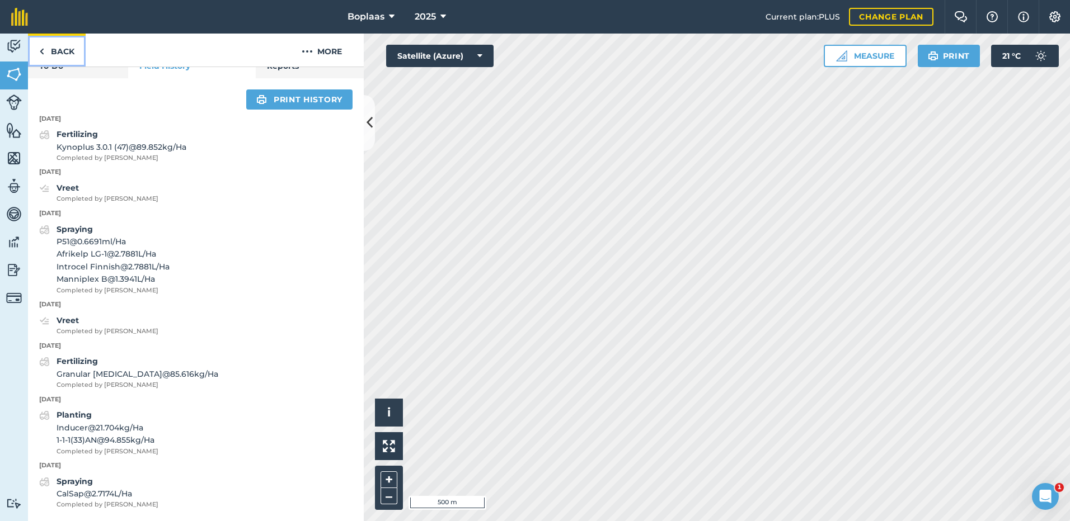
click at [56, 57] on link "Back" at bounding box center [57, 50] width 58 height 33
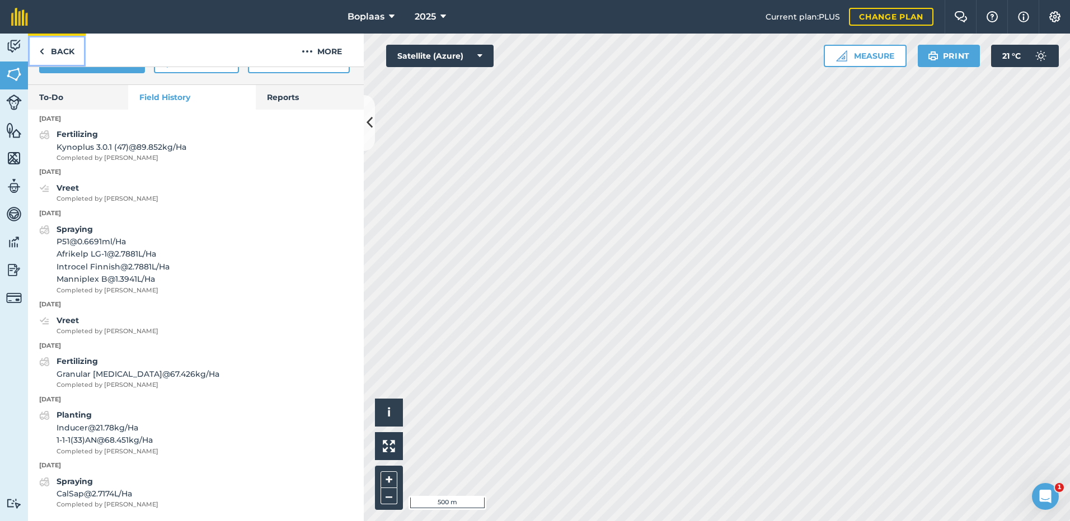
scroll to position [61, 0]
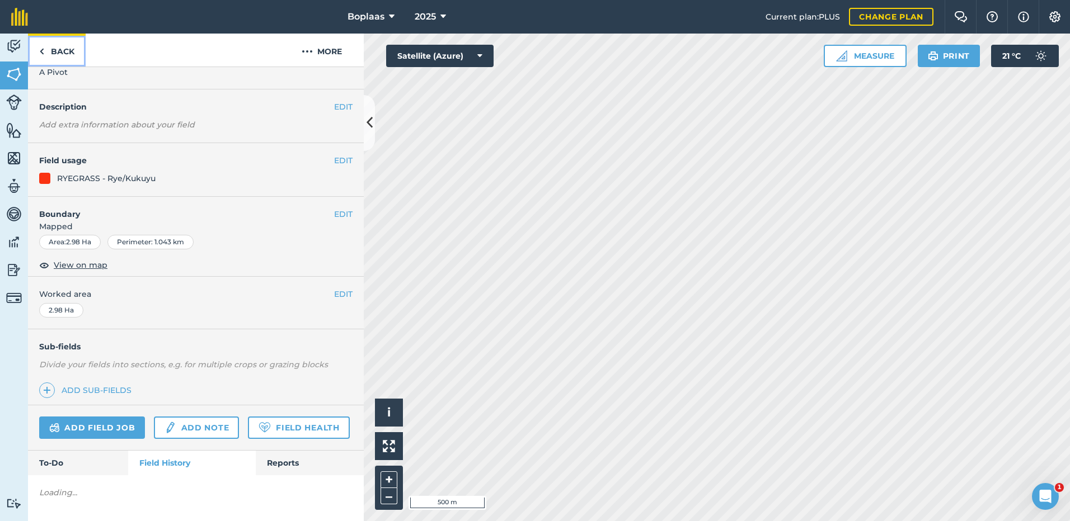
click at [68, 51] on link "Back" at bounding box center [57, 50] width 58 height 33
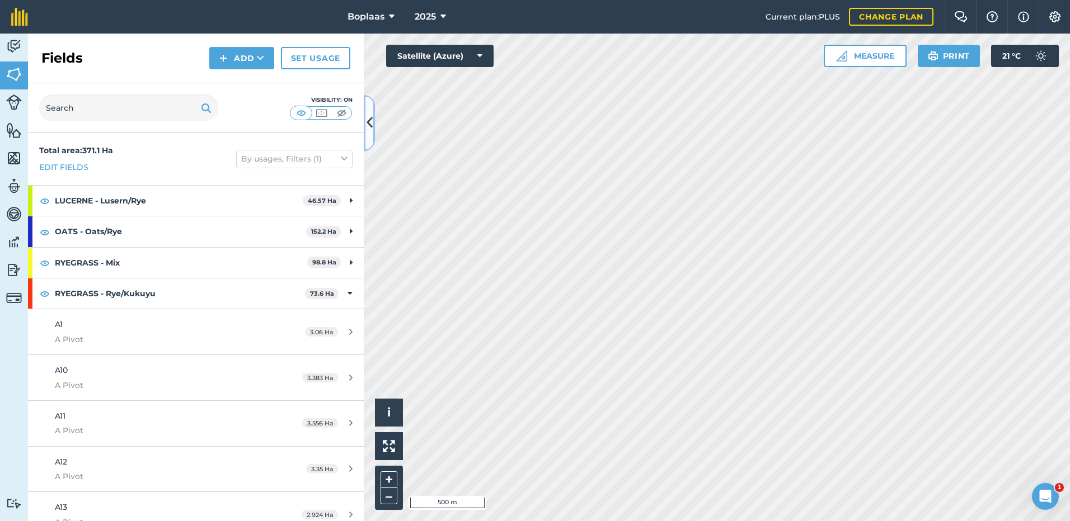
click at [368, 136] on button at bounding box center [369, 123] width 11 height 56
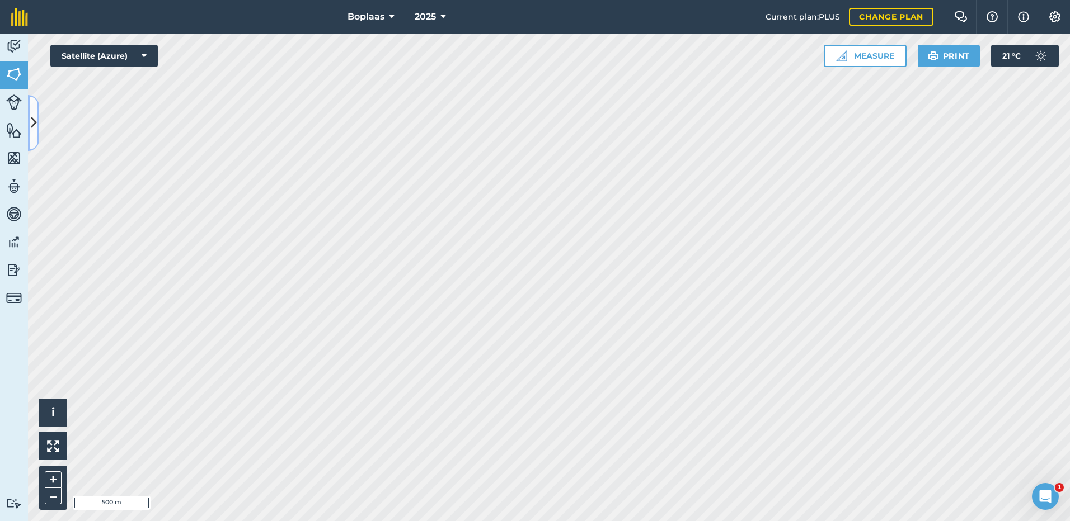
click at [31, 124] on icon at bounding box center [34, 123] width 6 height 20
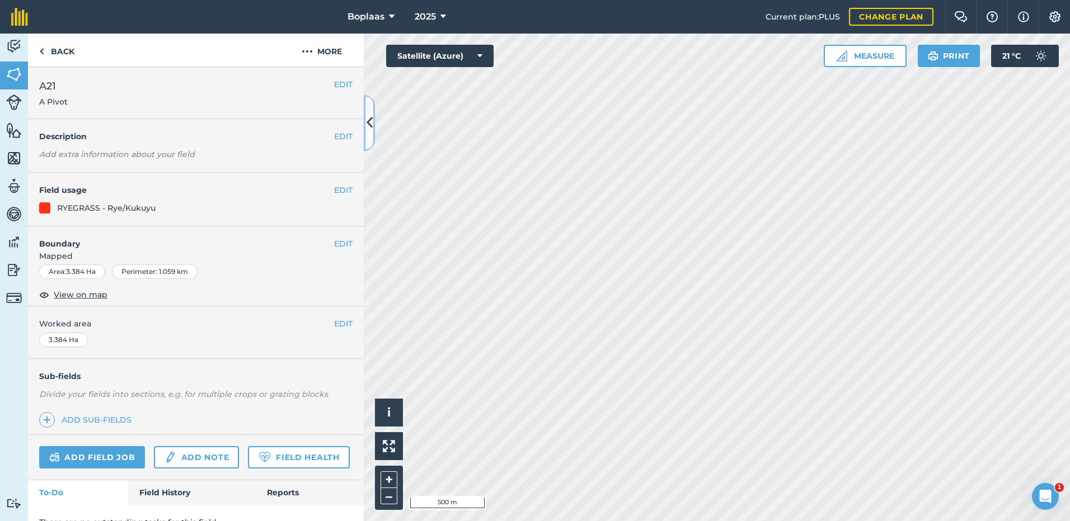
scroll to position [50, 0]
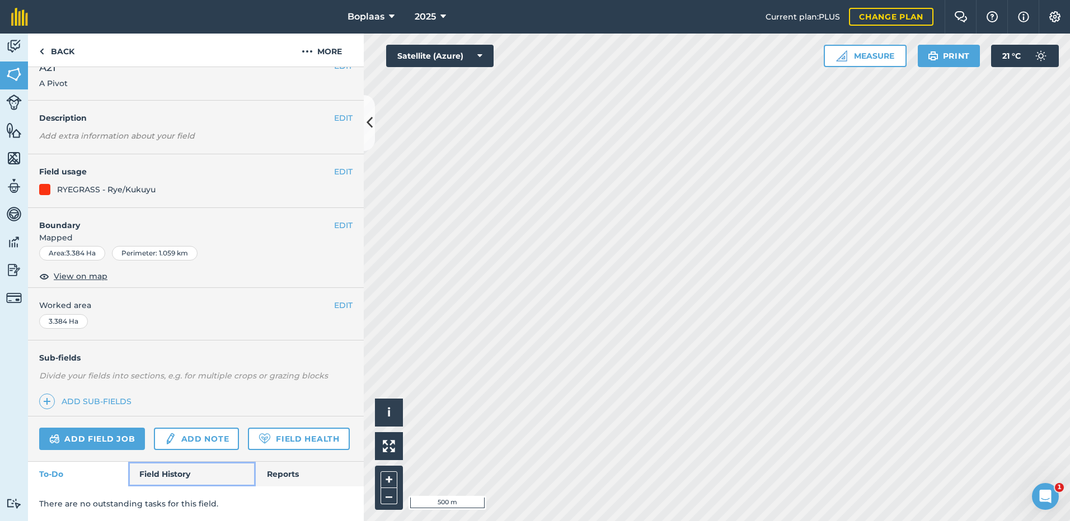
click at [175, 478] on link "Field History" at bounding box center [191, 474] width 127 height 25
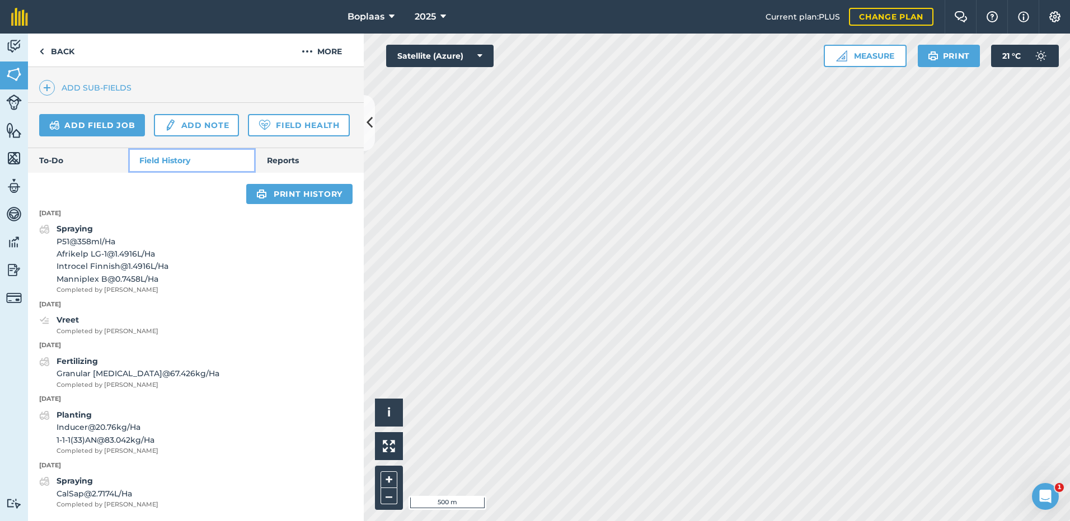
scroll to position [364, 0]
